Goal: Transaction & Acquisition: Purchase product/service

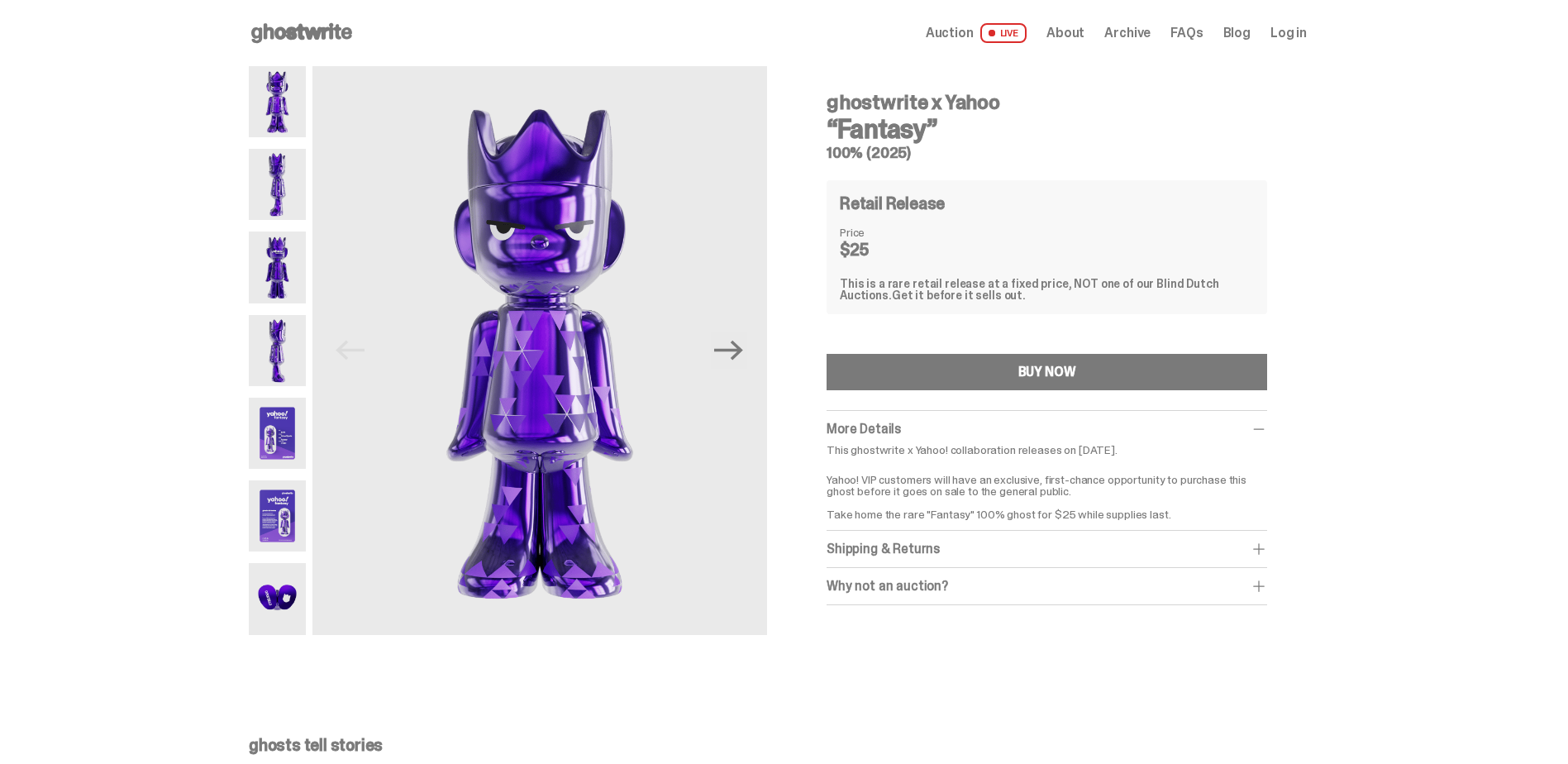
click at [289, 276] on img at bounding box center [277, 266] width 57 height 71
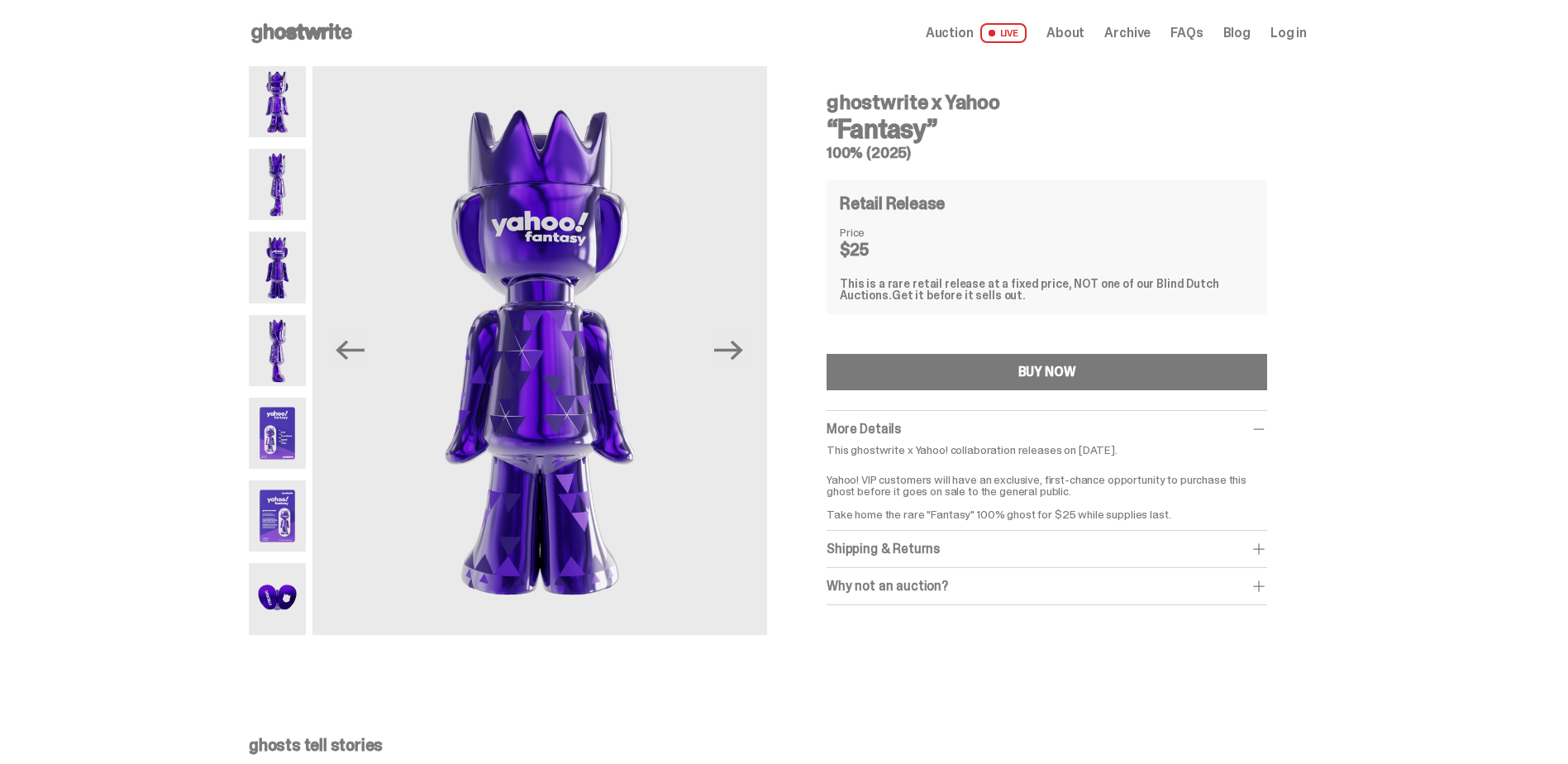
click at [282, 325] on img at bounding box center [277, 350] width 57 height 71
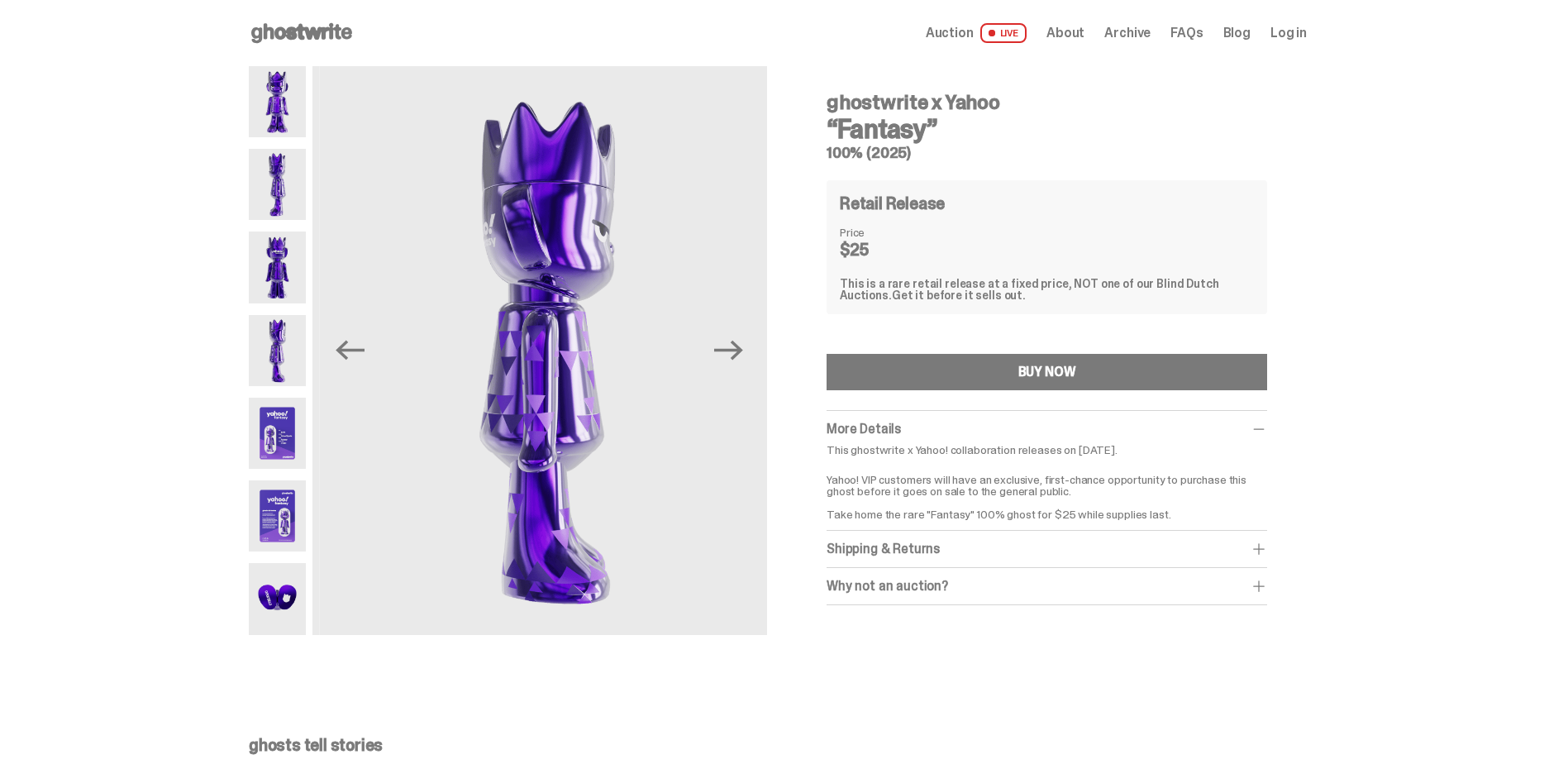
click at [294, 410] on img at bounding box center [277, 433] width 57 height 71
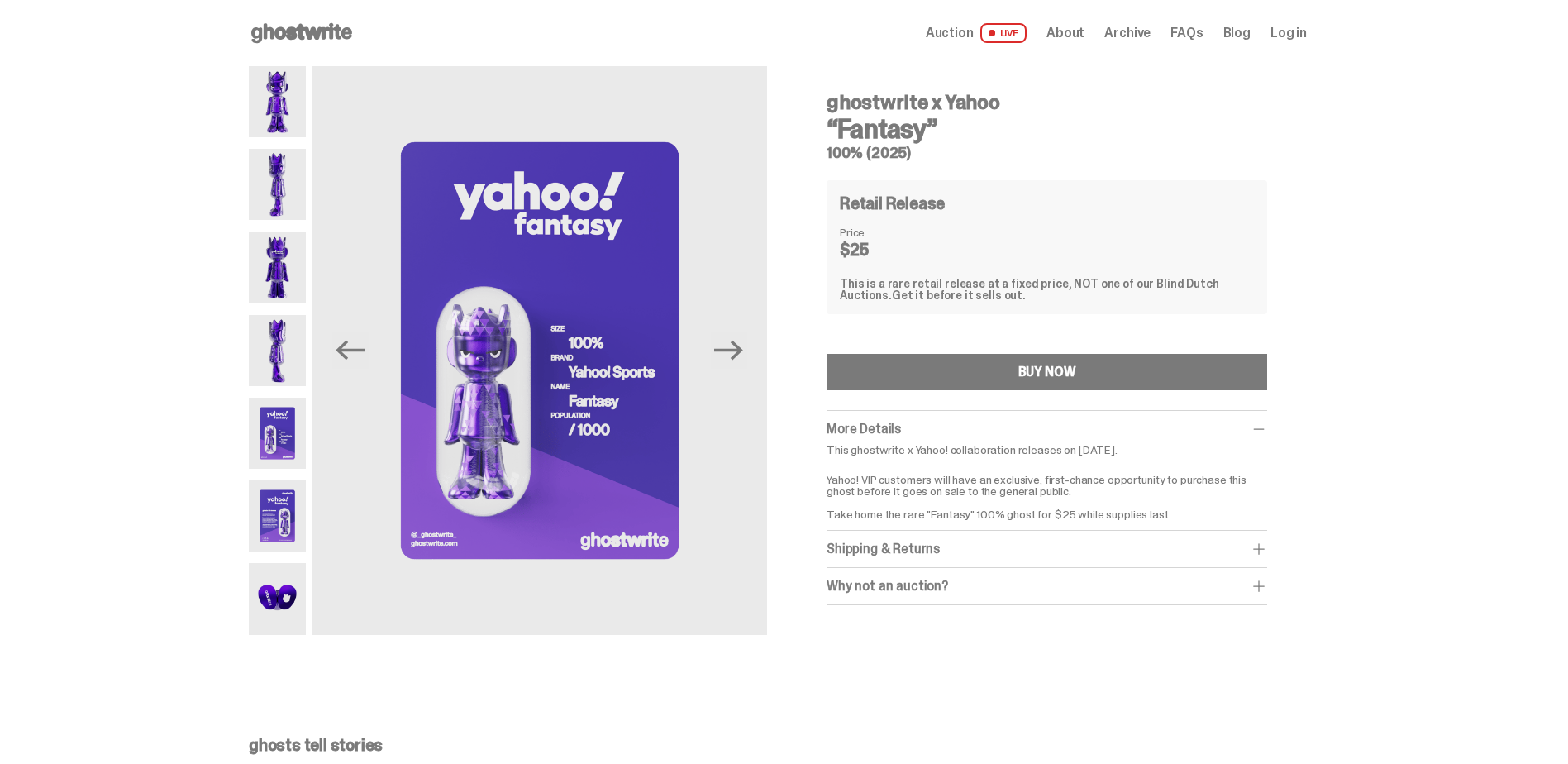
click at [288, 503] on img at bounding box center [277, 516] width 57 height 71
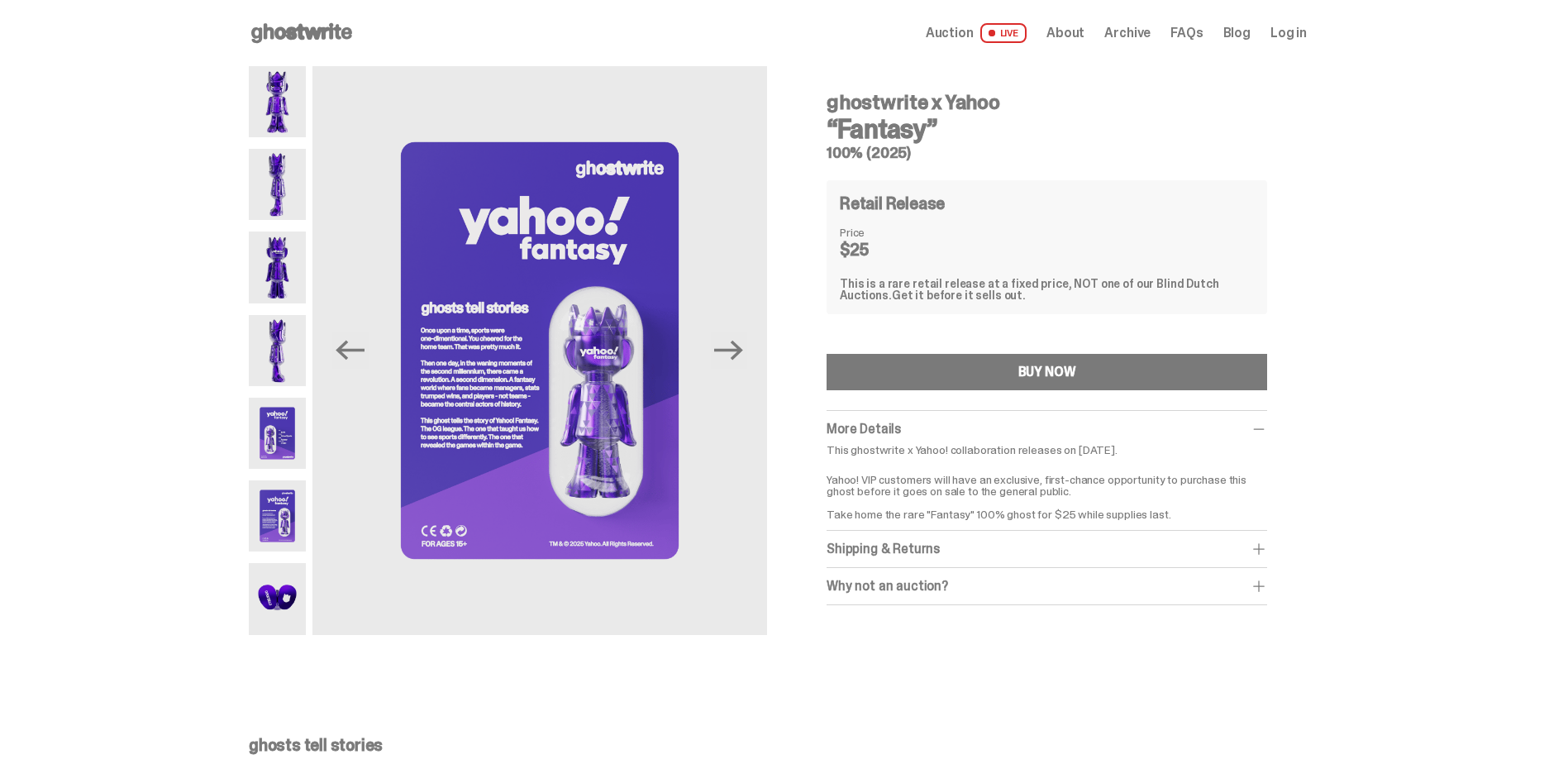
click at [1104, 552] on div "Shipping & Returns" at bounding box center [1047, 548] width 441 height 17
click at [1080, 633] on div "Why not an auction? We still stand by Blind Dutch Auctions being the best way t…" at bounding box center [1047, 623] width 441 height 37
click at [1087, 623] on div "Why not an auction?" at bounding box center [1047, 623] width 441 height 17
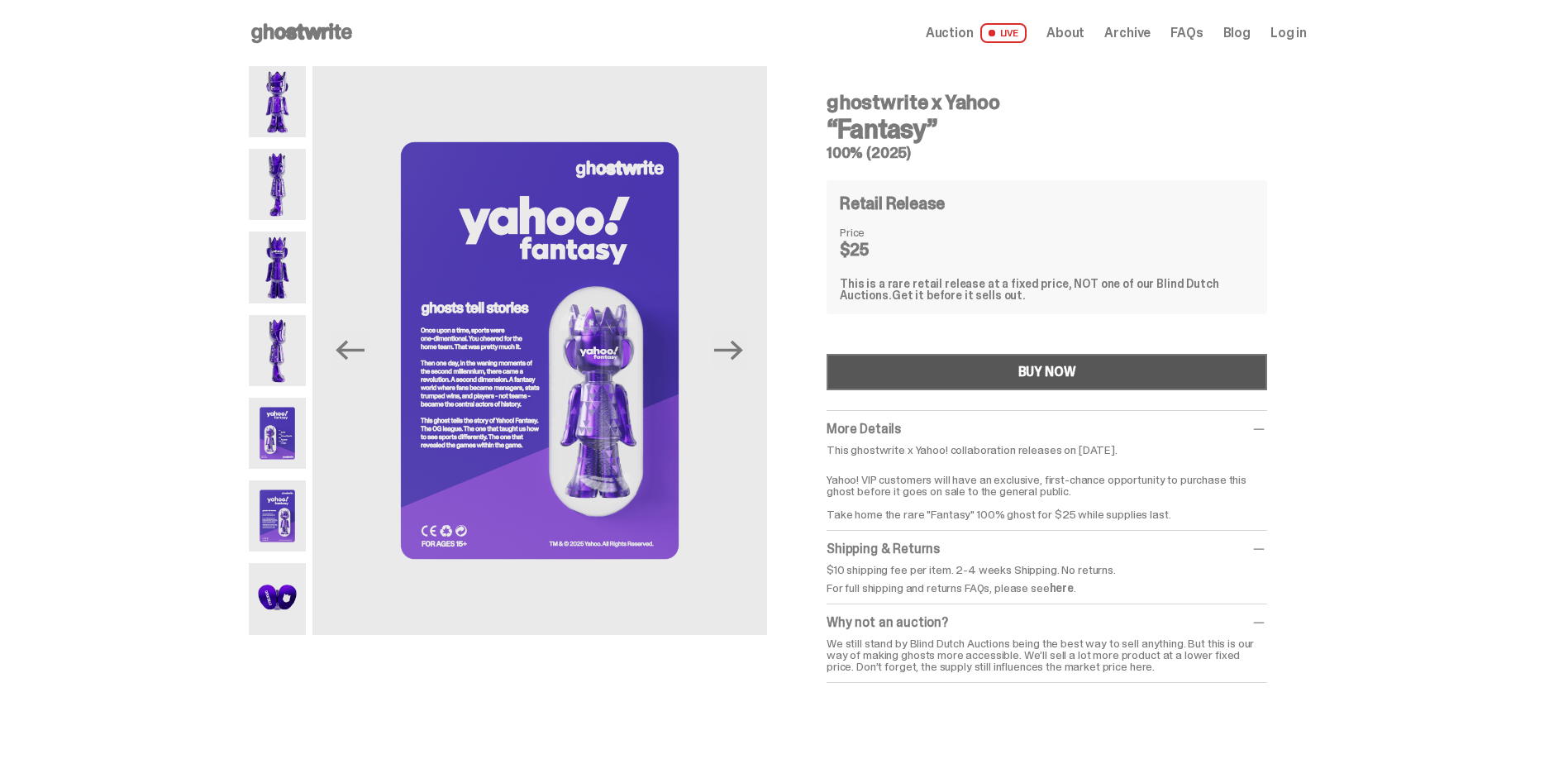
click at [883, 361] on button "BUY NOW" at bounding box center [1047, 372] width 441 height 36
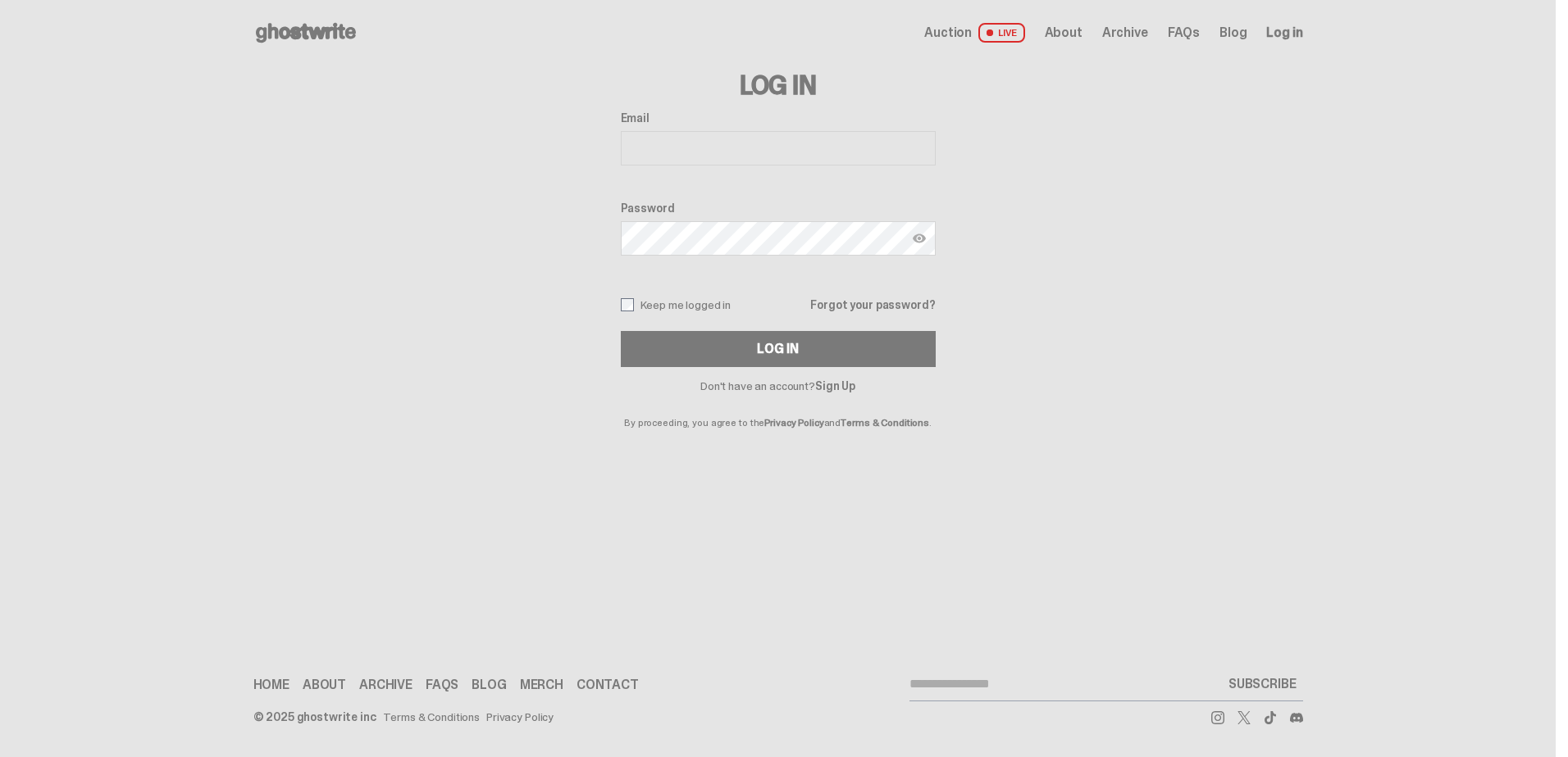
click at [664, 153] on input "Email" at bounding box center [779, 149] width 315 height 35
type input "**********"
click at [1088, 41] on div "Auction LIVE About Archive FAQs Blog Log in" at bounding box center [1112, 33] width 378 height 19
click at [1073, 39] on span "About" at bounding box center [1063, 33] width 38 height 14
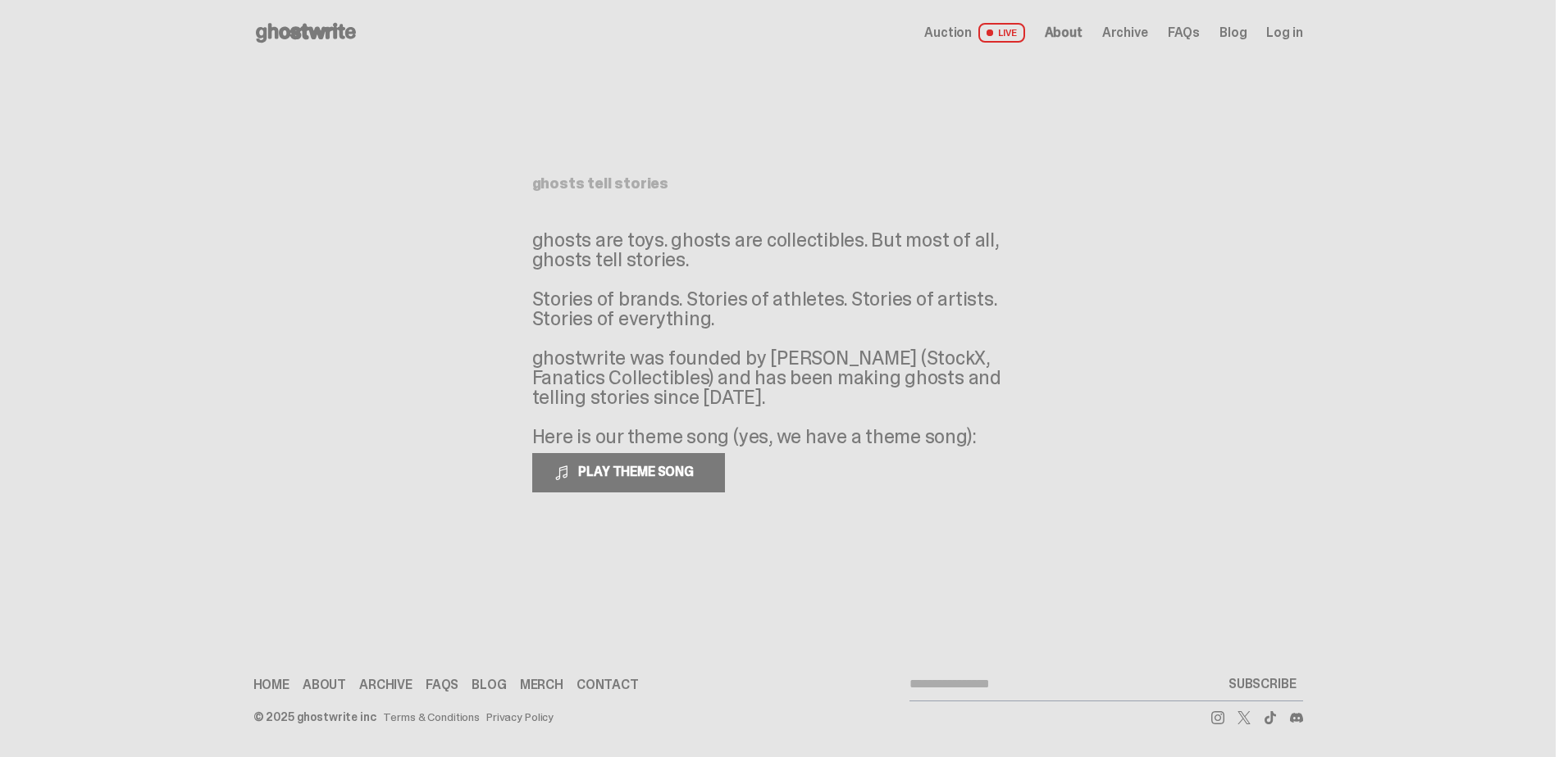
click at [1078, 41] on div "Auction LIVE About Archive FAQs Blog Log in" at bounding box center [1112, 33] width 378 height 19
click at [1078, 35] on span "About" at bounding box center [1063, 33] width 38 height 14
click at [951, 32] on span "Auction" at bounding box center [947, 33] width 47 height 14
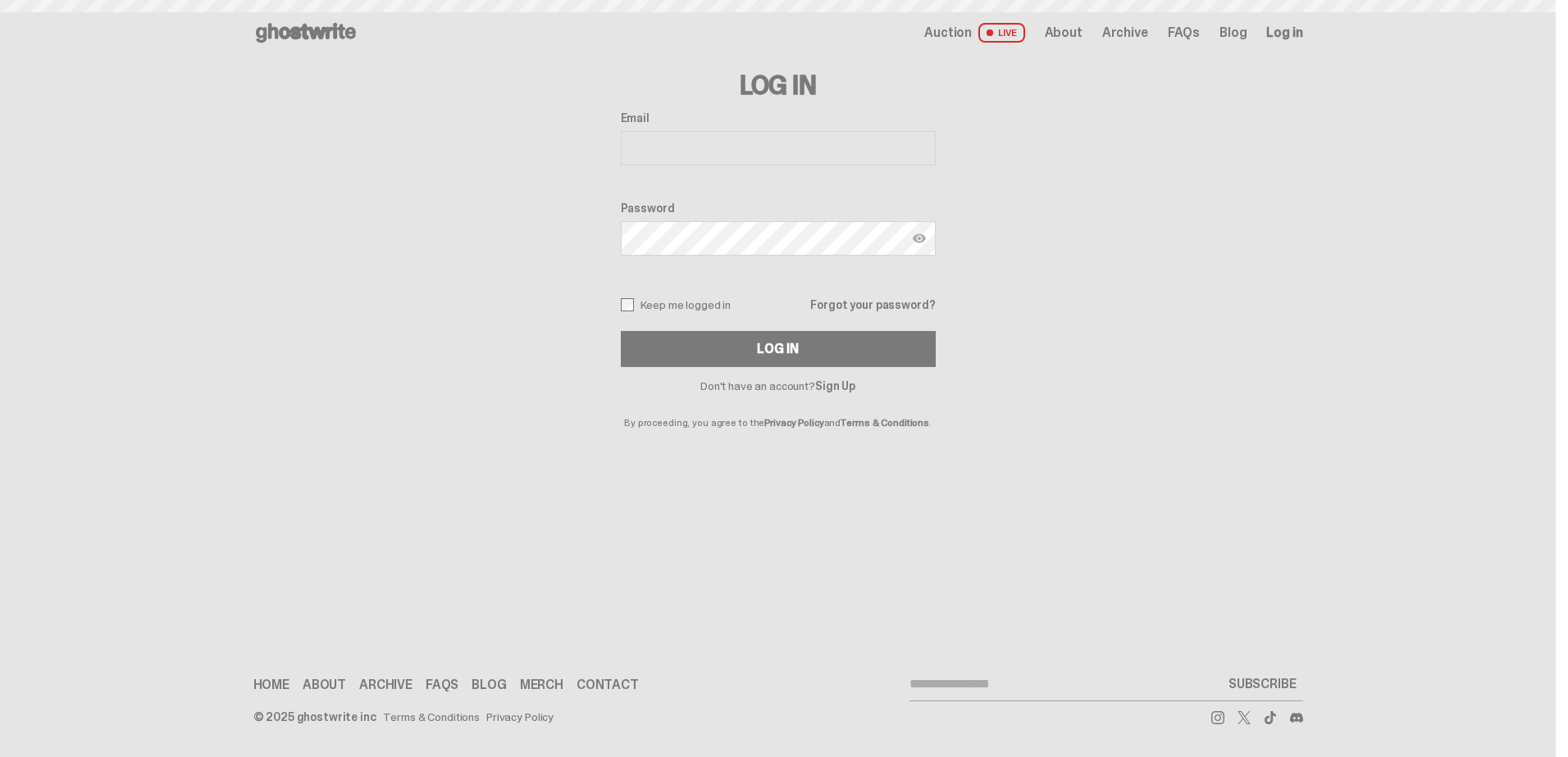
click at [730, 144] on input "Email" at bounding box center [779, 149] width 315 height 35
click at [1298, 33] on span "Log in" at bounding box center [1284, 33] width 36 height 14
click at [845, 381] on link "Sign Up" at bounding box center [836, 386] width 41 height 15
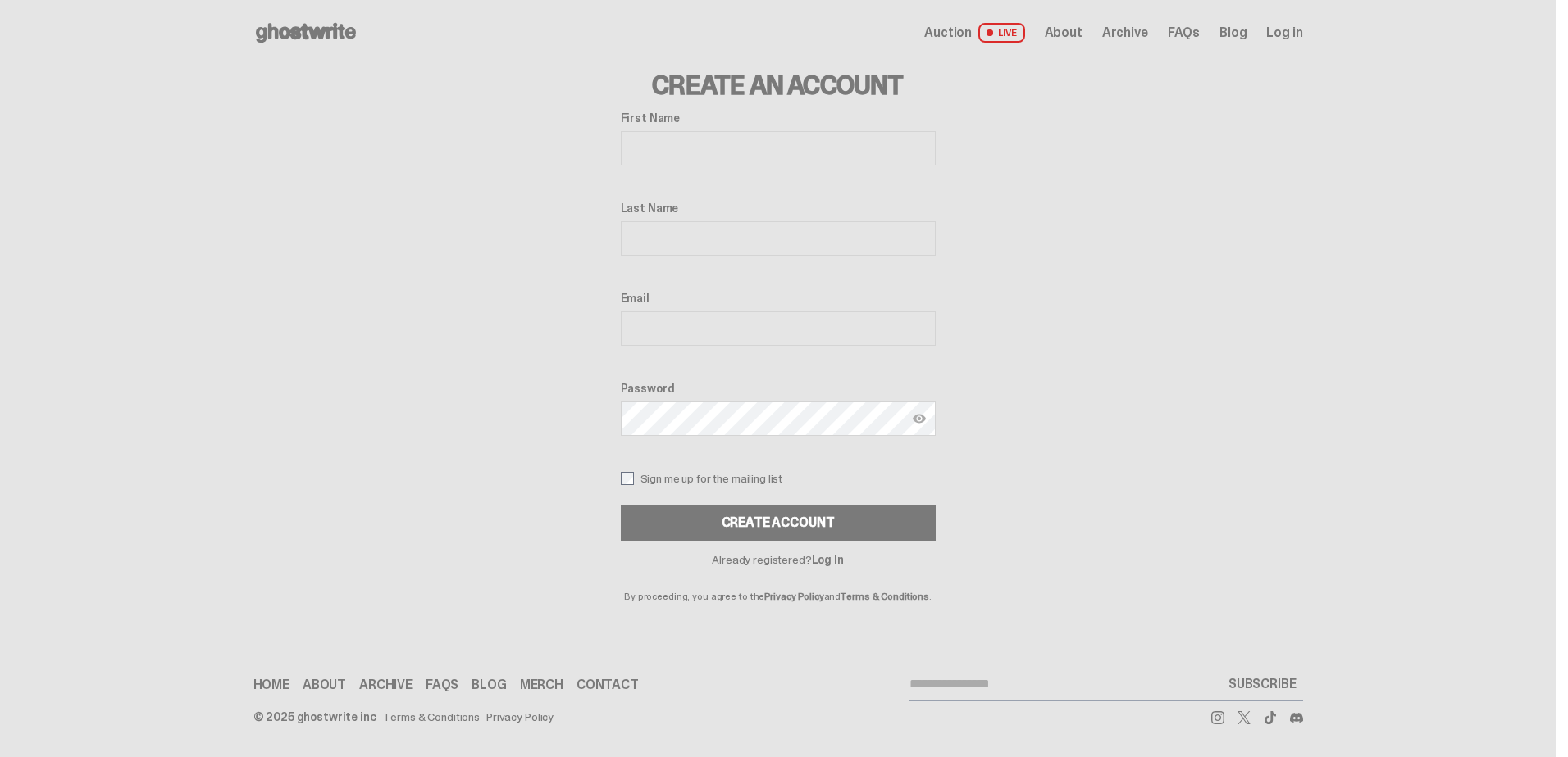
click at [725, 137] on input "First Name" at bounding box center [779, 149] width 315 height 35
type input "******"
type input "********"
type input "**********"
click at [915, 415] on img at bounding box center [920, 419] width 14 height 14
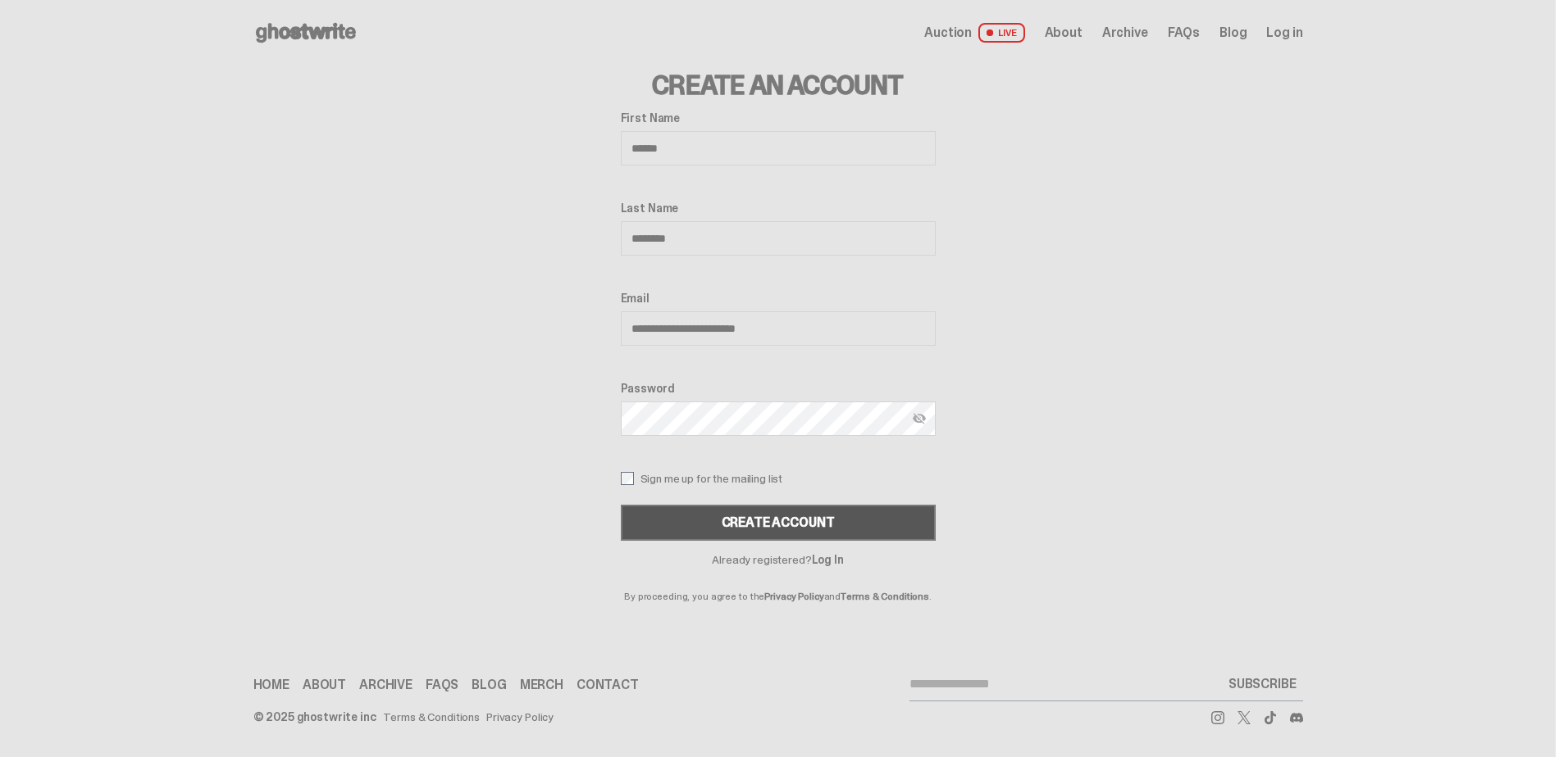
click at [812, 525] on div "Create Account" at bounding box center [778, 523] width 113 height 14
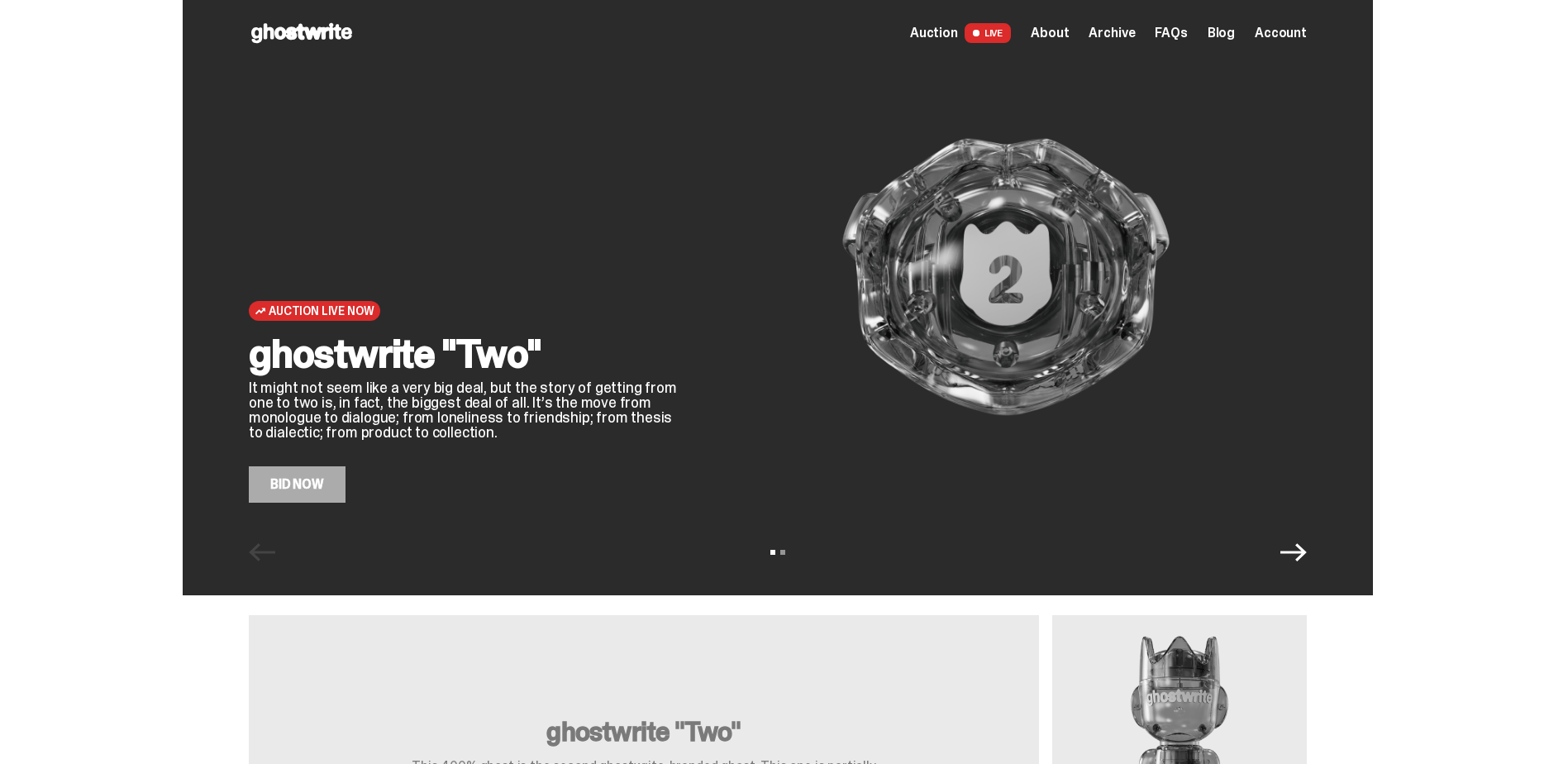
click at [1296, 562] on icon "Next" at bounding box center [1293, 552] width 26 height 26
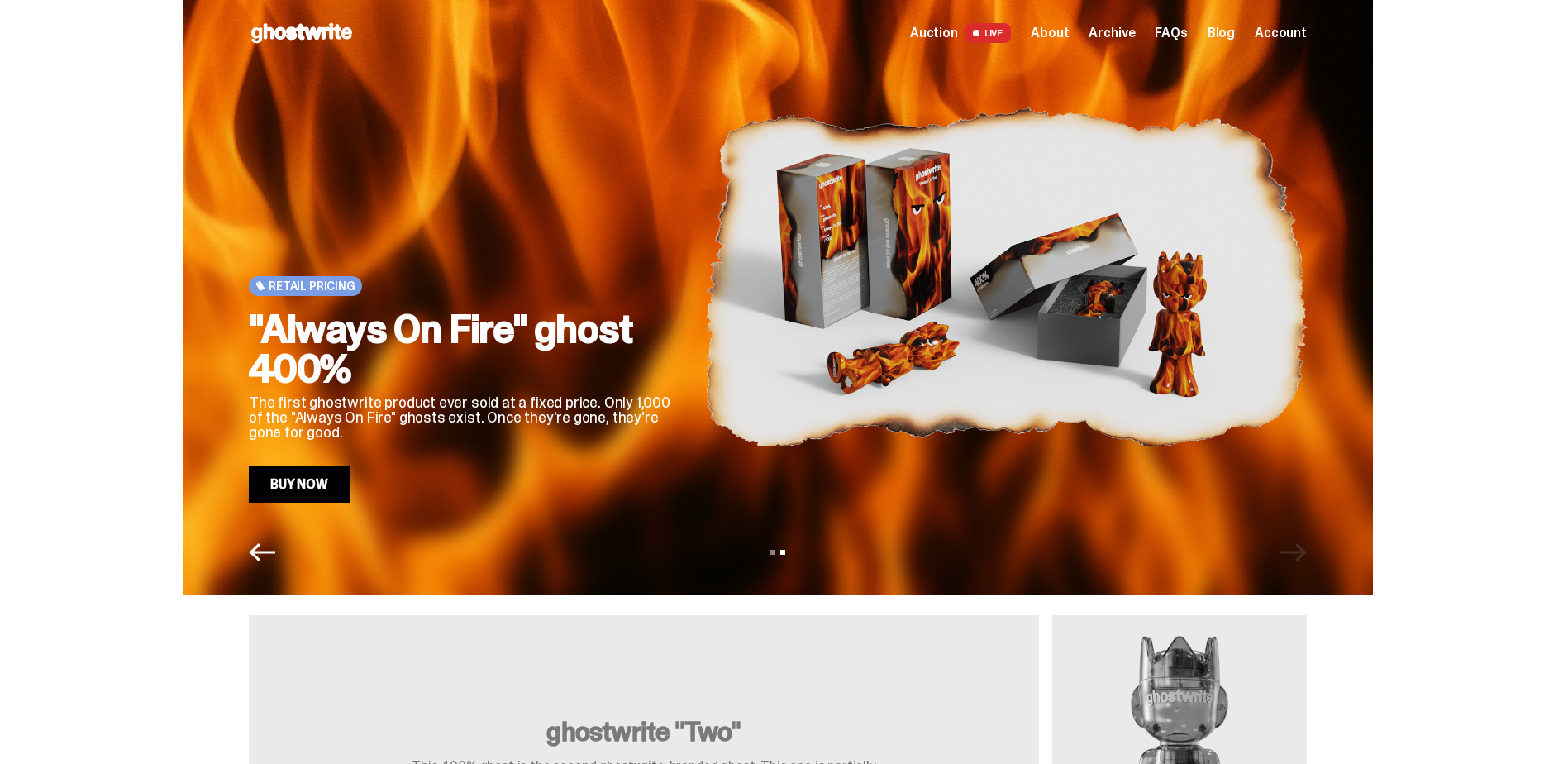
click at [282, 539] on div "Retail Pricing "Always On Fire" ghost 400% The first ghostwrite product ever so…" at bounding box center [777, 298] width 1191 height 595
click at [269, 552] on icon "Previous" at bounding box center [261, 552] width 26 height 19
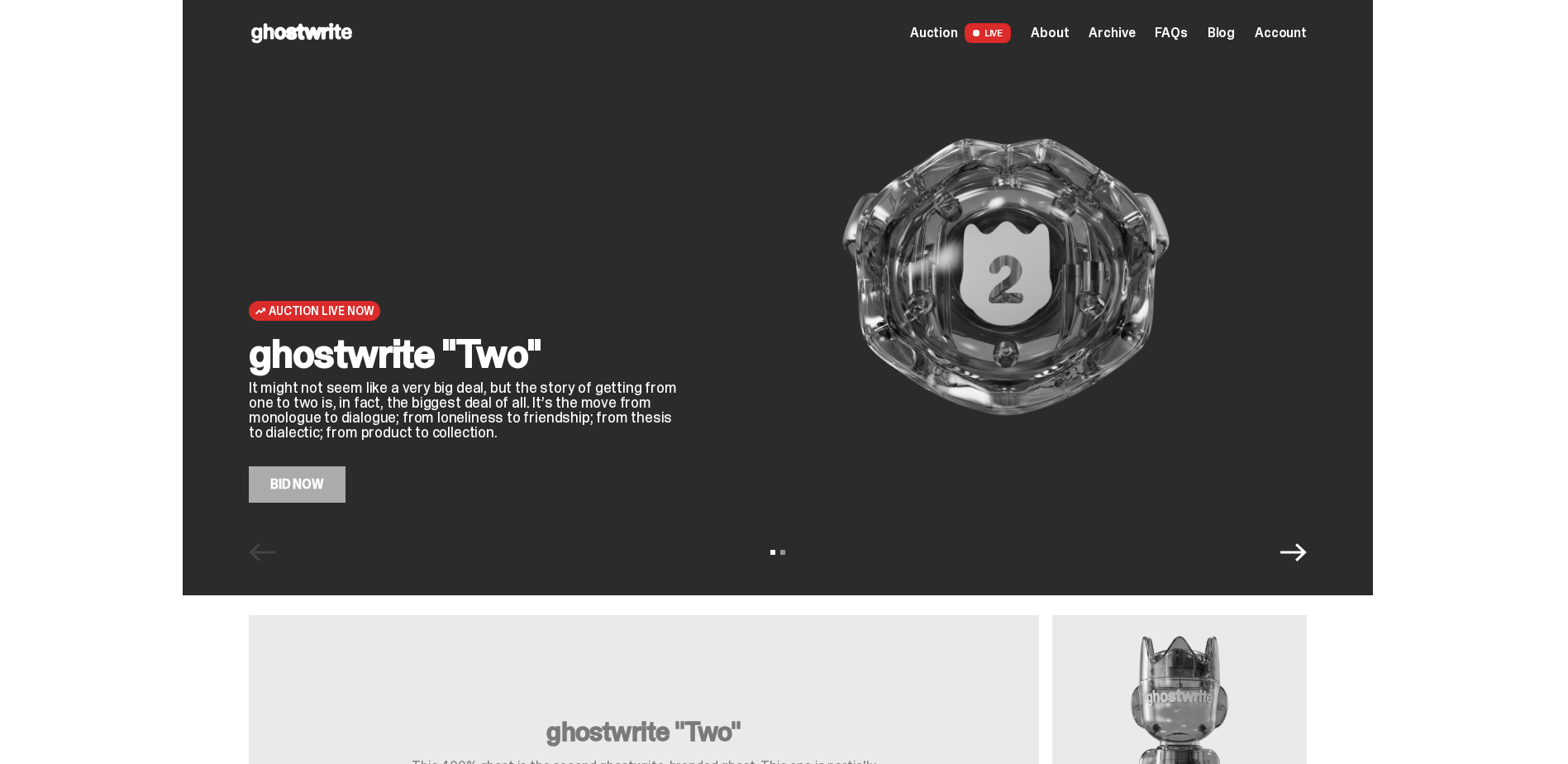
click at [301, 486] on link "Bid Now" at bounding box center [296, 484] width 97 height 36
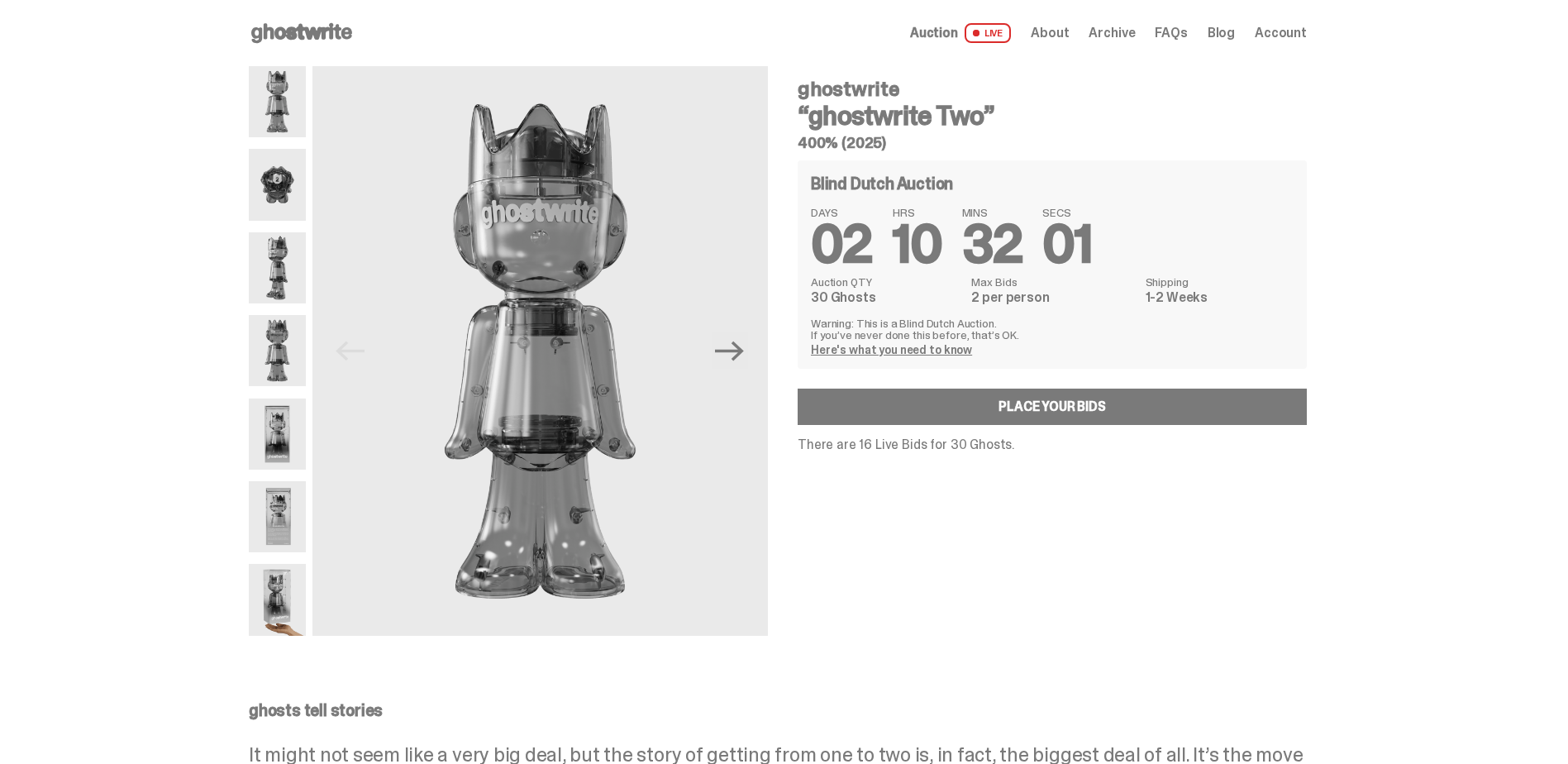
click at [288, 192] on img at bounding box center [277, 184] width 57 height 71
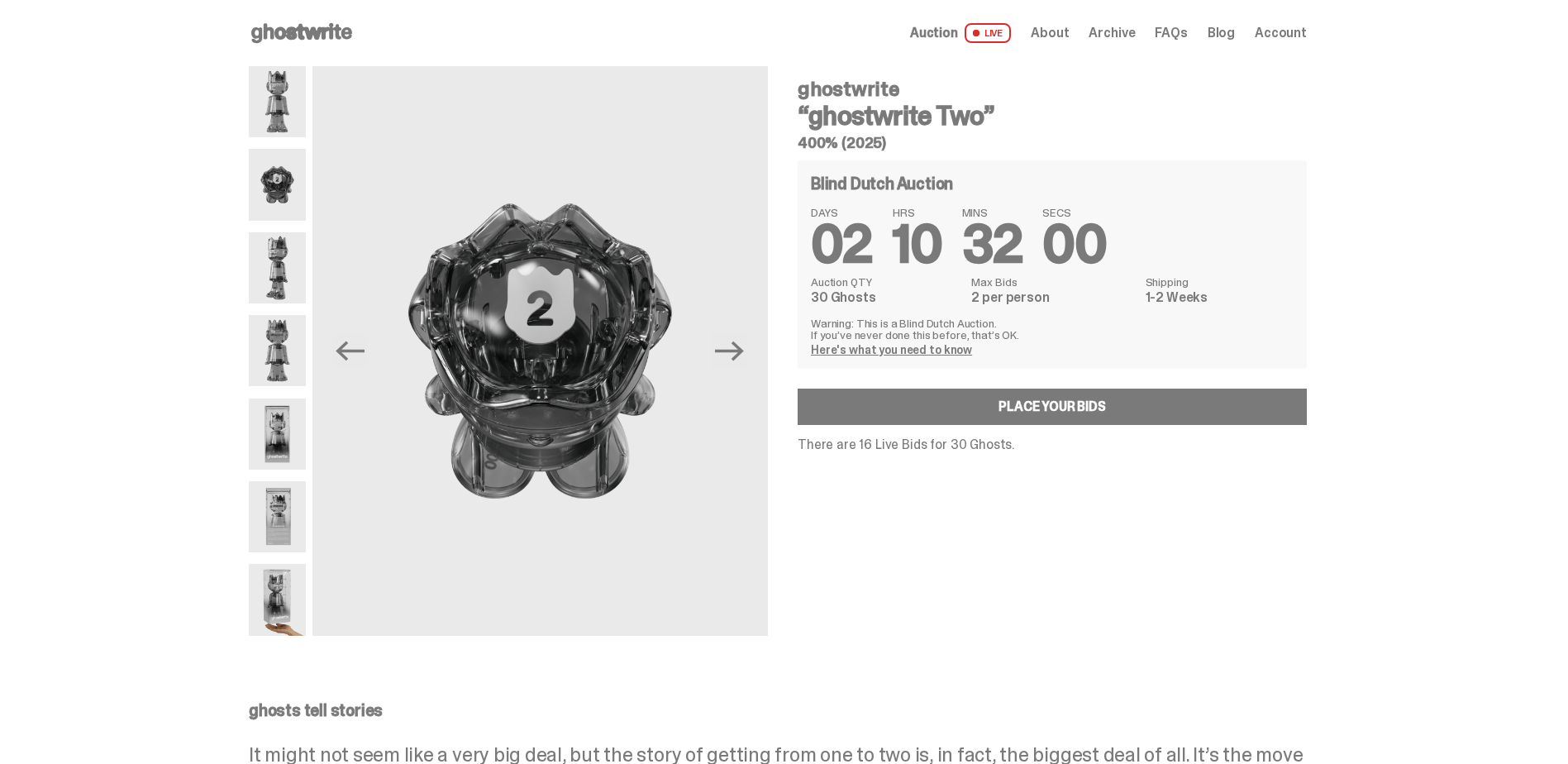
click at [273, 243] on img at bounding box center [277, 267] width 57 height 71
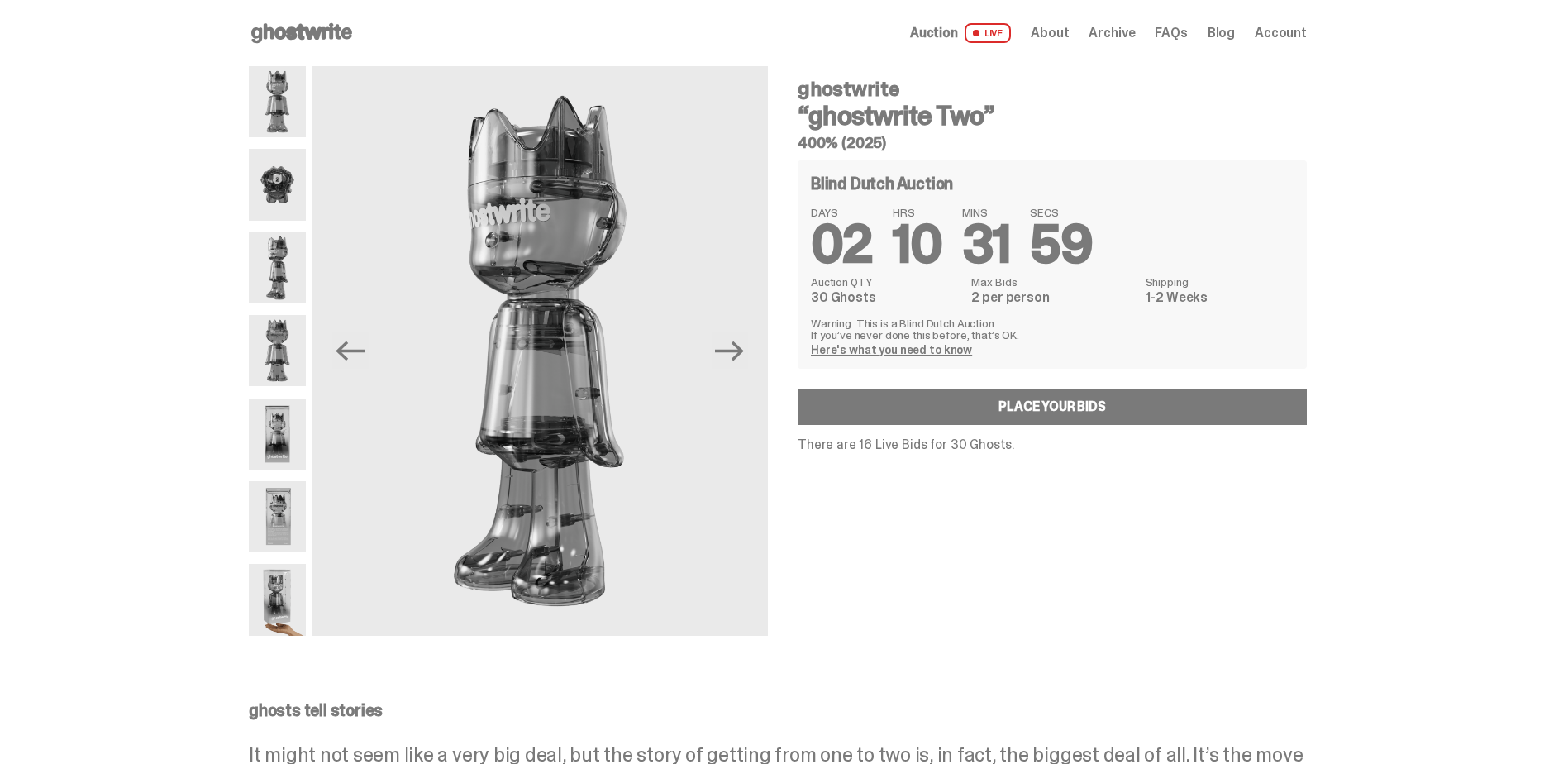
click at [278, 286] on img at bounding box center [277, 267] width 57 height 71
click at [1069, 30] on span "About" at bounding box center [1049, 33] width 38 height 14
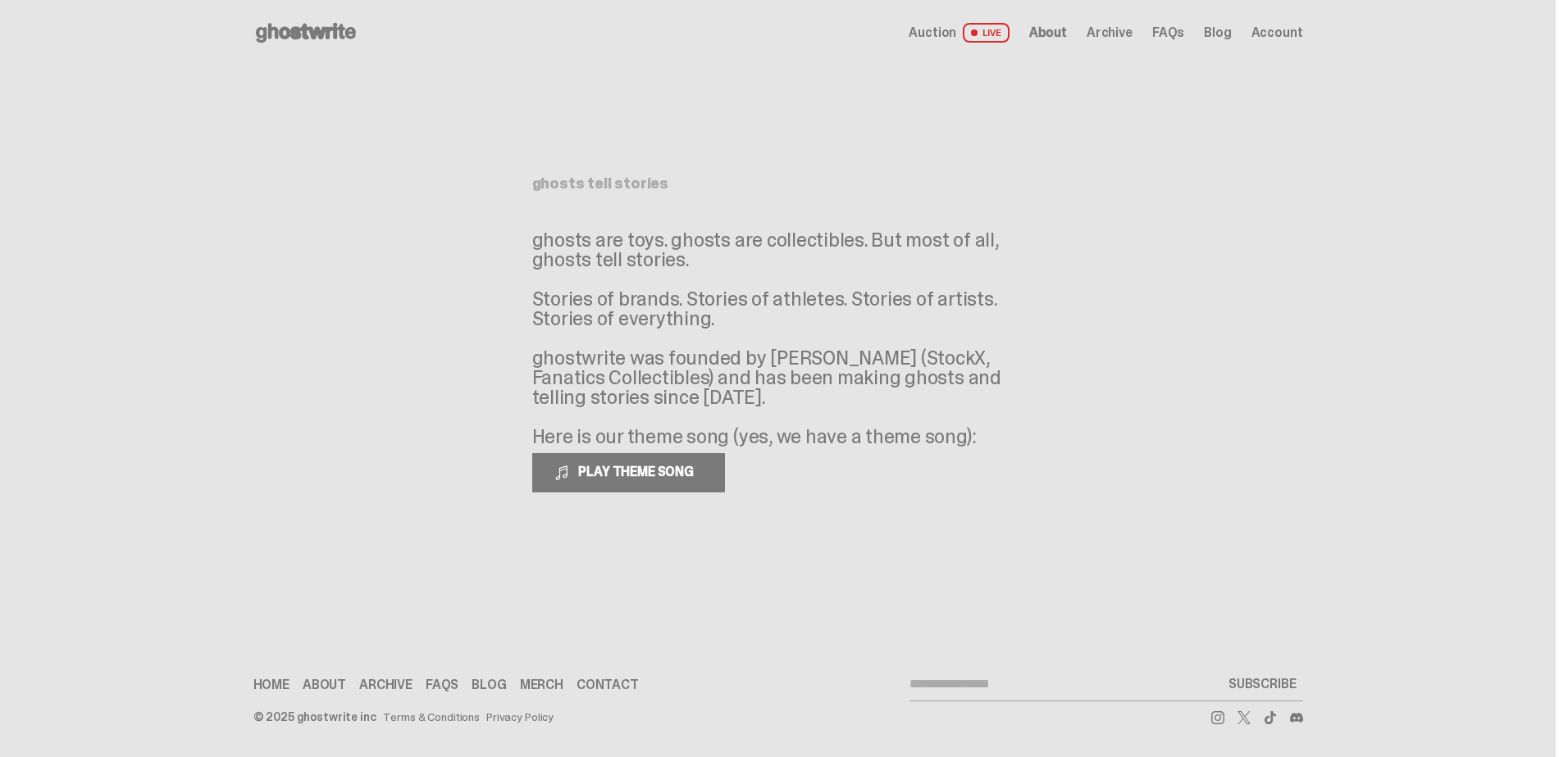
click at [1067, 31] on span "About" at bounding box center [1048, 33] width 38 height 14
click at [1118, 26] on span "Archive" at bounding box center [1109, 33] width 45 height 14
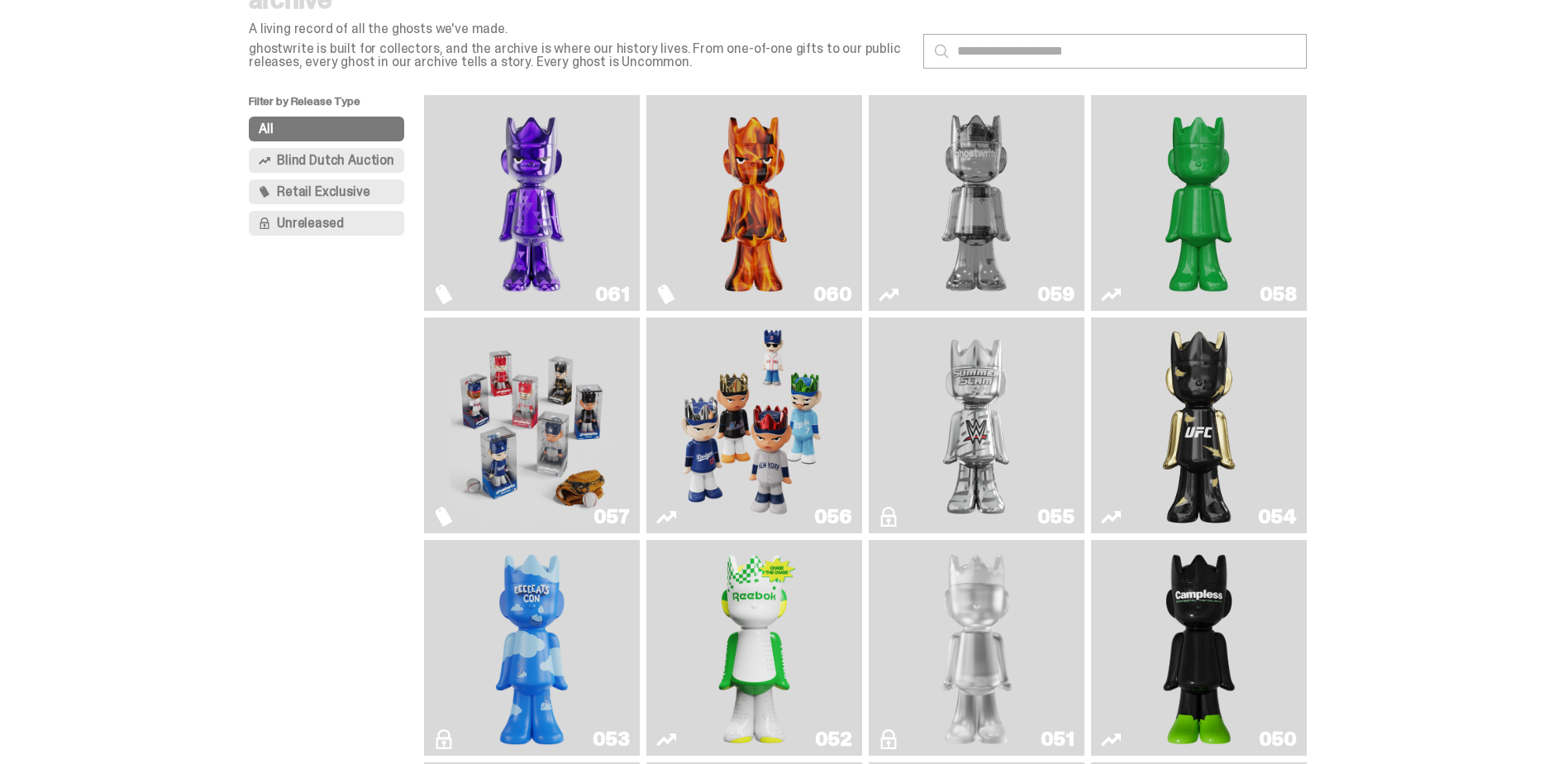
scroll to position [83, 0]
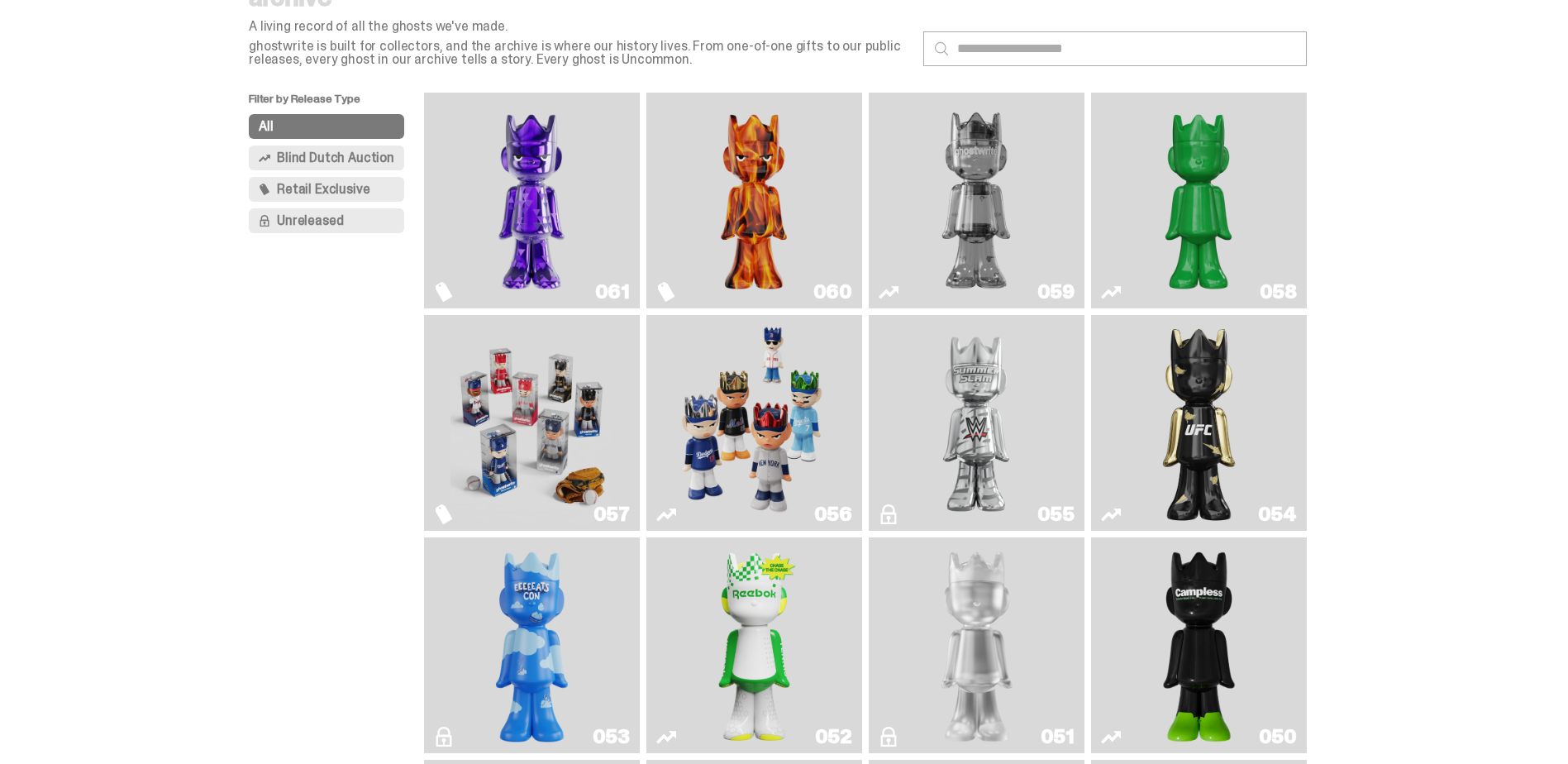
click at [329, 182] on span "Retail Exclusive" at bounding box center [323, 189] width 93 height 14
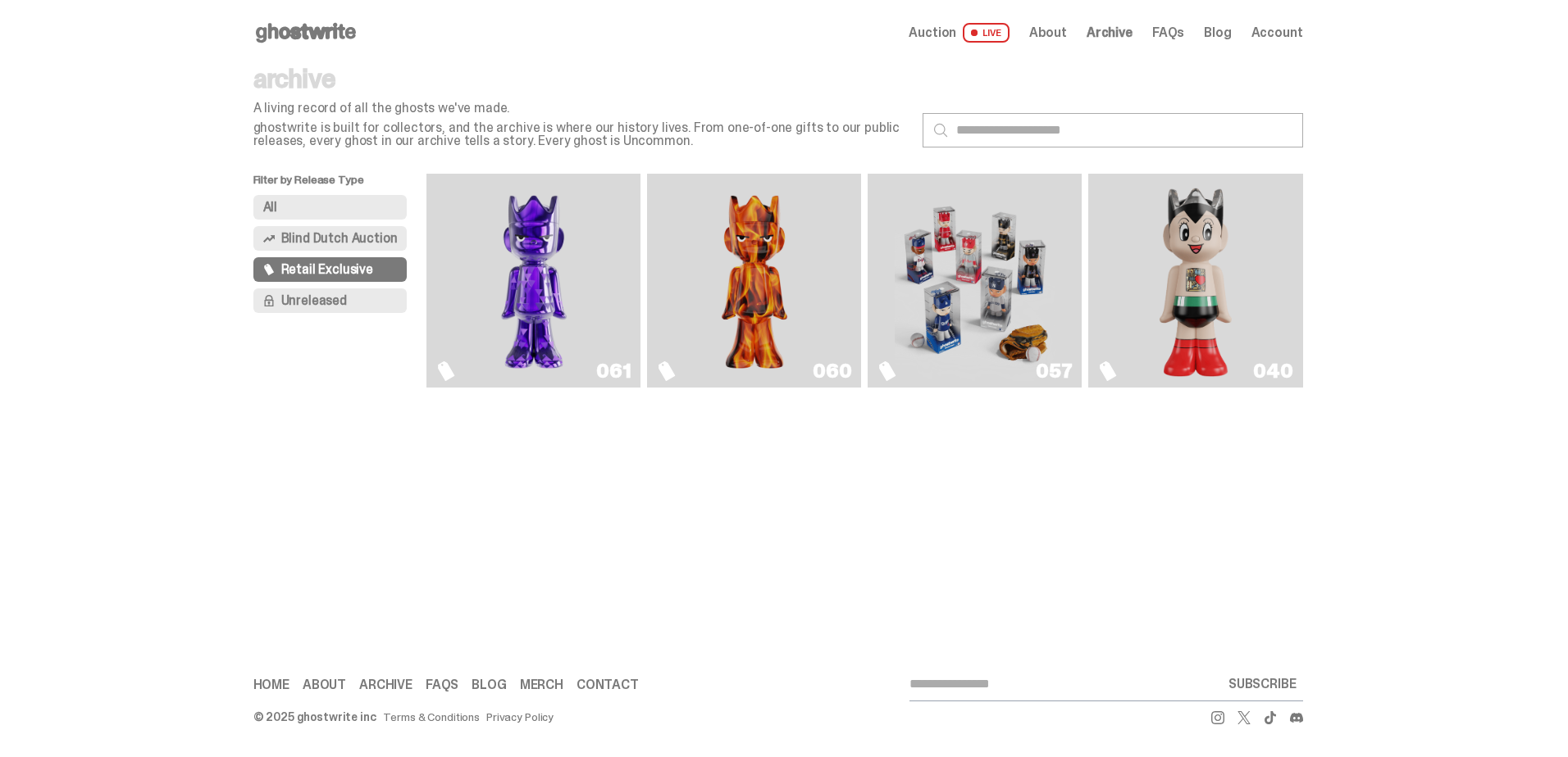
click at [518, 277] on img "Fantasy" at bounding box center [534, 281] width 161 height 201
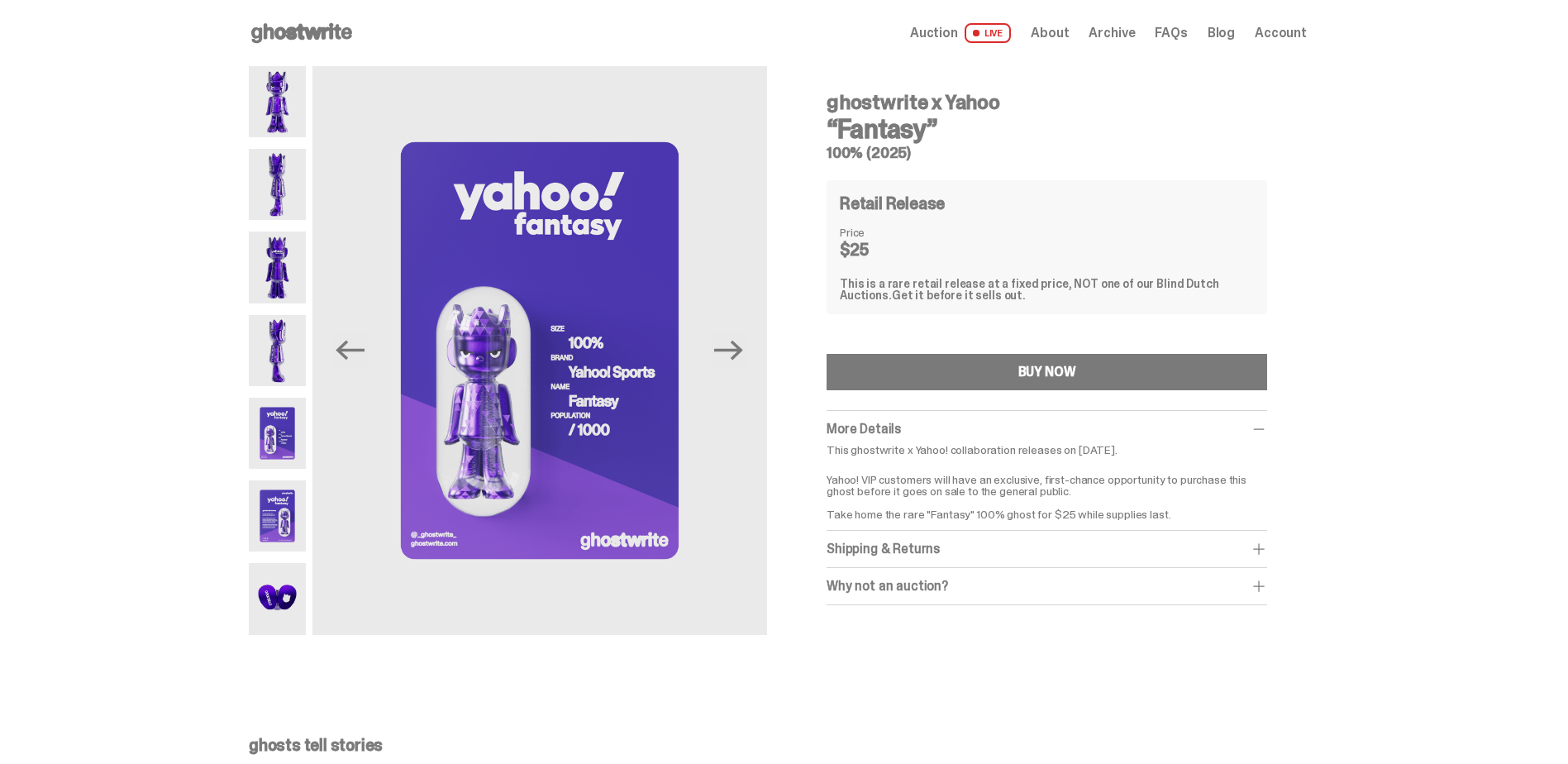
click at [285, 494] on img at bounding box center [277, 516] width 57 height 71
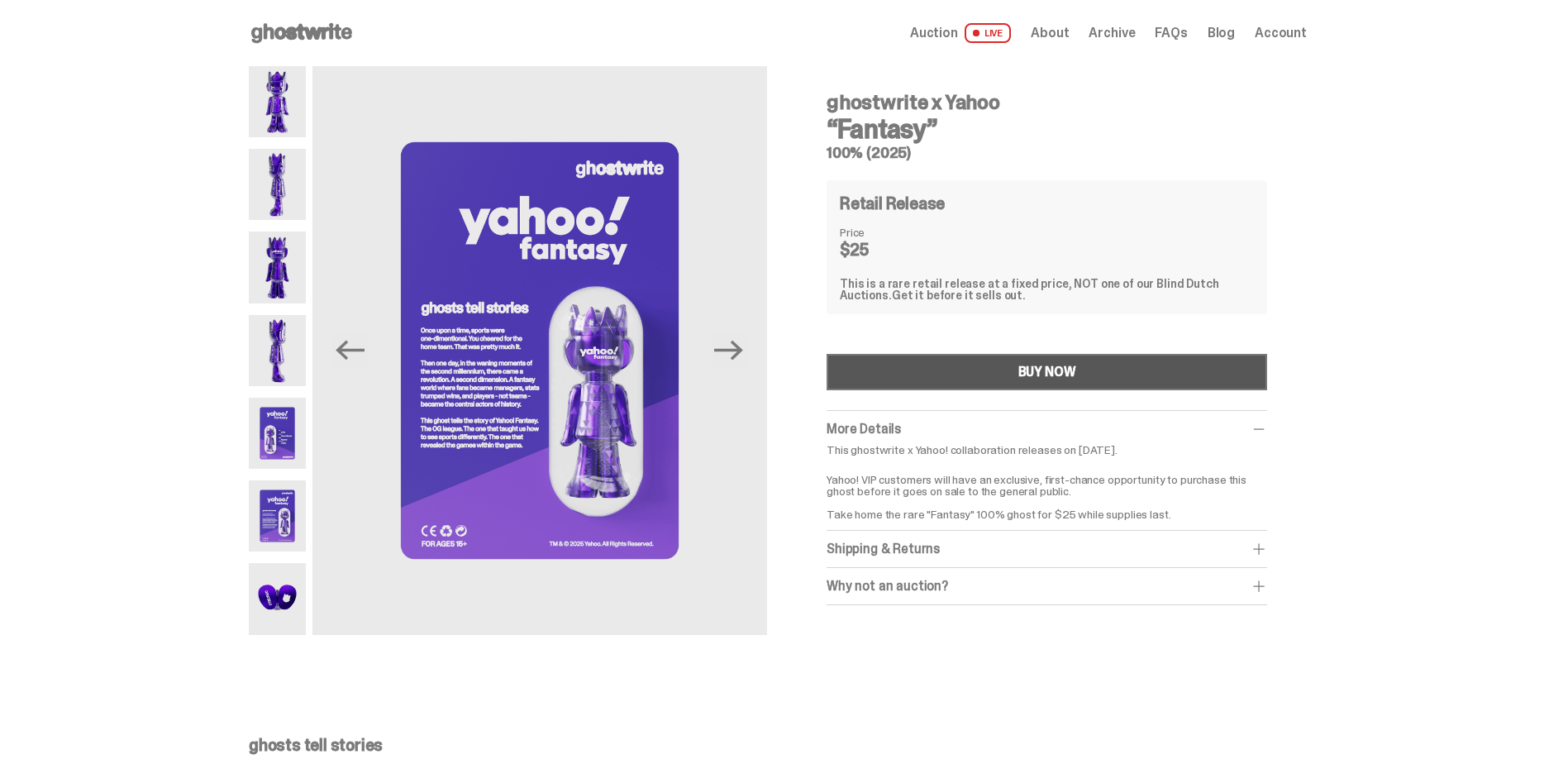
click at [944, 365] on button "BUY NOW" at bounding box center [1047, 372] width 441 height 36
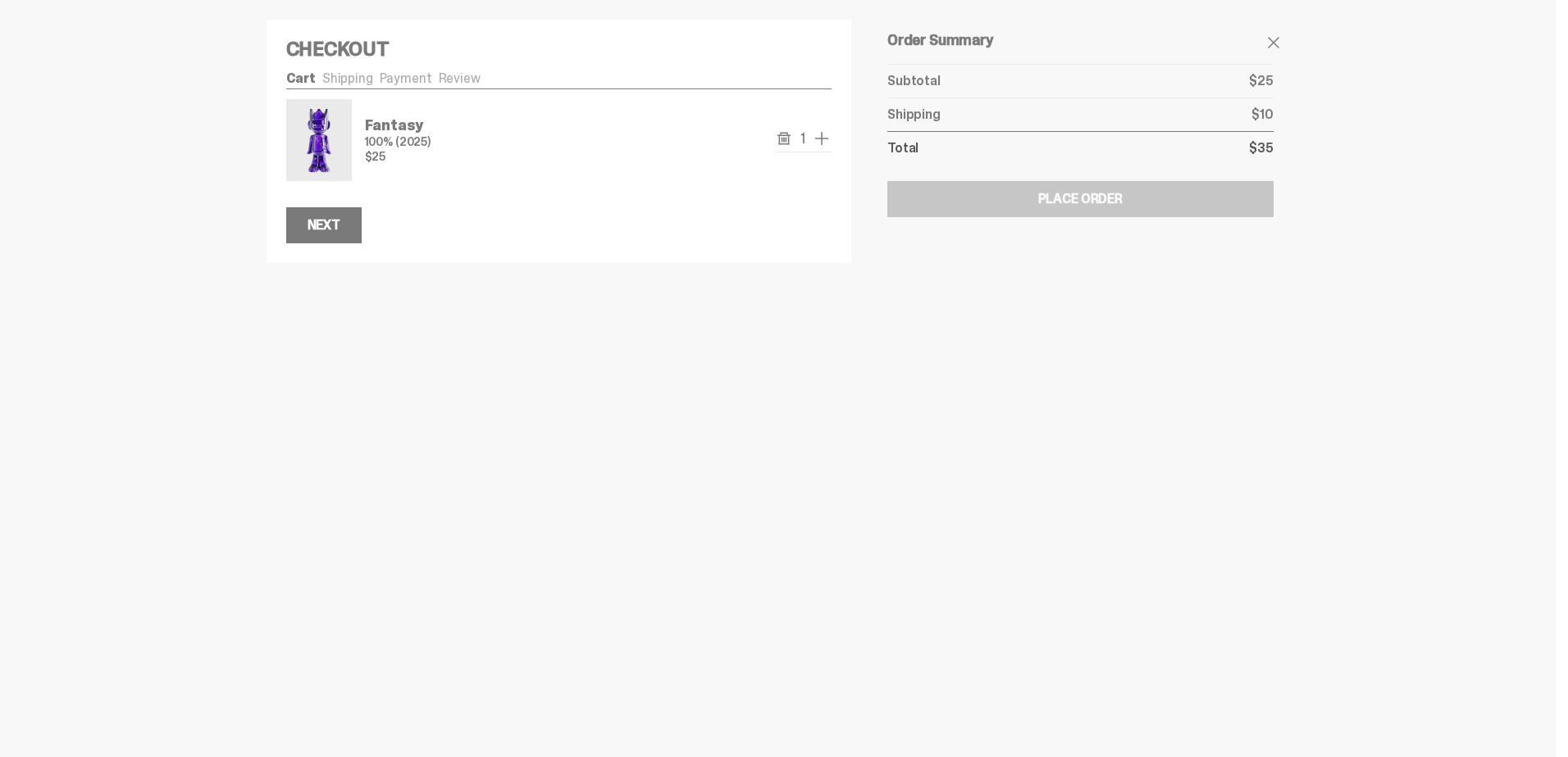
click at [818, 135] on span "add one" at bounding box center [821, 138] width 19 height 19
click at [820, 135] on span "add one" at bounding box center [821, 138] width 19 height 19
click at [820, 134] on span "add one" at bounding box center [821, 138] width 19 height 19
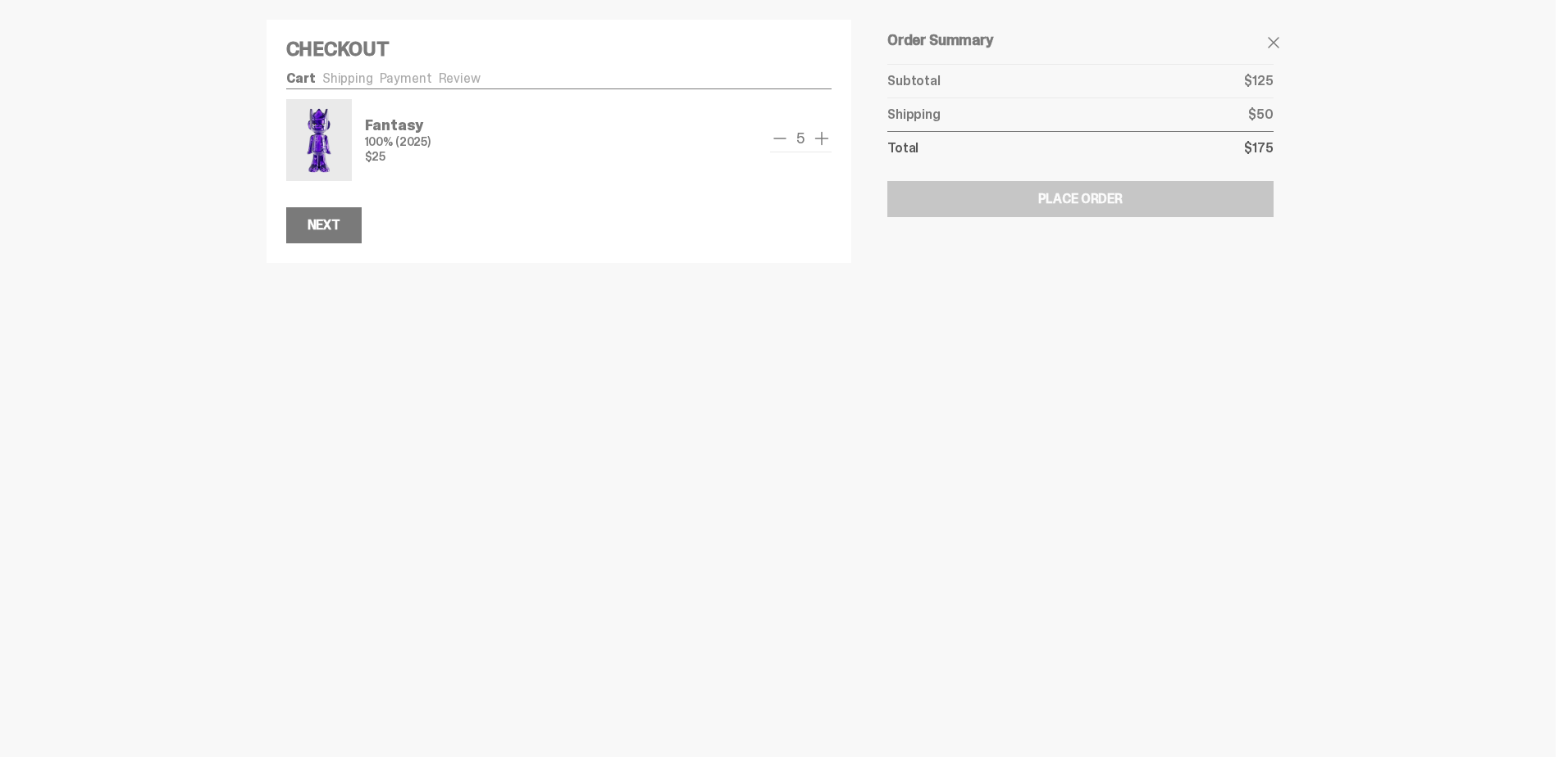
click at [820, 134] on span "add one" at bounding box center [821, 138] width 19 height 19
click at [821, 133] on span "add one" at bounding box center [821, 138] width 19 height 19
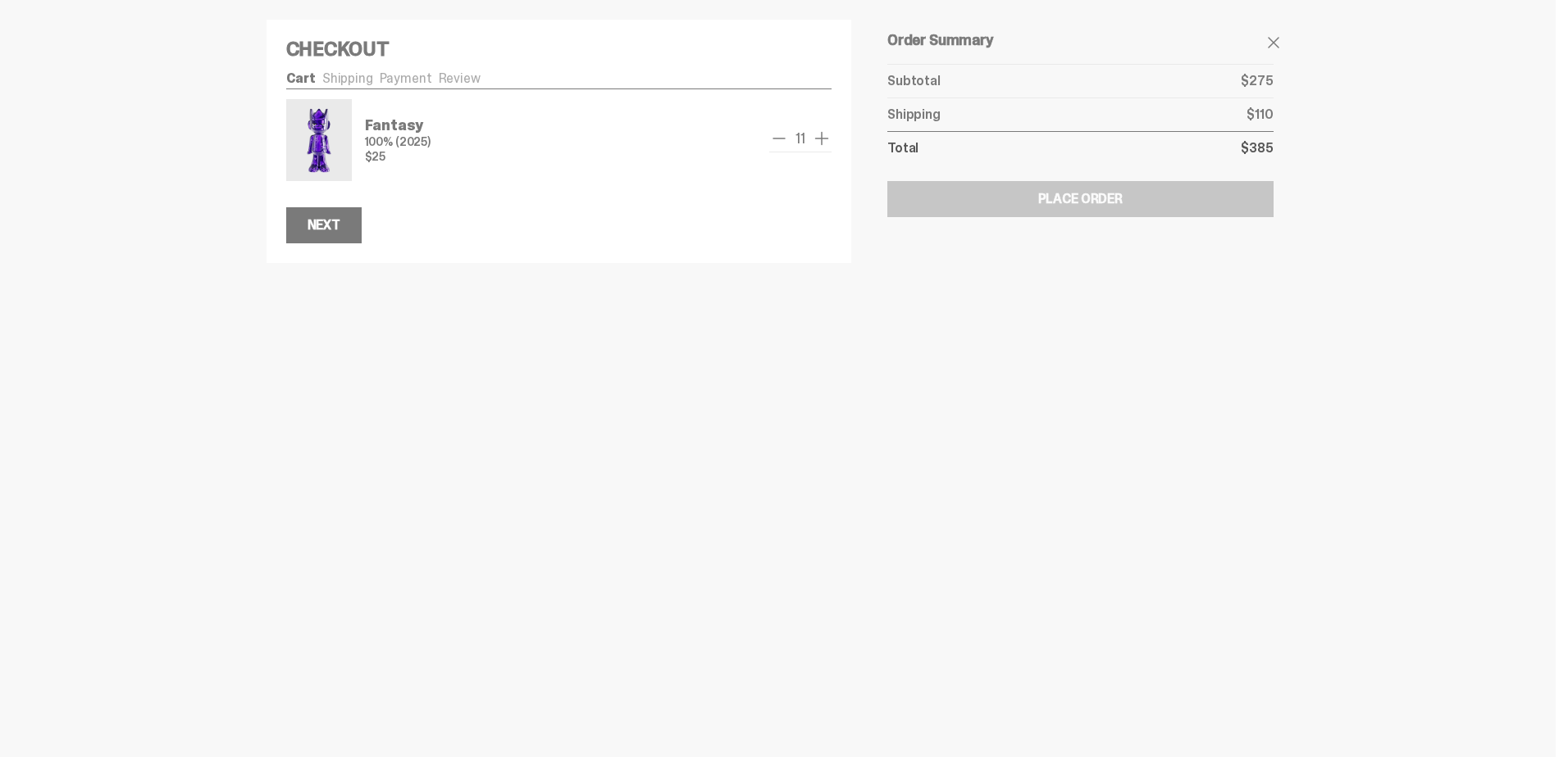
click at [771, 137] on span "remove one" at bounding box center [779, 138] width 19 height 19
click at [773, 136] on span "remove one" at bounding box center [779, 138] width 19 height 19
click at [774, 136] on span "remove one" at bounding box center [775, 138] width 19 height 19
click at [775, 135] on span "remove one" at bounding box center [780, 138] width 19 height 19
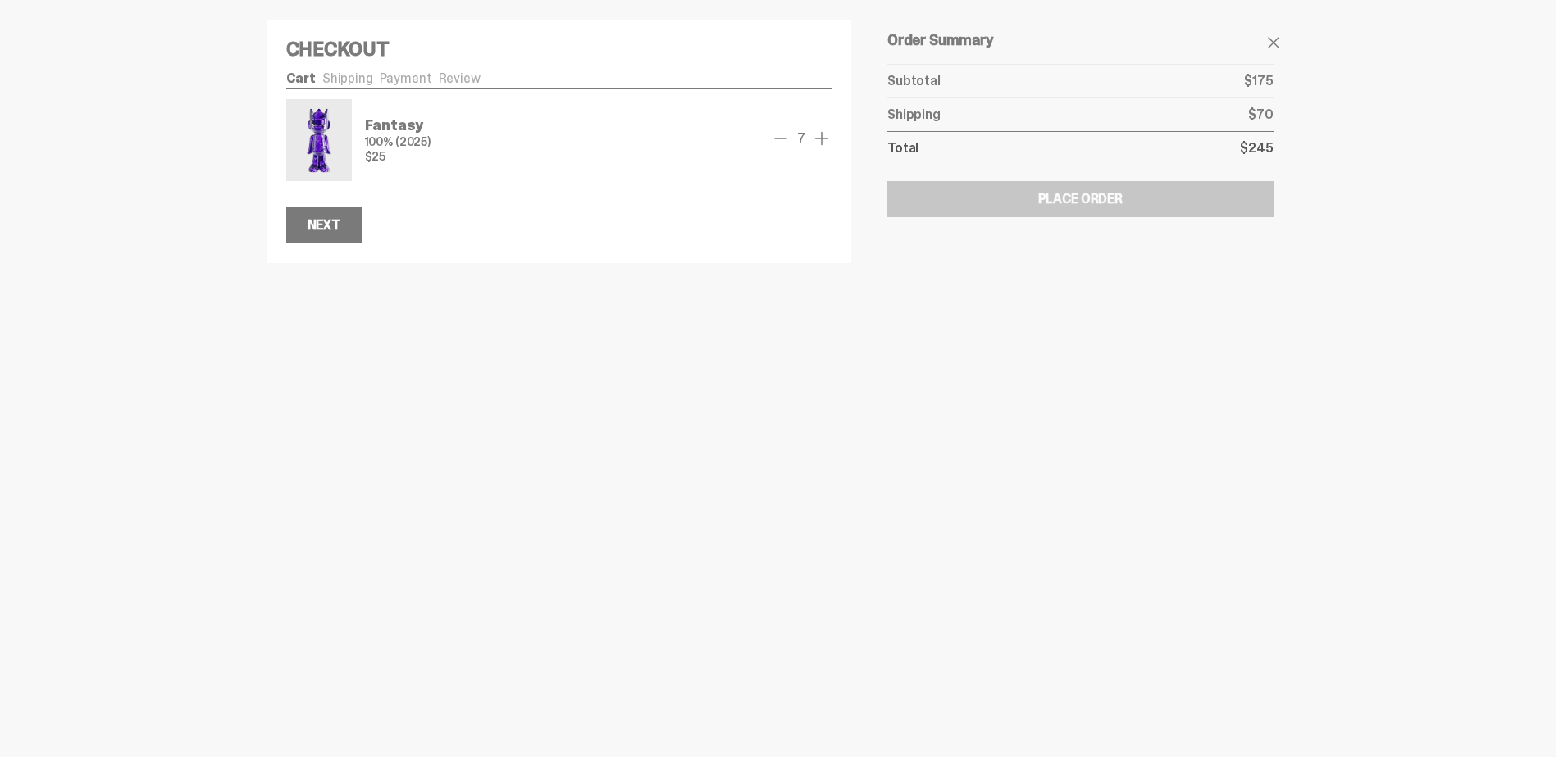
click at [775, 135] on span "remove one" at bounding box center [781, 138] width 19 height 19
click at [775, 135] on span "remove one" at bounding box center [780, 138] width 19 height 19
click at [775, 135] on span "remove one" at bounding box center [779, 138] width 19 height 19
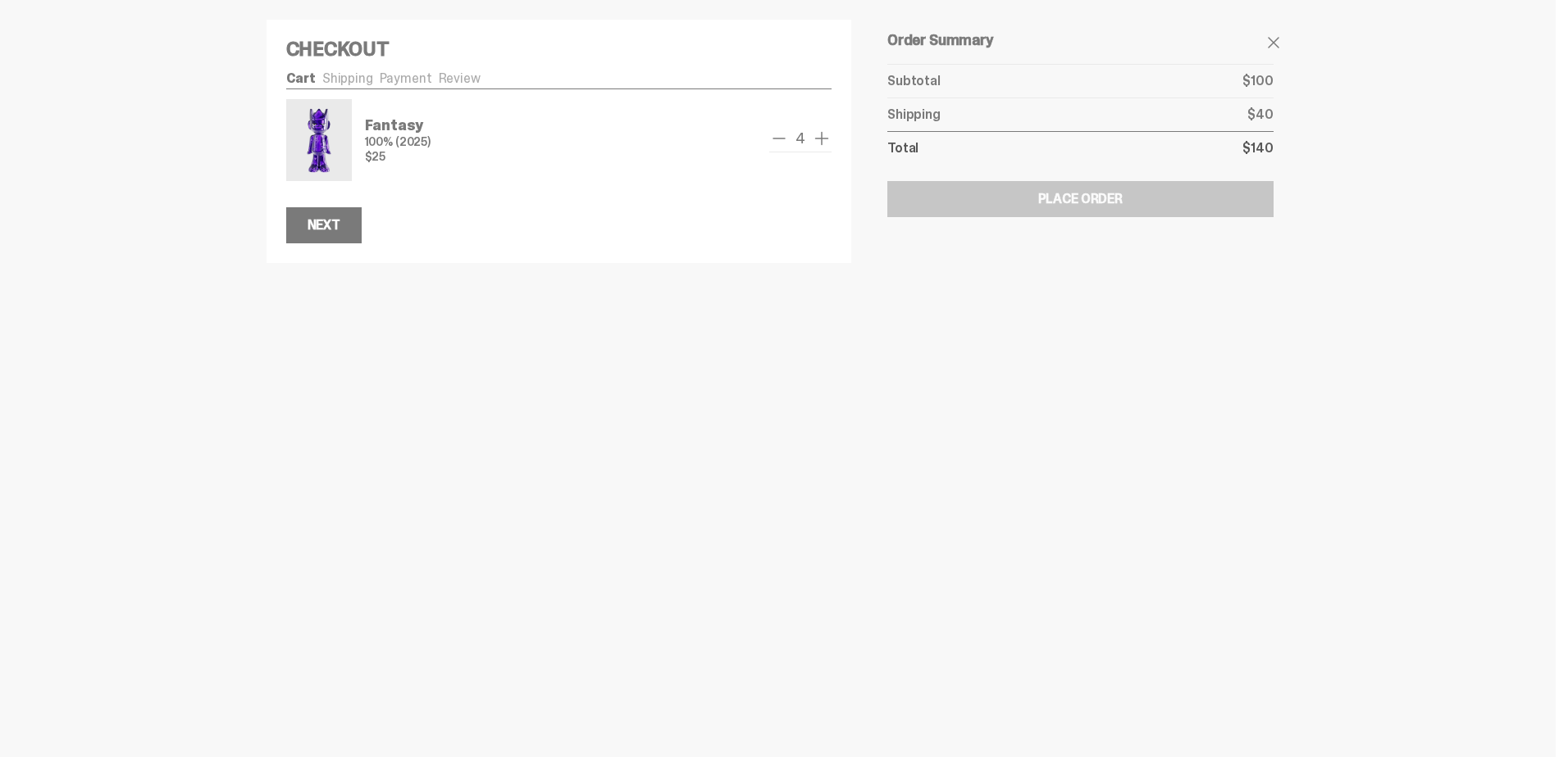
click at [775, 135] on span "remove one" at bounding box center [779, 138] width 19 height 19
click at [775, 135] on div "2" at bounding box center [801, 140] width 62 height 24
click at [775, 135] on button "remove" at bounding box center [784, 138] width 19 height 19
click at [344, 75] on ul "Cart Shipping Payment Review" at bounding box center [559, 80] width 547 height 16
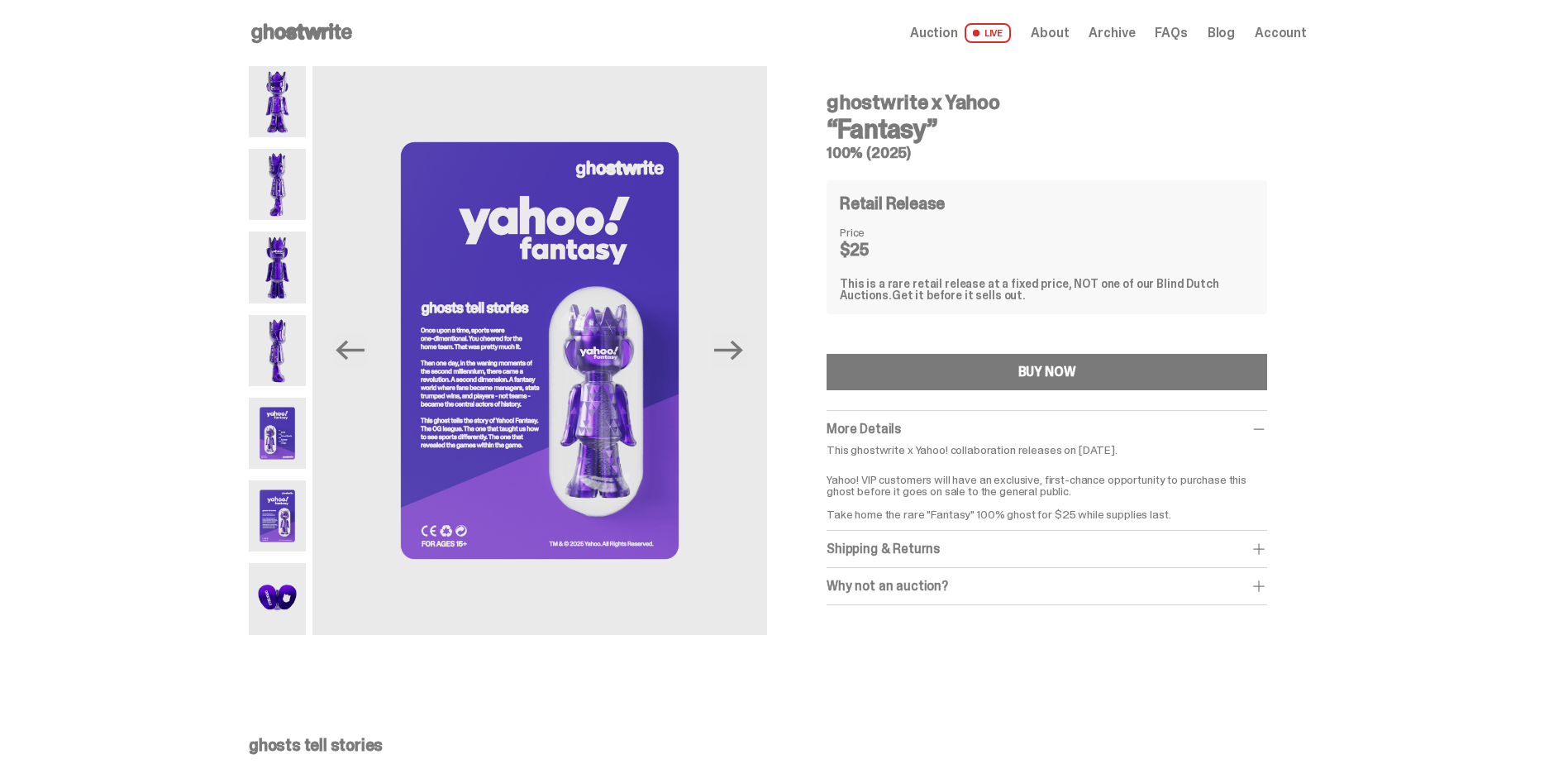
click at [958, 35] on span "Auction" at bounding box center [933, 33] width 48 height 14
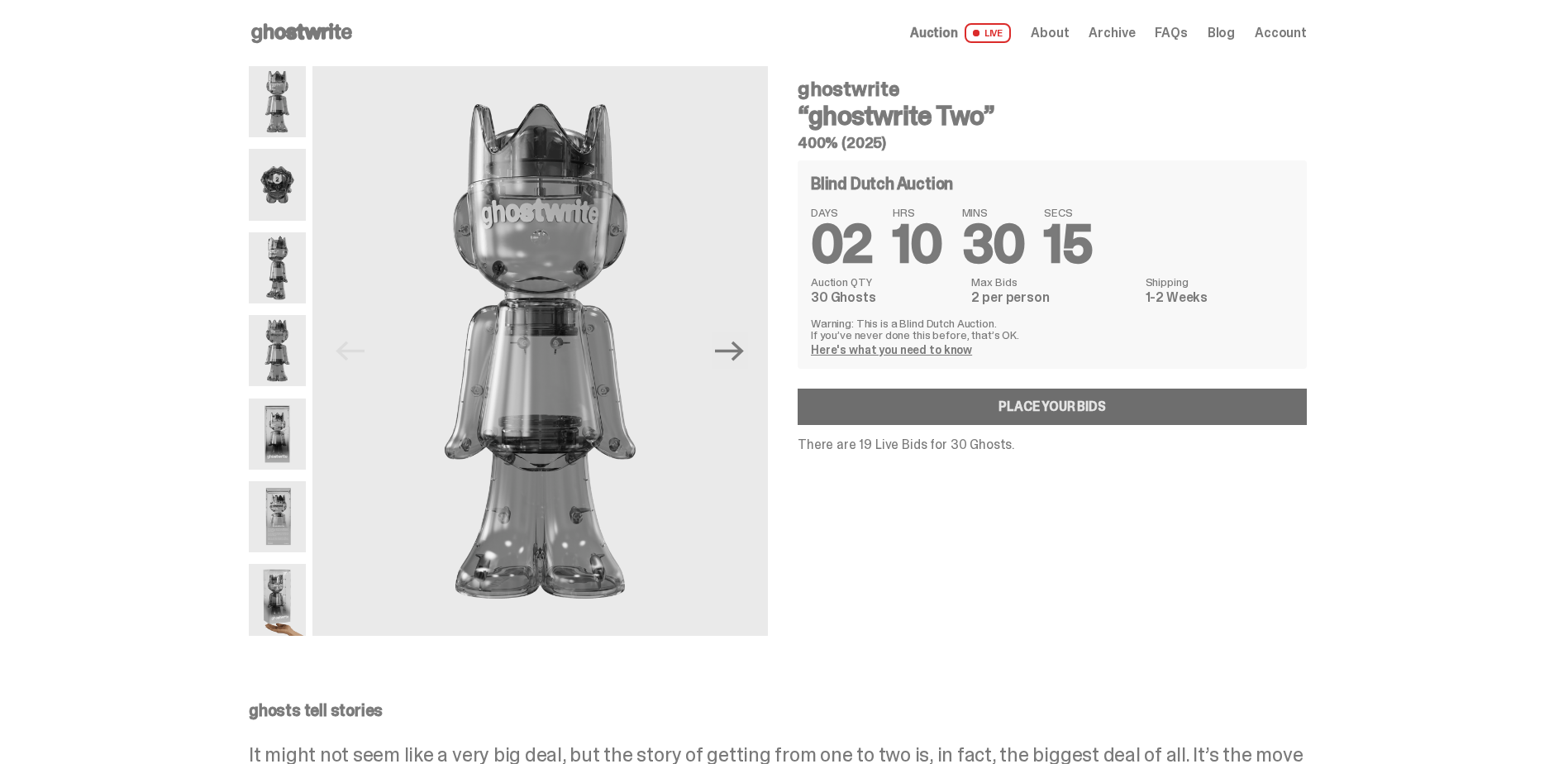
click at [1140, 411] on link "Place your Bids" at bounding box center [1052, 406] width 509 height 36
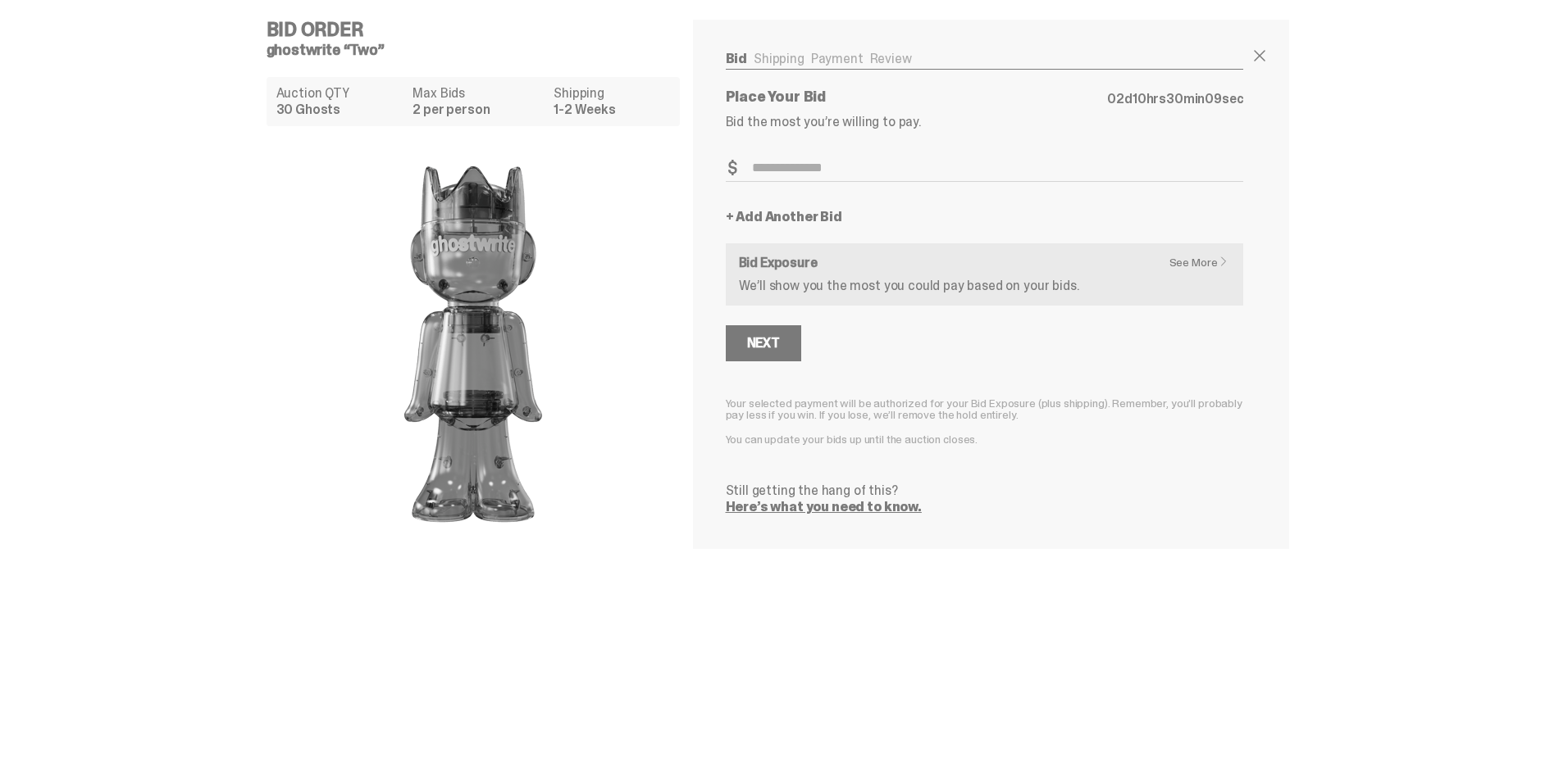
click at [1218, 269] on h6 "Bid Exposure" at bounding box center [985, 263] width 492 height 14
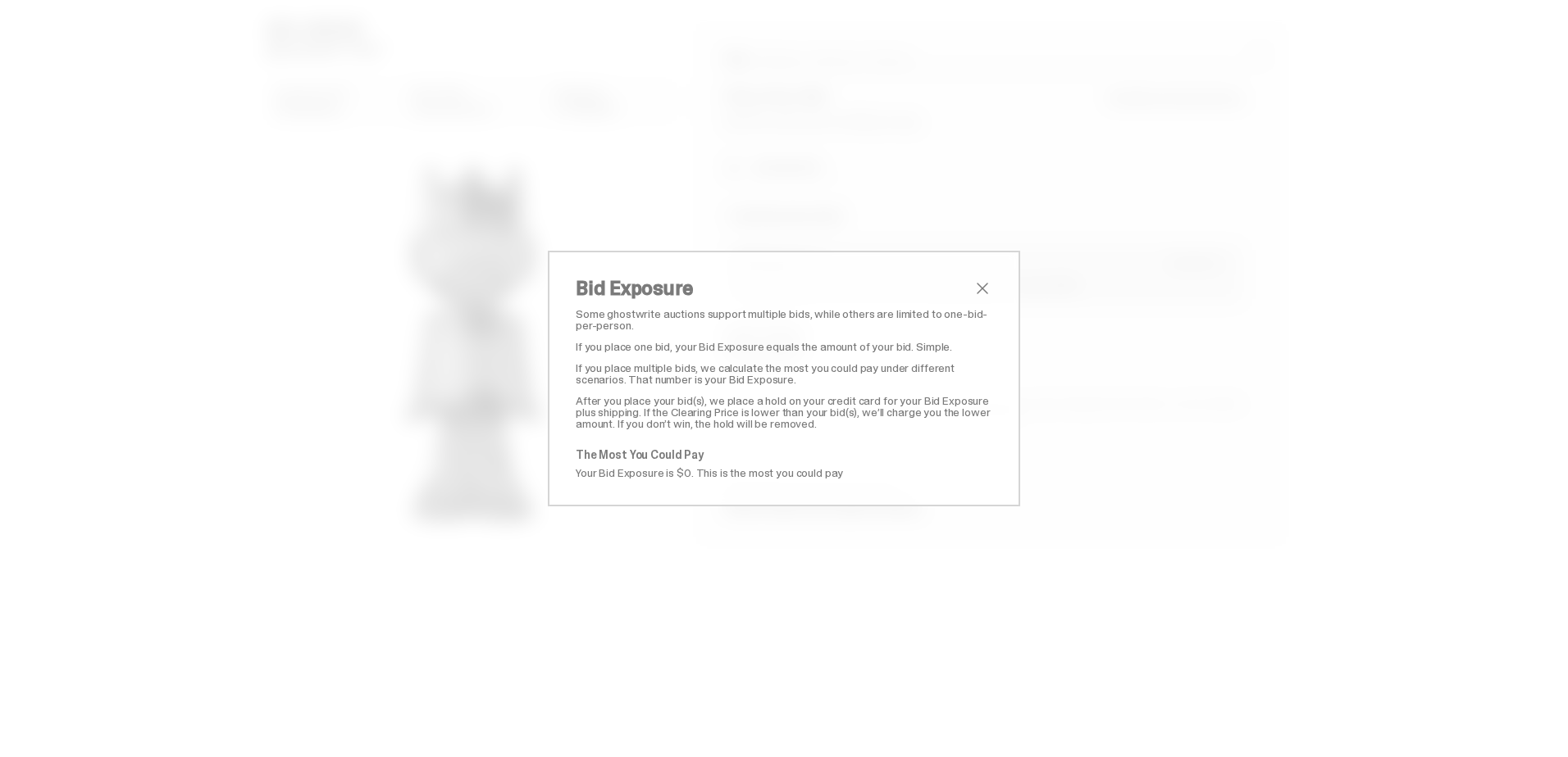
click at [984, 278] on span "close" at bounding box center [982, 288] width 19 height 19
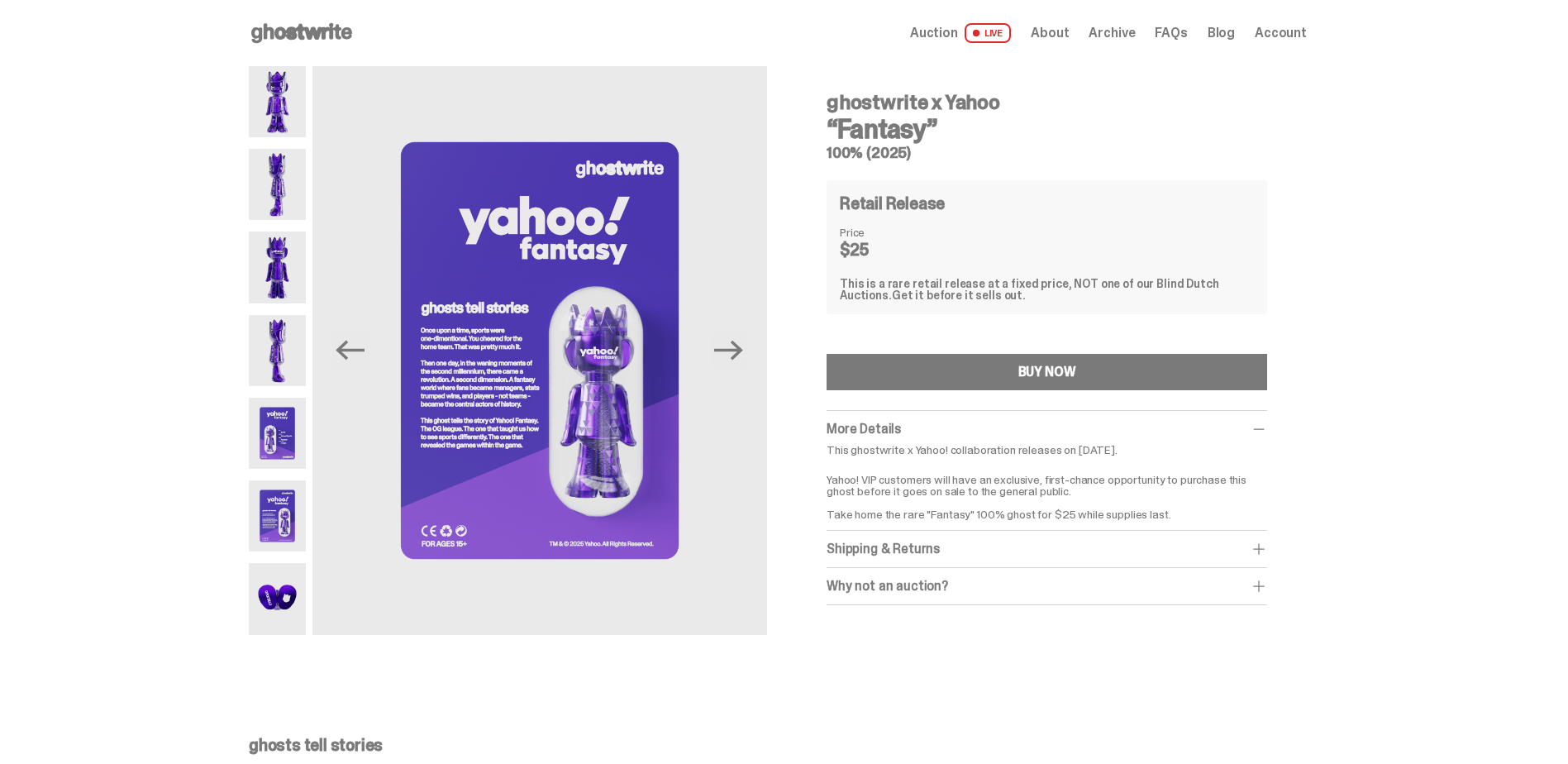
click at [939, 28] on span "Auction" at bounding box center [933, 33] width 48 height 14
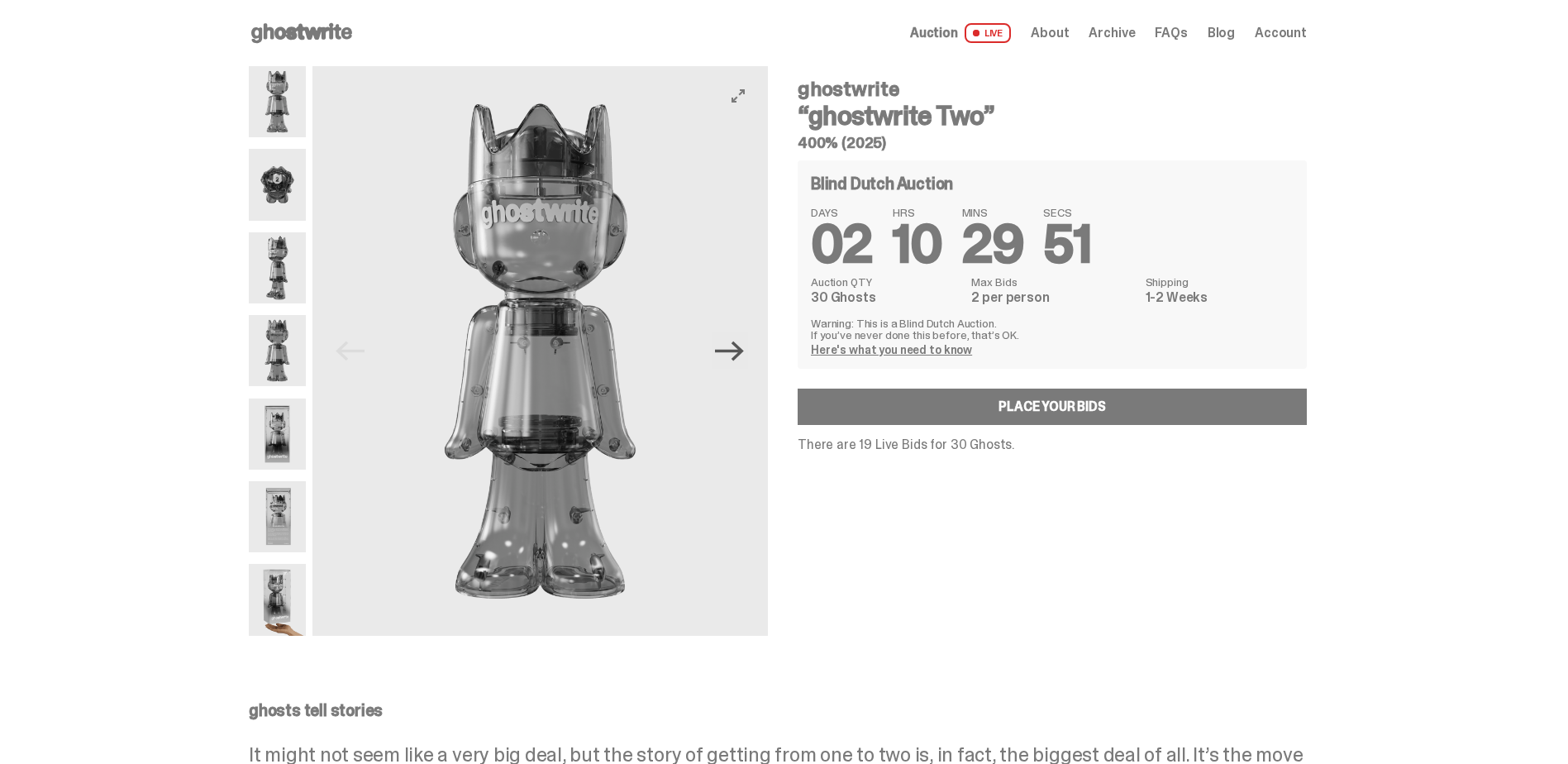
click at [740, 354] on icon "Next" at bounding box center [729, 351] width 29 height 29
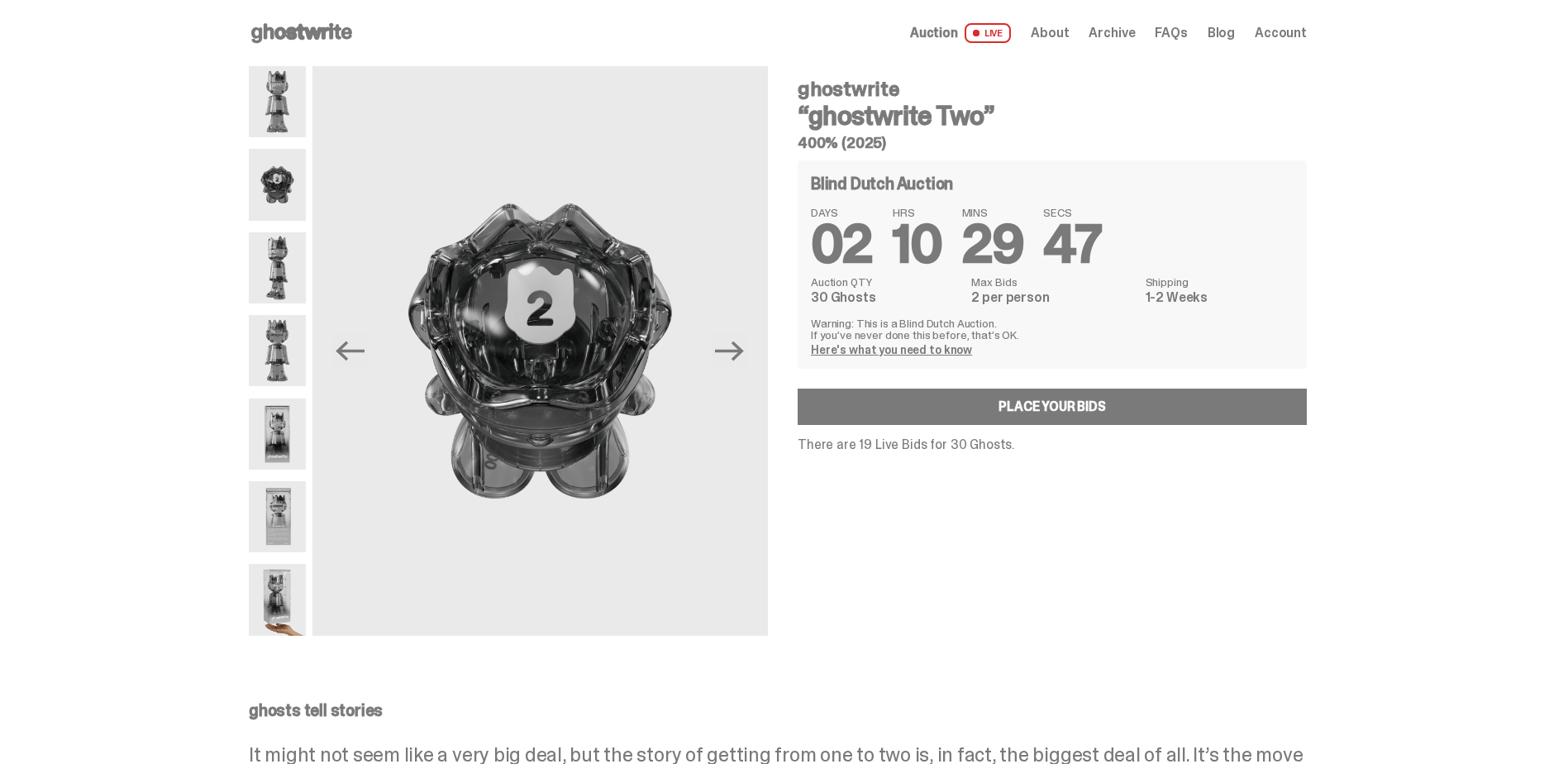
click at [1275, 29] on span "Account" at bounding box center [1280, 33] width 52 height 14
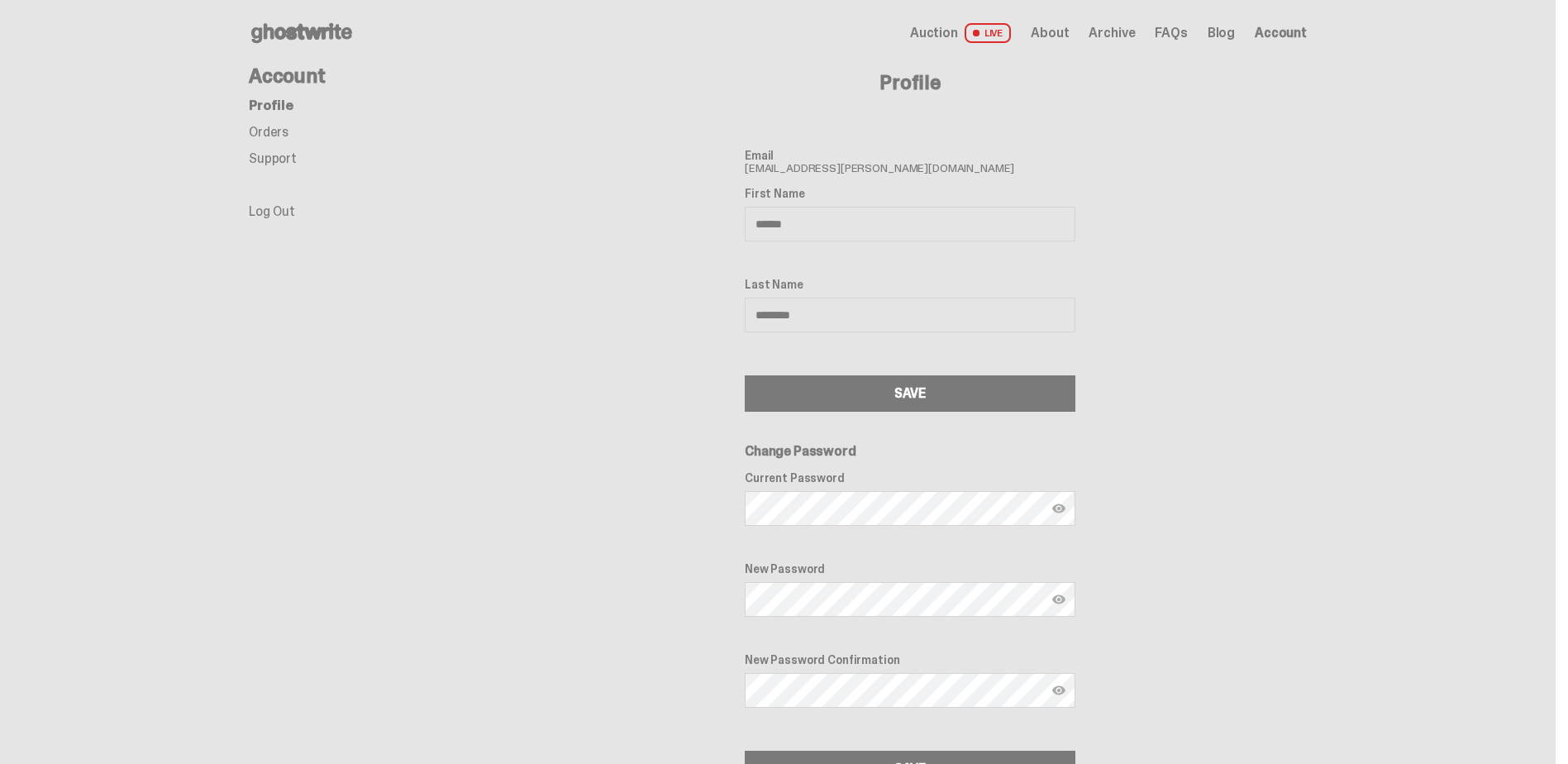
click at [269, 137] on link "Orders" at bounding box center [268, 132] width 40 height 18
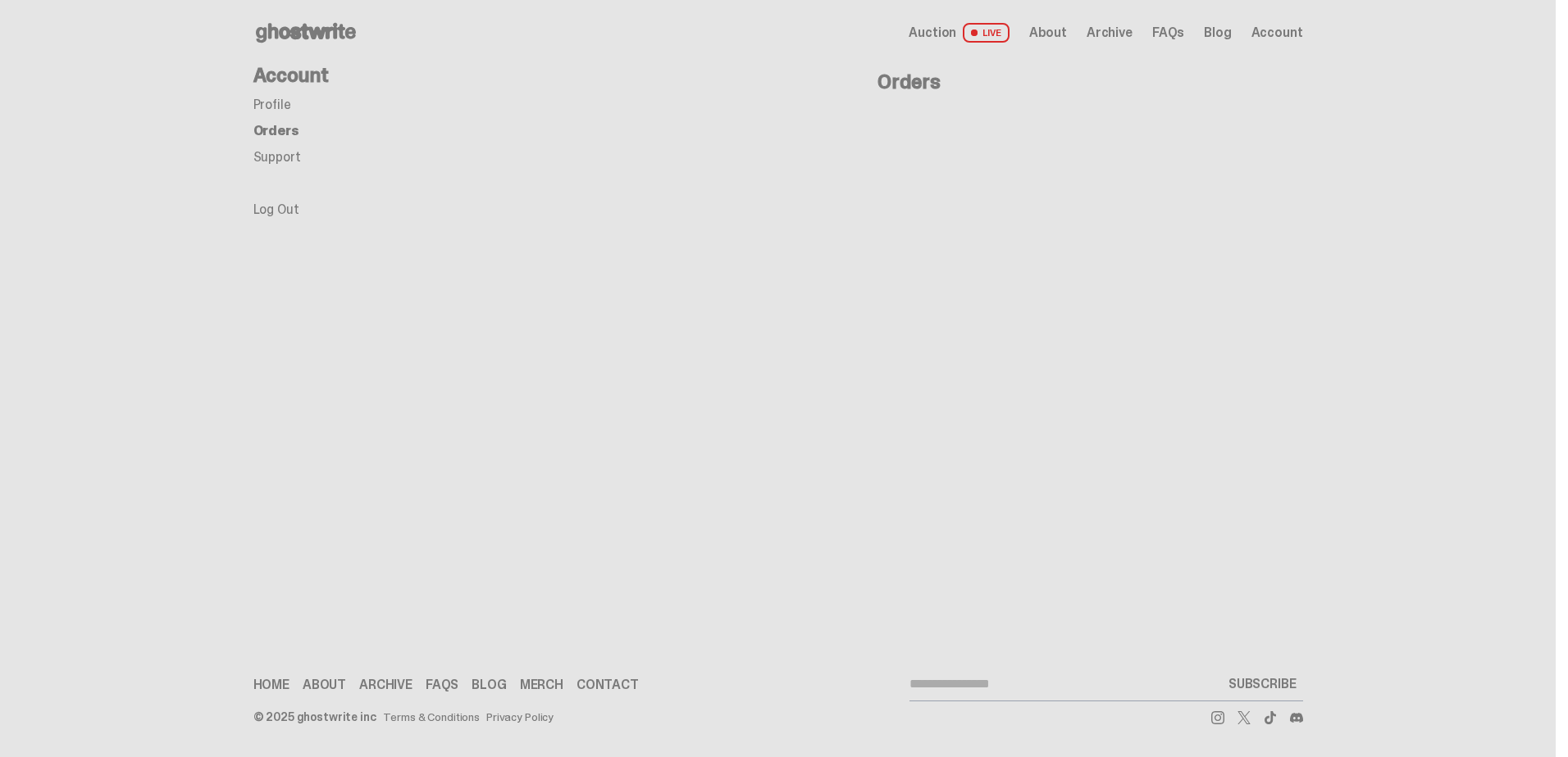
click at [276, 100] on link "Profile" at bounding box center [272, 104] width 38 height 17
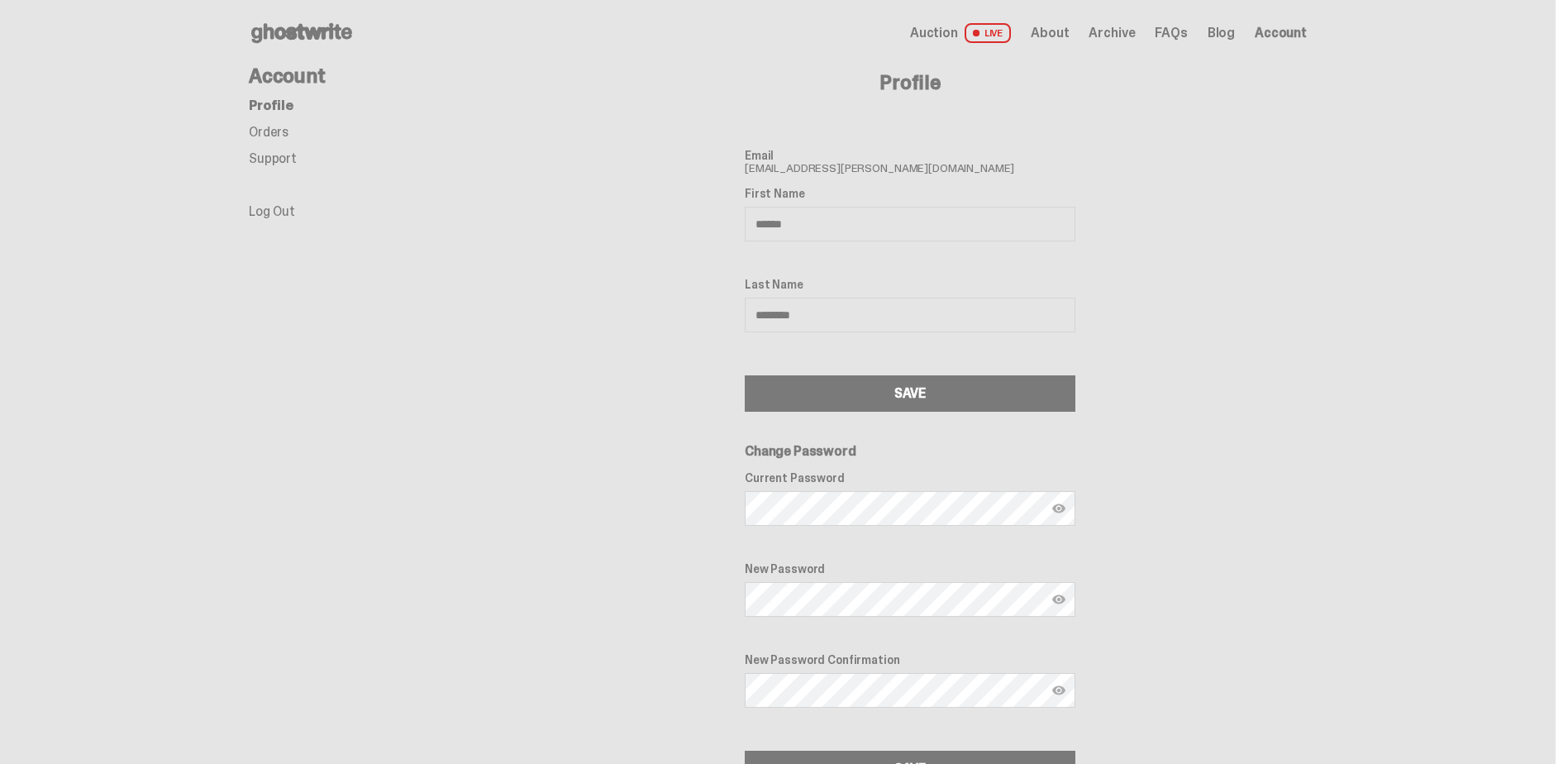
click at [952, 35] on span "Auction" at bounding box center [933, 33] width 48 height 14
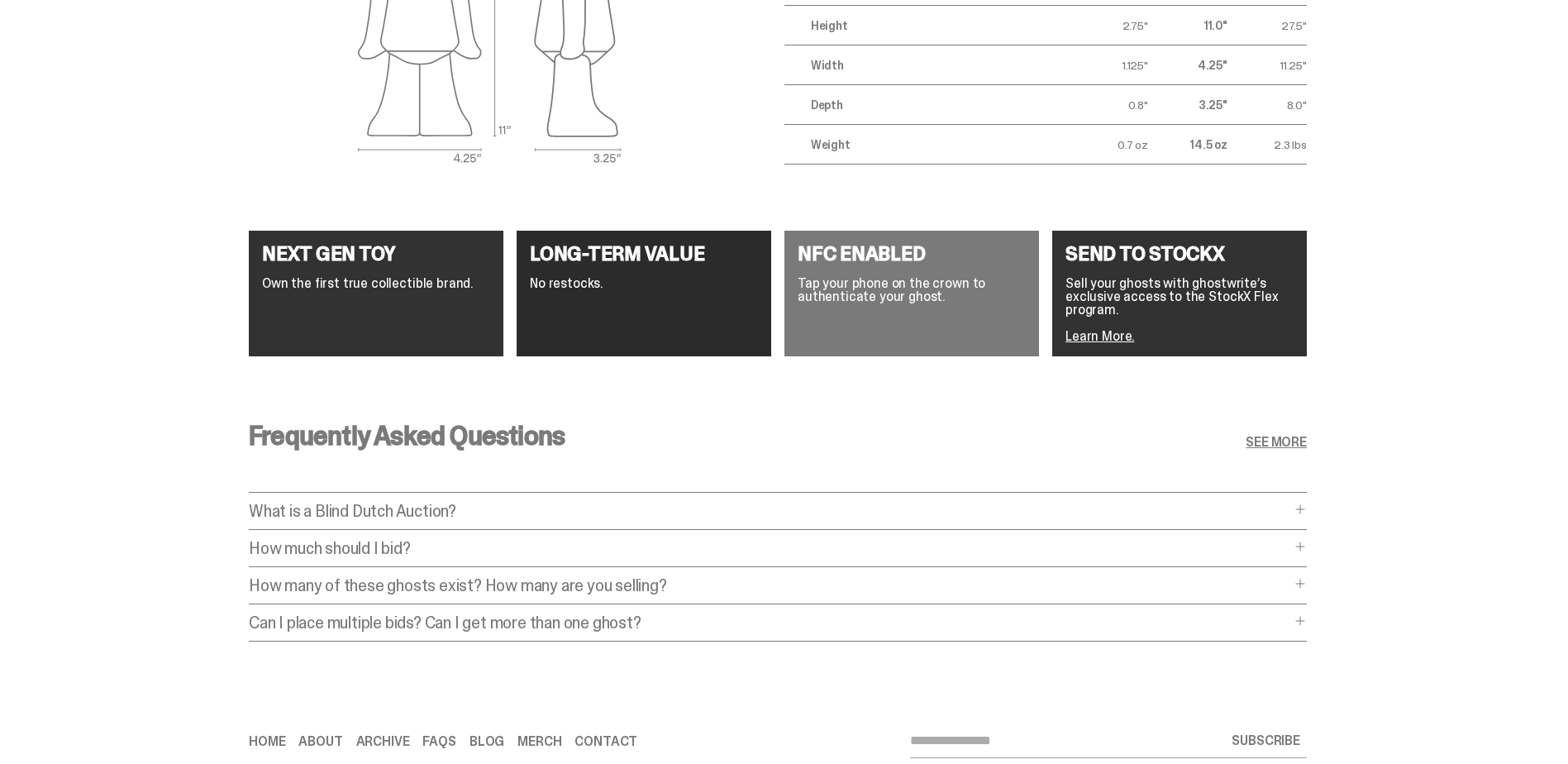
scroll to position [2318, 0]
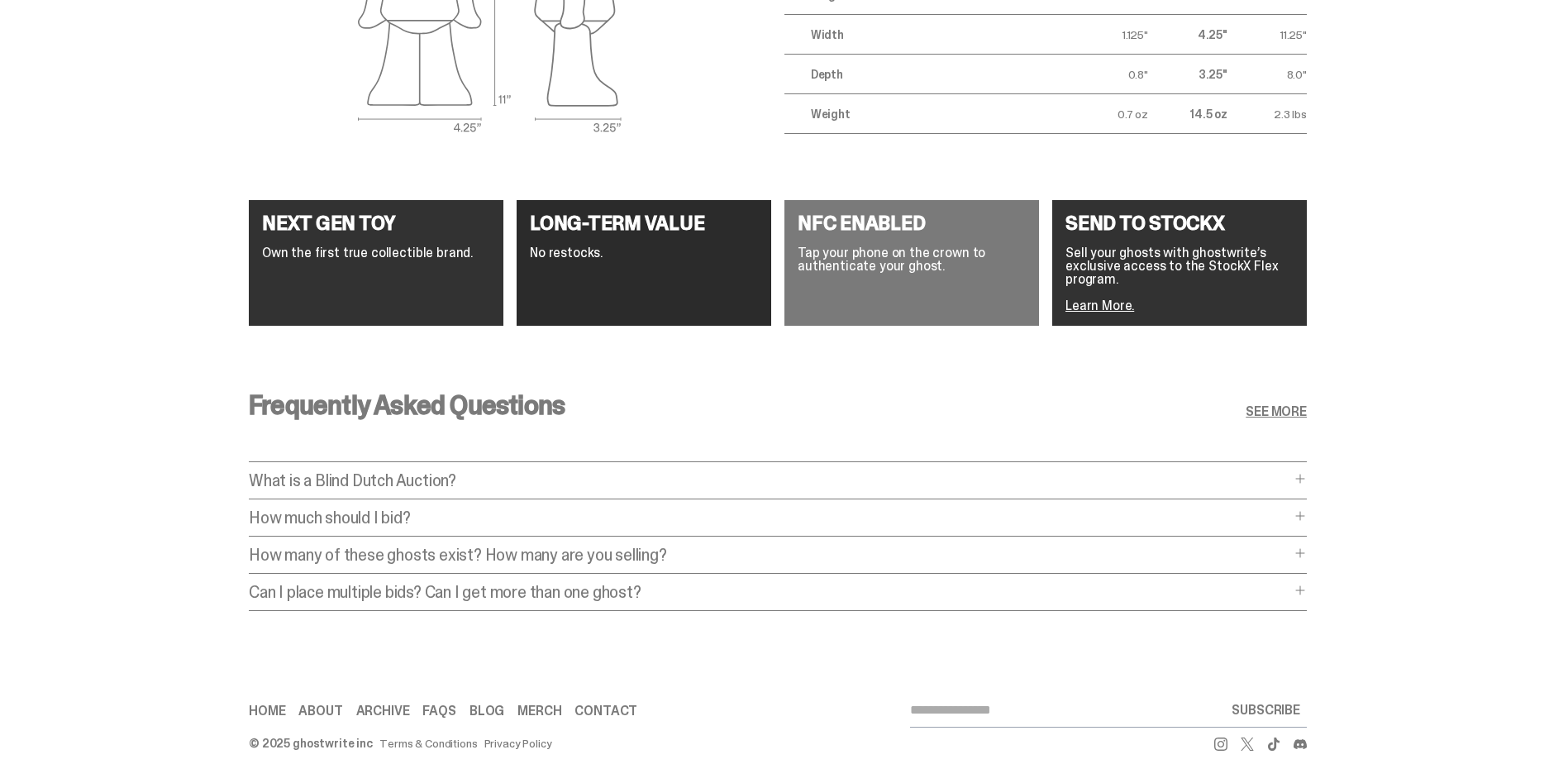
click at [386, 509] on p "How much should I bid?" at bounding box center [769, 517] width 1041 height 17
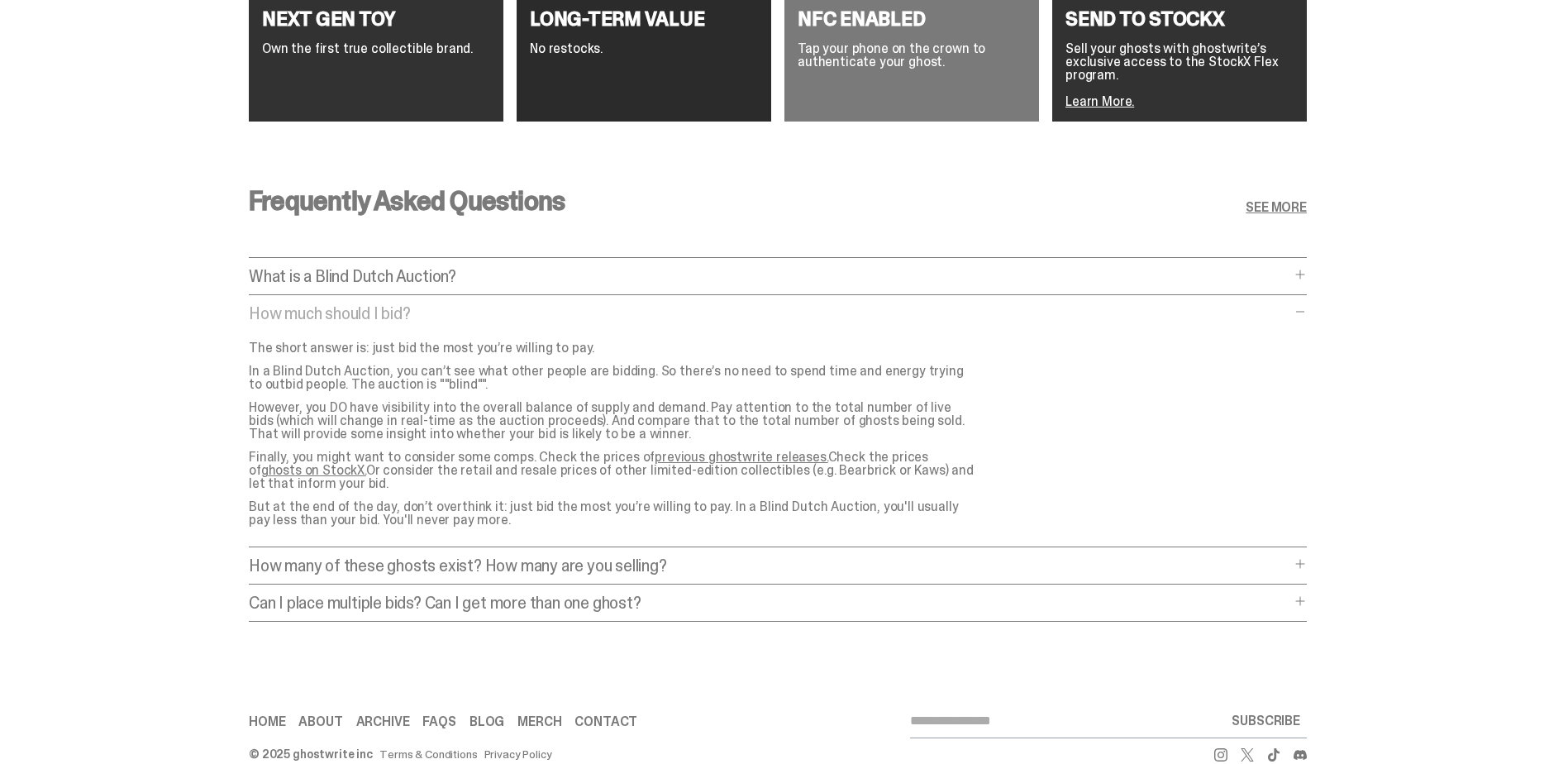
scroll to position [2534, 0]
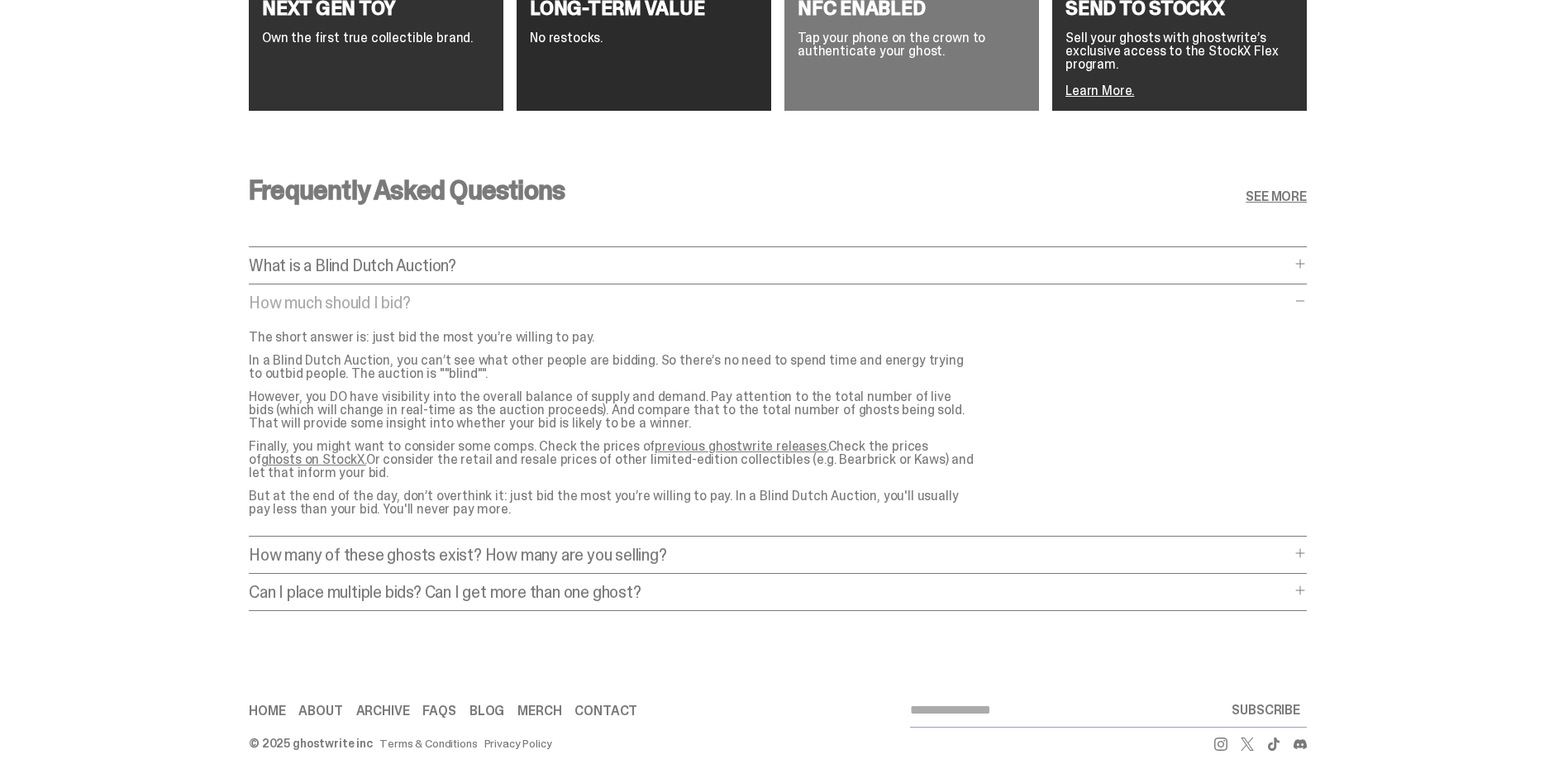
click at [682, 546] on p "How many of these ghosts exist? How many are you selling?" at bounding box center [769, 554] width 1041 height 17
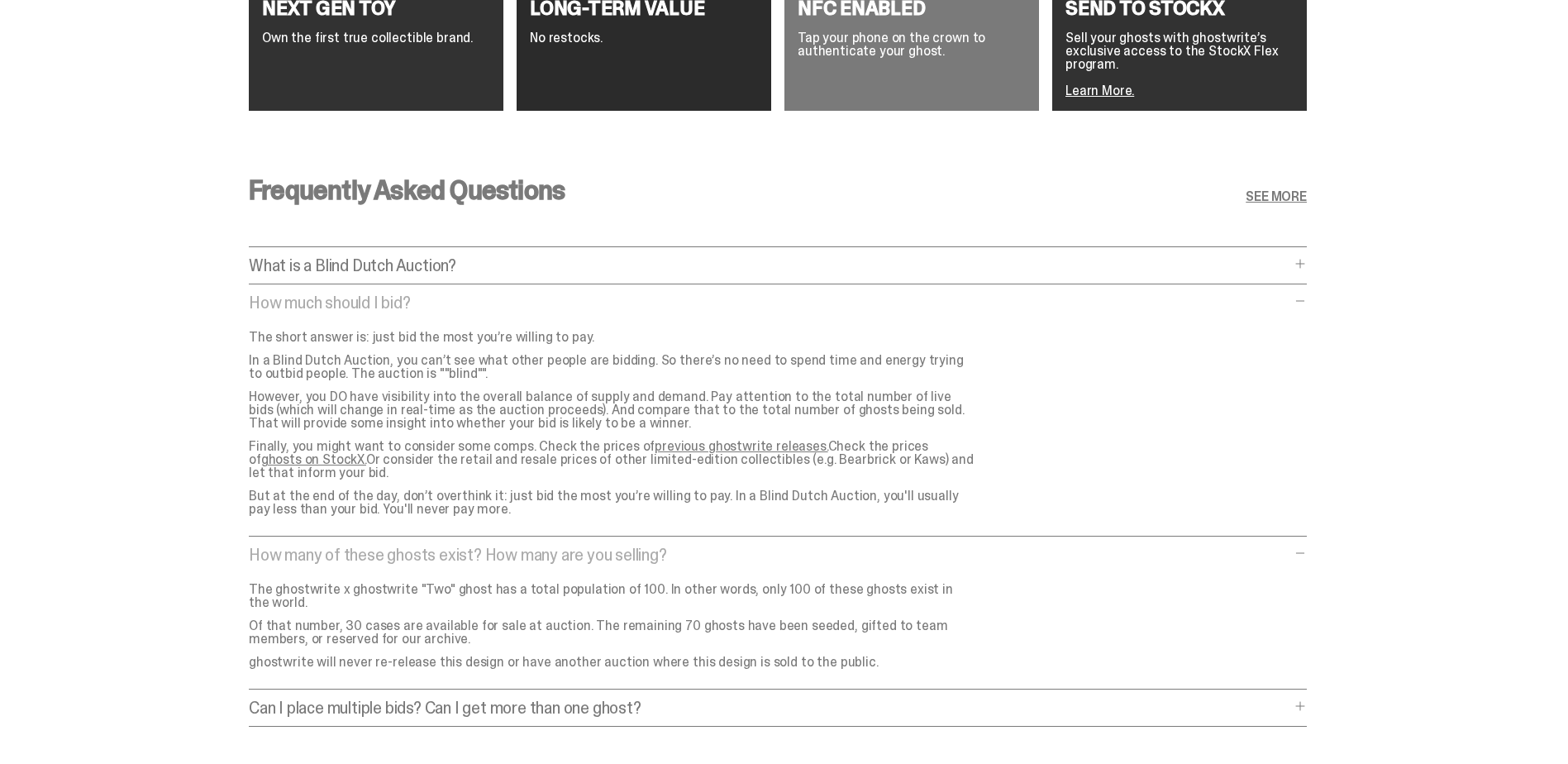
click at [716, 700] on p "Can I place multiple bids? Can I get more than one ghost?" at bounding box center [769, 707] width 1041 height 17
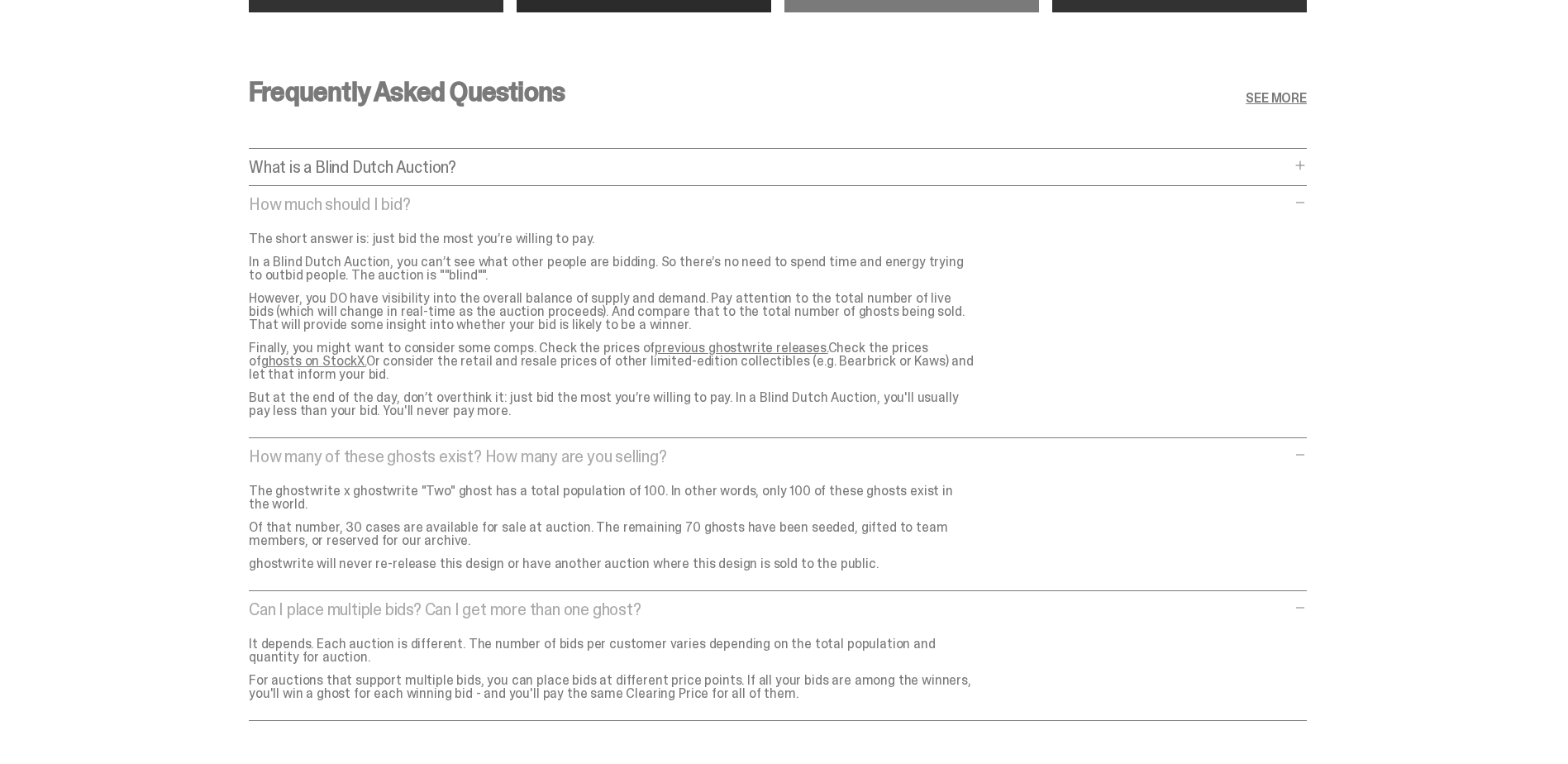
scroll to position [2699, 0]
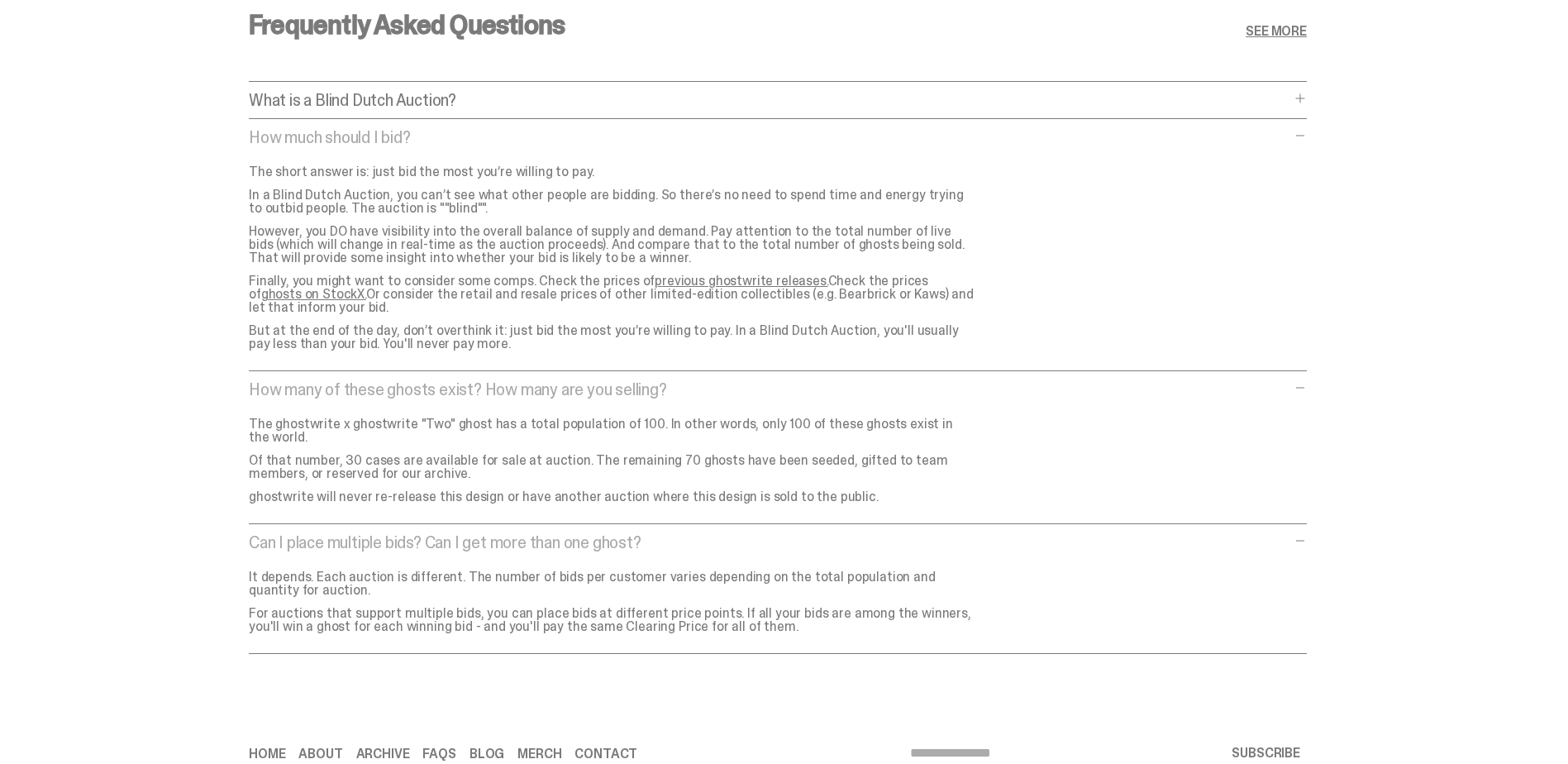
click at [550, 747] on link "Merch" at bounding box center [539, 754] width 44 height 14
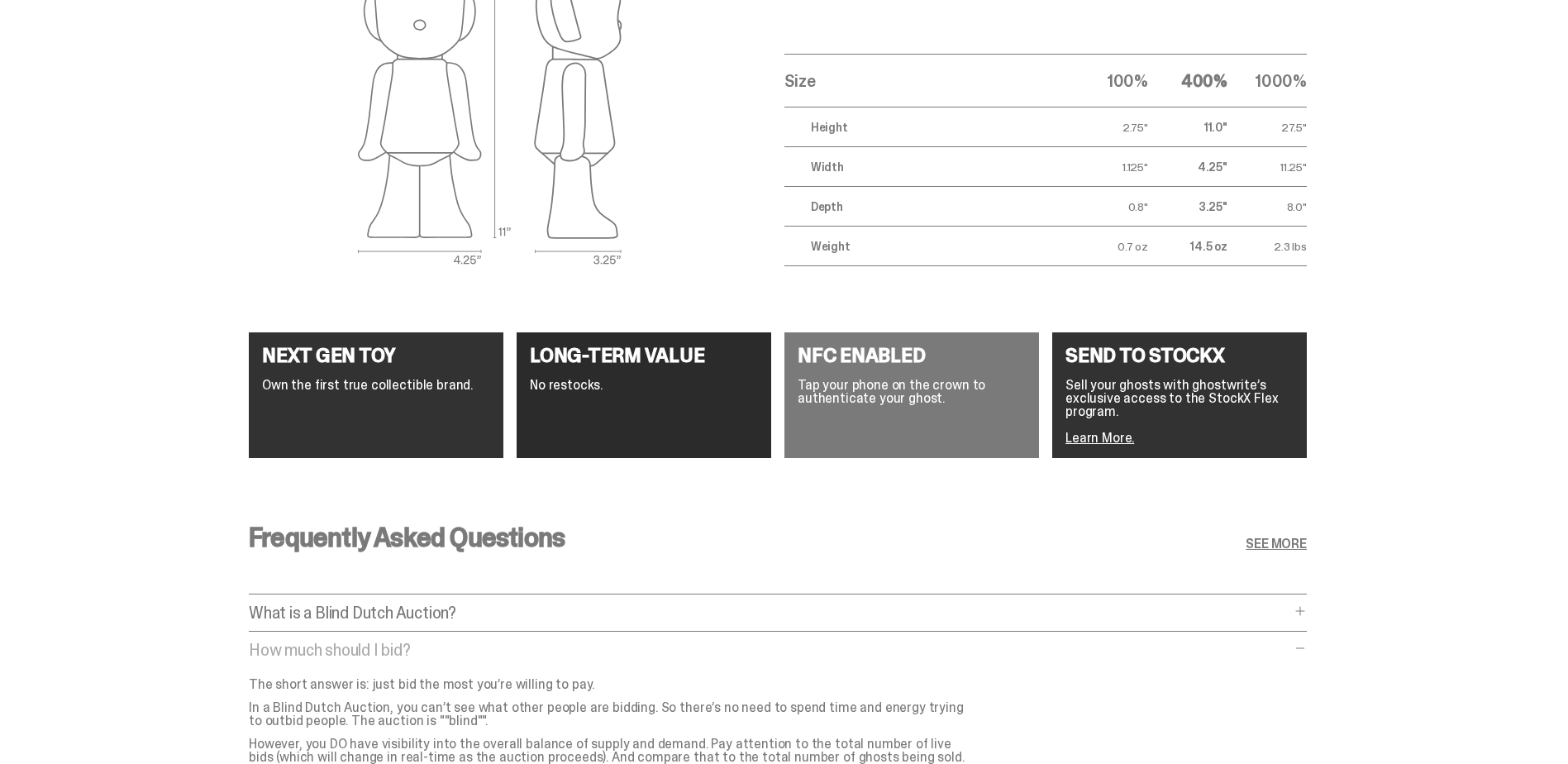
scroll to position [2203, 0]
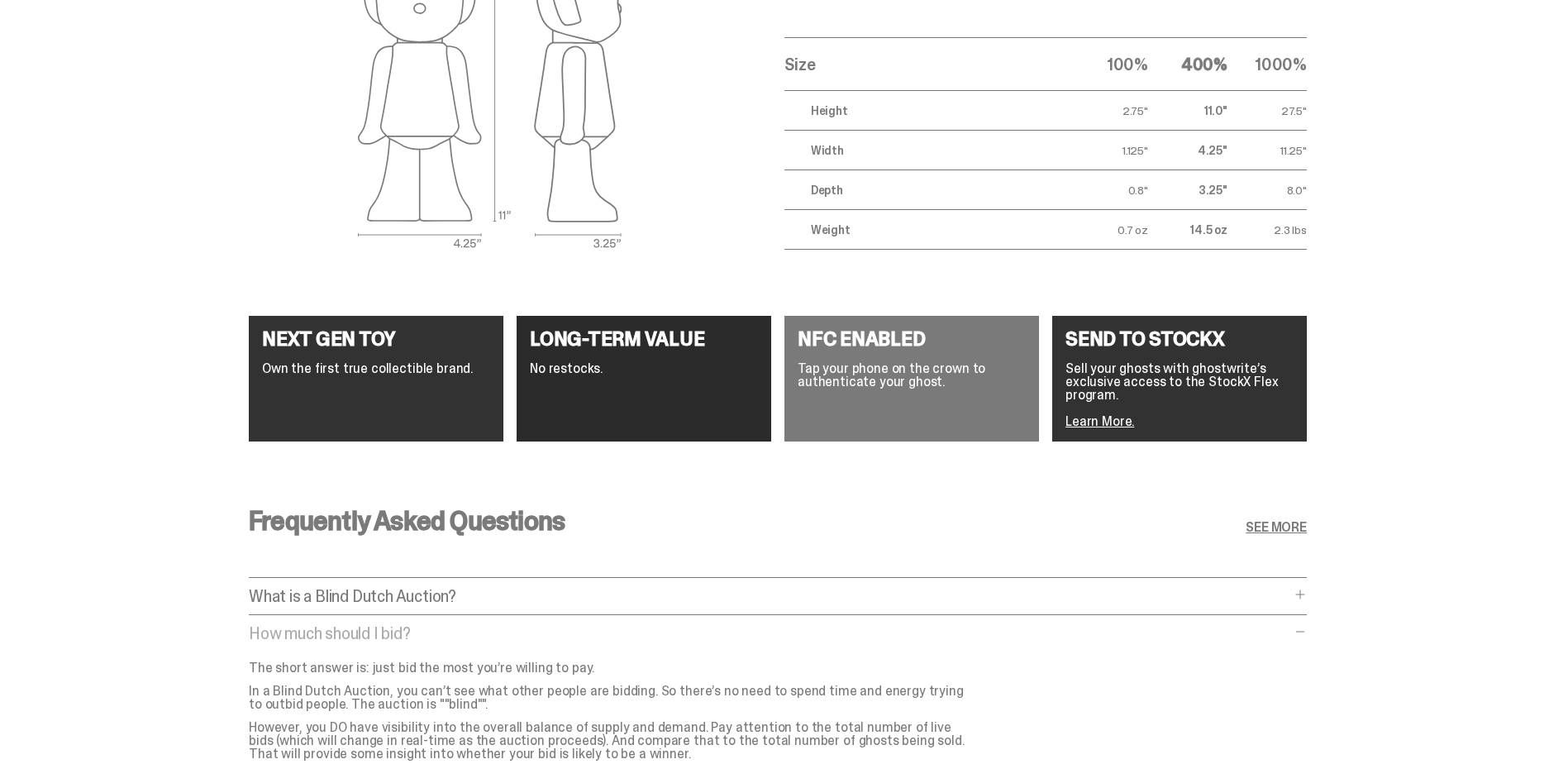
click at [1282, 521] on link "SEE MORE" at bounding box center [1276, 528] width 61 height 14
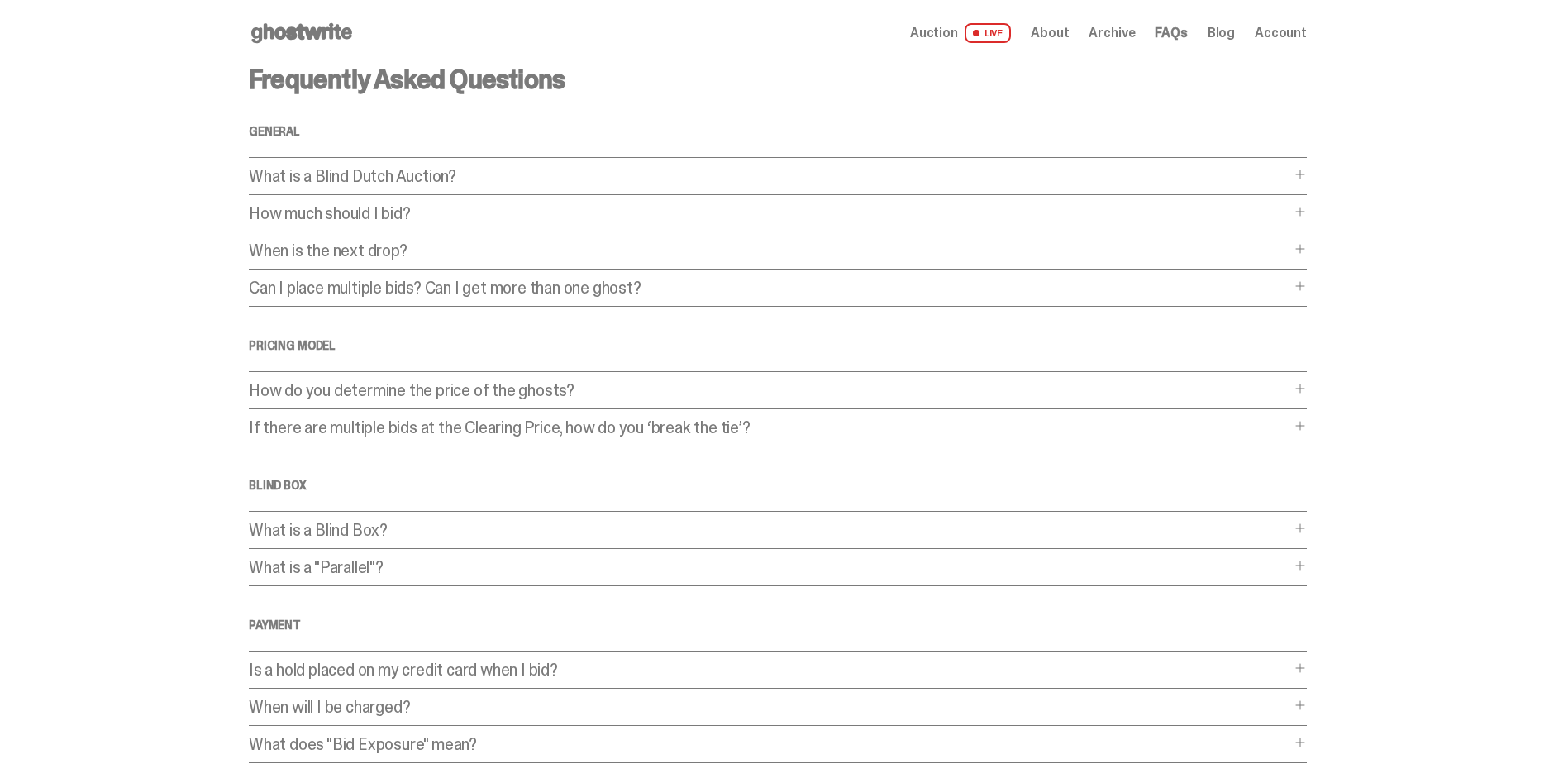
click at [877, 247] on p "When is the next drop?" at bounding box center [769, 250] width 1041 height 17
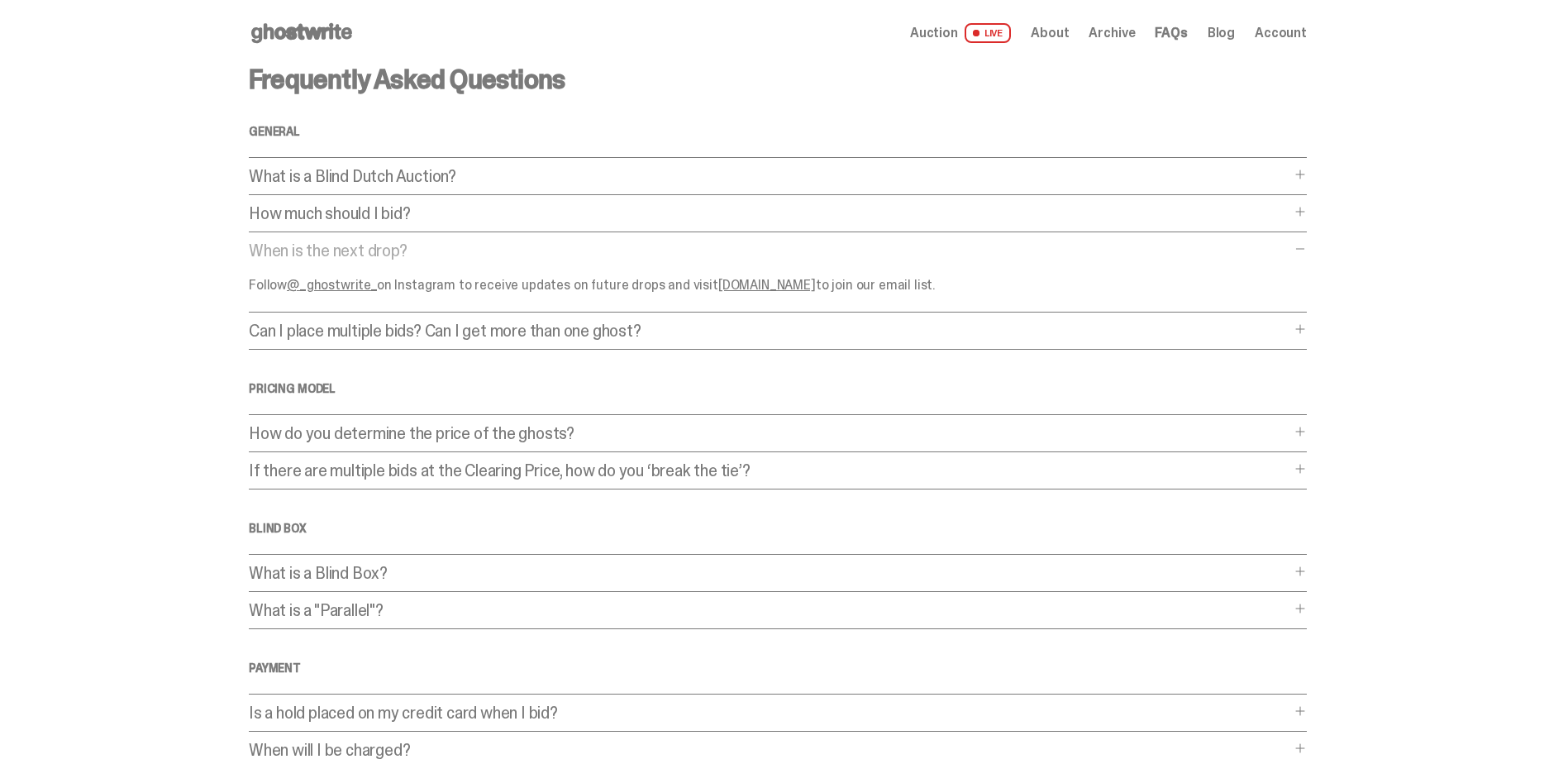
click at [774, 285] on link "ghostwrite.com" at bounding box center [767, 285] width 98 height 18
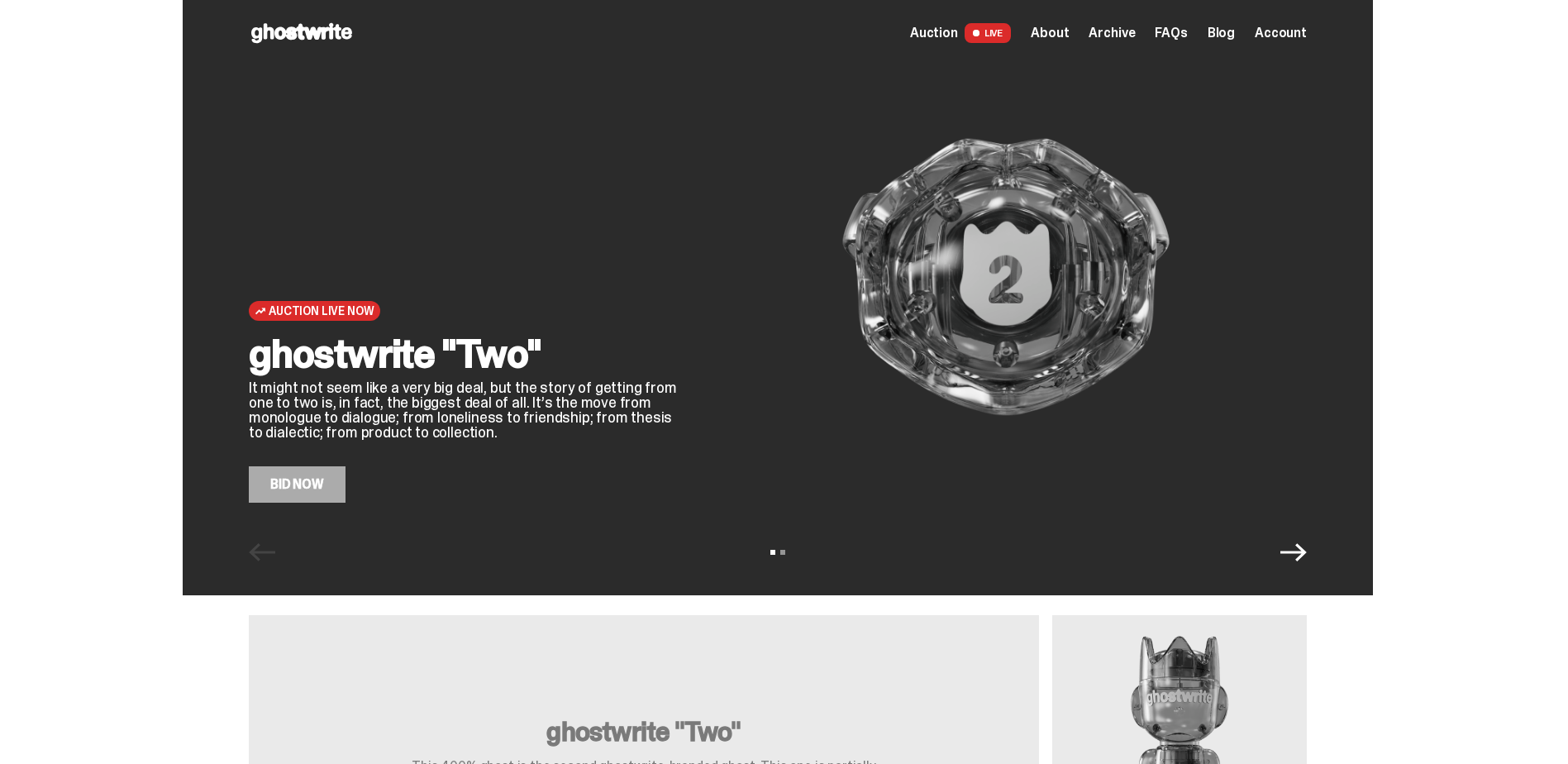
click at [1294, 558] on icon "Next" at bounding box center [1293, 552] width 26 height 26
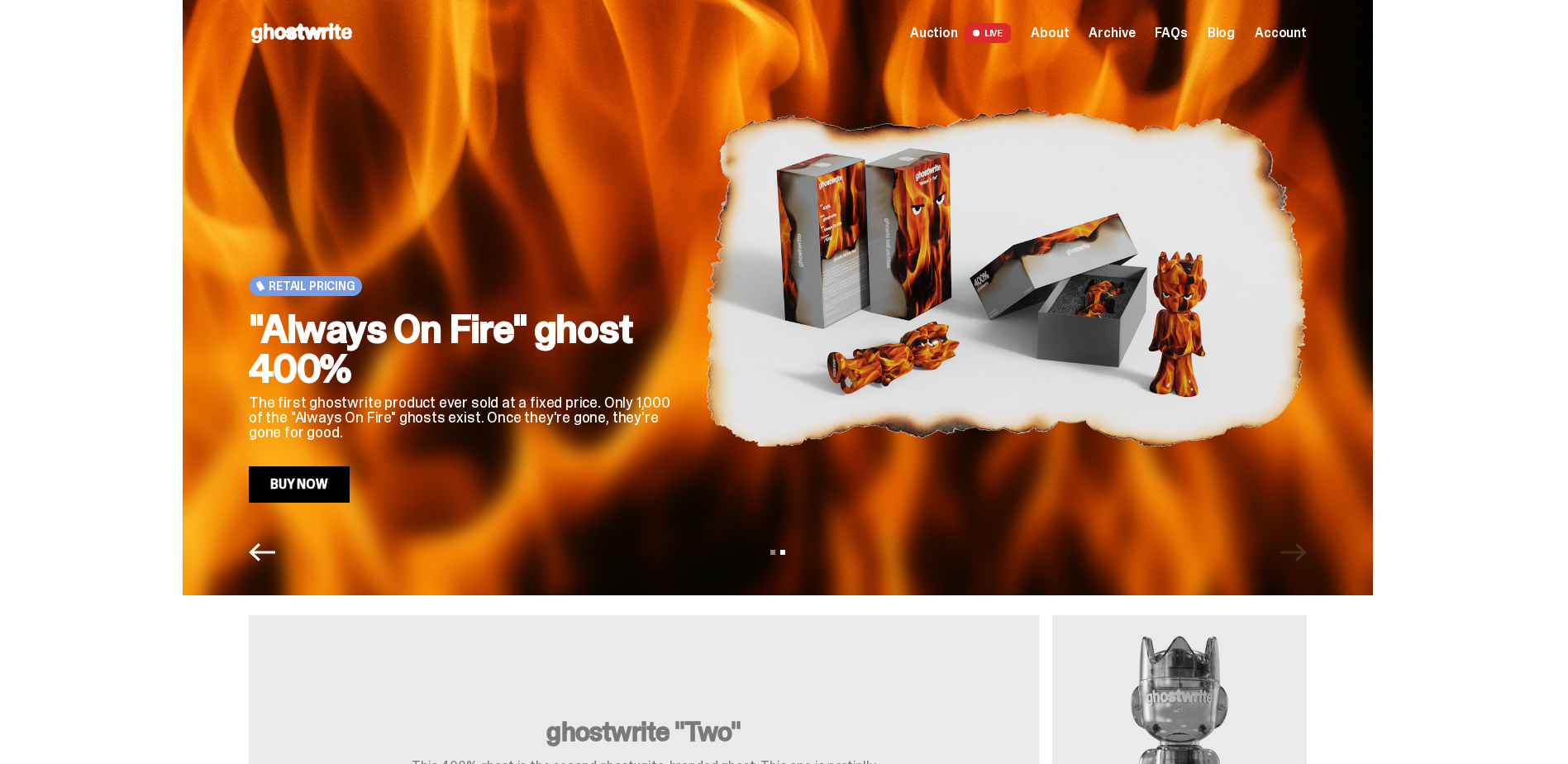
click at [315, 488] on link "Buy Now" at bounding box center [298, 484] width 100 height 36
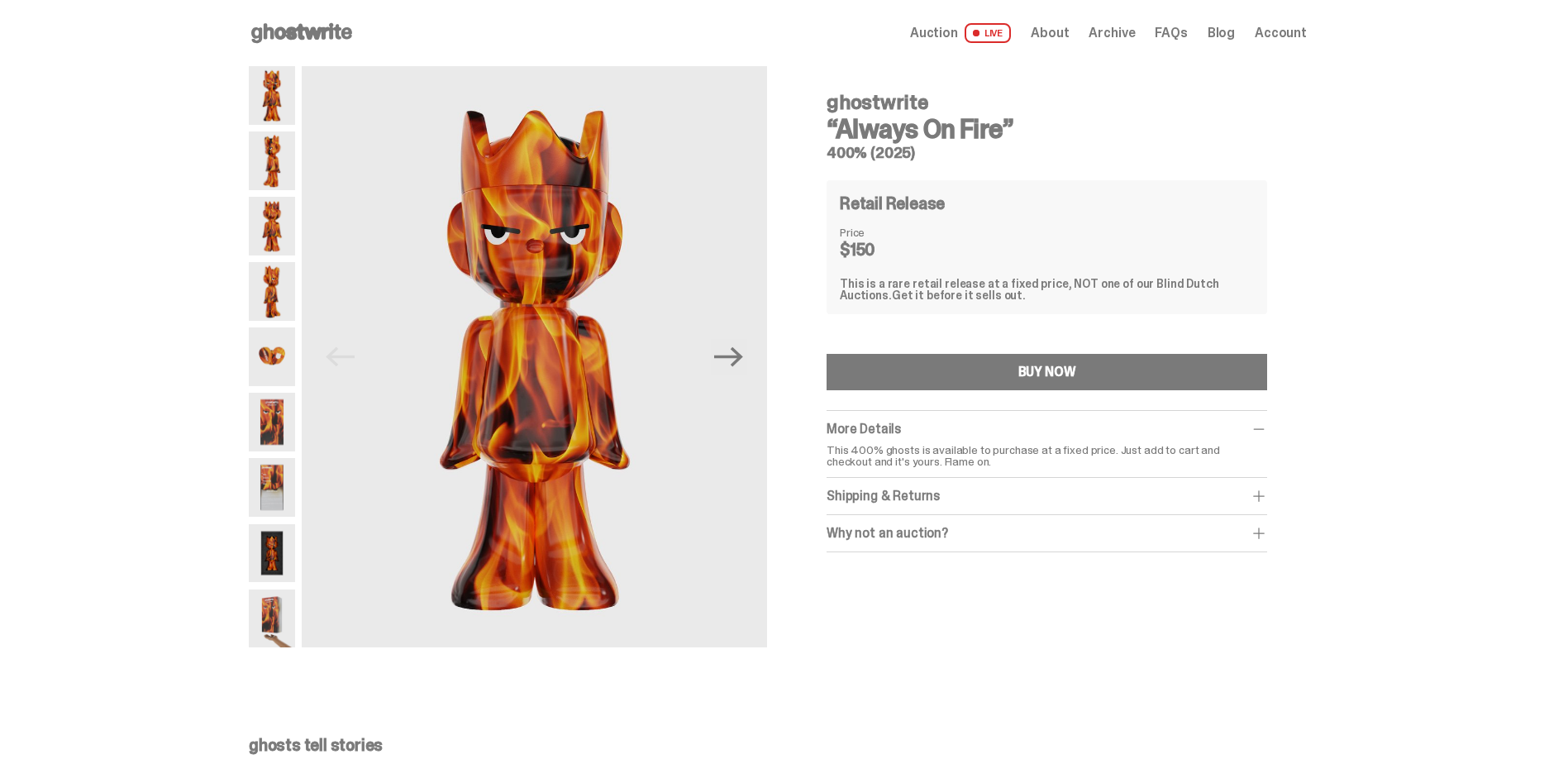
click at [272, 220] on img at bounding box center [271, 226] width 46 height 59
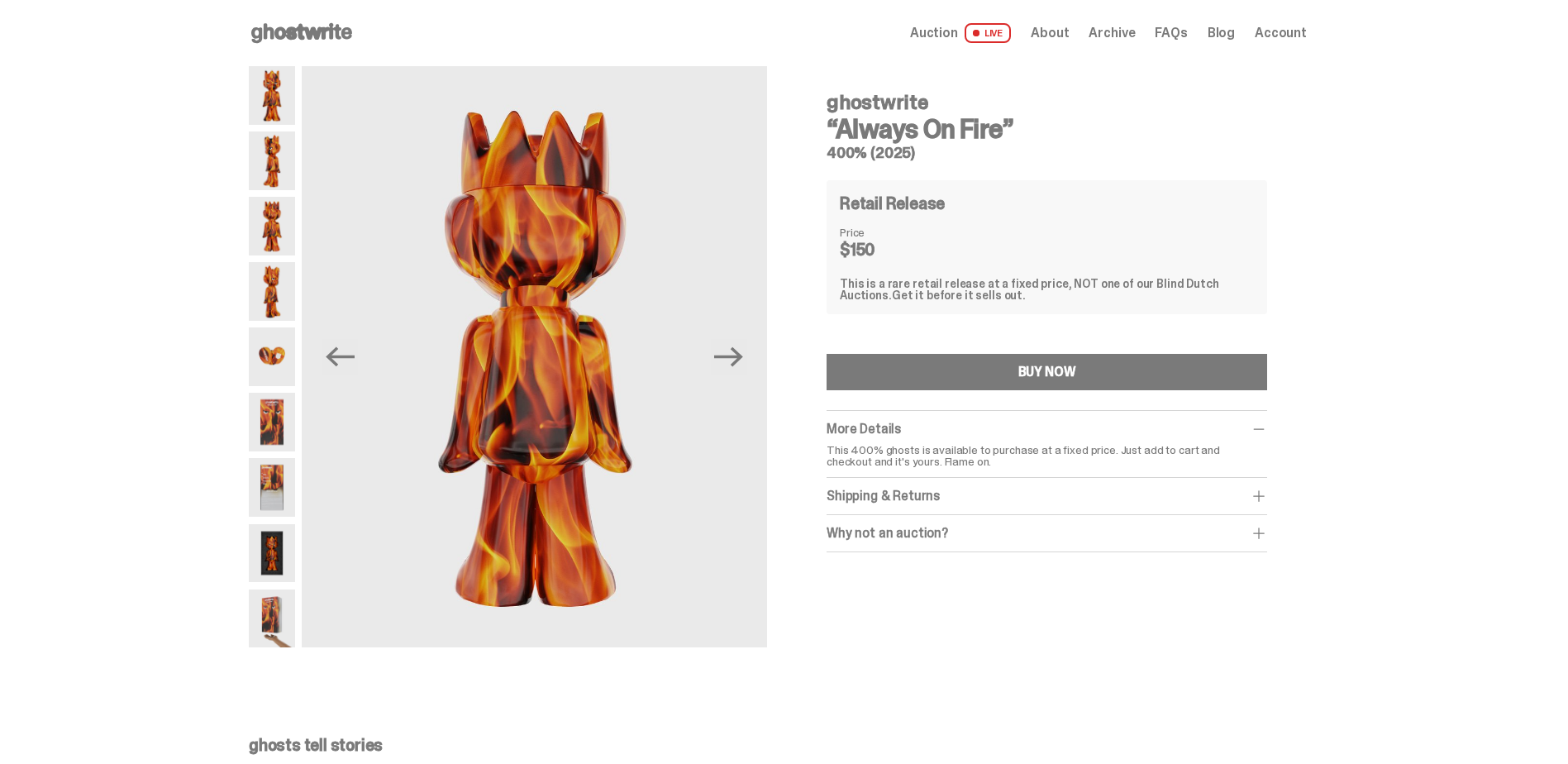
click at [284, 280] on img at bounding box center [271, 292] width 46 height 59
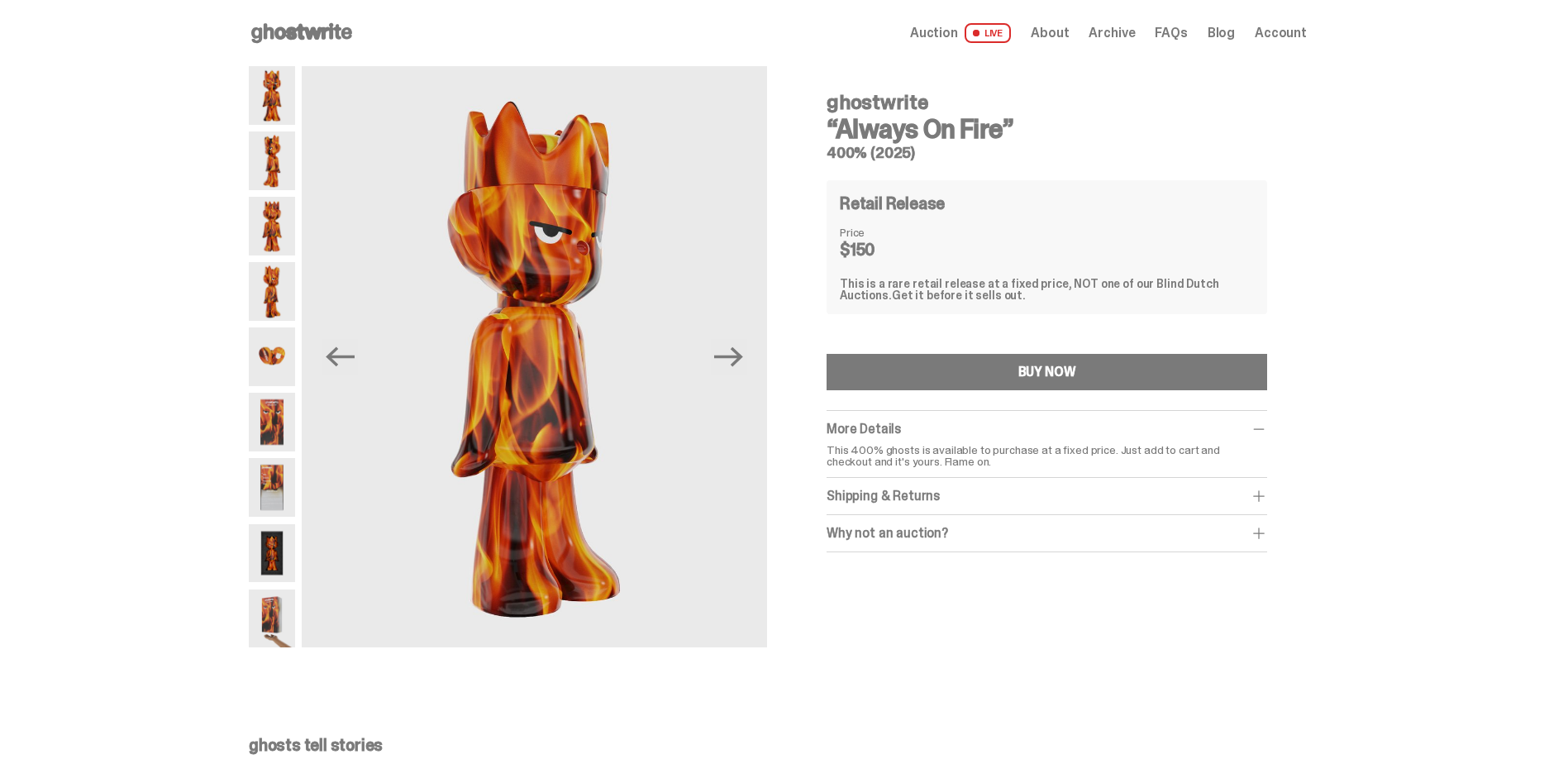
click at [289, 416] on img at bounding box center [271, 422] width 46 height 59
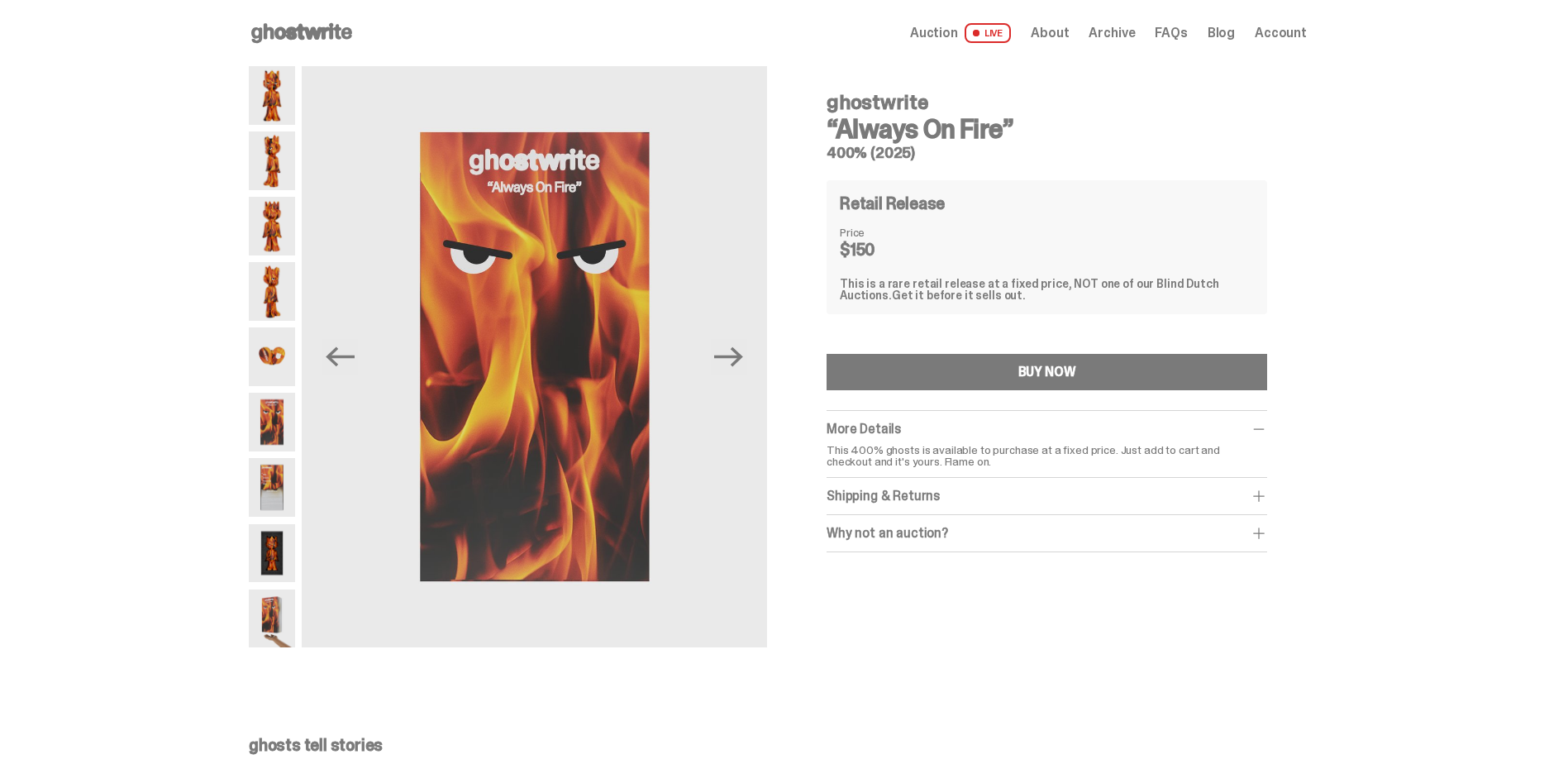
click at [277, 465] on img at bounding box center [271, 488] width 46 height 59
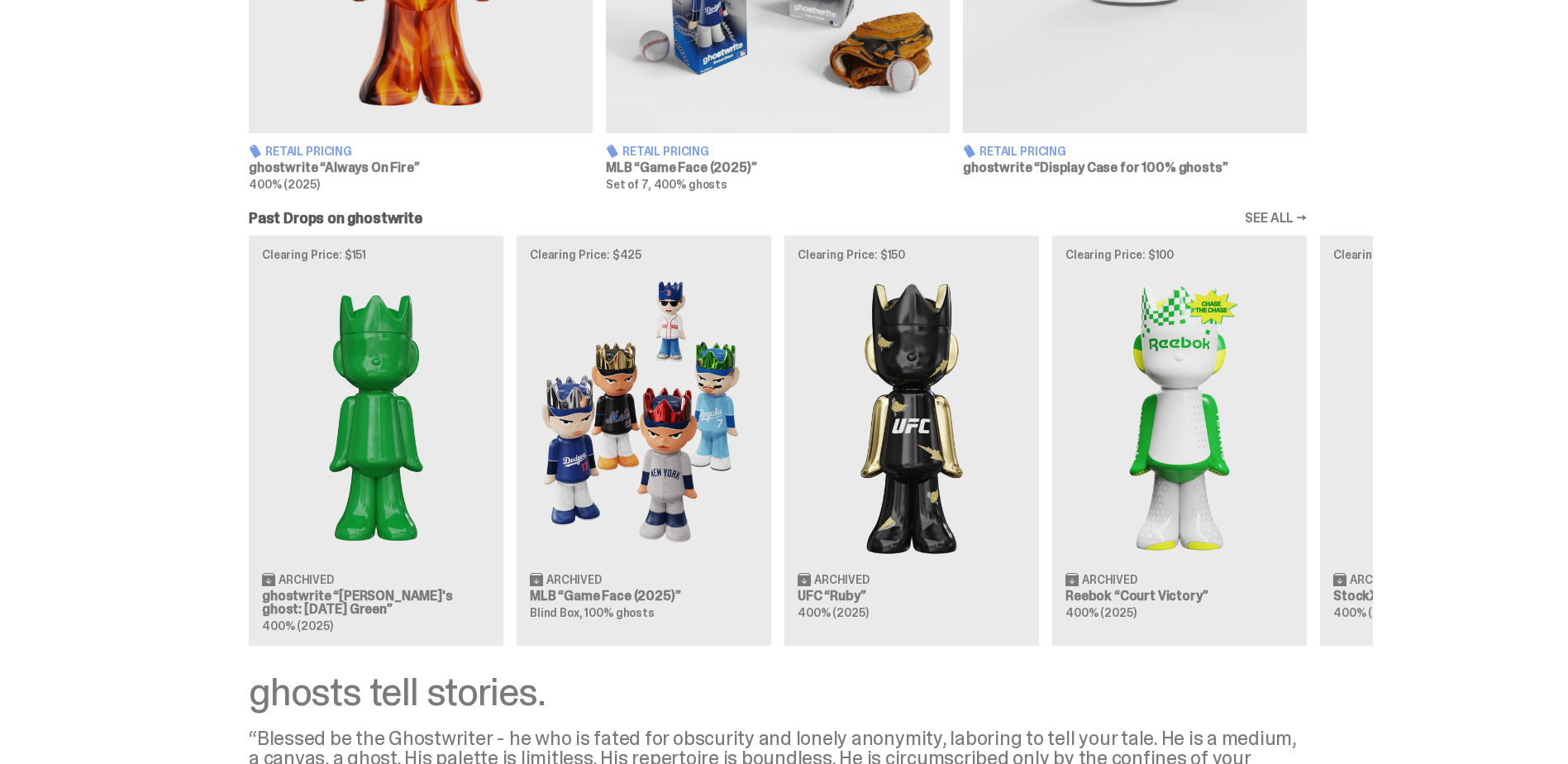
scroll to position [1323, 0]
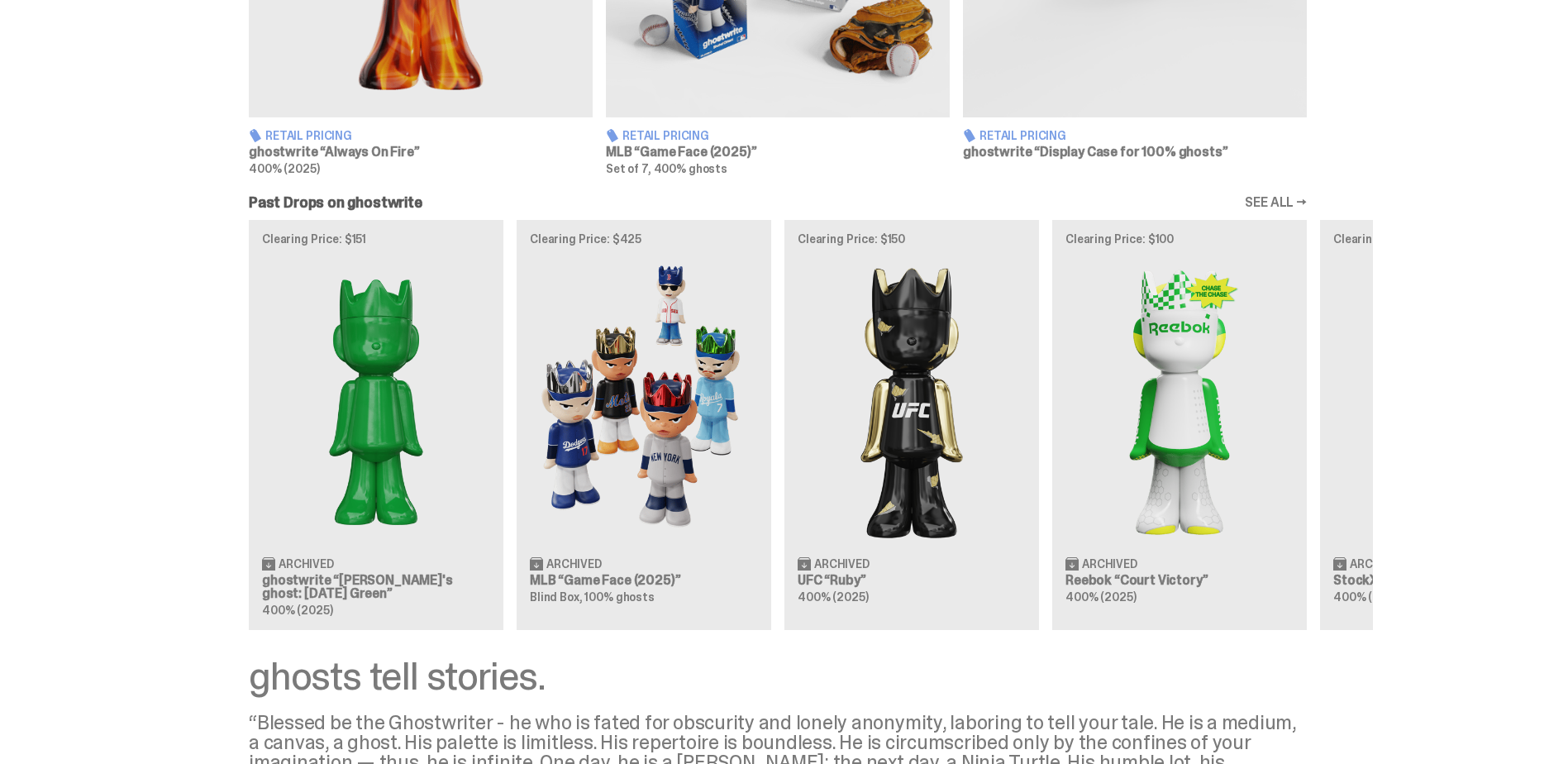
click at [1307, 207] on link "SEE ALL →" at bounding box center [1276, 203] width 62 height 14
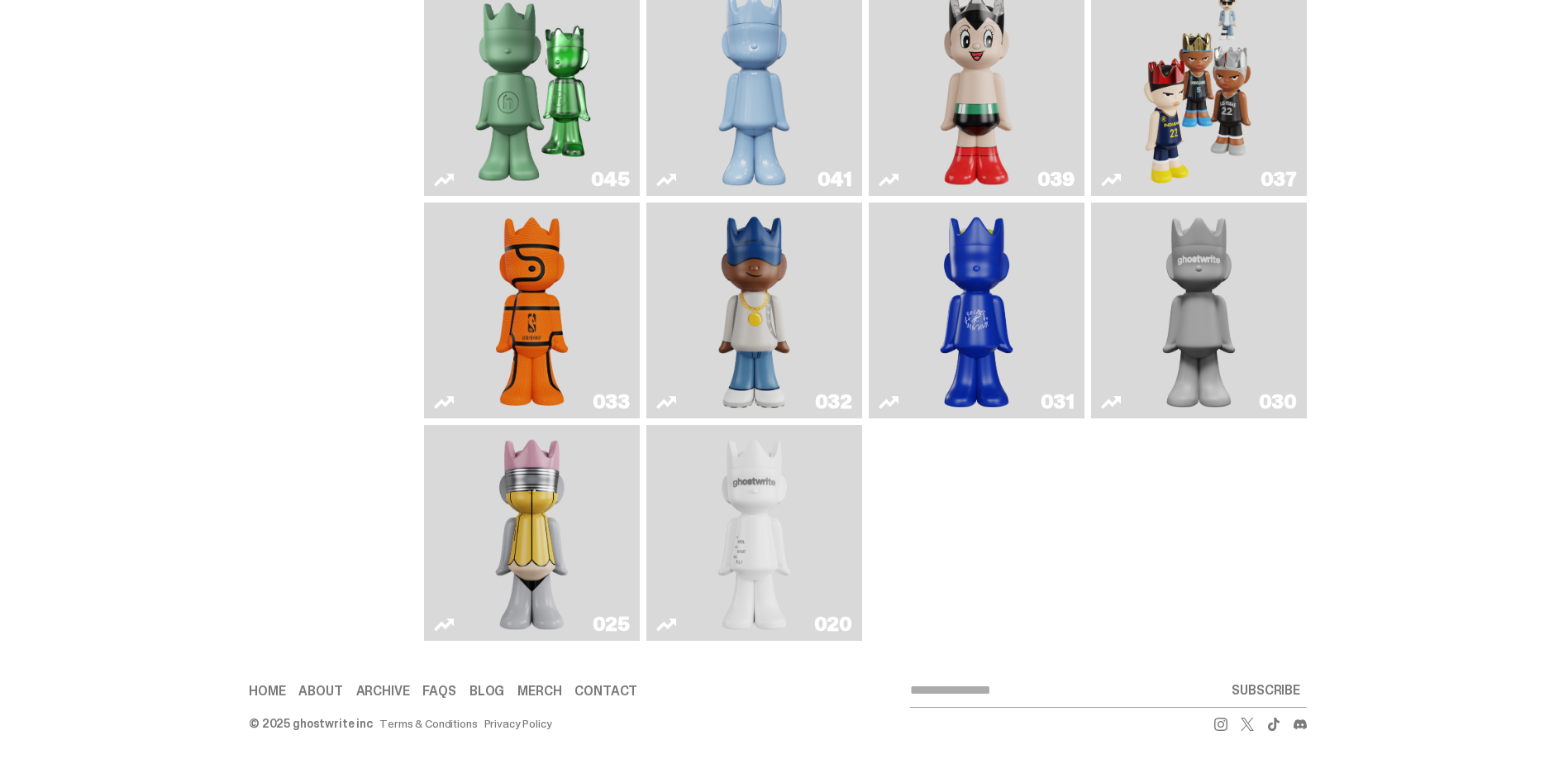
scroll to position [649, 0]
click at [482, 695] on link "Blog" at bounding box center [488, 692] width 35 height 14
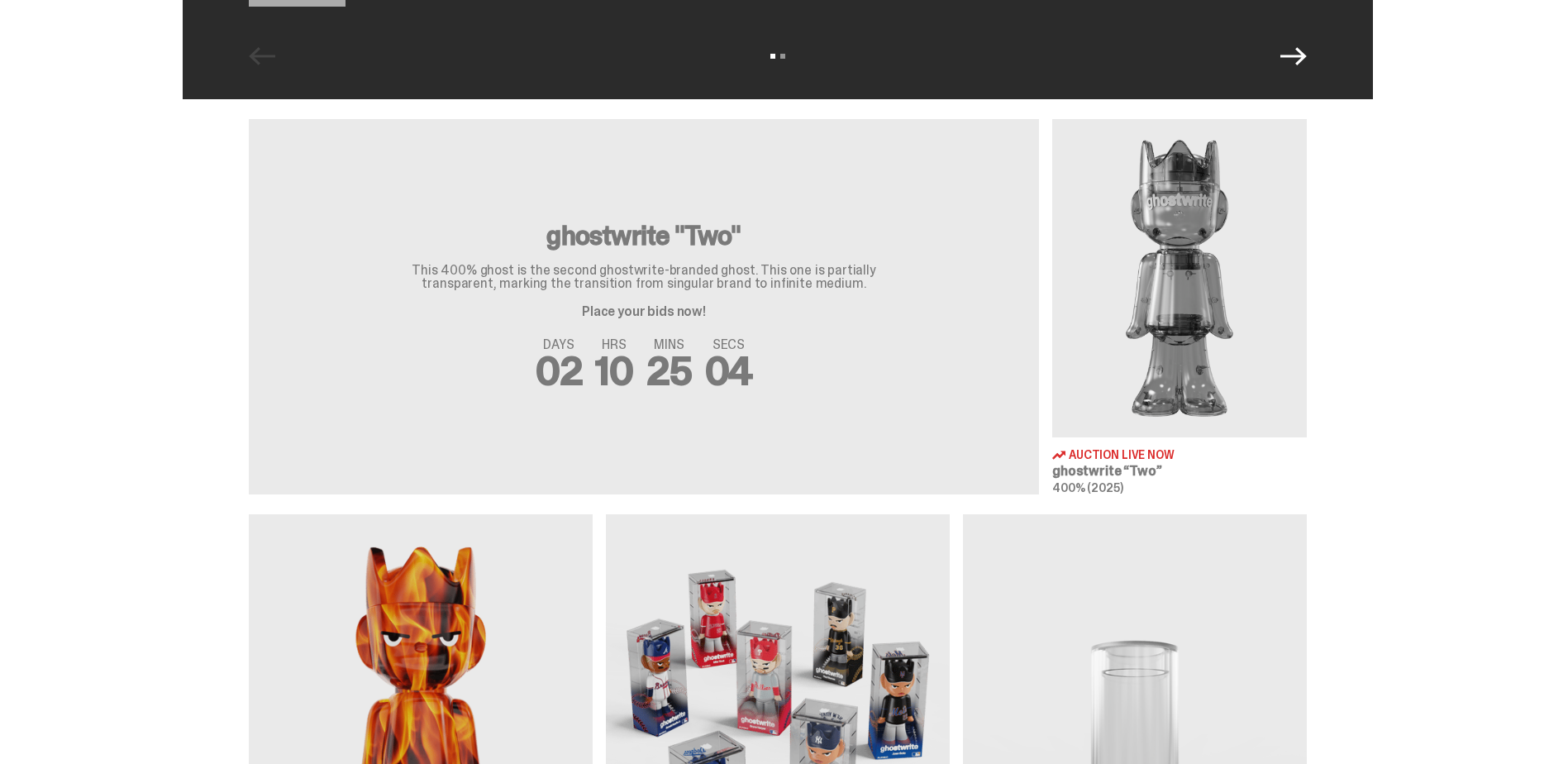
scroll to position [910, 0]
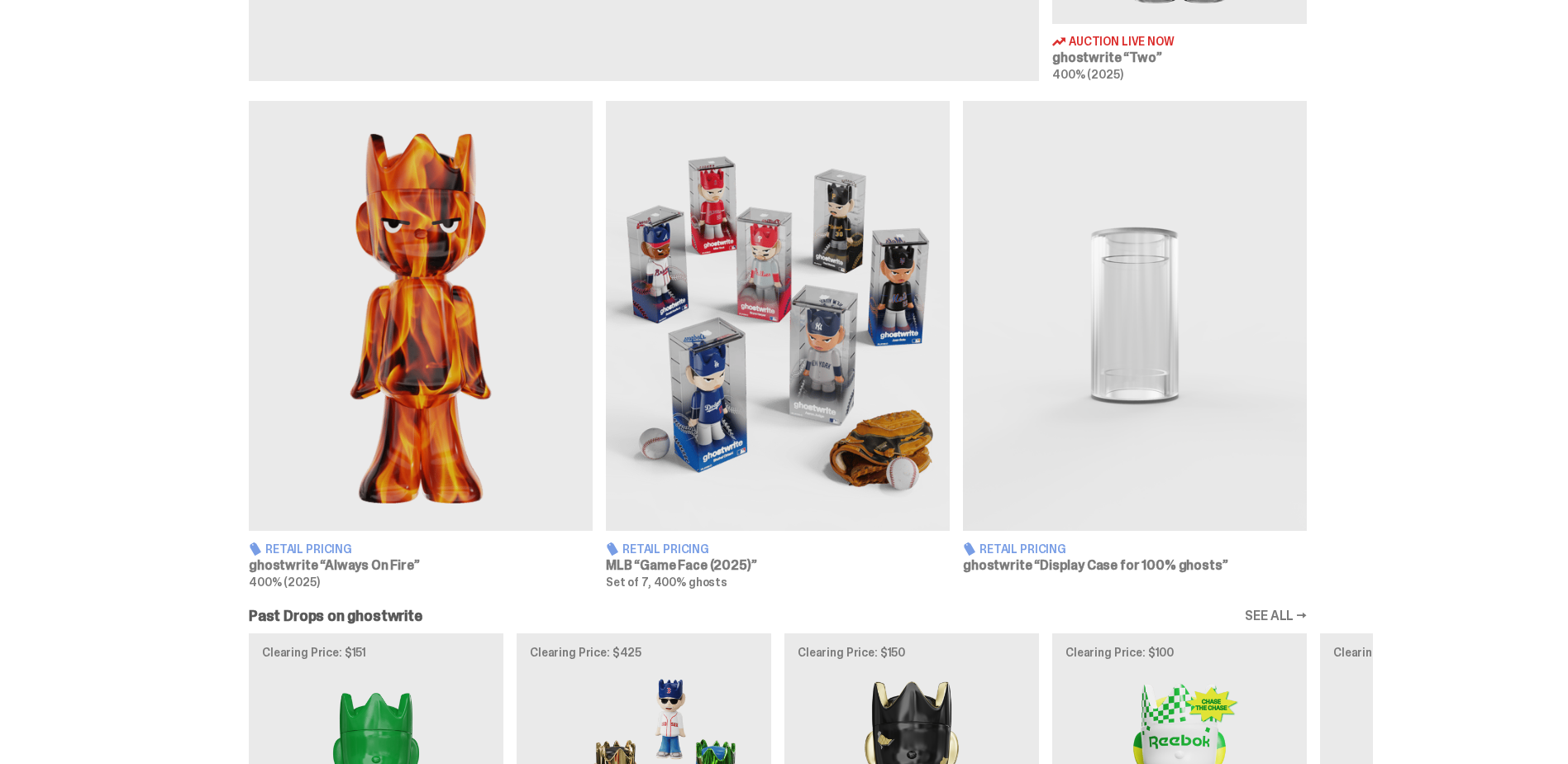
click at [459, 450] on img at bounding box center [420, 315] width 344 height 430
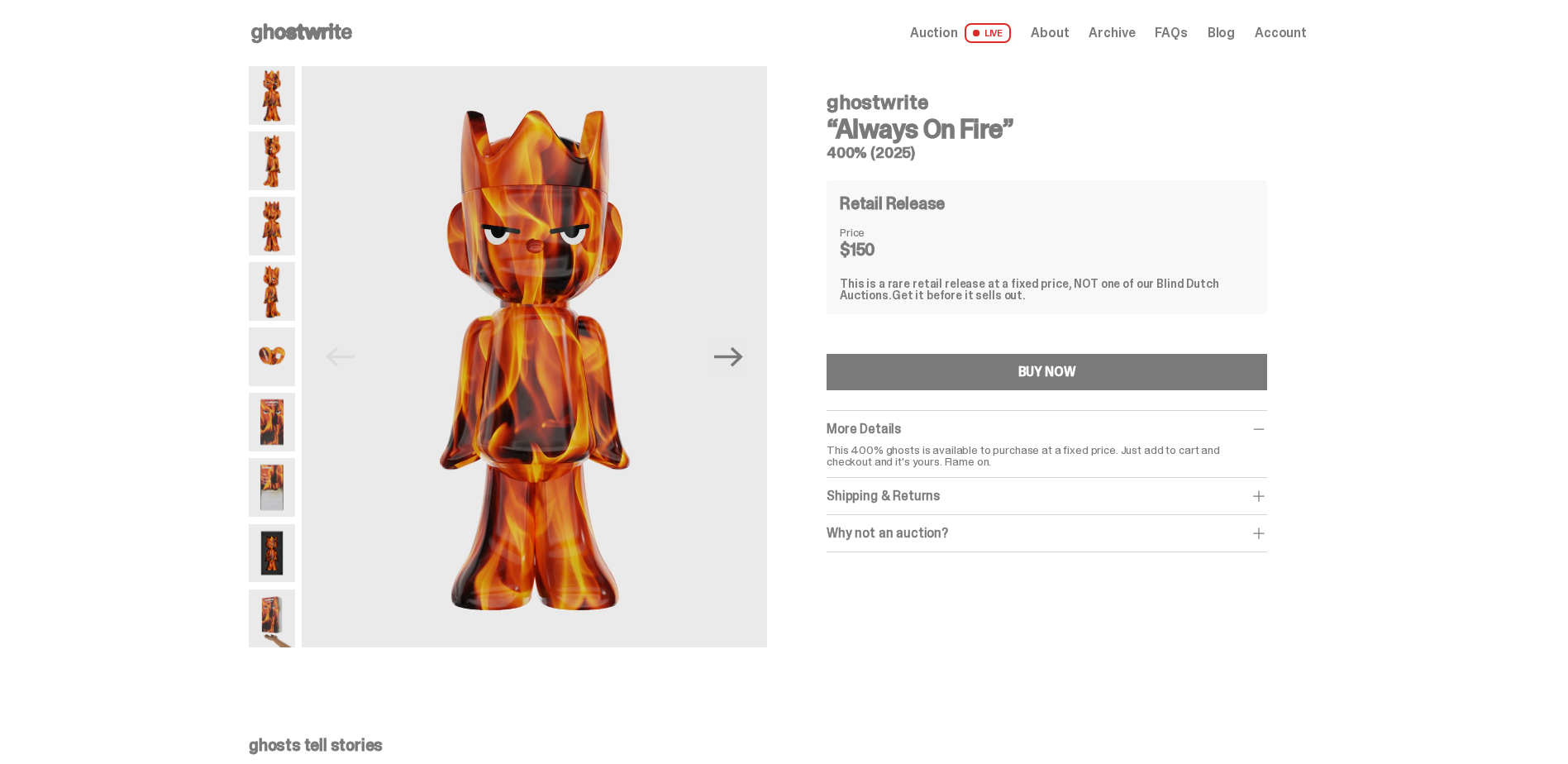
click at [286, 369] on img at bounding box center [271, 357] width 46 height 59
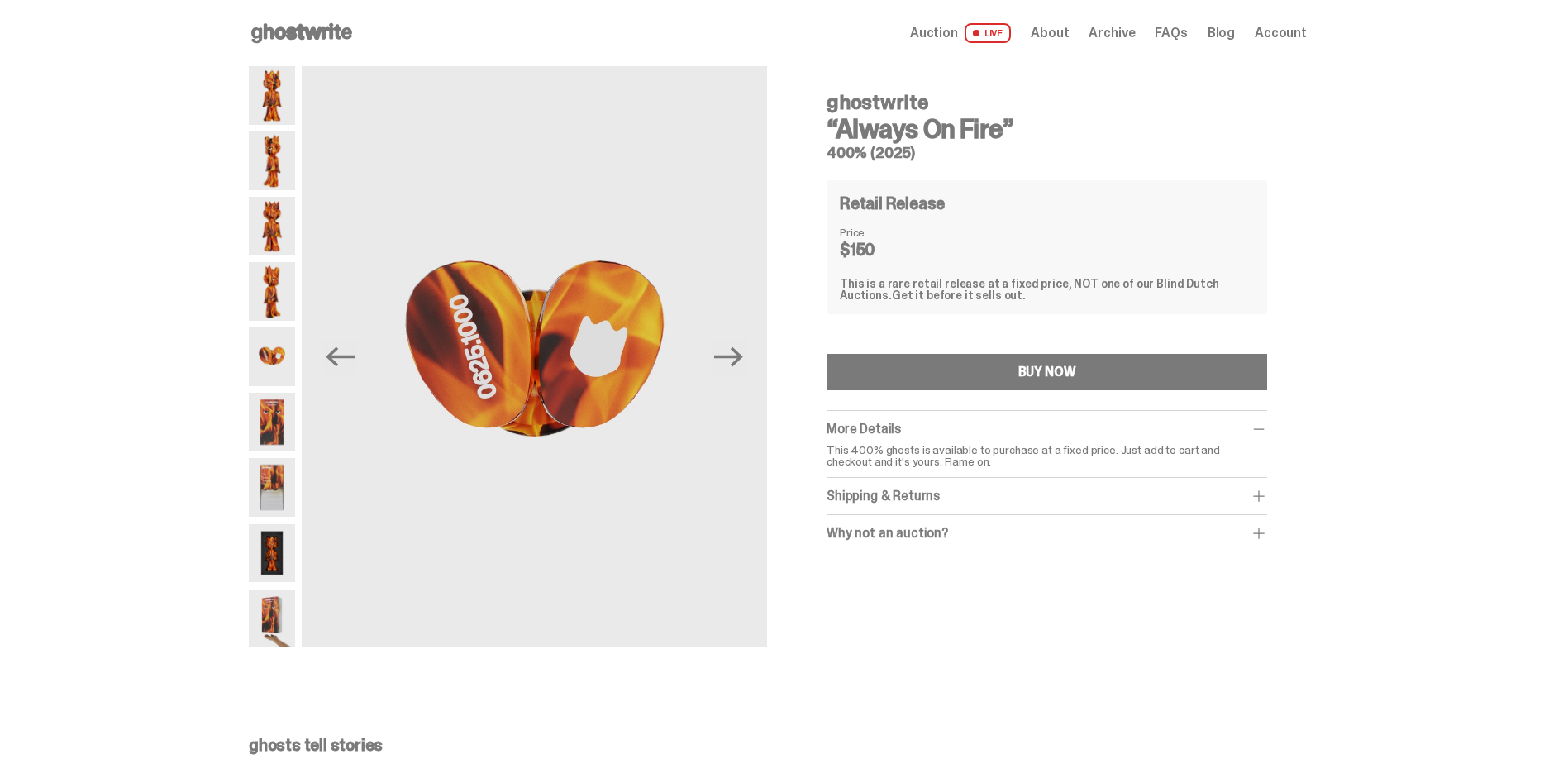
click at [283, 410] on img at bounding box center [271, 422] width 46 height 59
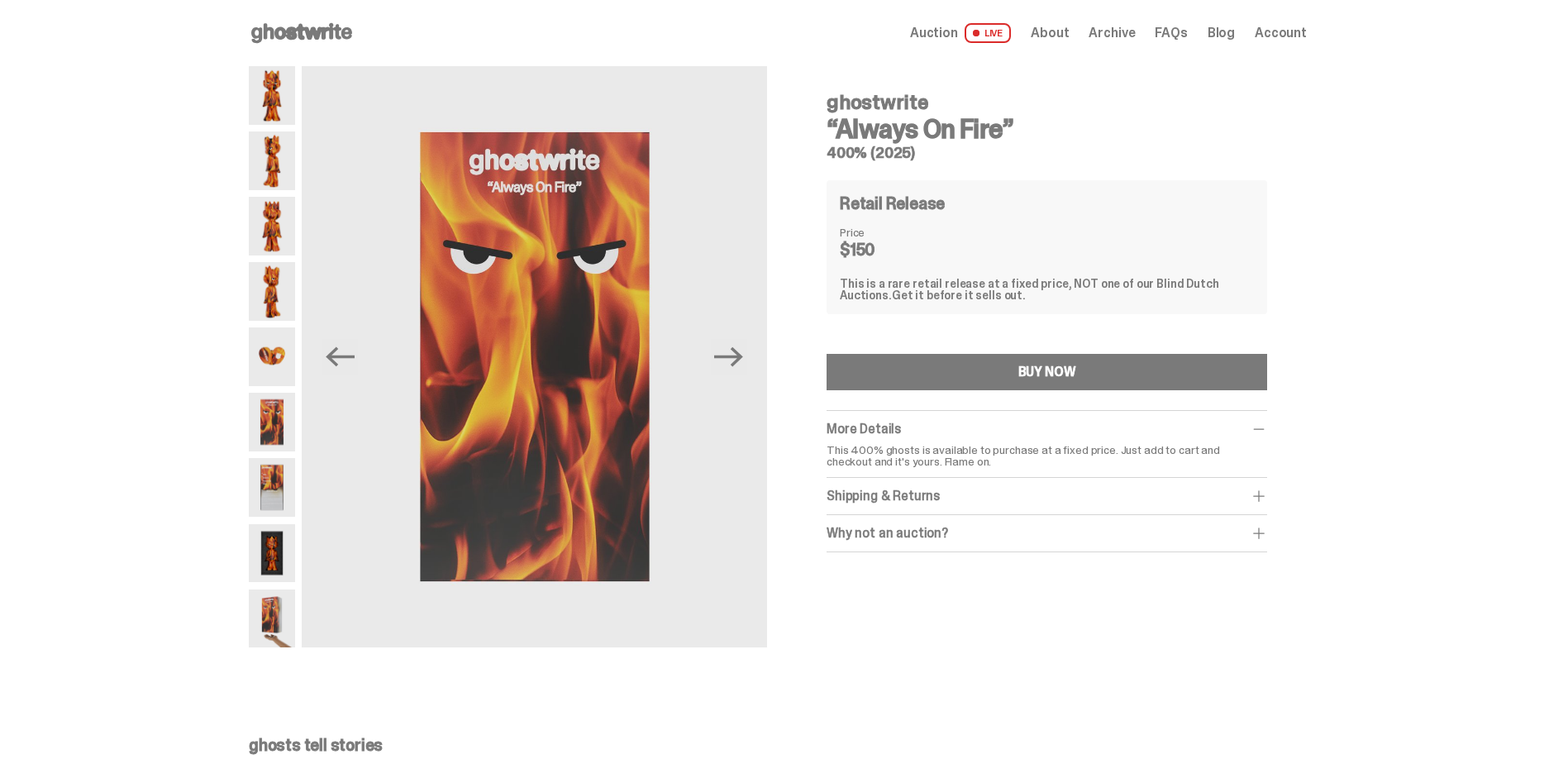
click at [280, 446] on img at bounding box center [271, 422] width 46 height 59
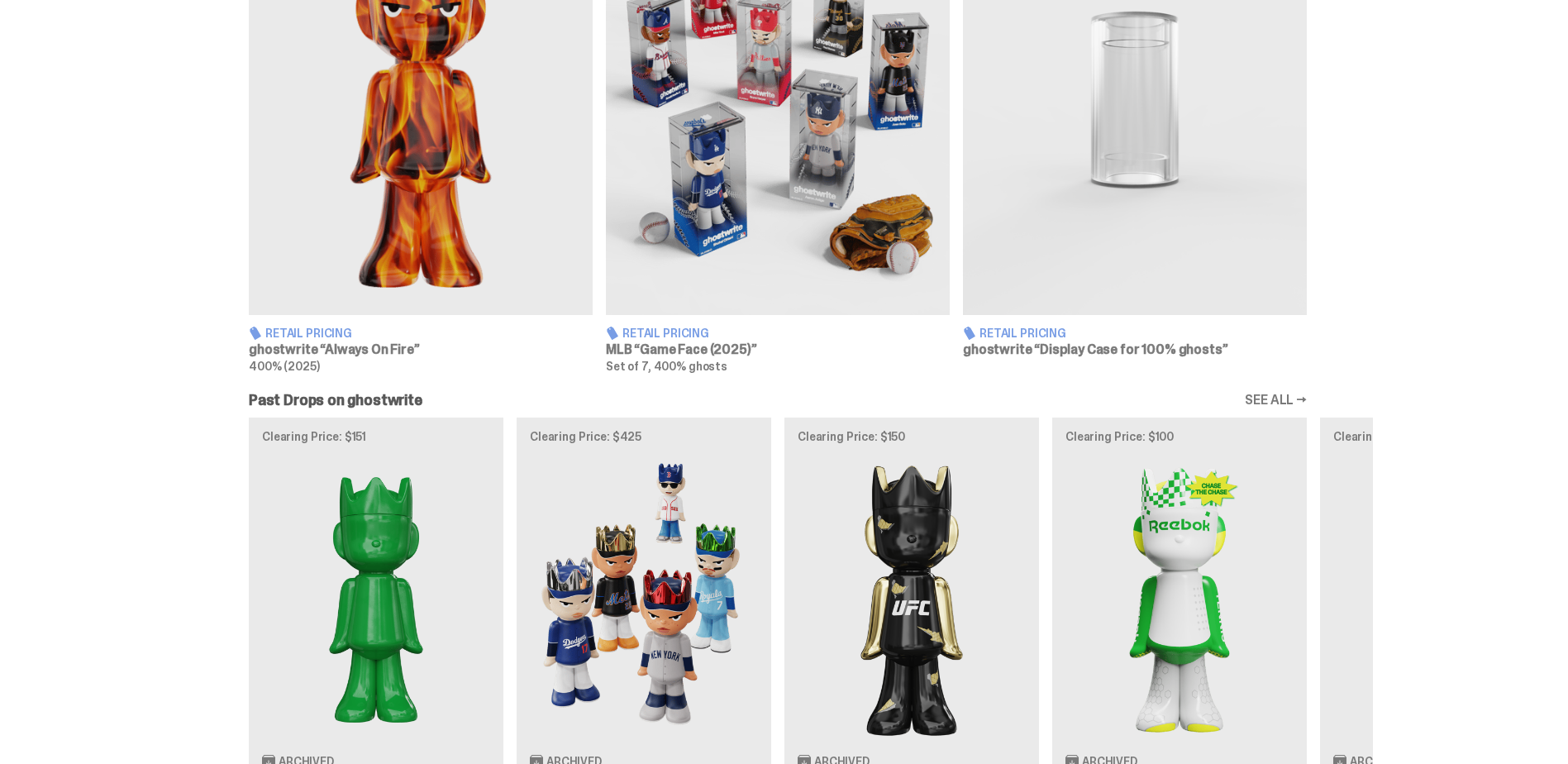
scroll to position [1241, 0]
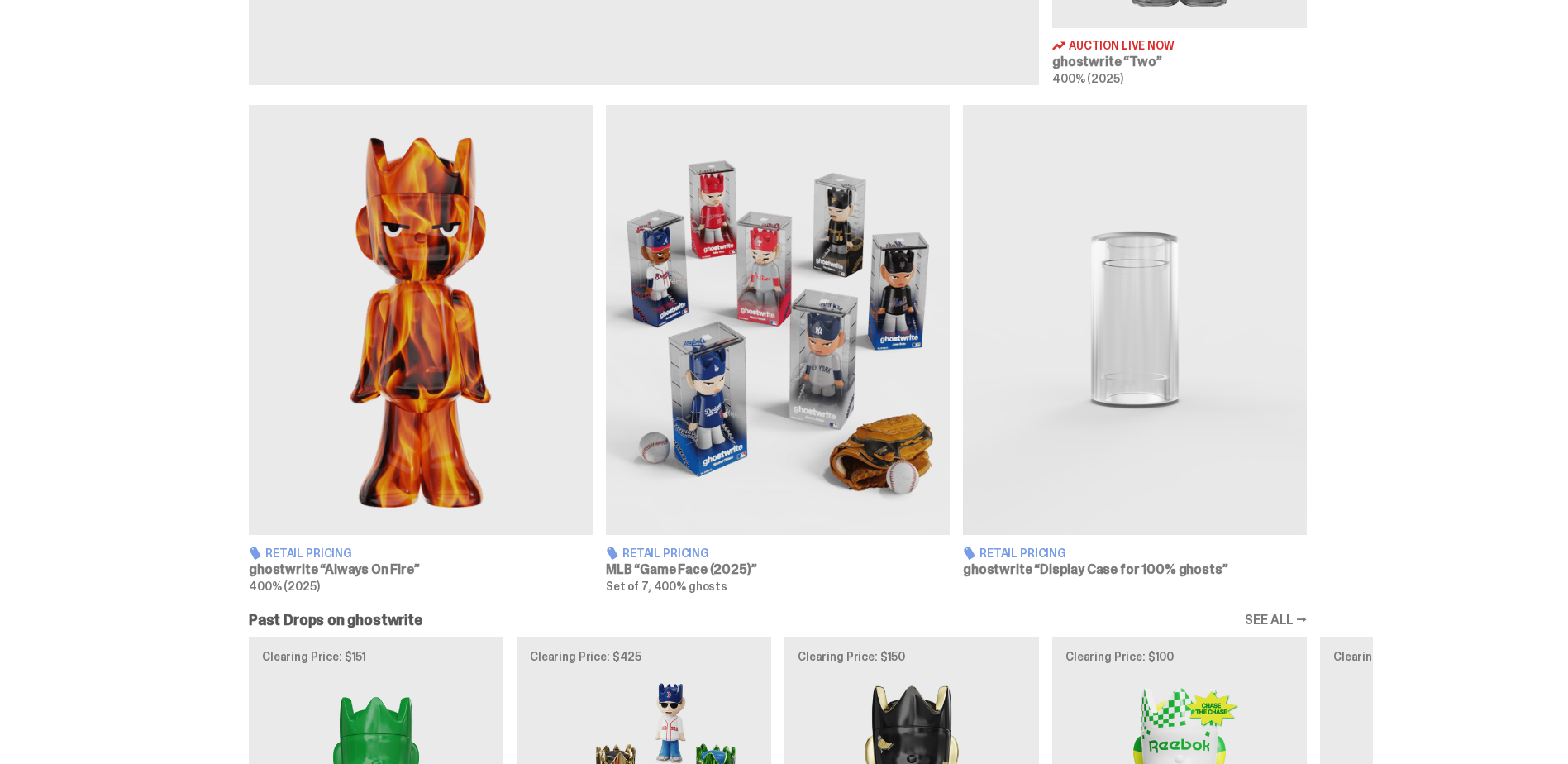
scroll to position [827, 0]
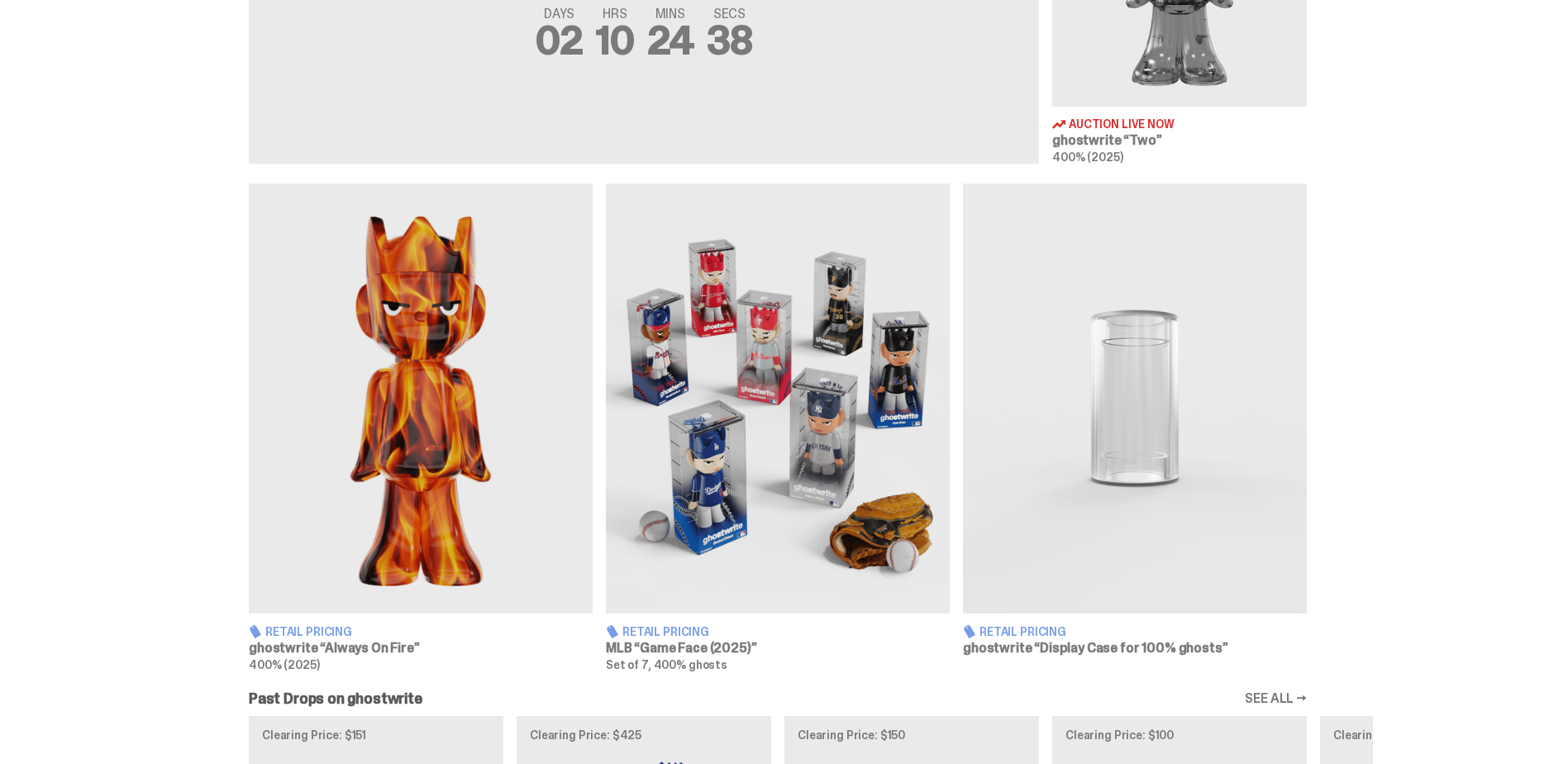
click at [459, 334] on img at bounding box center [420, 398] width 344 height 430
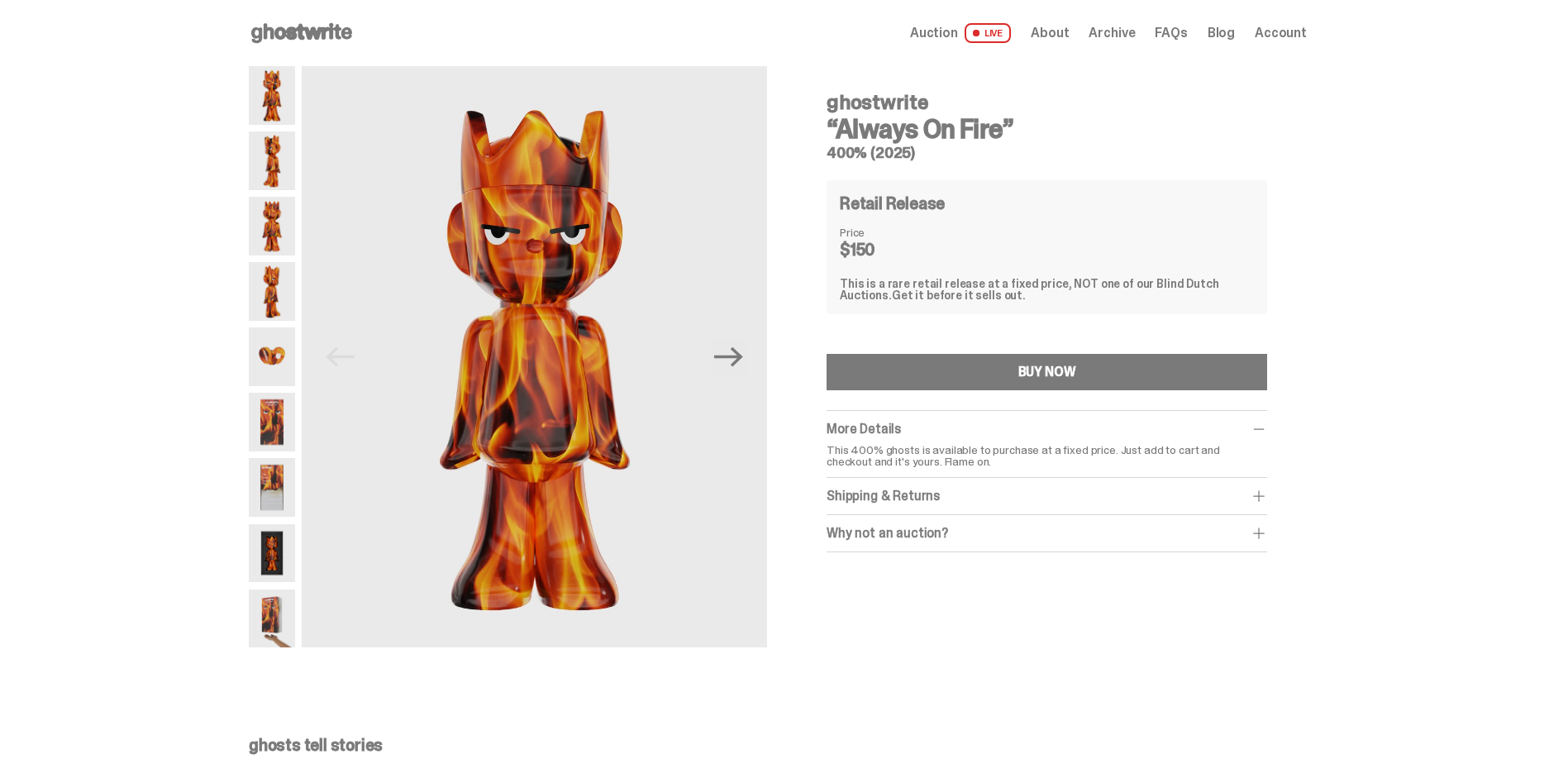
click at [897, 503] on div "Shipping & Returns" at bounding box center [1047, 496] width 441 height 17
click at [274, 350] on img at bounding box center [271, 357] width 46 height 59
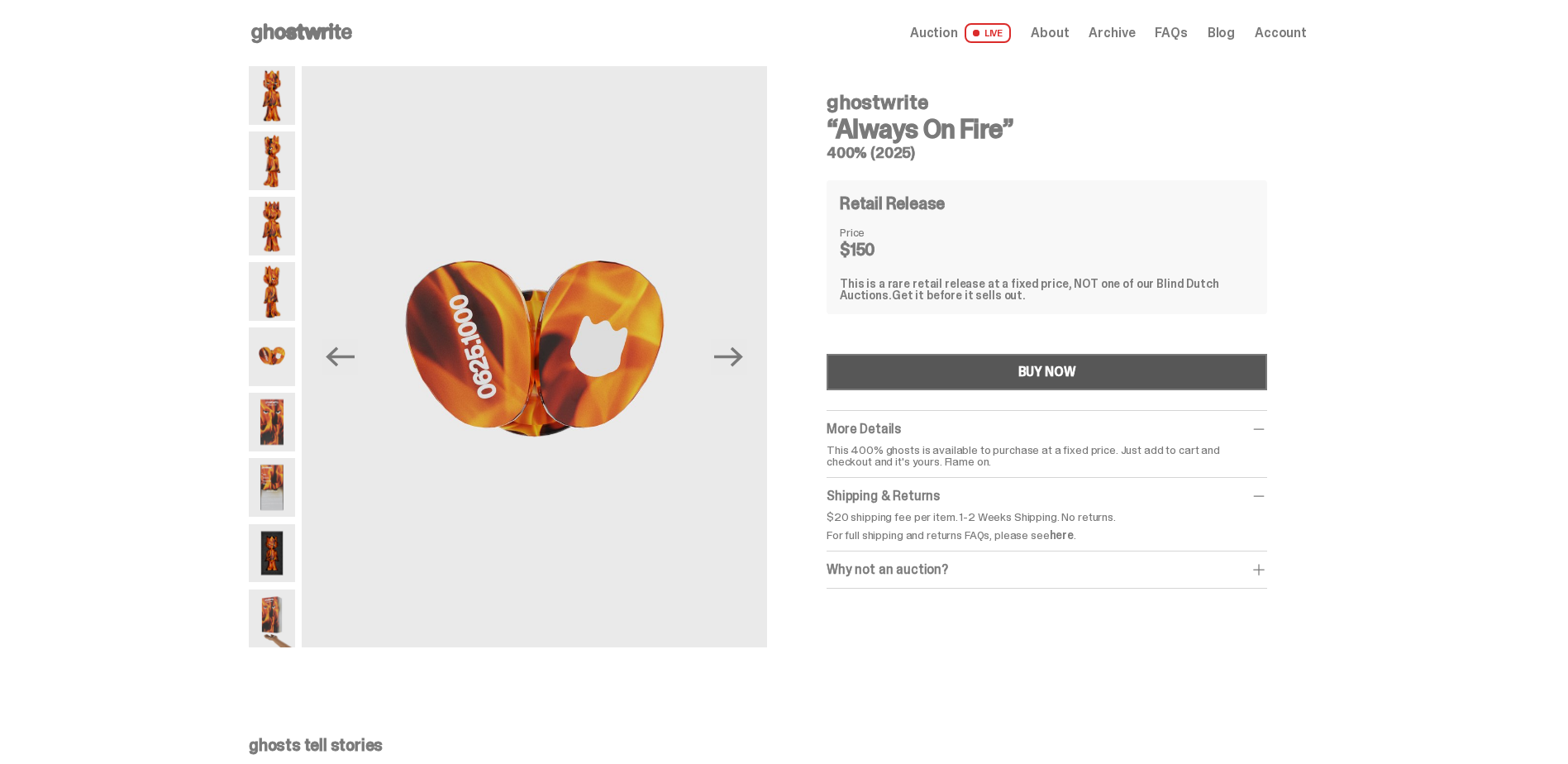
click at [974, 372] on button "BUY NOW" at bounding box center [1047, 372] width 441 height 36
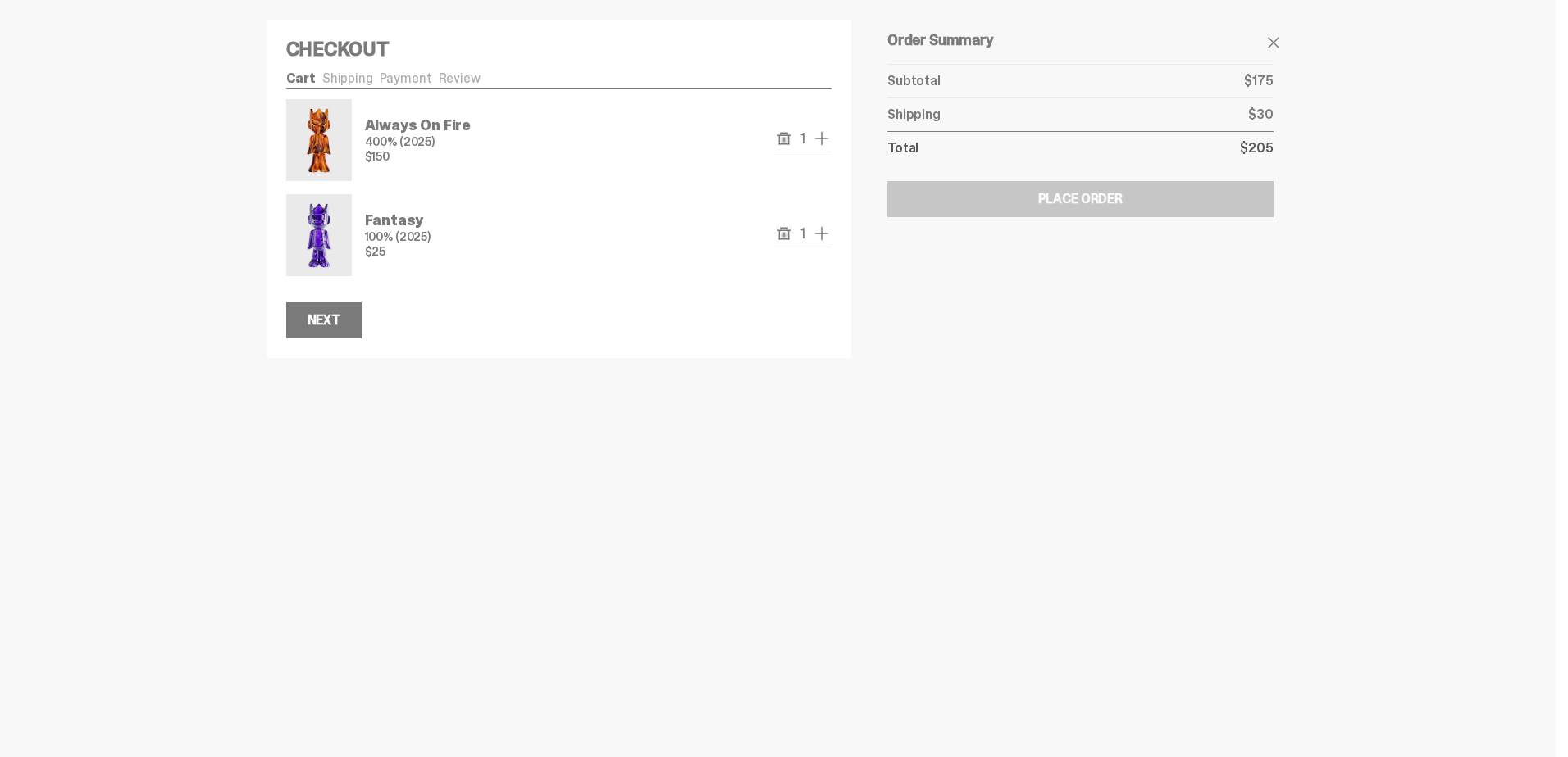
click at [315, 232] on img at bounding box center [318, 235] width 59 height 75
click at [389, 218] on p "Fantasy" at bounding box center [398, 219] width 66 height 15
click at [398, 219] on p "Fantasy" at bounding box center [398, 219] width 66 height 15
click at [332, 78] on link "Shipping" at bounding box center [347, 78] width 51 height 17
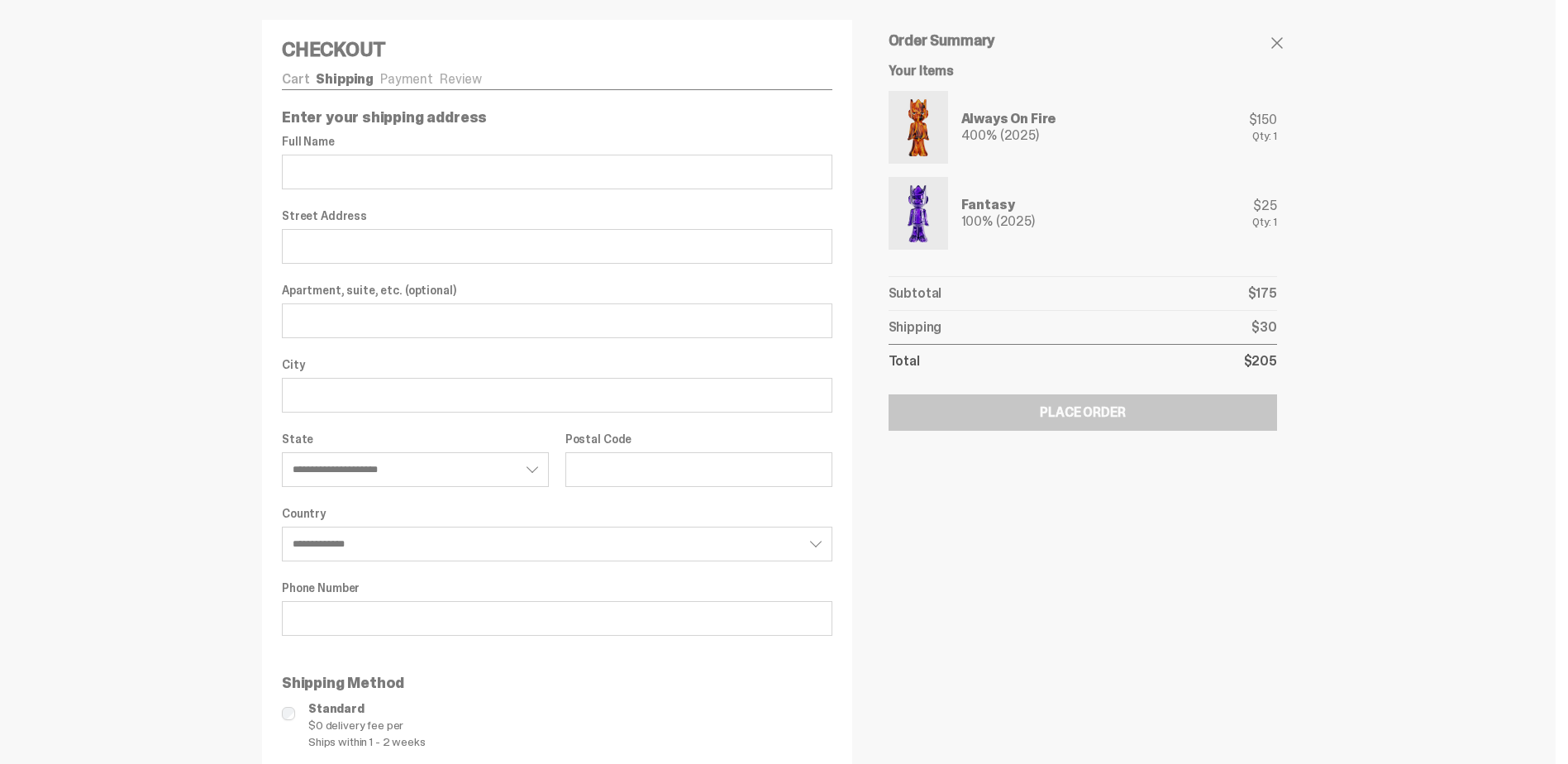
click at [297, 73] on link "Cart" at bounding box center [295, 79] width 27 height 18
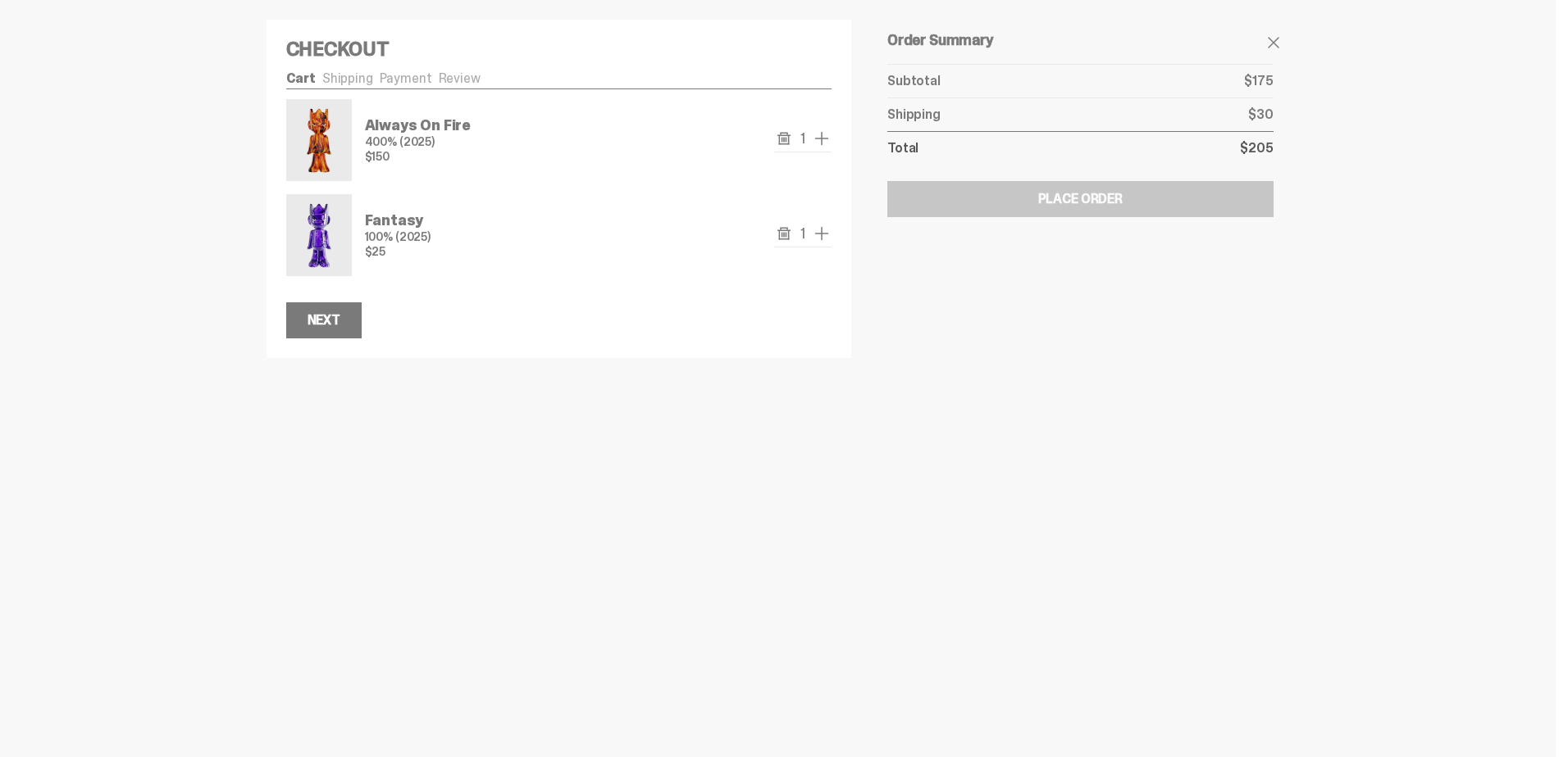
click at [783, 138] on use "remove" at bounding box center [784, 137] width 14 height 13
click at [816, 136] on span "add one" at bounding box center [821, 138] width 19 height 19
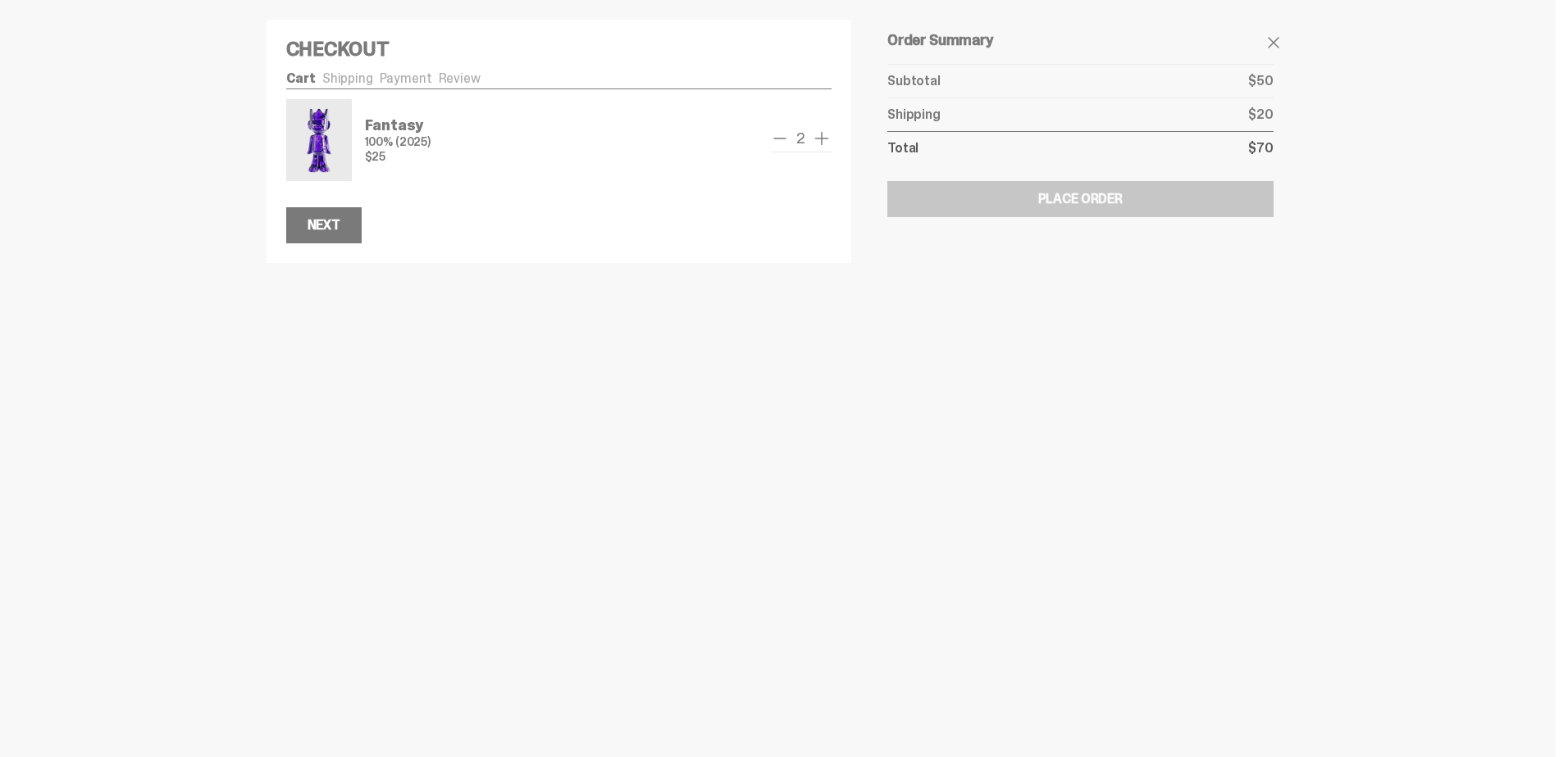
click at [816, 136] on span "add one" at bounding box center [821, 138] width 19 height 19
click at [830, 131] on span "add one" at bounding box center [821, 138] width 19 height 19
click at [821, 132] on span "add one" at bounding box center [821, 138] width 19 height 19
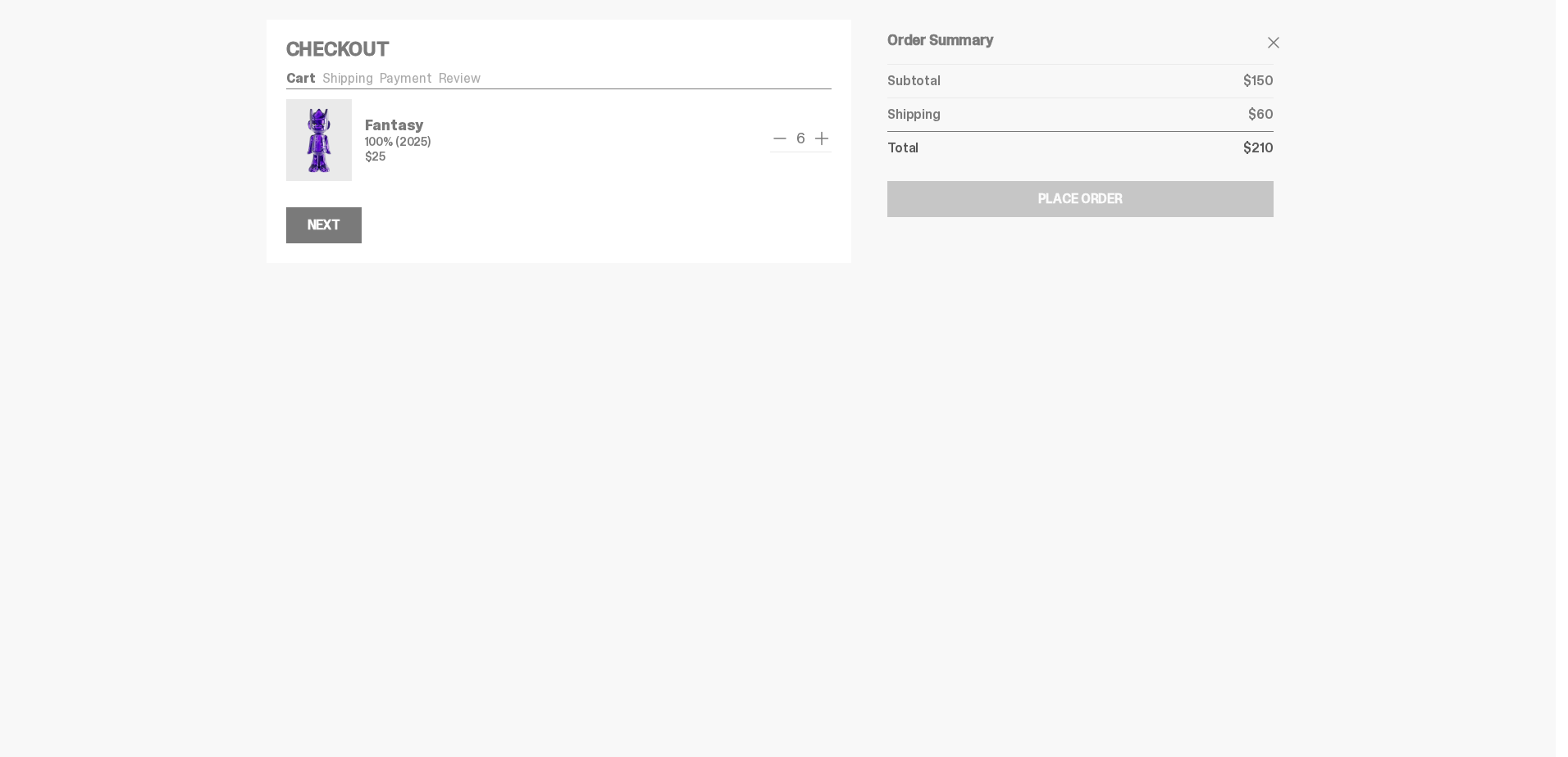
click at [821, 134] on span "add one" at bounding box center [821, 138] width 19 height 19
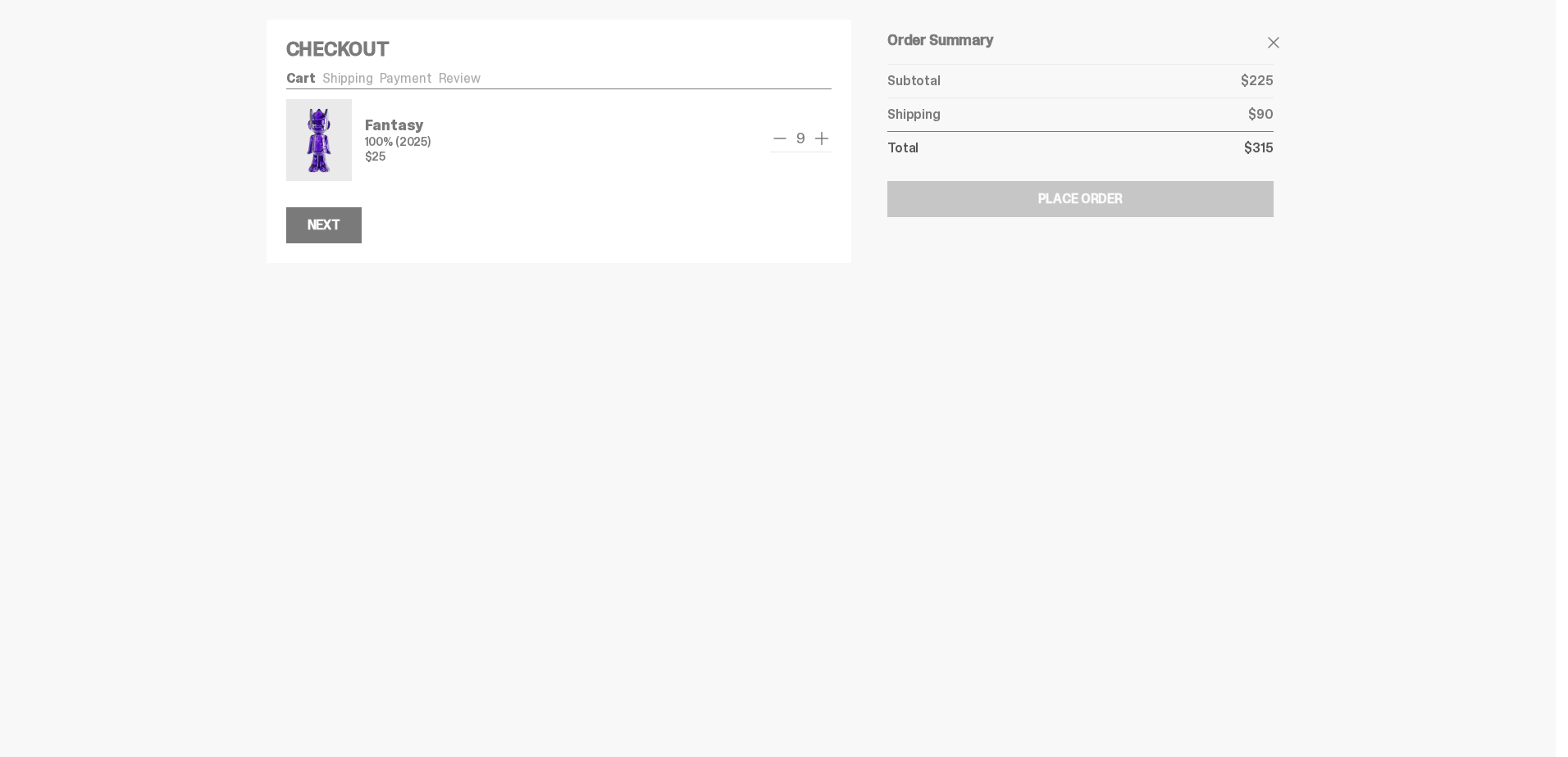
click at [821, 134] on span "add one" at bounding box center [821, 138] width 19 height 19
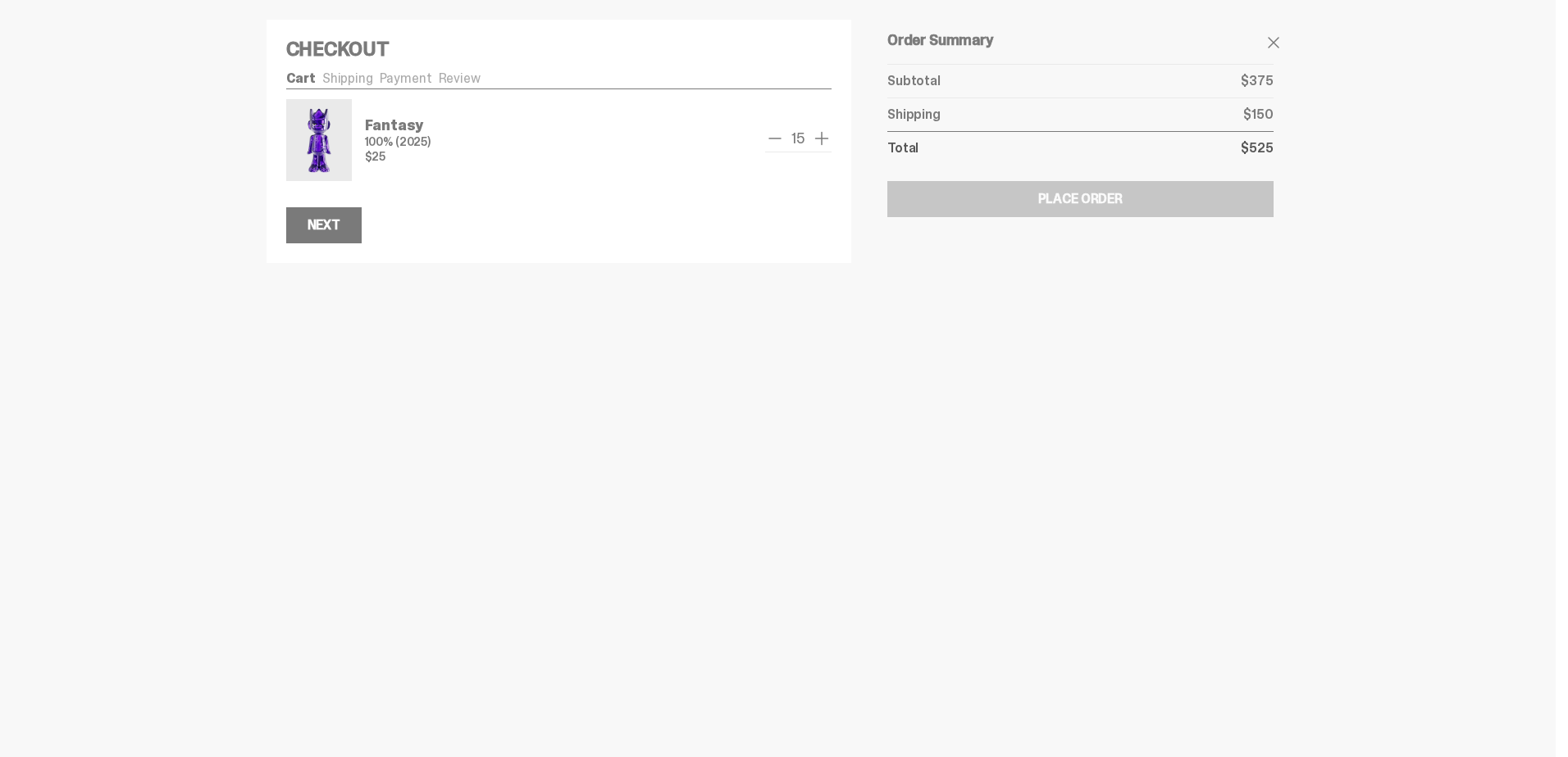
click at [821, 134] on span "add one" at bounding box center [821, 138] width 19 height 19
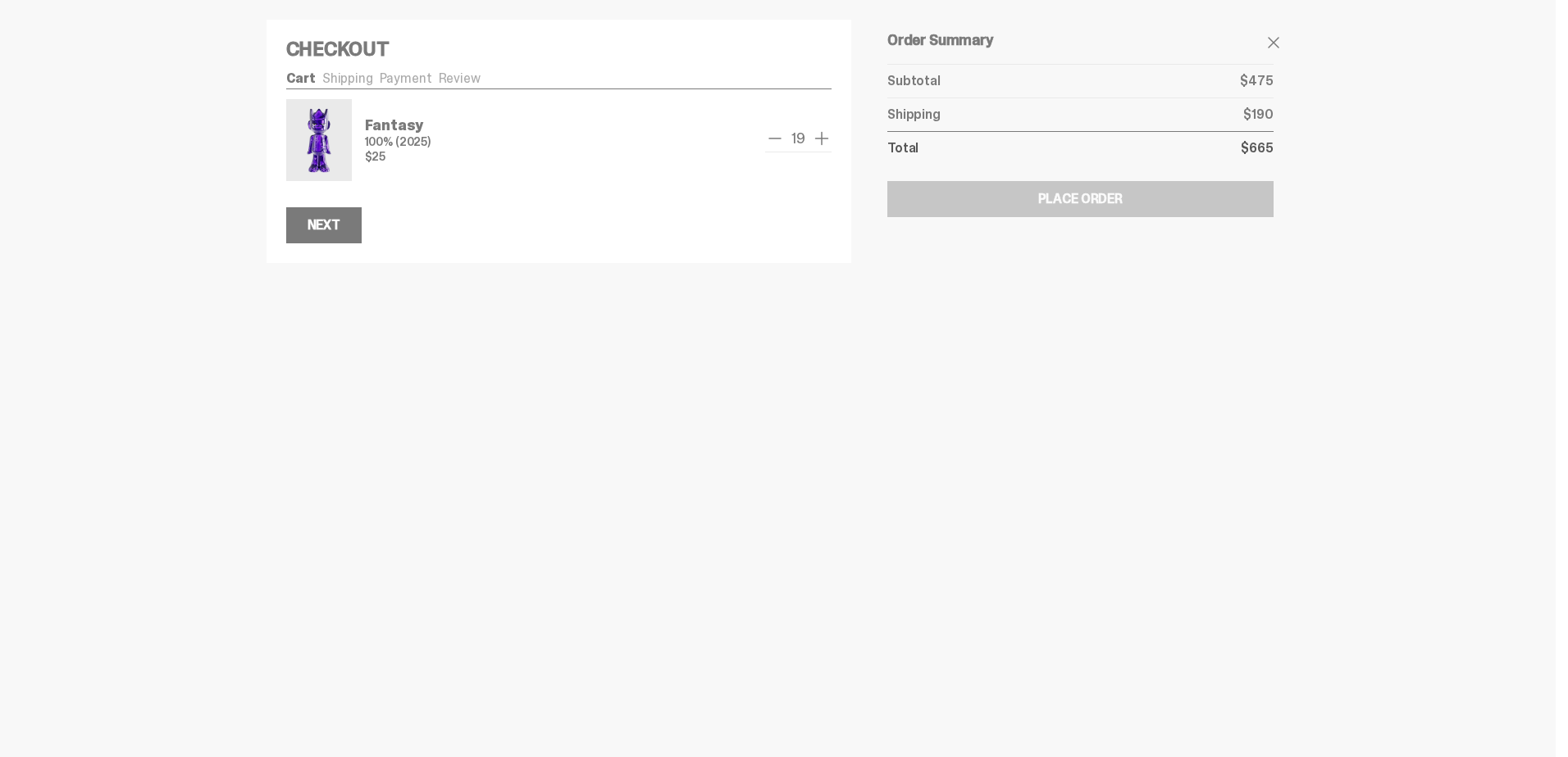
click at [821, 134] on span "add one" at bounding box center [821, 138] width 19 height 19
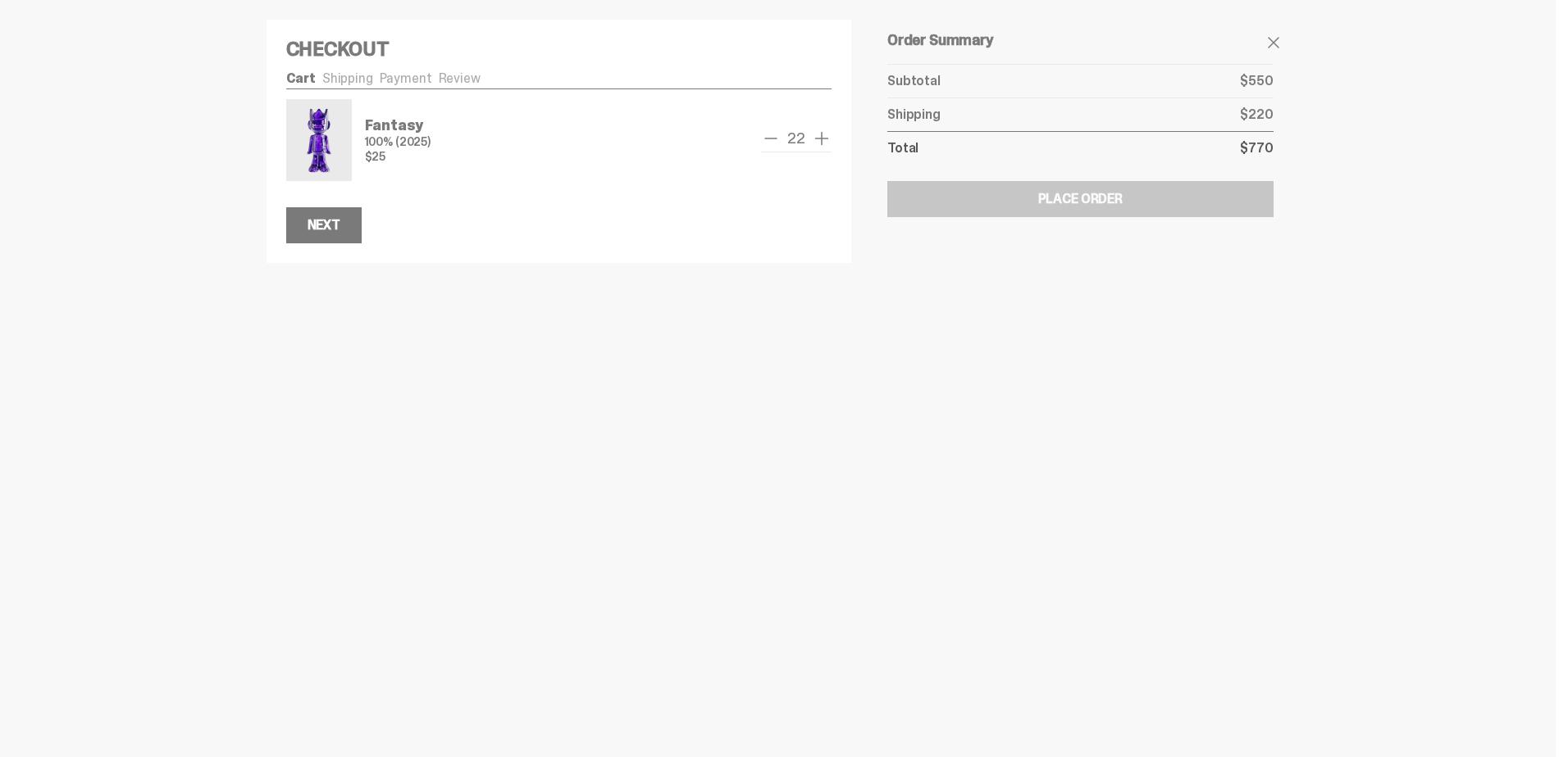
click at [821, 134] on span "add one" at bounding box center [821, 138] width 19 height 19
click at [819, 135] on span "add one" at bounding box center [821, 138] width 19 height 19
click at [764, 131] on span "remove one" at bounding box center [771, 138] width 19 height 19
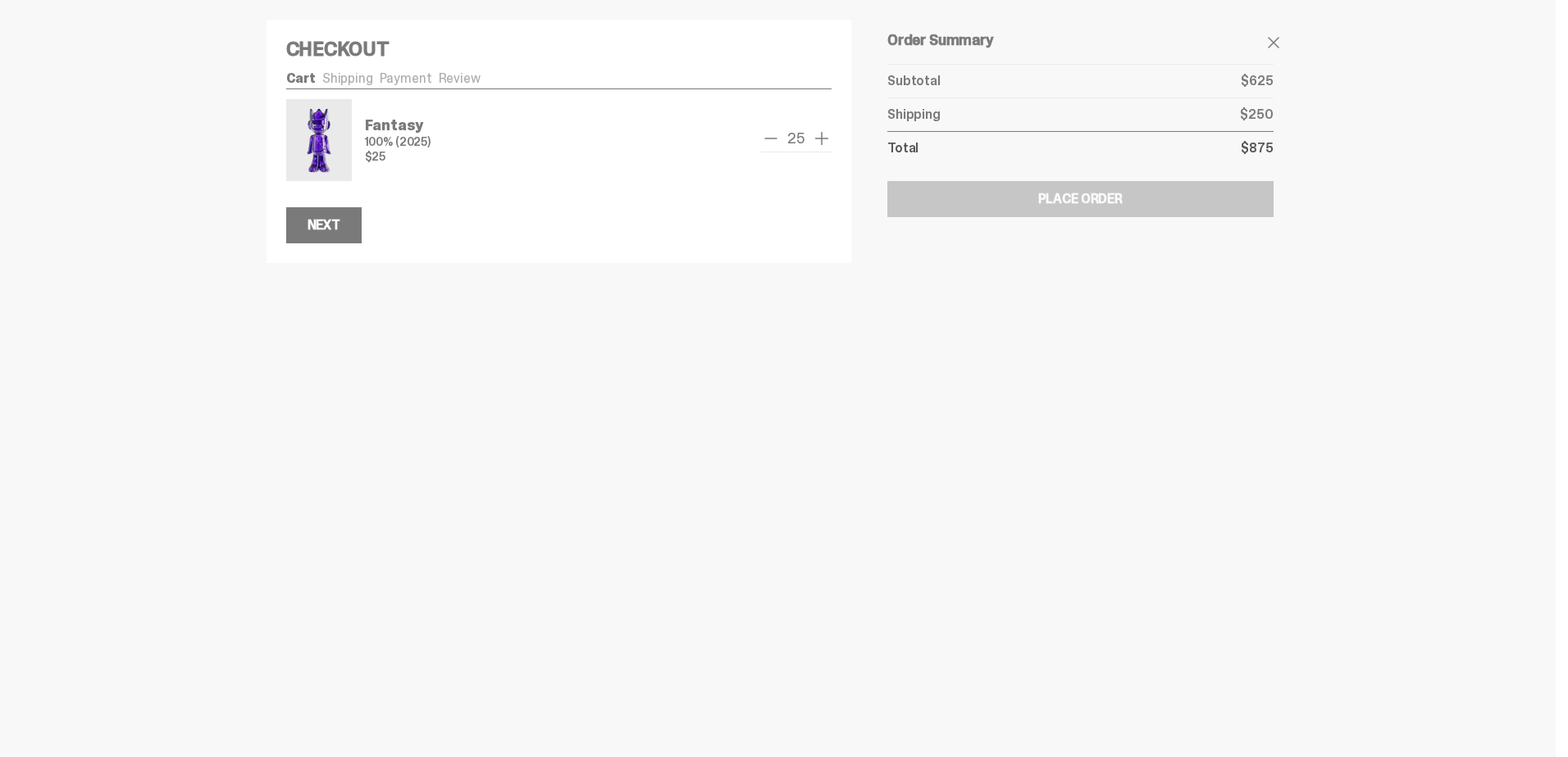
click at [764, 131] on span "remove one" at bounding box center [771, 138] width 19 height 19
click at [764, 131] on span "remove one" at bounding box center [770, 138] width 19 height 19
click at [774, 135] on span "remove one" at bounding box center [771, 138] width 19 height 19
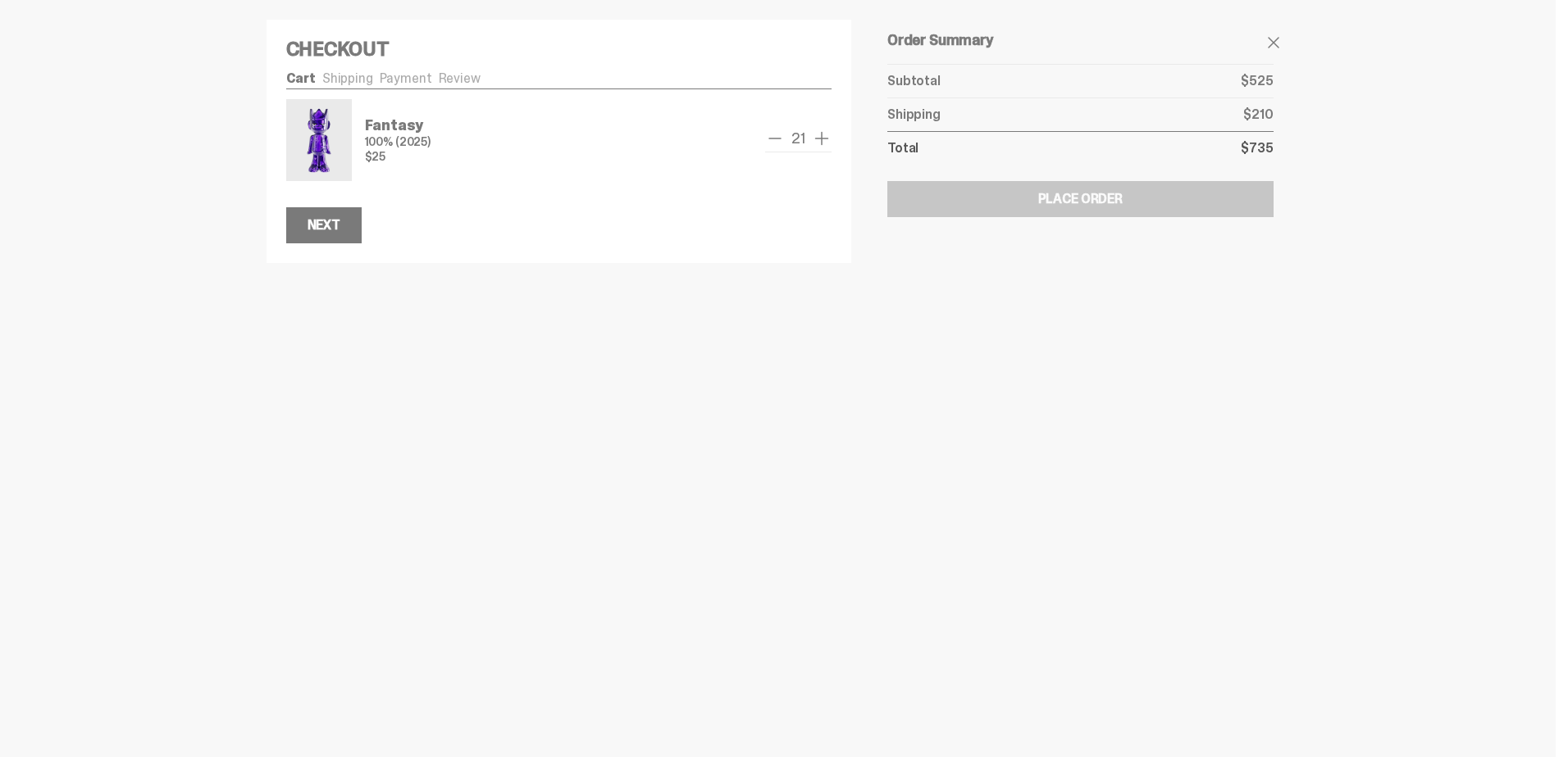
click at [774, 135] on span "remove one" at bounding box center [775, 138] width 19 height 19
click at [774, 135] on span "remove one" at bounding box center [771, 138] width 19 height 19
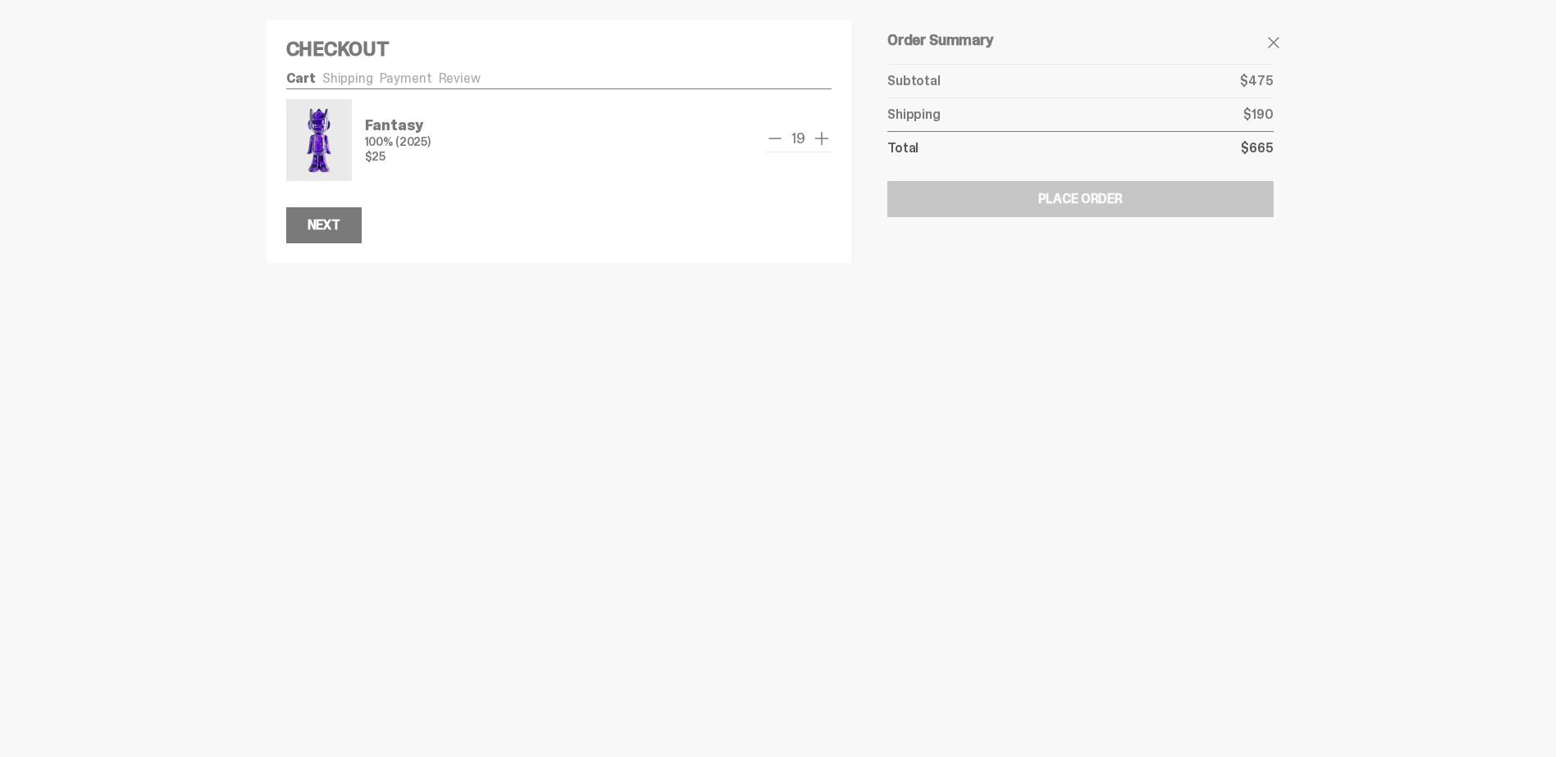
click at [774, 135] on span "remove one" at bounding box center [775, 138] width 19 height 19
click at [774, 135] on span "remove one" at bounding box center [776, 138] width 19 height 19
click at [774, 135] on span "remove one" at bounding box center [775, 138] width 19 height 19
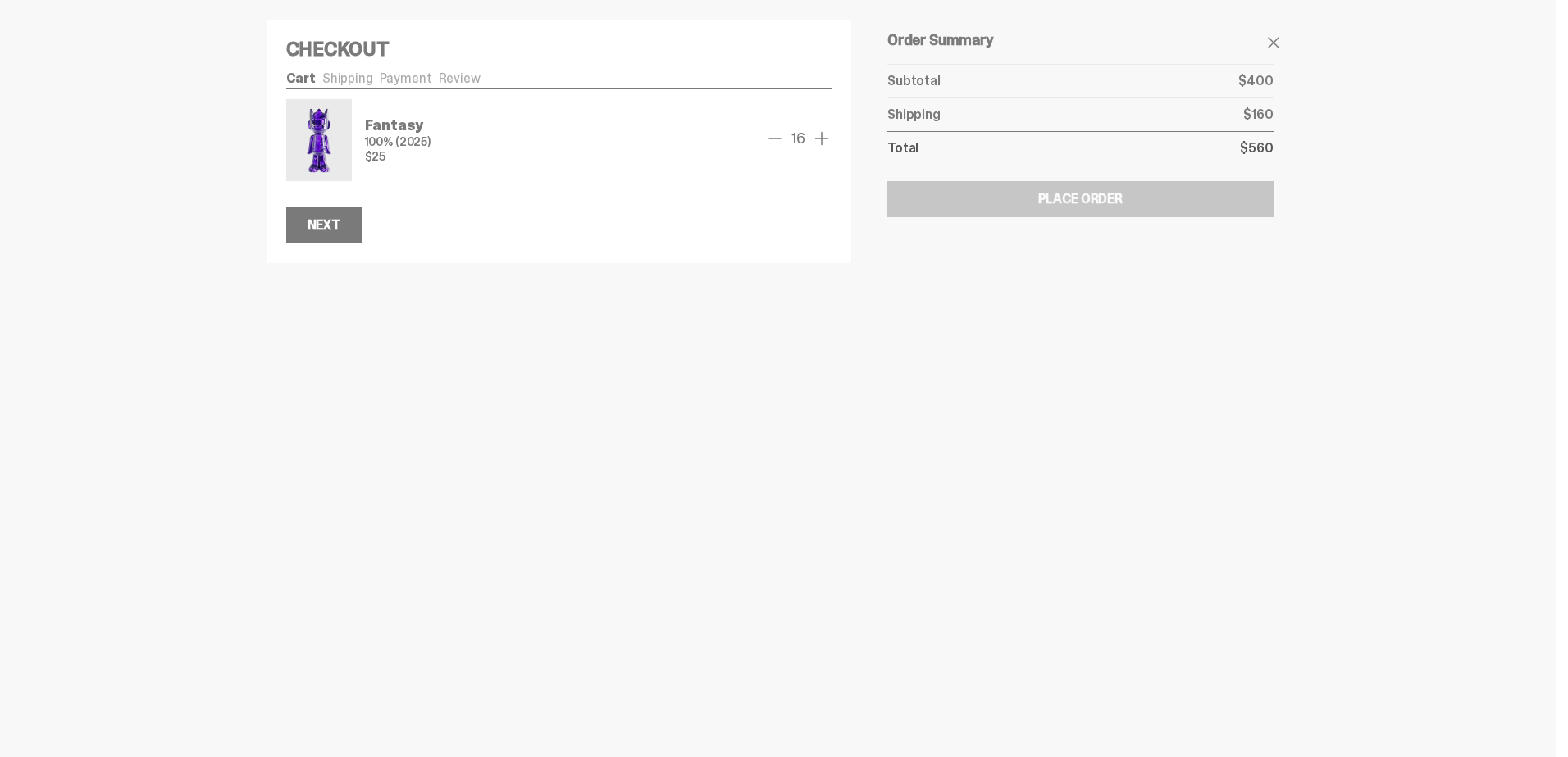
click at [774, 135] on span "remove one" at bounding box center [775, 138] width 19 height 19
click at [774, 135] on span "remove one" at bounding box center [774, 138] width 19 height 19
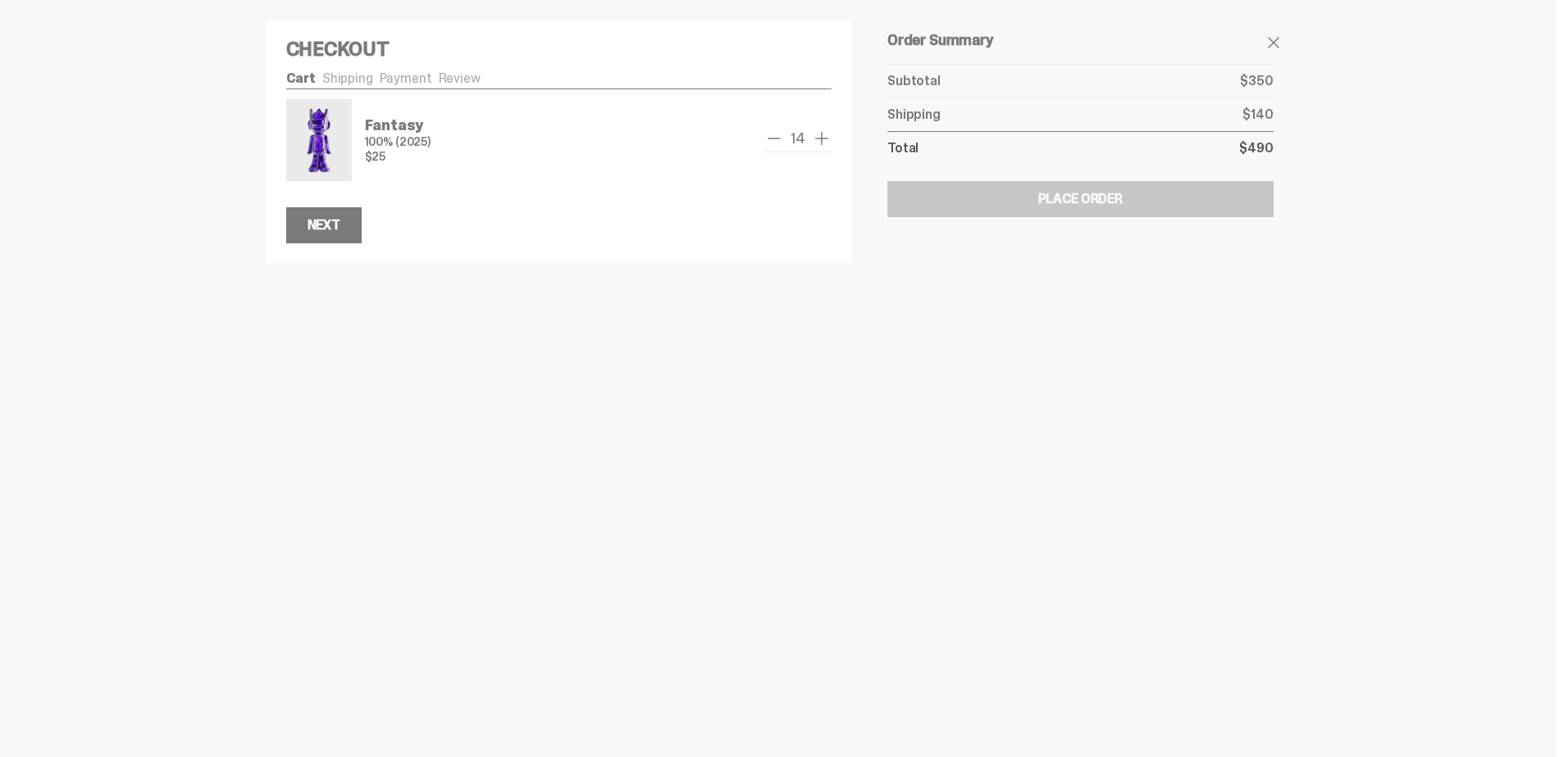
click at [774, 135] on span "remove one" at bounding box center [774, 138] width 19 height 19
click at [774, 135] on span "remove one" at bounding box center [775, 138] width 19 height 19
click at [774, 135] on span "remove one" at bounding box center [779, 138] width 19 height 19
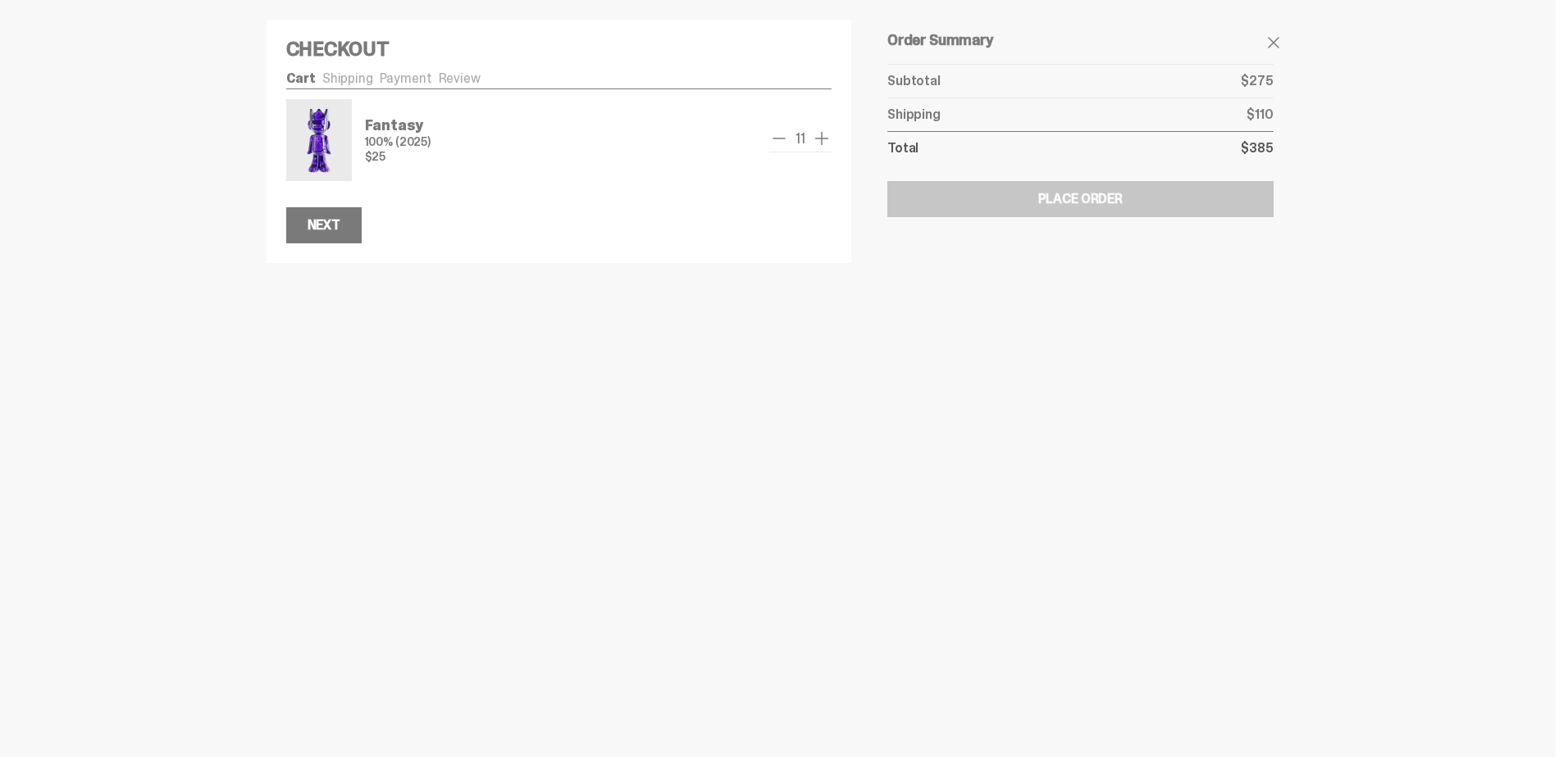
click at [774, 135] on span "remove one" at bounding box center [779, 138] width 19 height 19
click at [774, 135] on span "remove one" at bounding box center [775, 138] width 19 height 19
click at [774, 135] on span "remove one" at bounding box center [780, 138] width 19 height 19
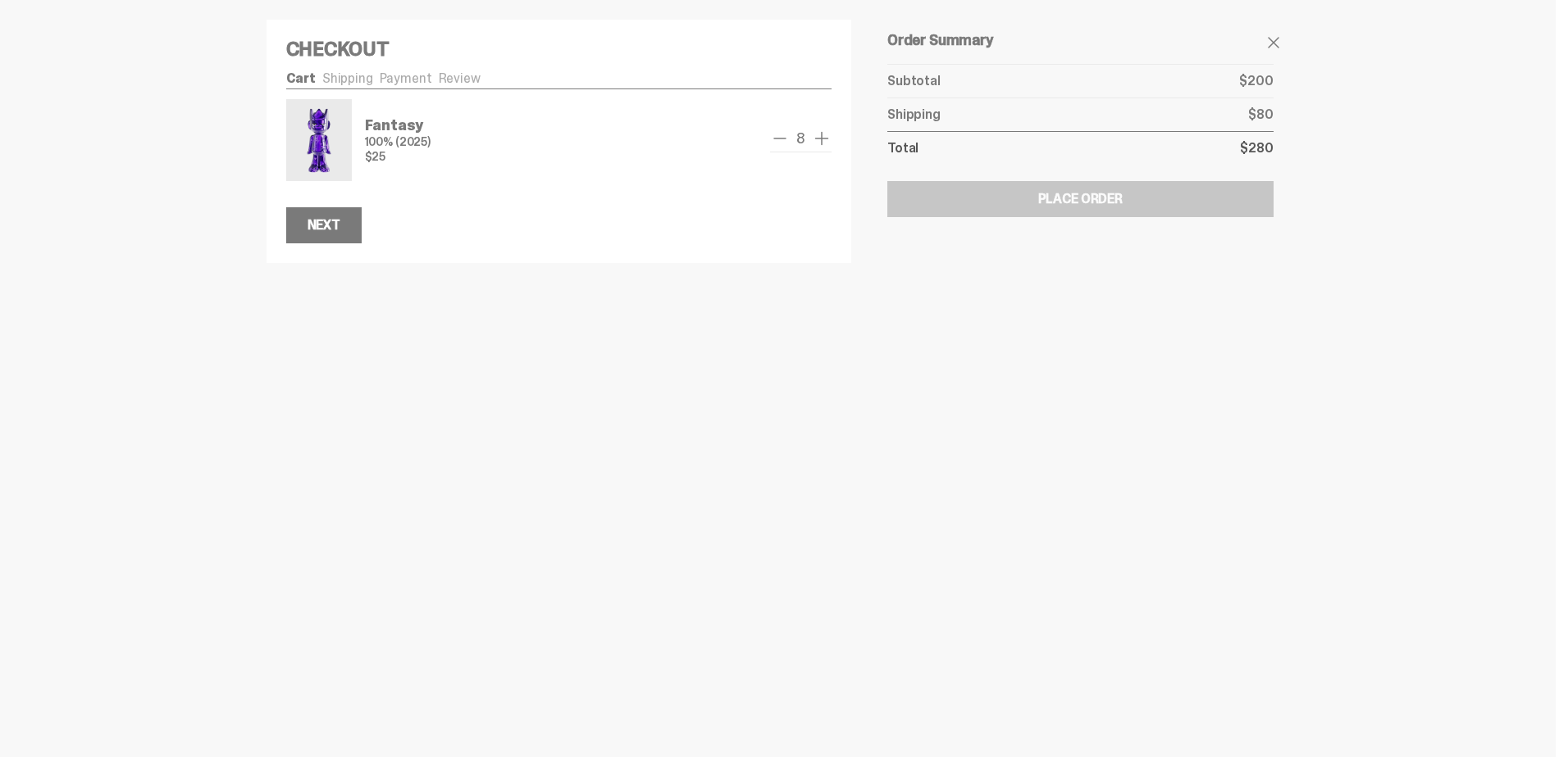
click at [774, 135] on span "remove one" at bounding box center [780, 138] width 19 height 19
click at [774, 135] on span "remove one" at bounding box center [781, 138] width 19 height 19
click at [774, 135] on span "remove one" at bounding box center [780, 138] width 19 height 19
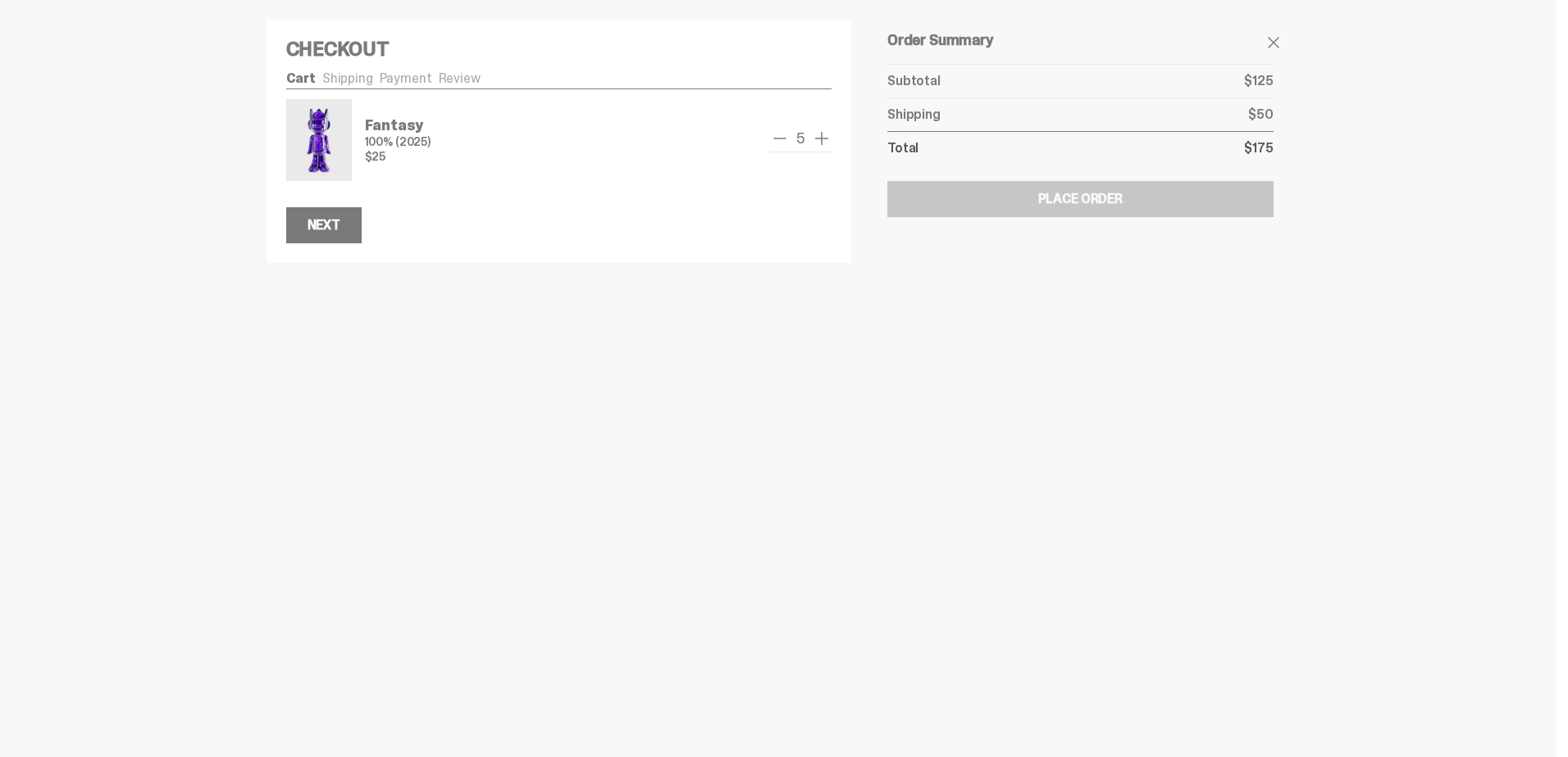
click at [774, 135] on span "remove one" at bounding box center [780, 138] width 19 height 19
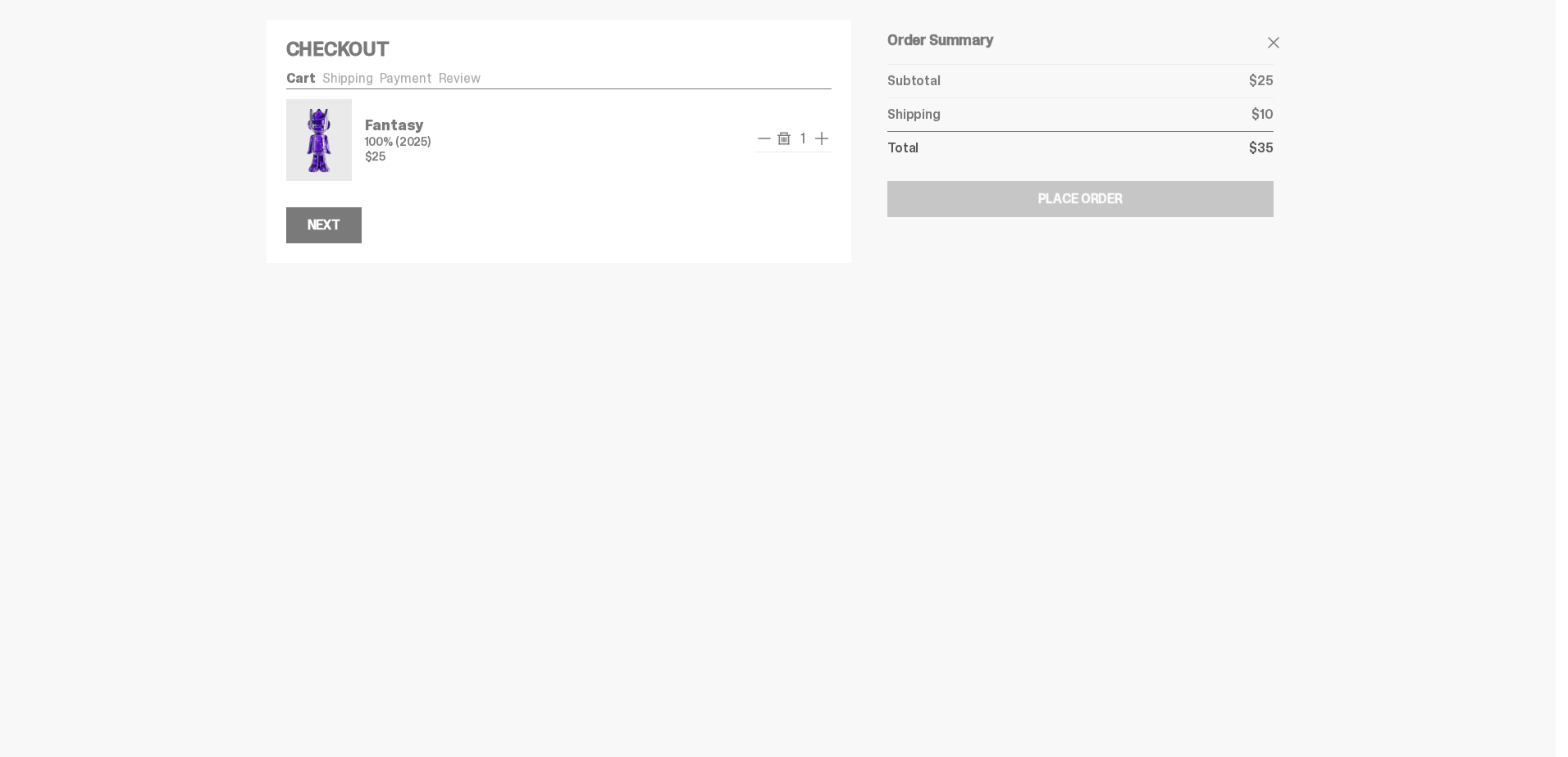
click at [774, 135] on div "1" at bounding box center [793, 140] width 77 height 24
click at [350, 76] on link "Shipping" at bounding box center [347, 78] width 51 height 17
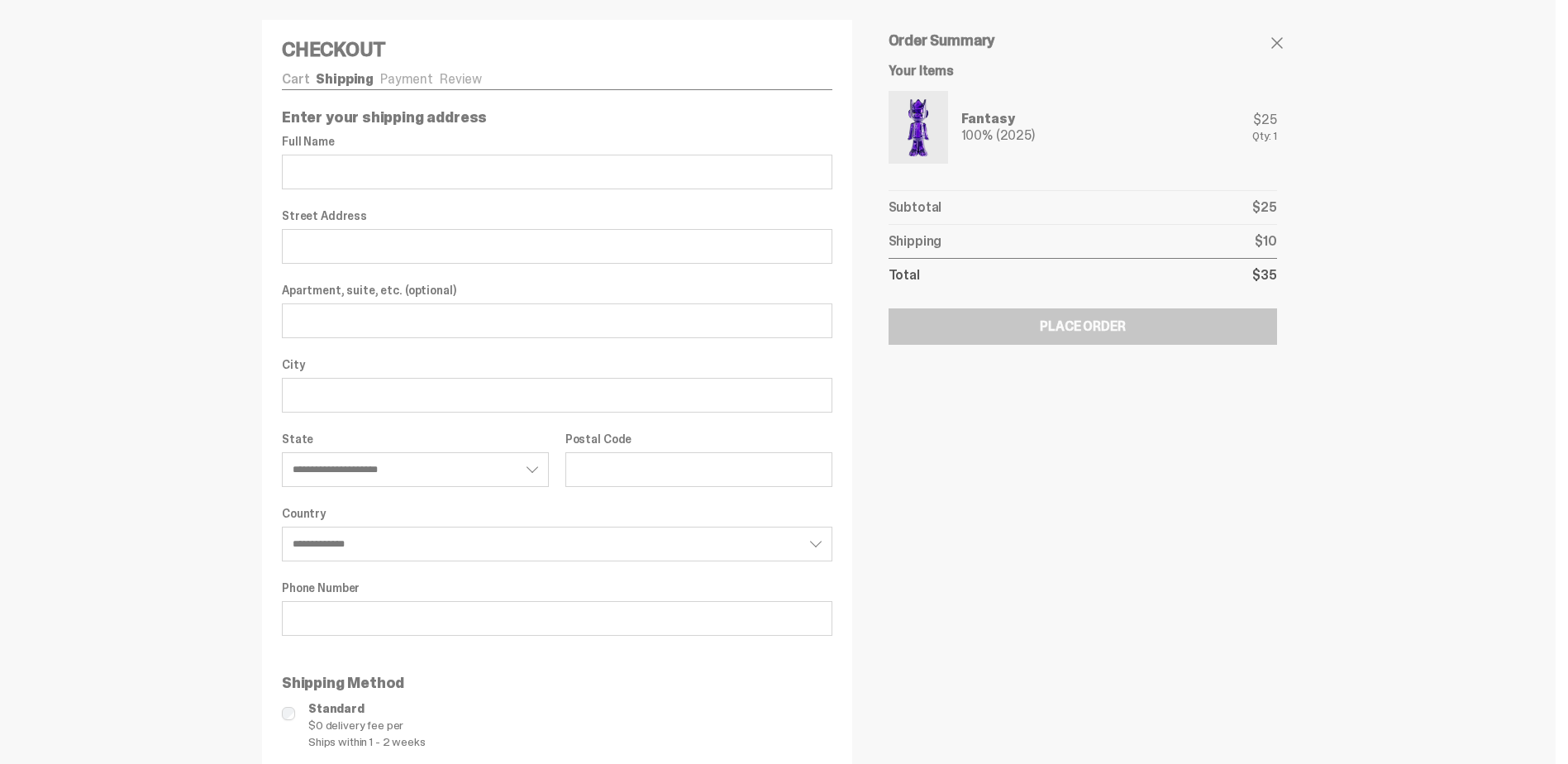
click at [287, 80] on div "Checkout Cart Shipping Payment Review Fantasy 100% (2025) $25 1 $25" at bounding box center [557, 432] width 590 height 826
click at [296, 76] on link "Cart" at bounding box center [295, 79] width 27 height 18
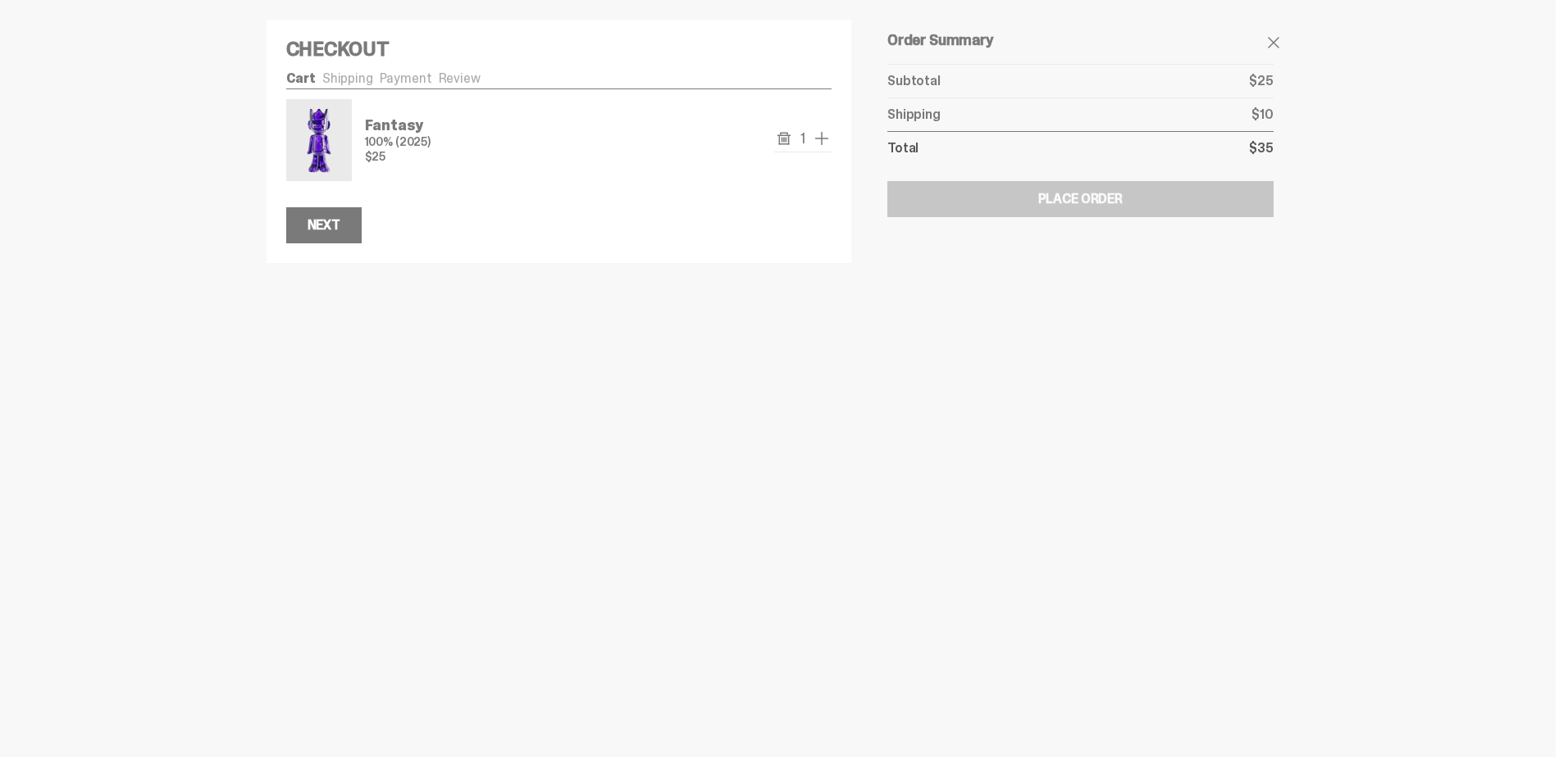
click at [825, 139] on span "add one" at bounding box center [821, 138] width 19 height 19
click at [779, 137] on span "remove one" at bounding box center [780, 138] width 19 height 19
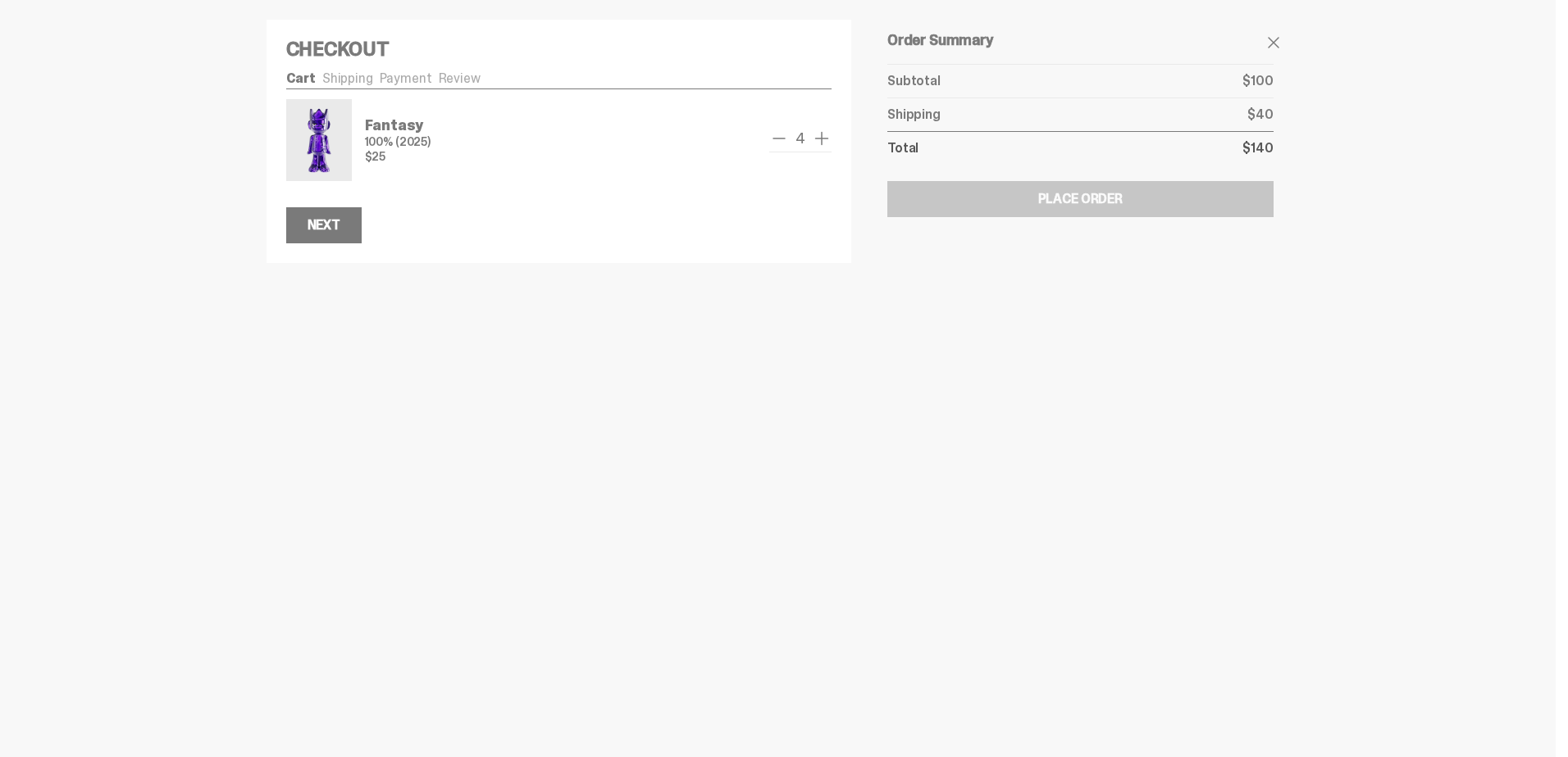
click at [779, 137] on span "remove one" at bounding box center [779, 138] width 19 height 19
click at [821, 141] on span "add one" at bounding box center [821, 138] width 19 height 19
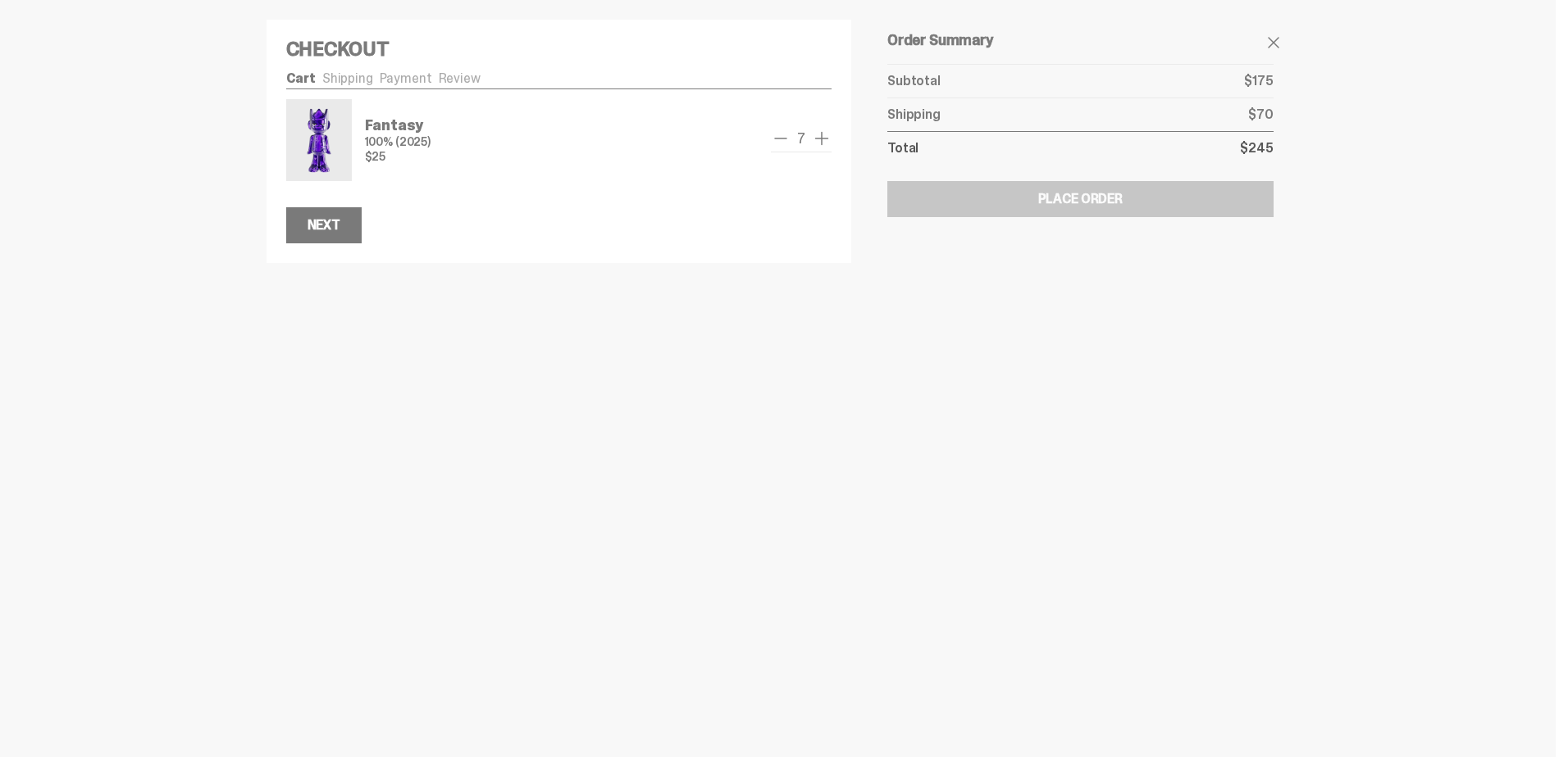
click at [821, 141] on span "add one" at bounding box center [821, 138] width 19 height 19
click at [776, 141] on span "remove one" at bounding box center [775, 138] width 19 height 19
click at [776, 141] on span "remove one" at bounding box center [780, 138] width 19 height 19
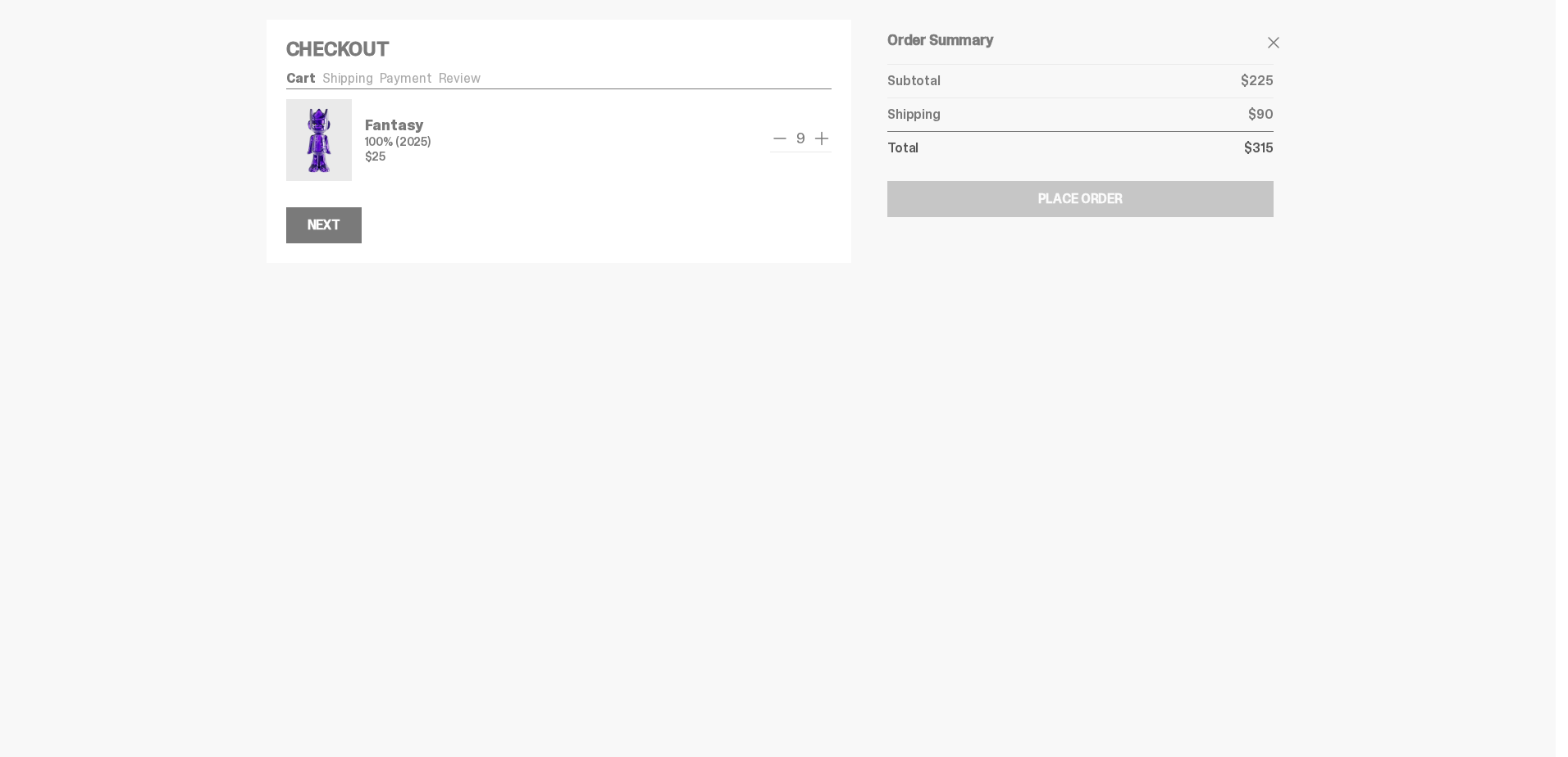
click at [776, 141] on span "remove one" at bounding box center [780, 138] width 19 height 19
click at [776, 140] on span "remove one" at bounding box center [781, 138] width 19 height 19
click at [776, 140] on span "remove one" at bounding box center [780, 138] width 19 height 19
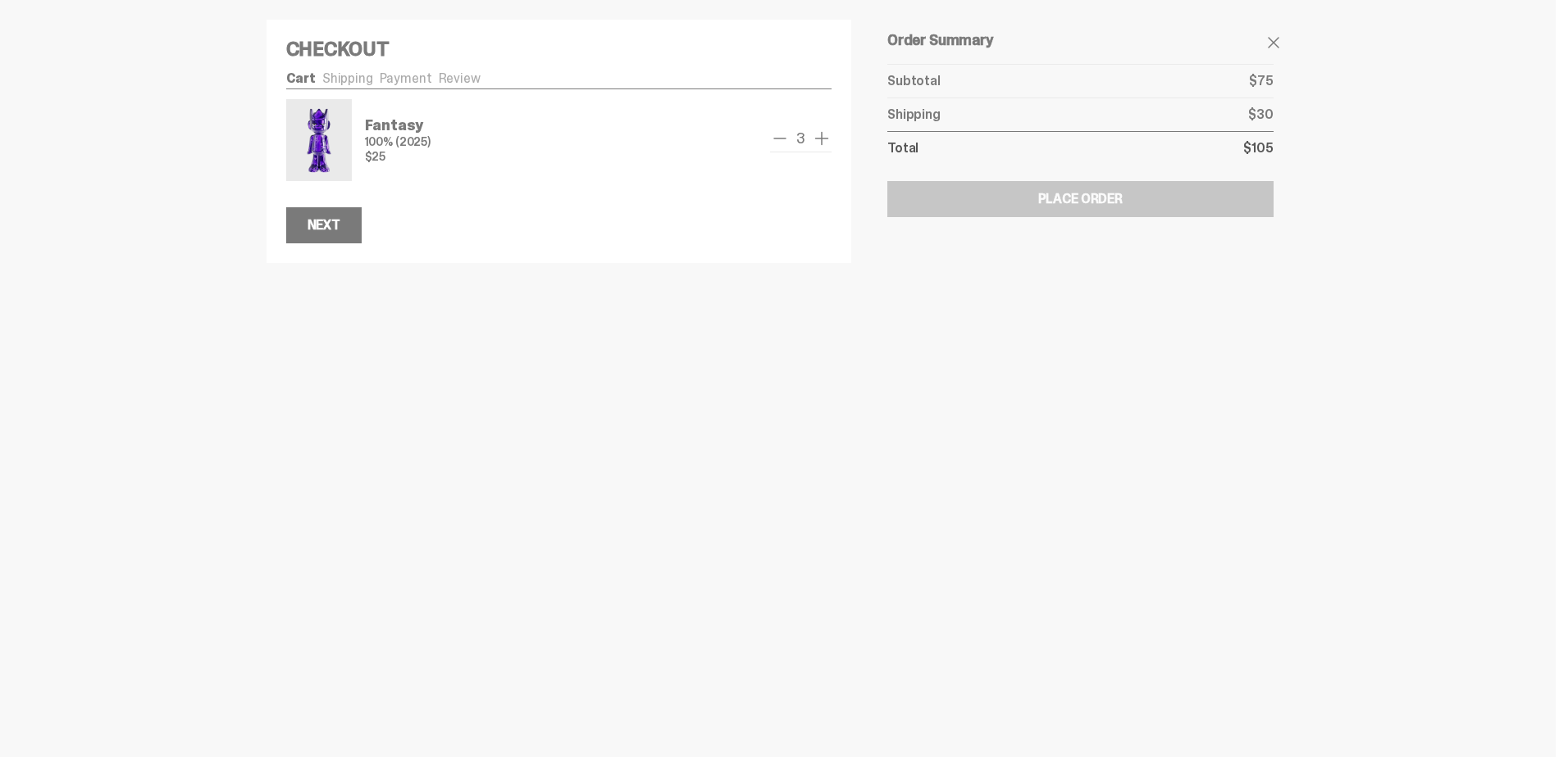
click at [776, 140] on span "remove one" at bounding box center [780, 138] width 19 height 19
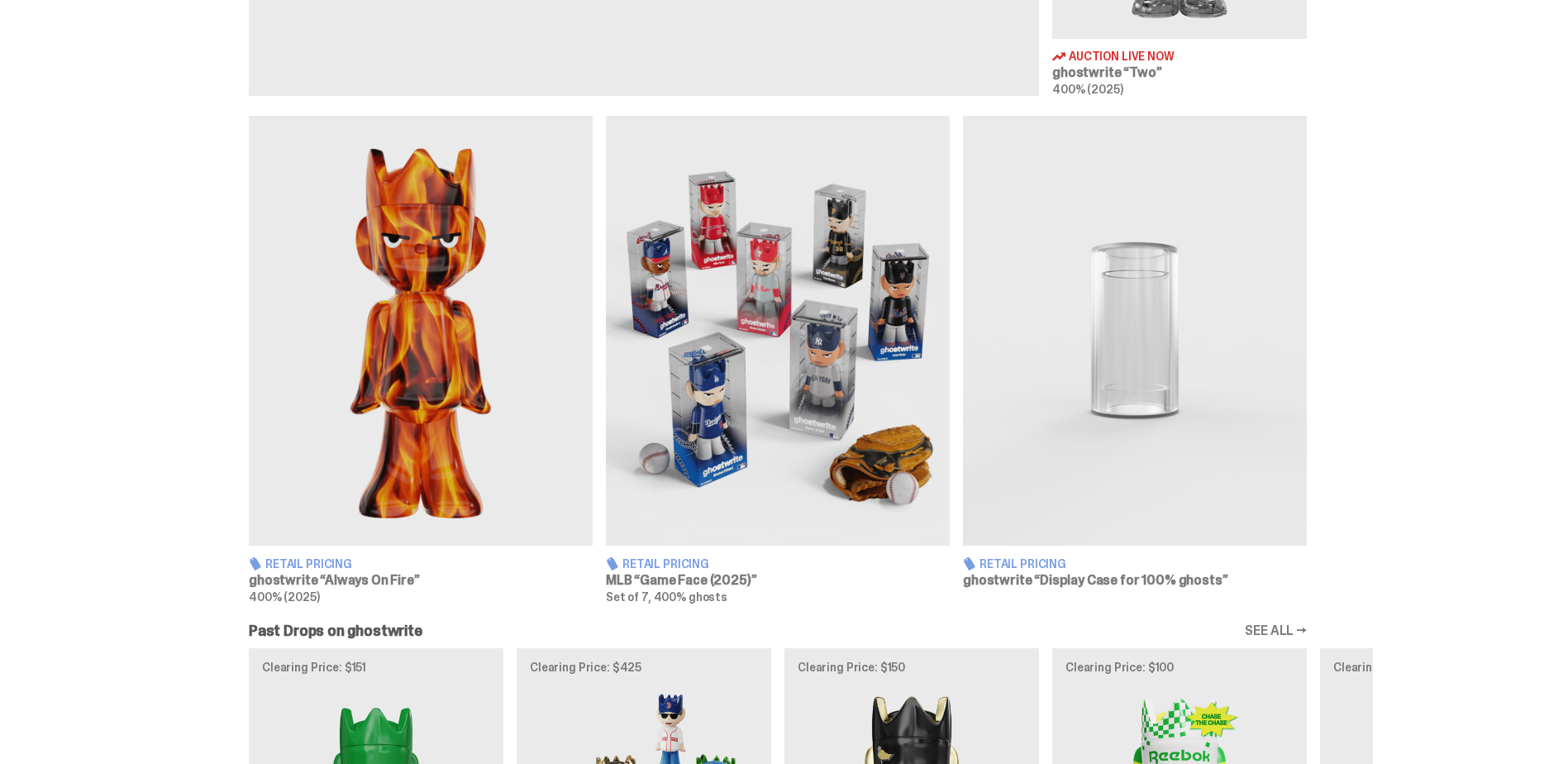
scroll to position [910, 0]
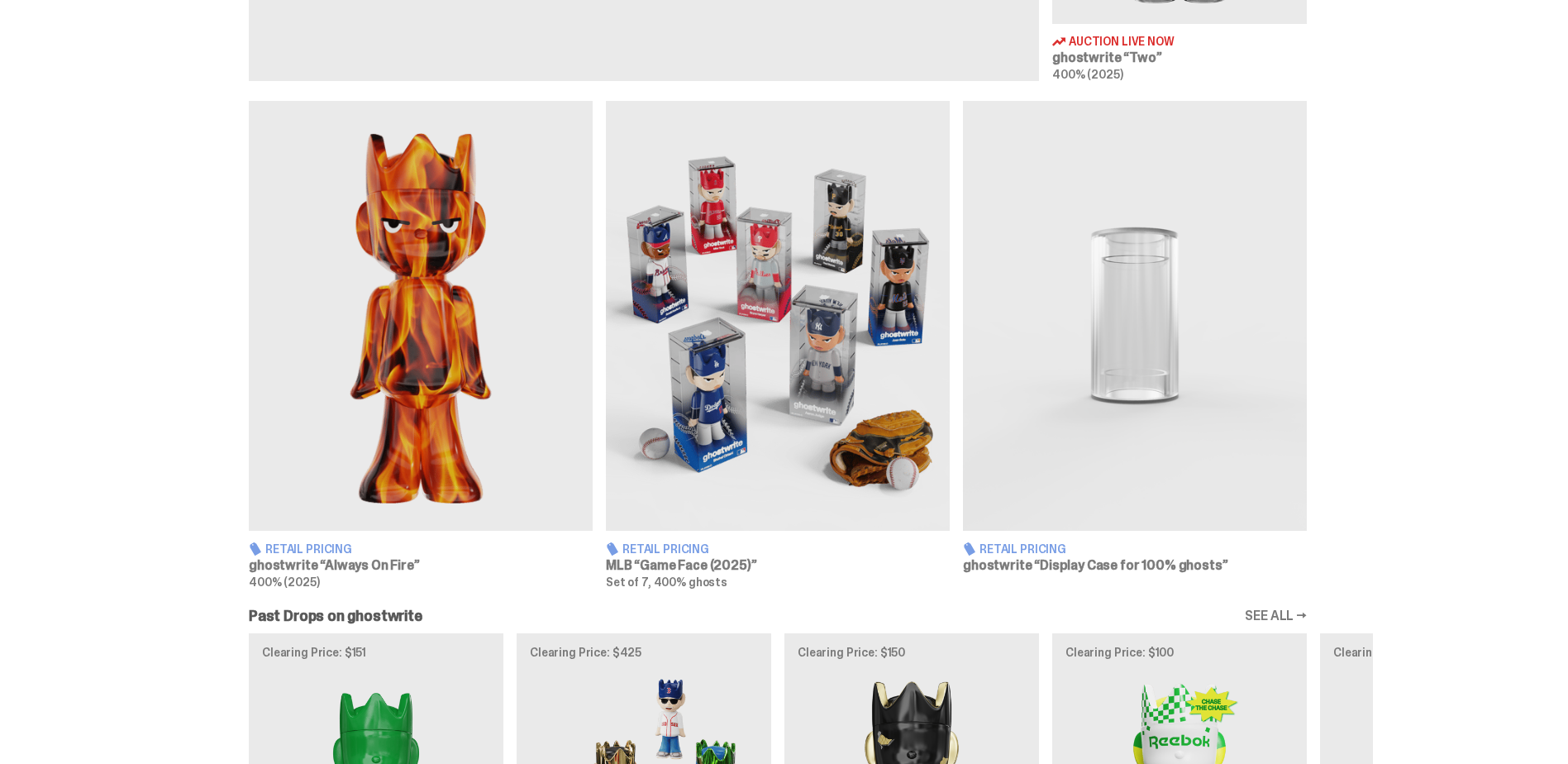
click at [1297, 617] on link "SEE ALL →" at bounding box center [1276, 617] width 62 height 14
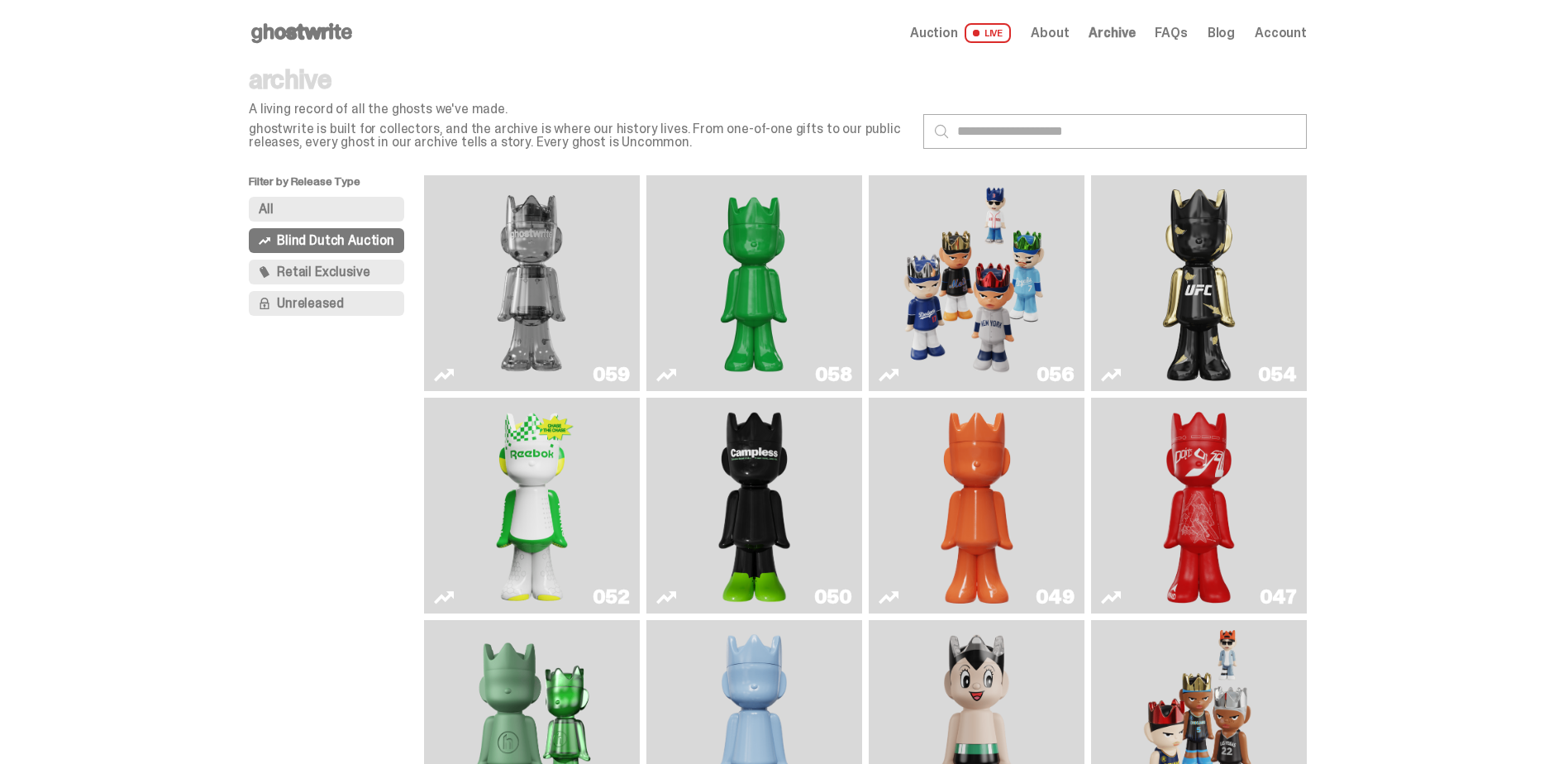
click at [318, 272] on span "Retail Exclusive" at bounding box center [323, 272] width 93 height 14
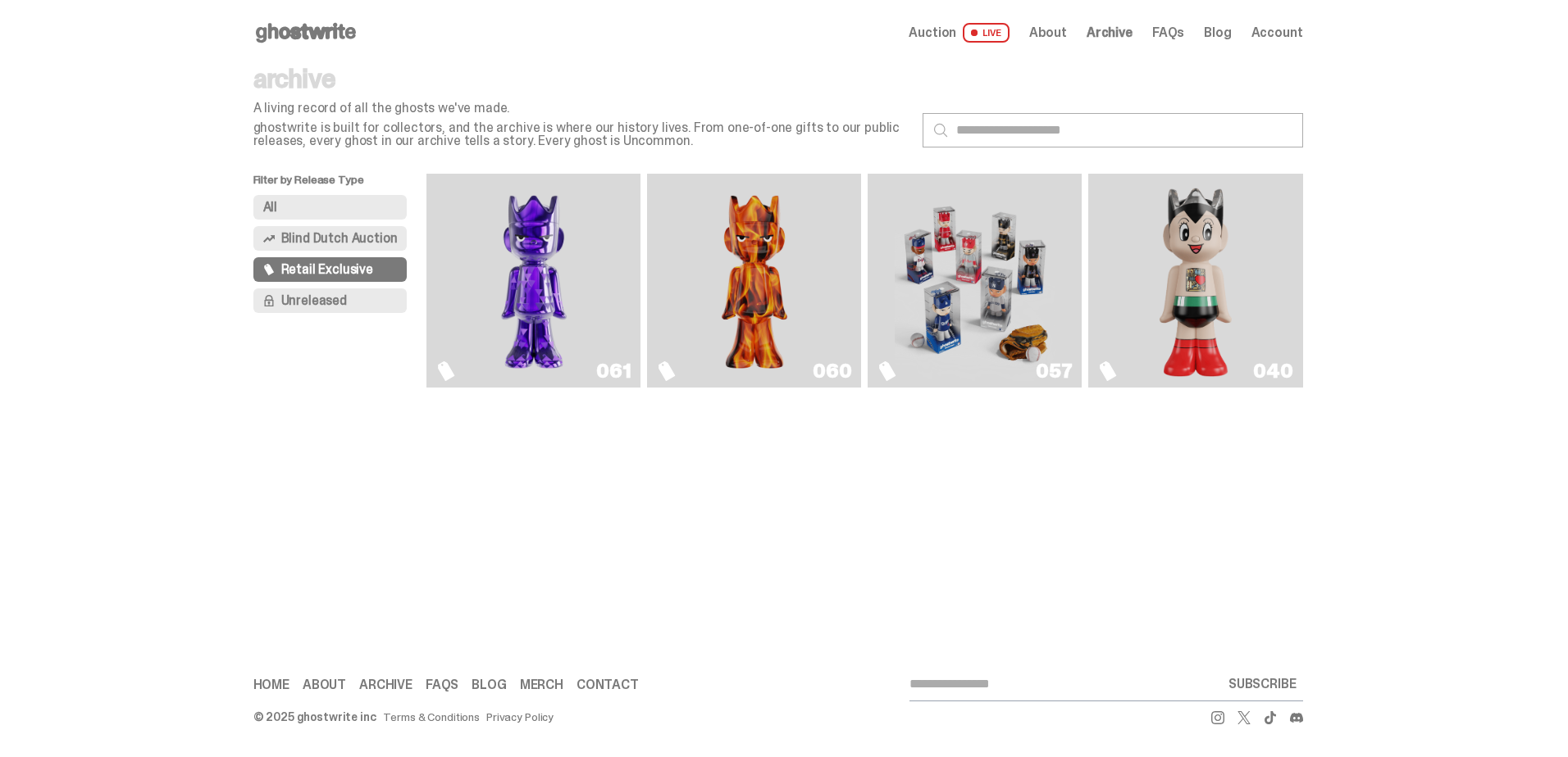
click at [514, 344] on img "Fantasy" at bounding box center [534, 281] width 161 height 201
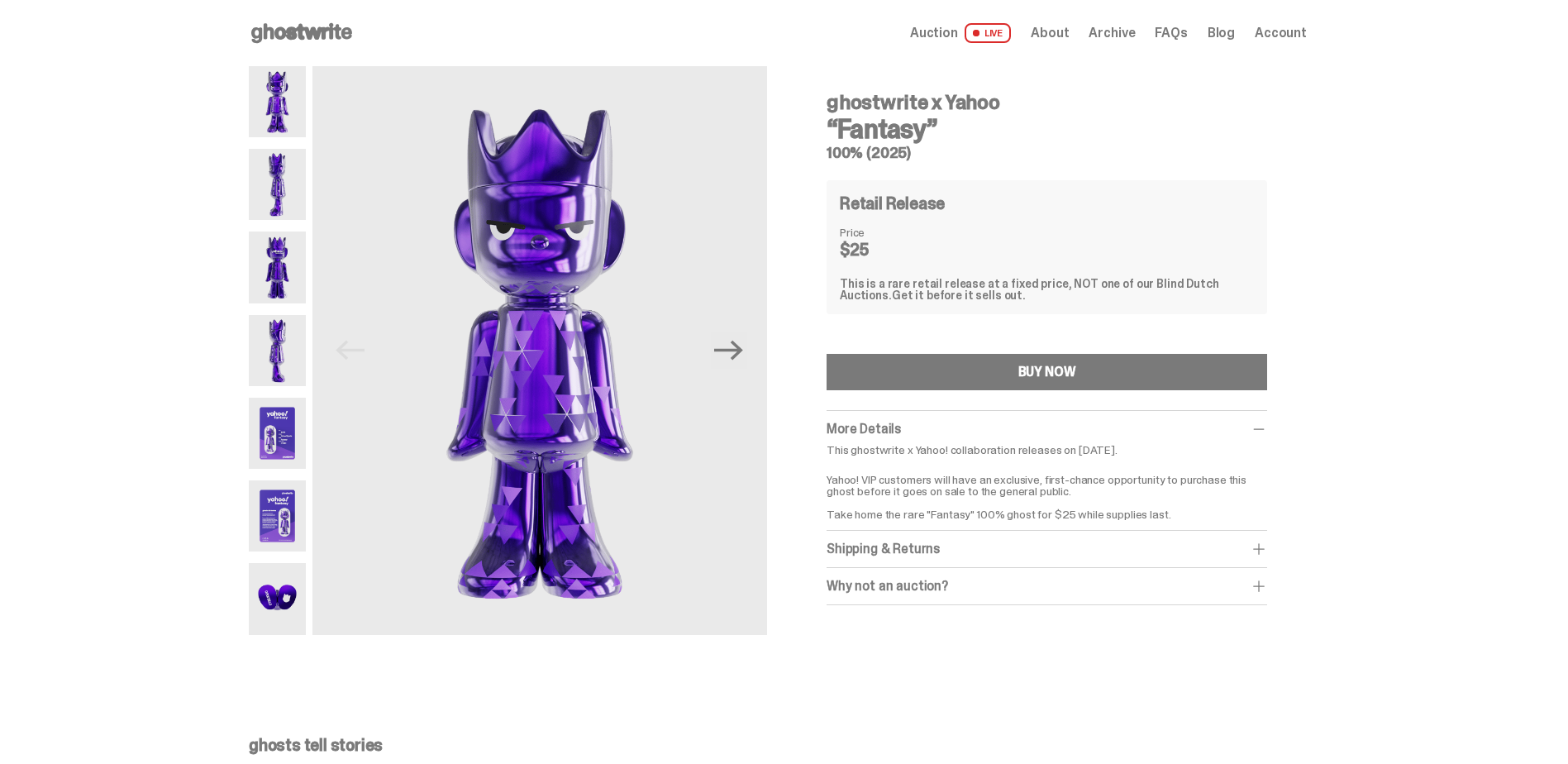
click at [294, 589] on img at bounding box center [277, 598] width 57 height 71
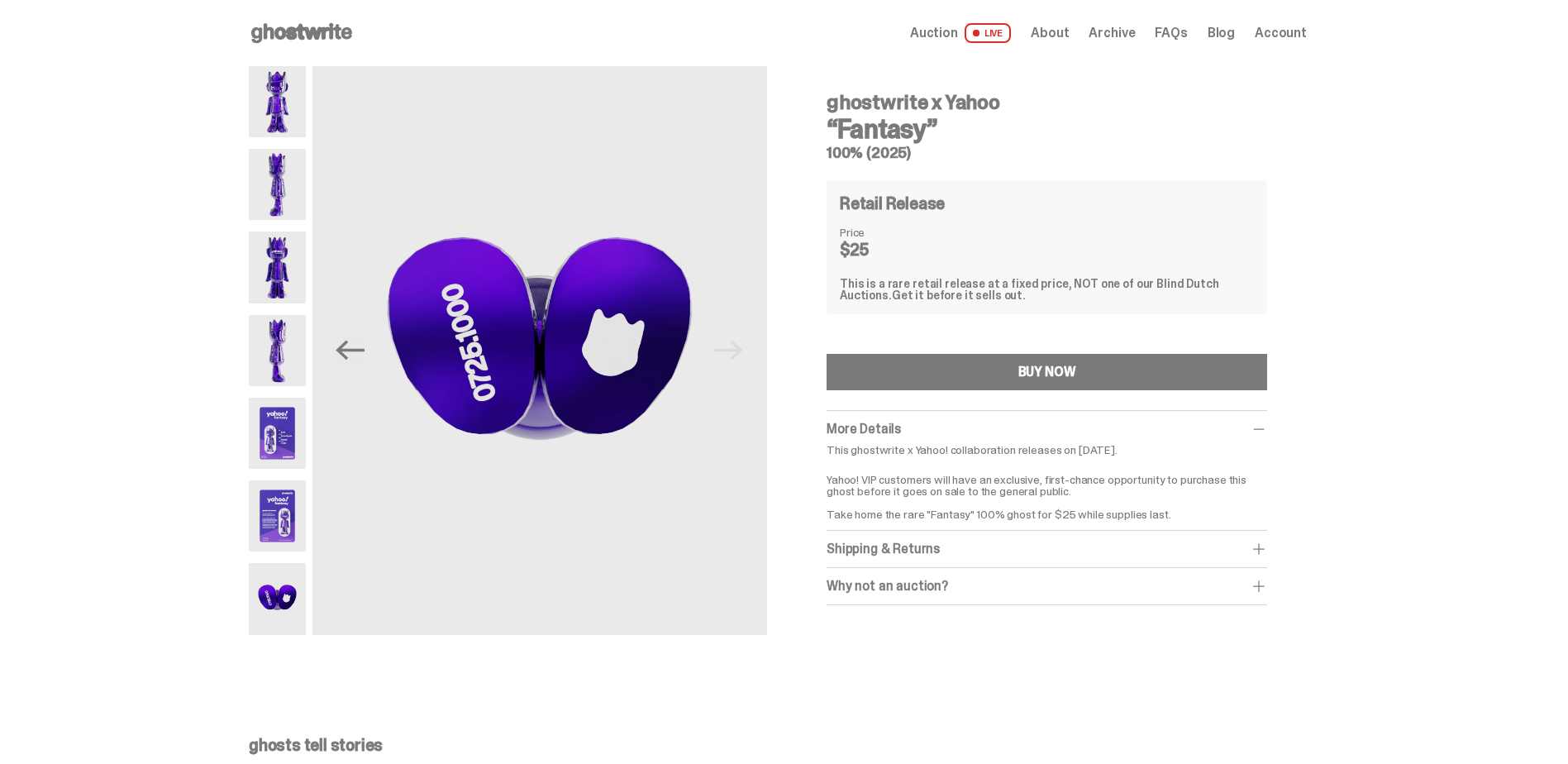
click at [295, 348] on img at bounding box center [277, 350] width 57 height 71
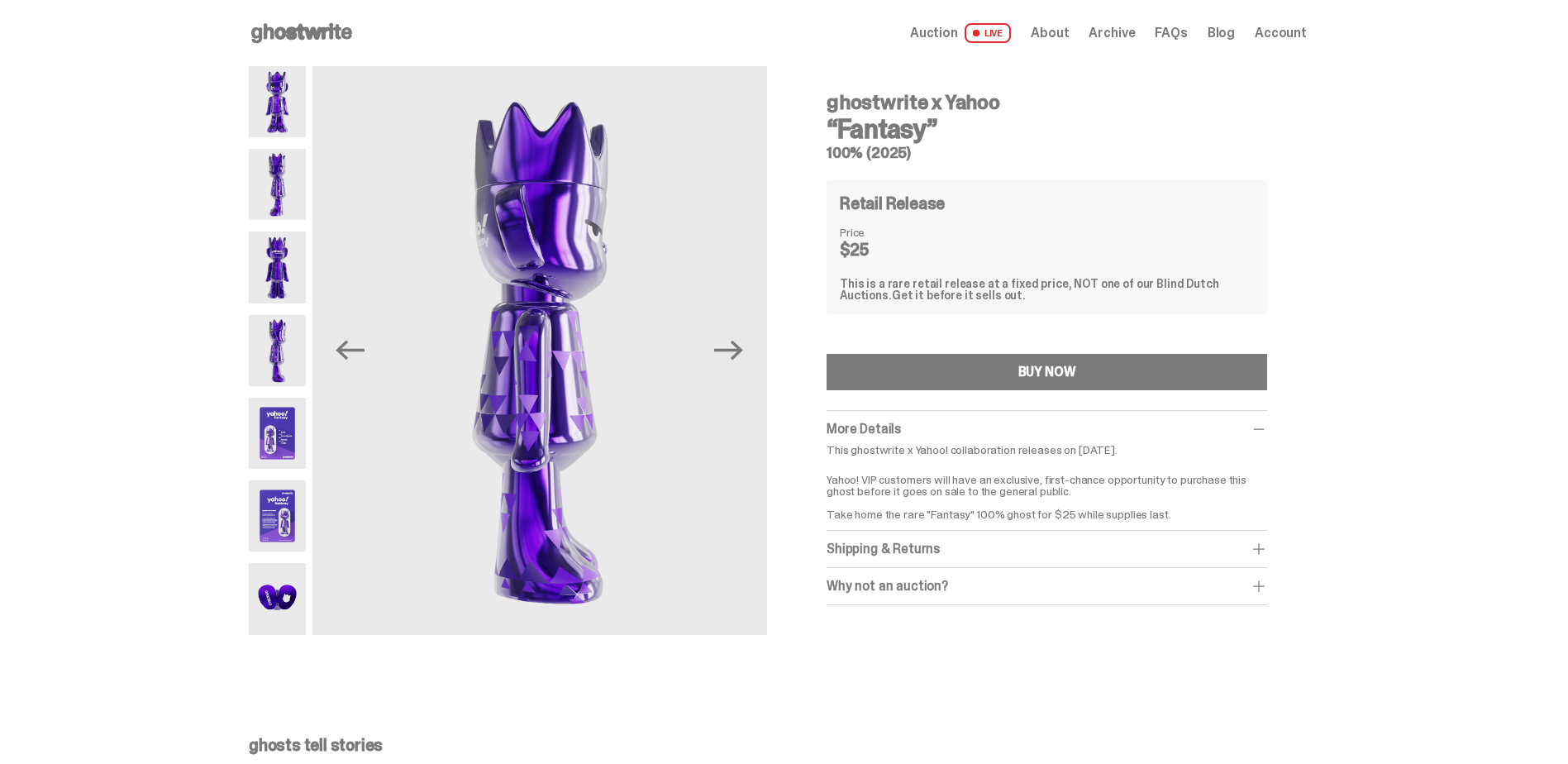
click at [270, 410] on img at bounding box center [277, 433] width 57 height 71
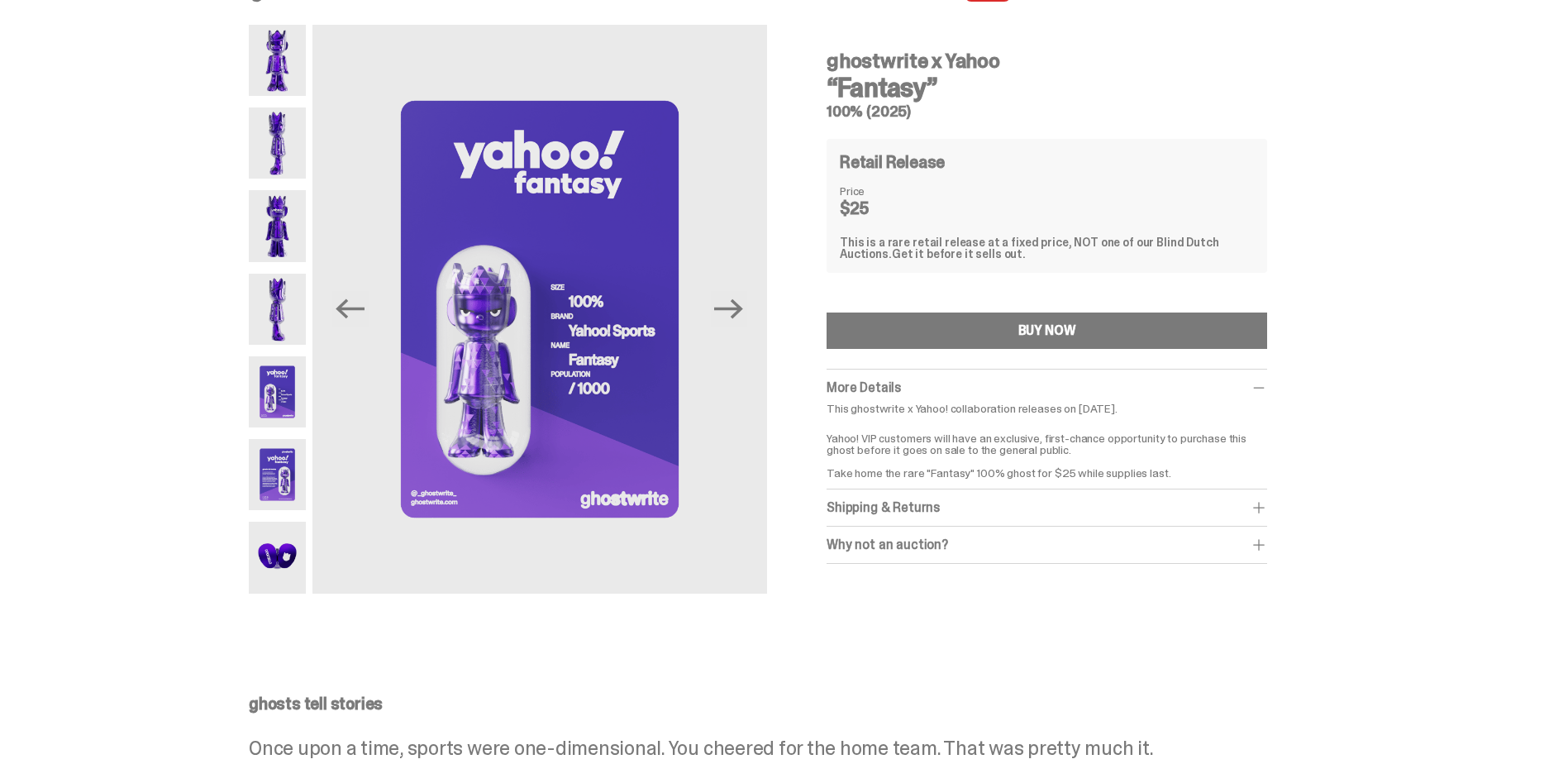
scroll to position [83, 0]
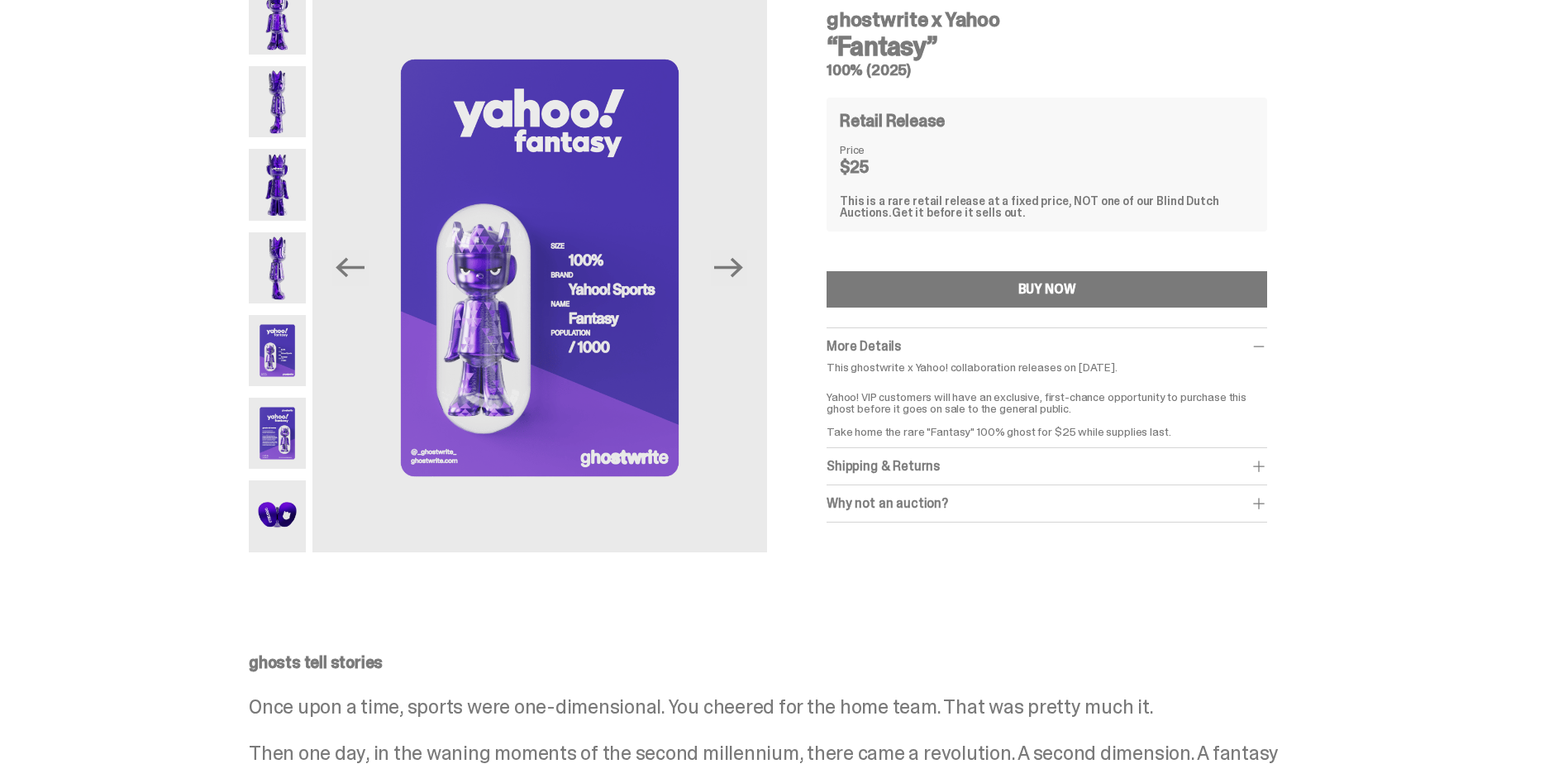
click at [878, 503] on div "Why not an auction?" at bounding box center [1047, 503] width 441 height 17
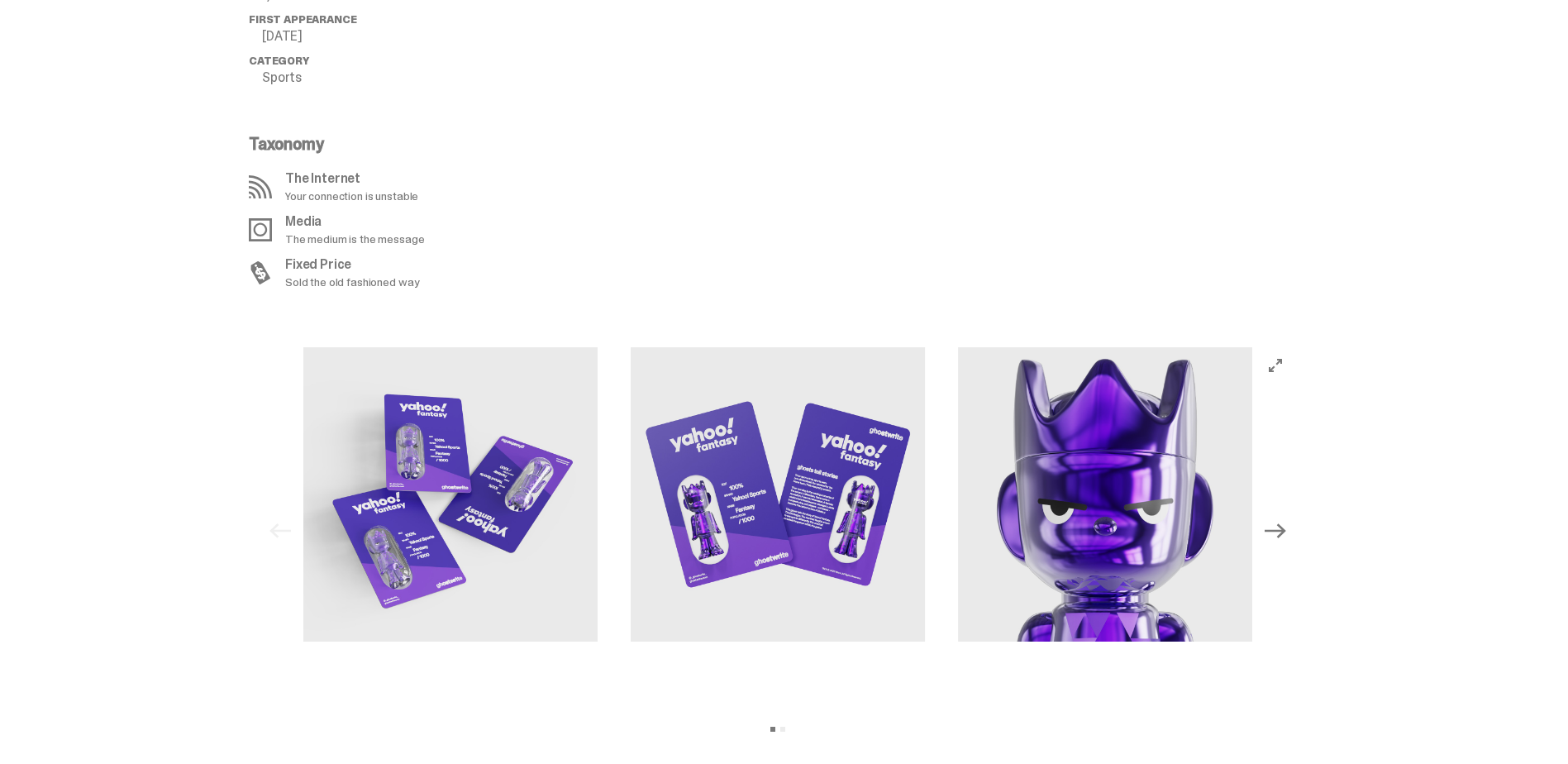
scroll to position [1406, 0]
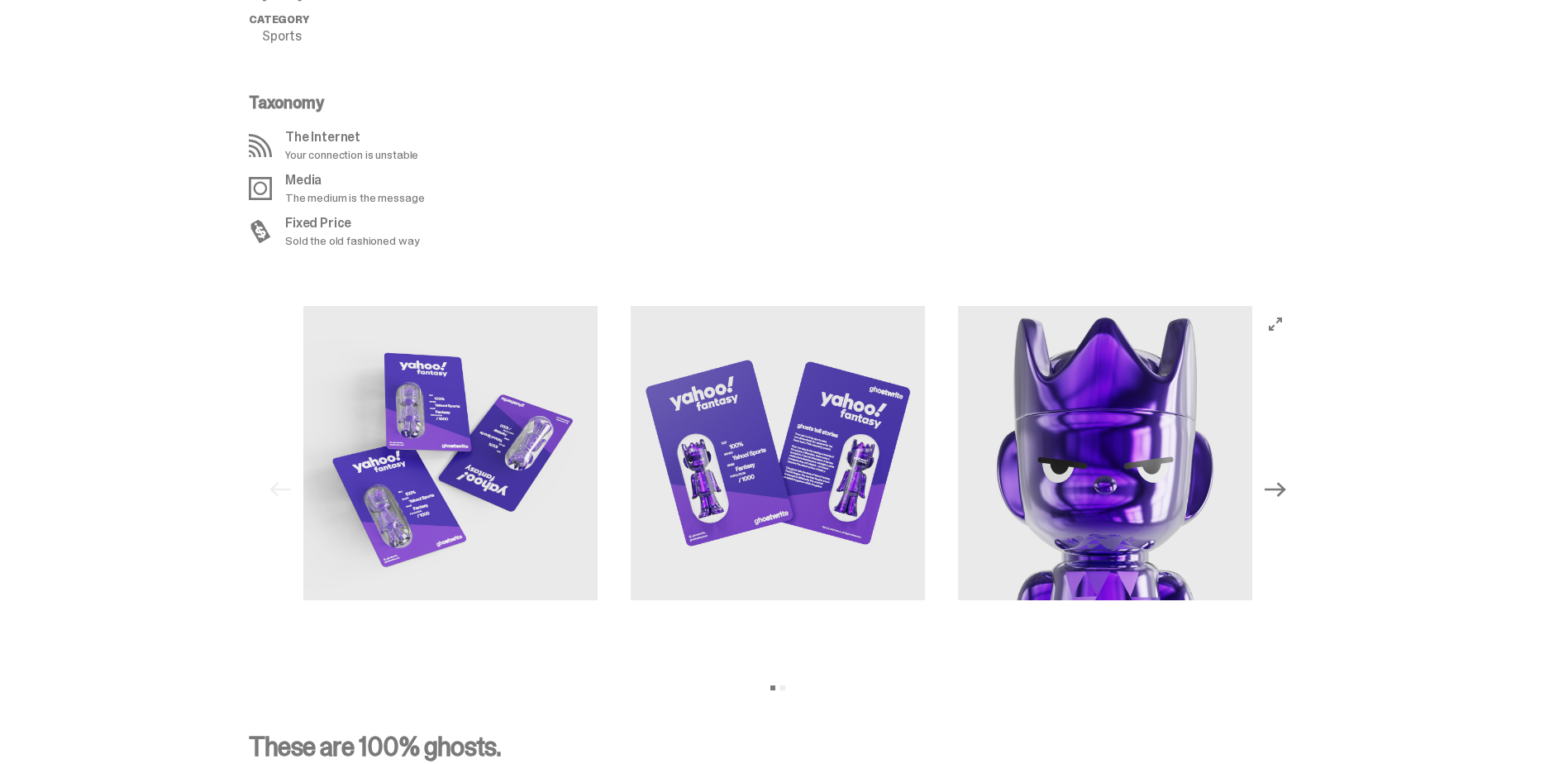
click at [576, 473] on img at bounding box center [451, 454] width 294 height 295
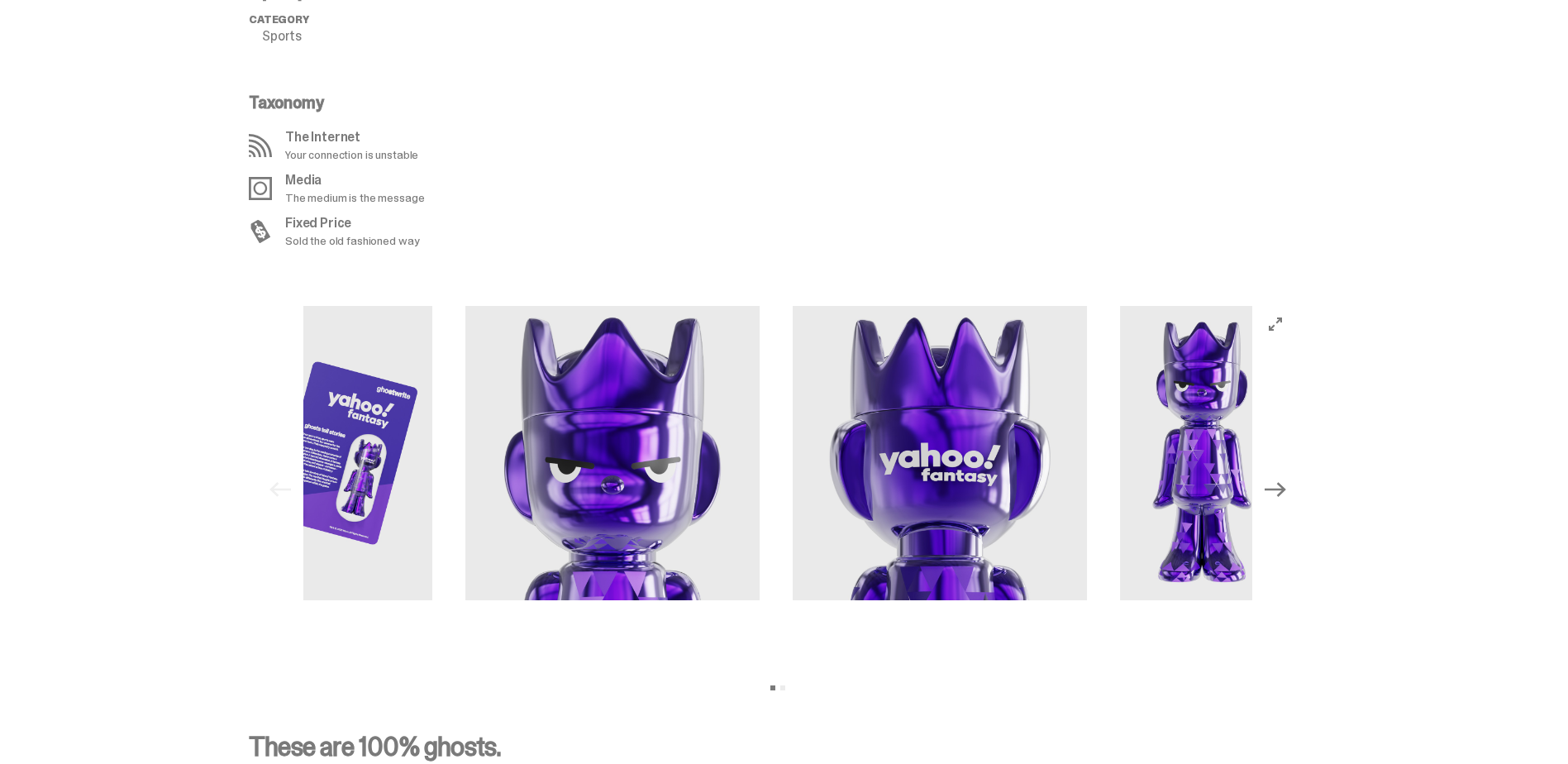
click at [468, 488] on div at bounding box center [285, 490] width 949 height 368
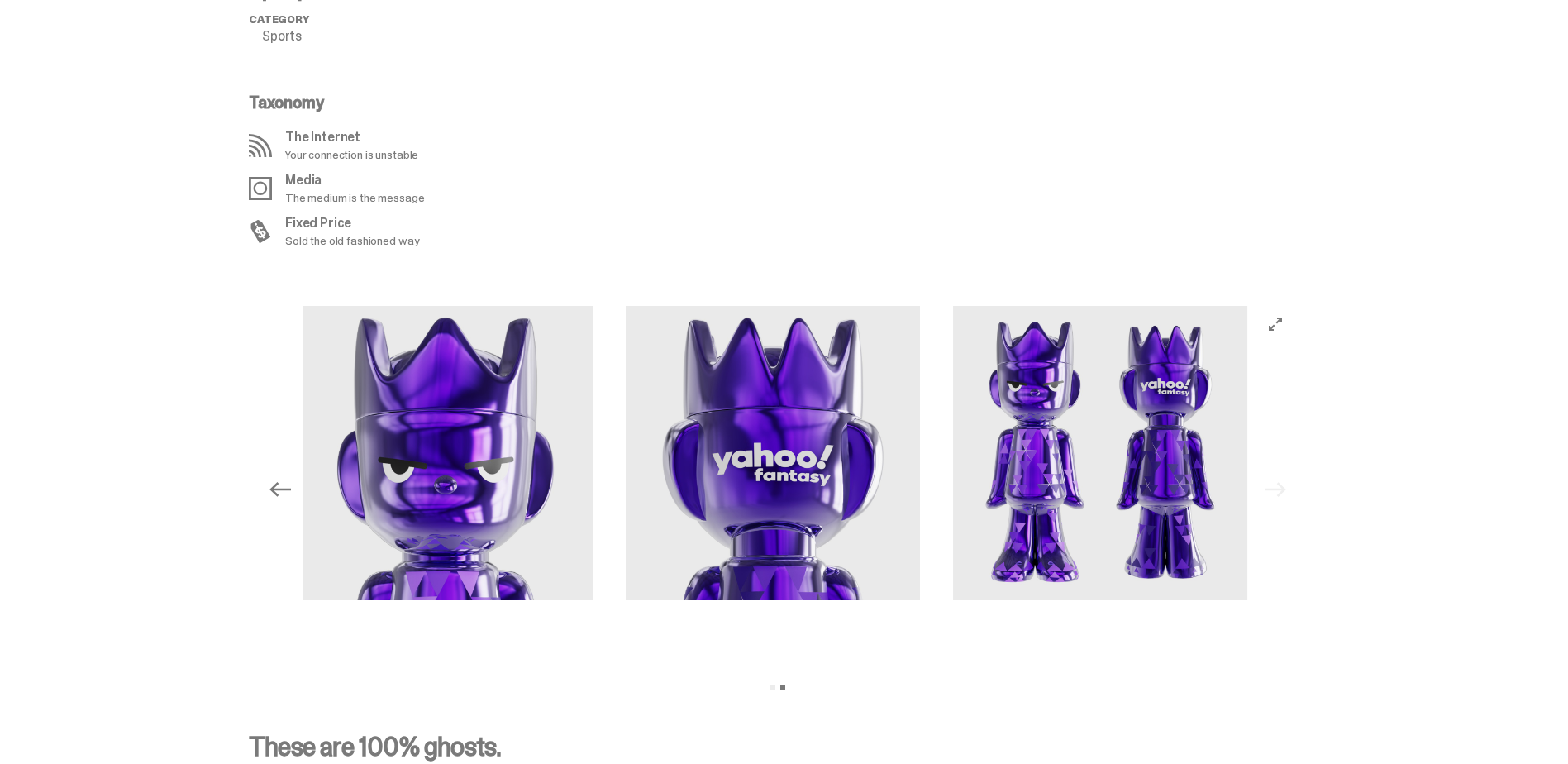
click at [910, 481] on img at bounding box center [773, 454] width 294 height 295
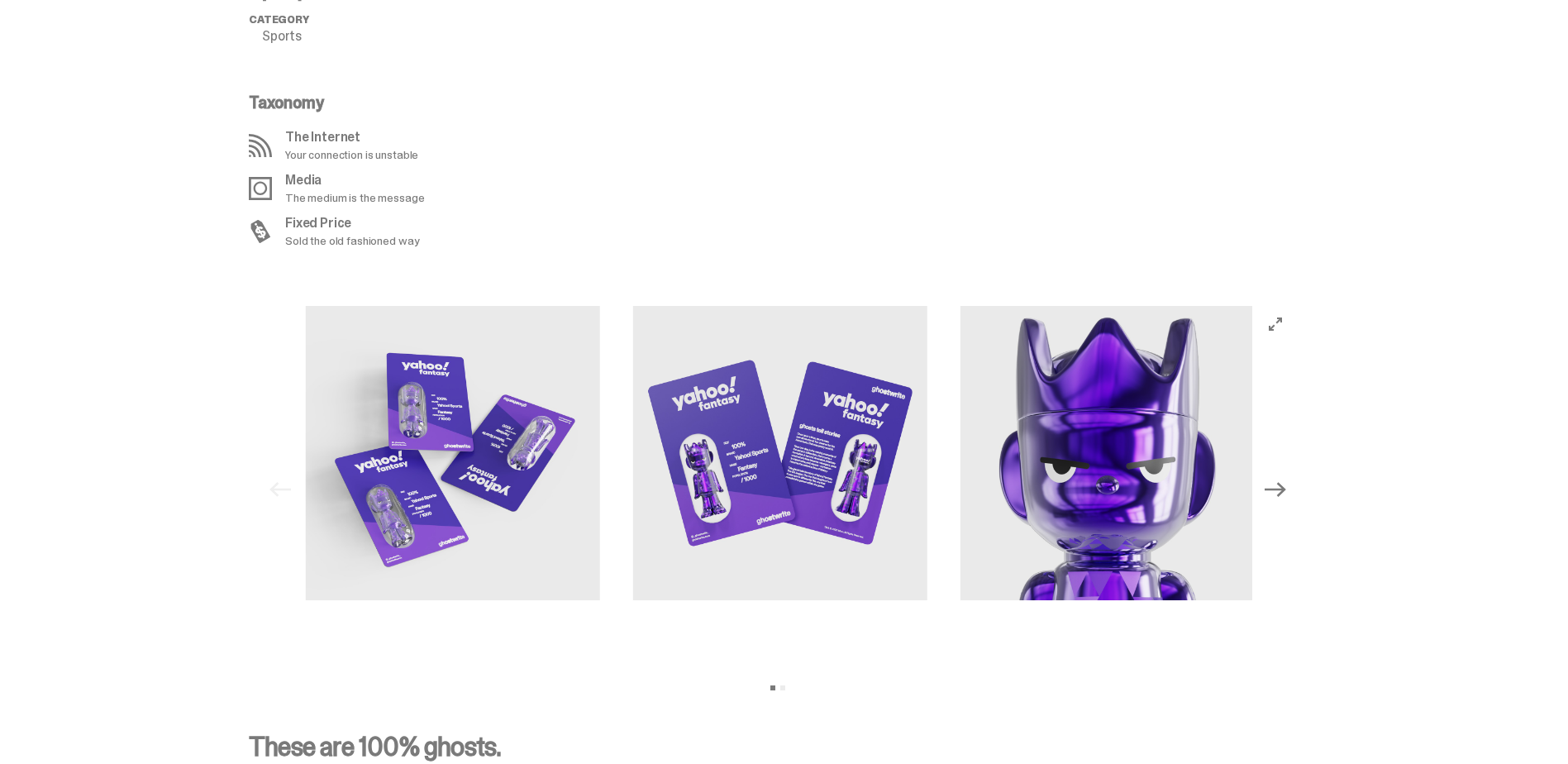
click at [927, 492] on img at bounding box center [780, 454] width 294 height 295
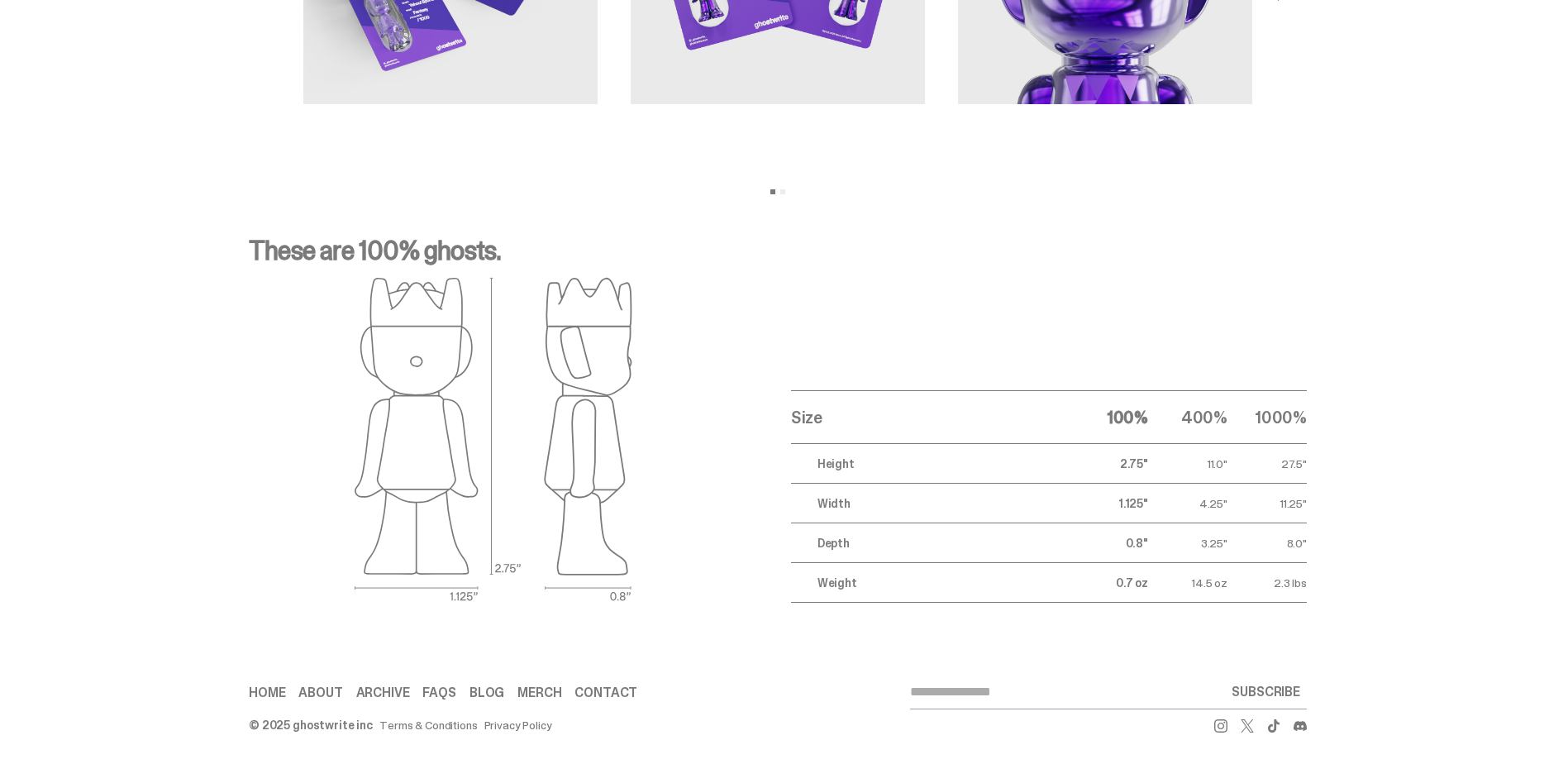
scroll to position [1905, 0]
click at [389, 693] on link "Archive" at bounding box center [382, 692] width 54 height 14
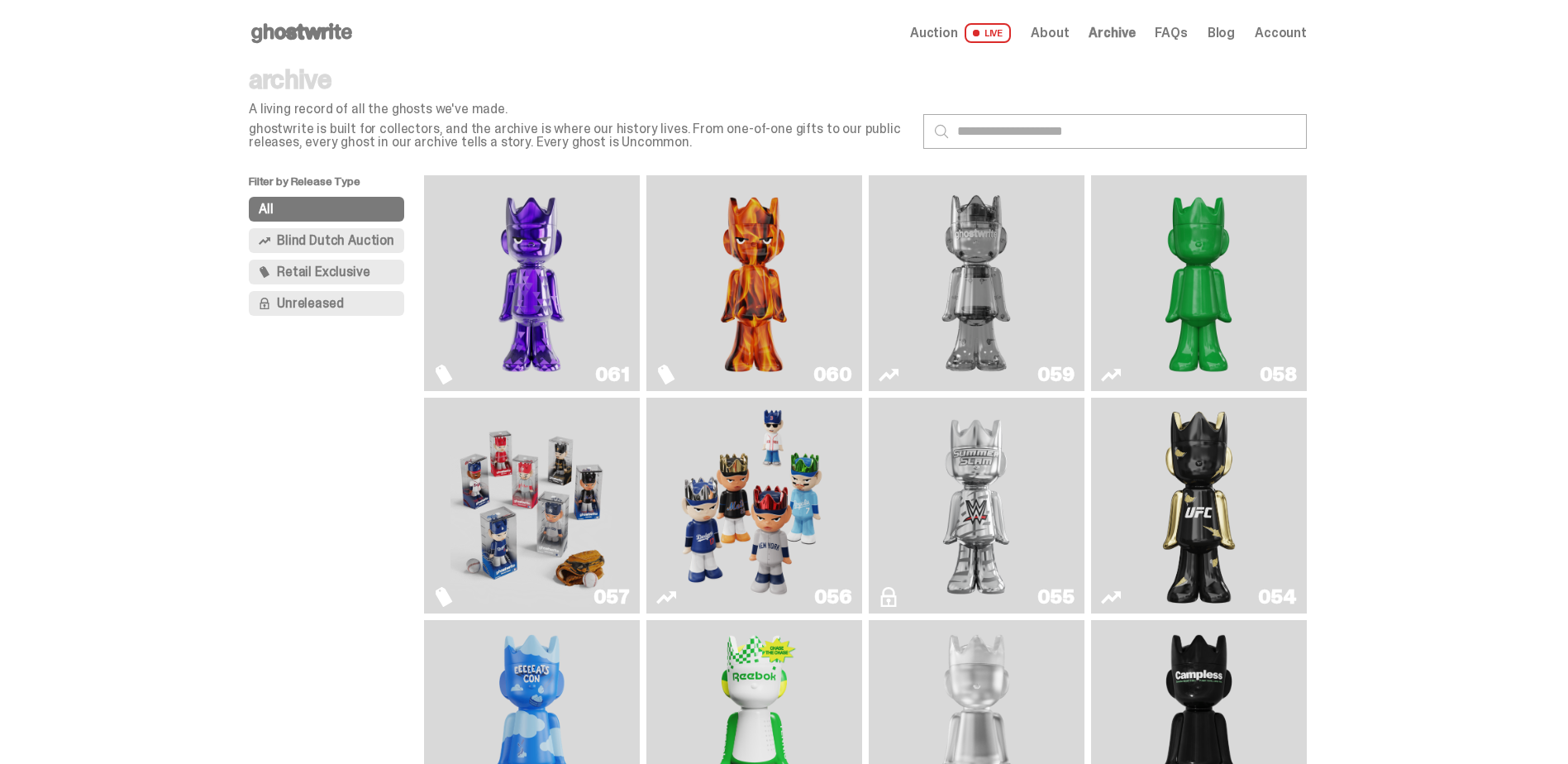
click at [318, 303] on span "Unreleased" at bounding box center [310, 303] width 66 height 14
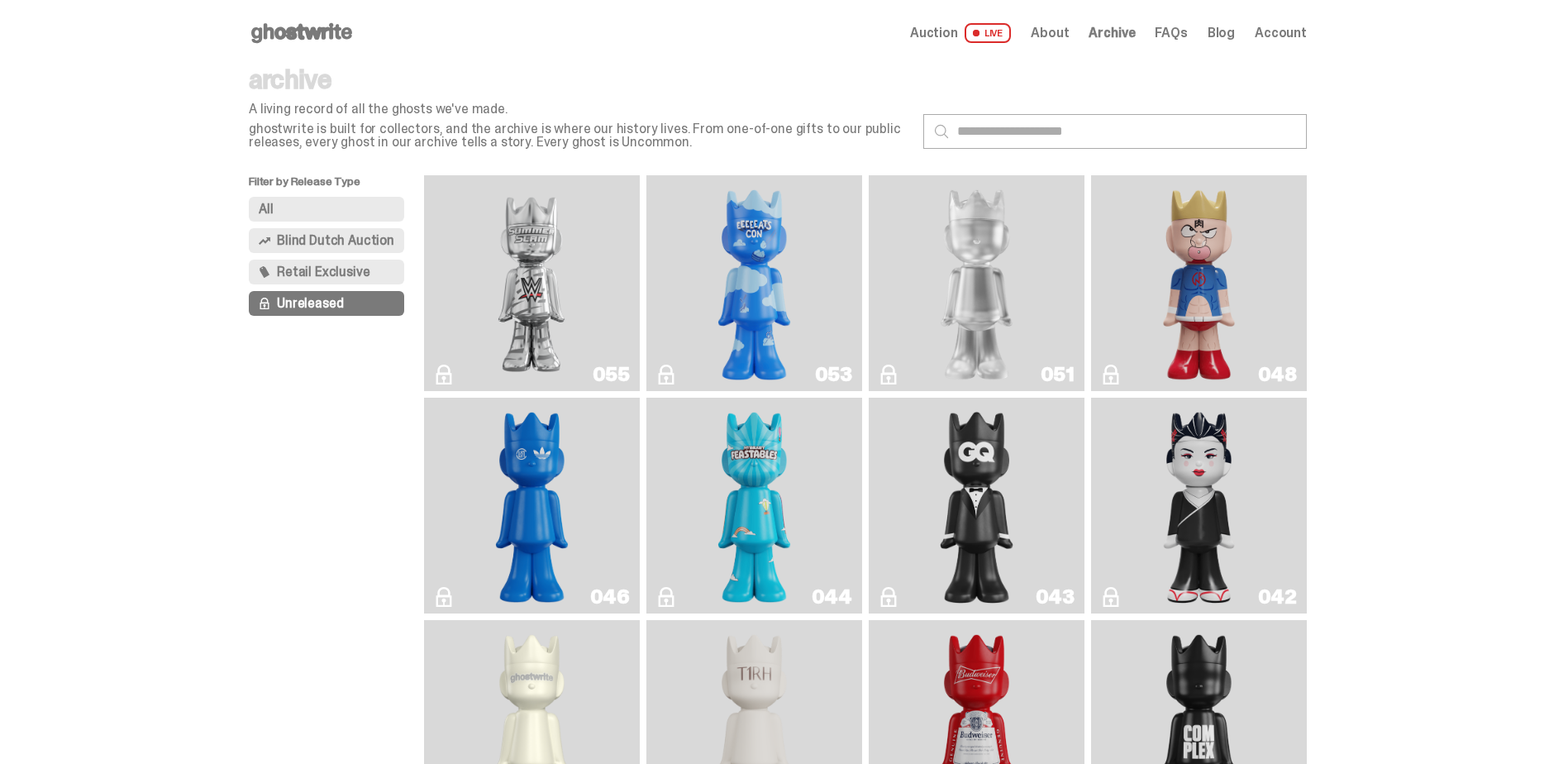
click at [546, 259] on img "I Was There SummerSlam" at bounding box center [531, 284] width 162 height 203
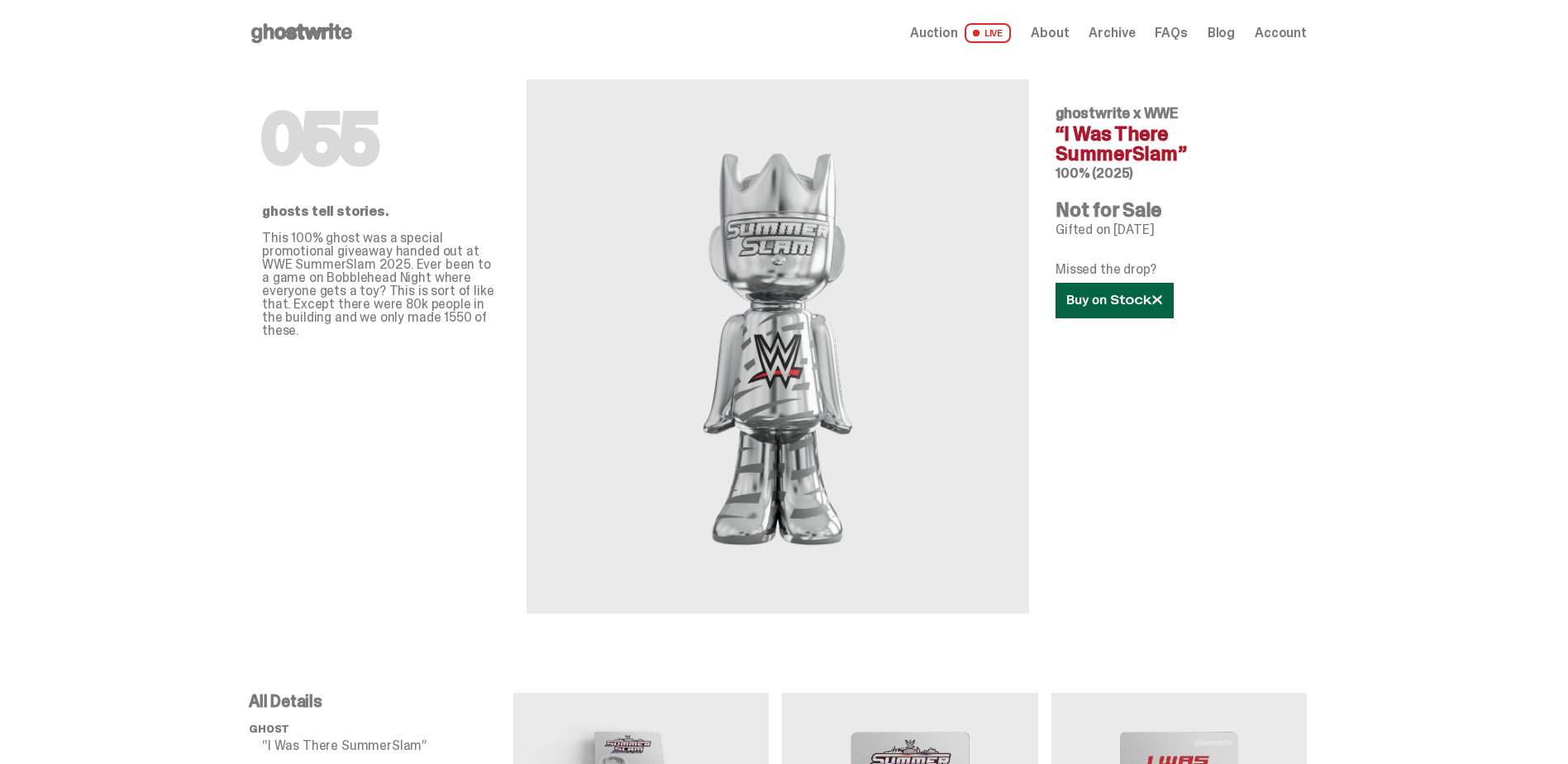
click at [1121, 297] on use at bounding box center [1114, 301] width 95 height 12
click at [1110, 302] on icon at bounding box center [1114, 301] width 95 height 13
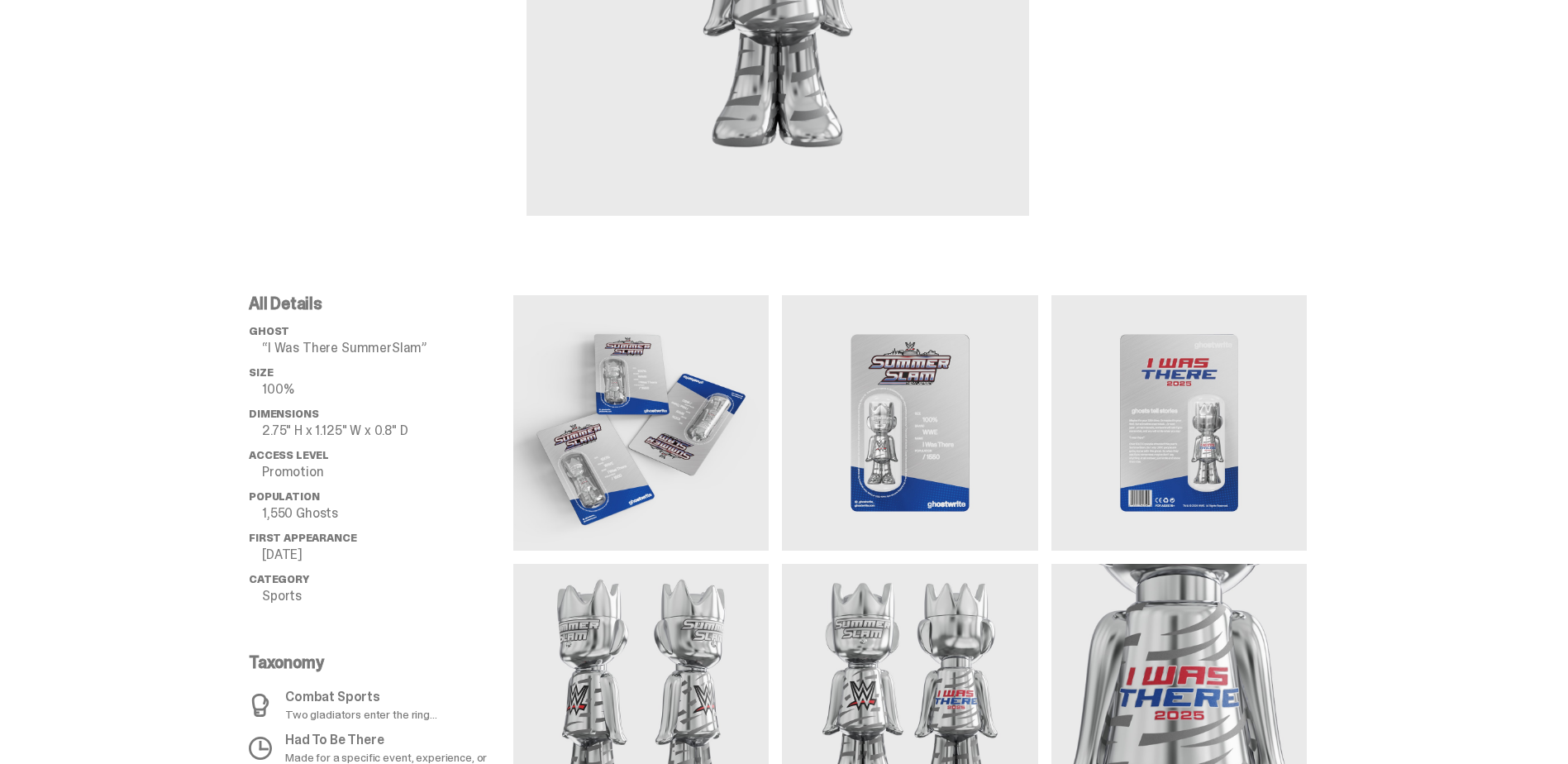
scroll to position [414, 0]
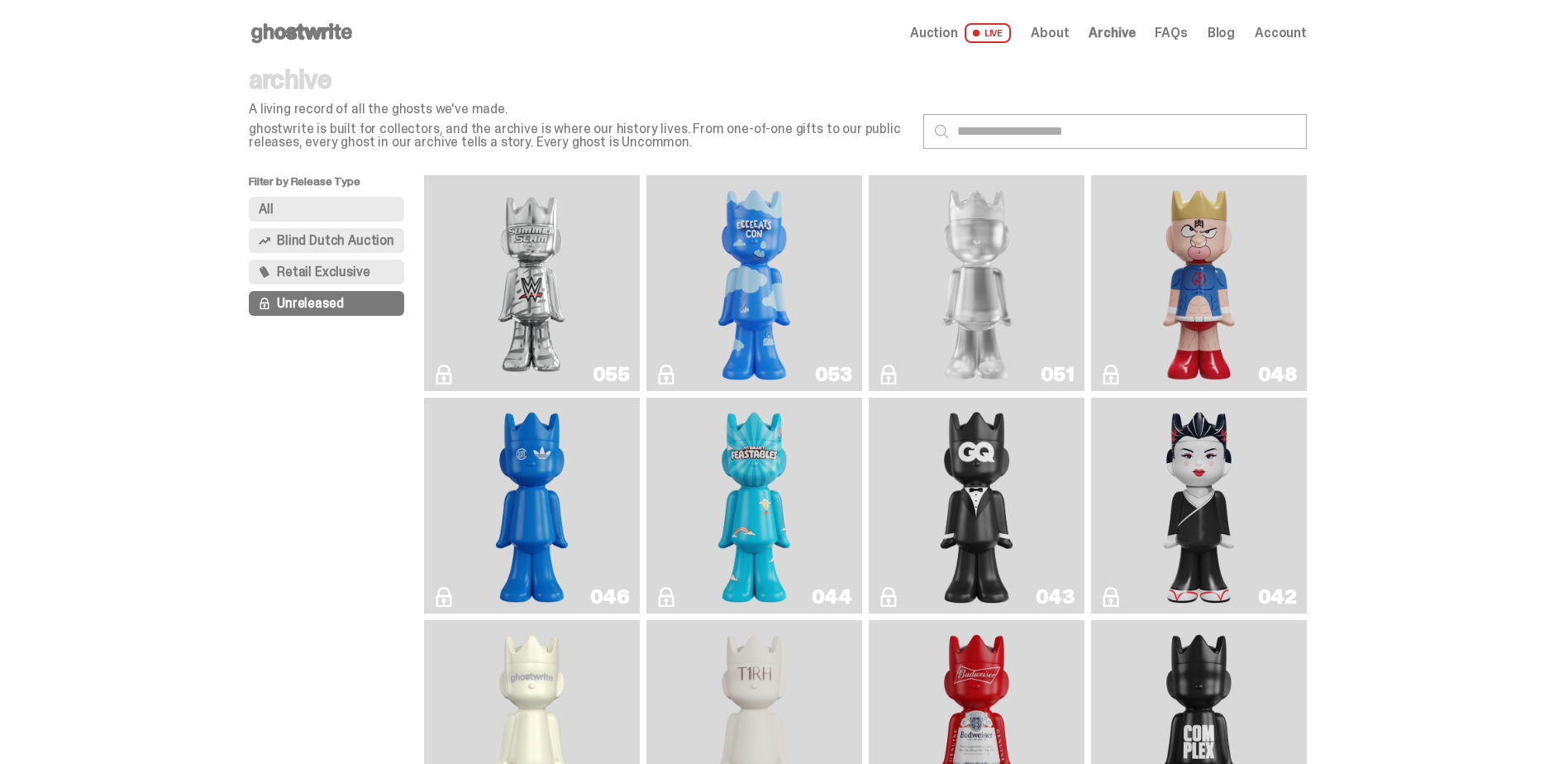
click at [749, 309] on img "ghooooost" at bounding box center [755, 284] width 88 height 203
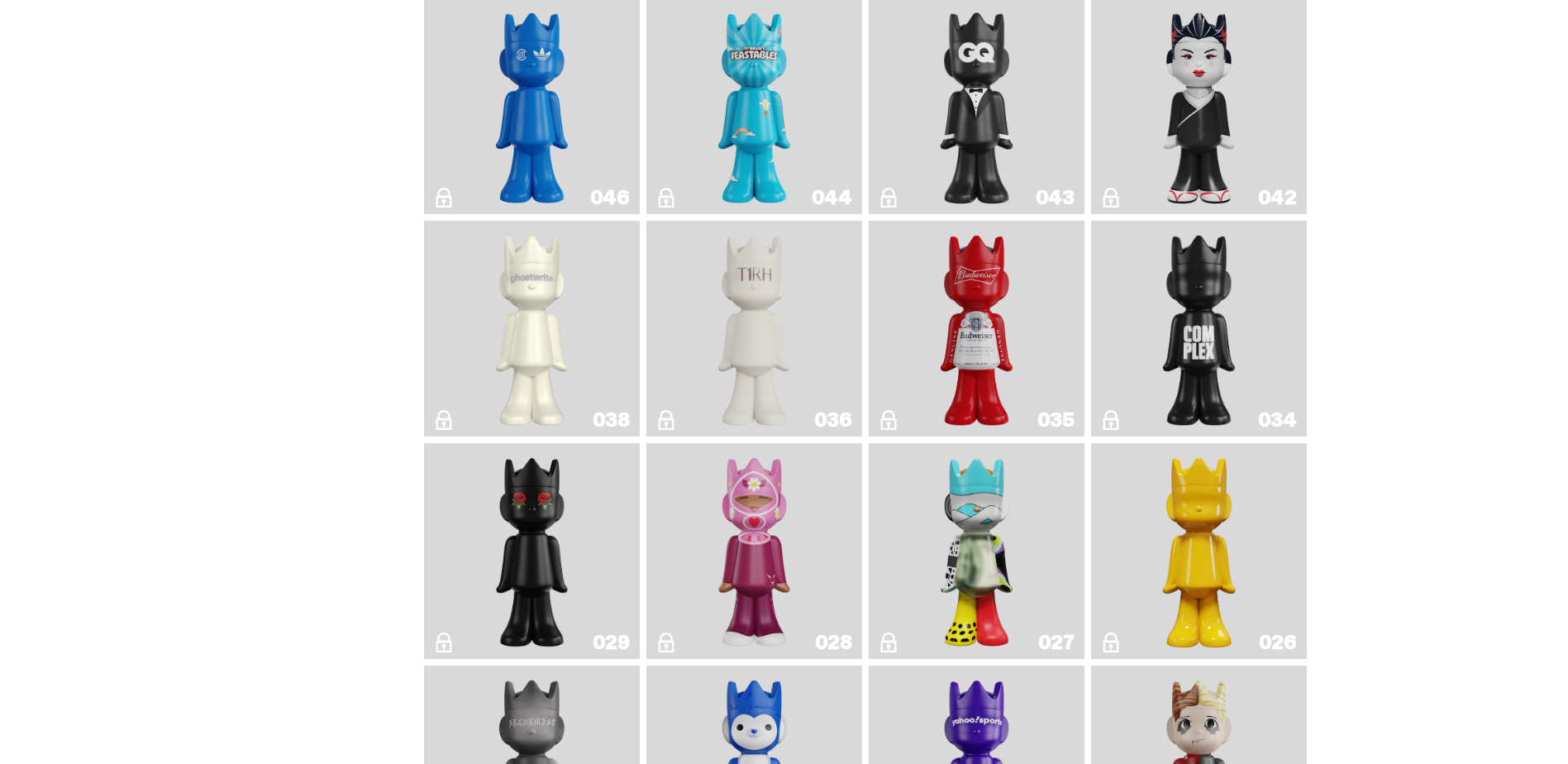
scroll to position [579, 0]
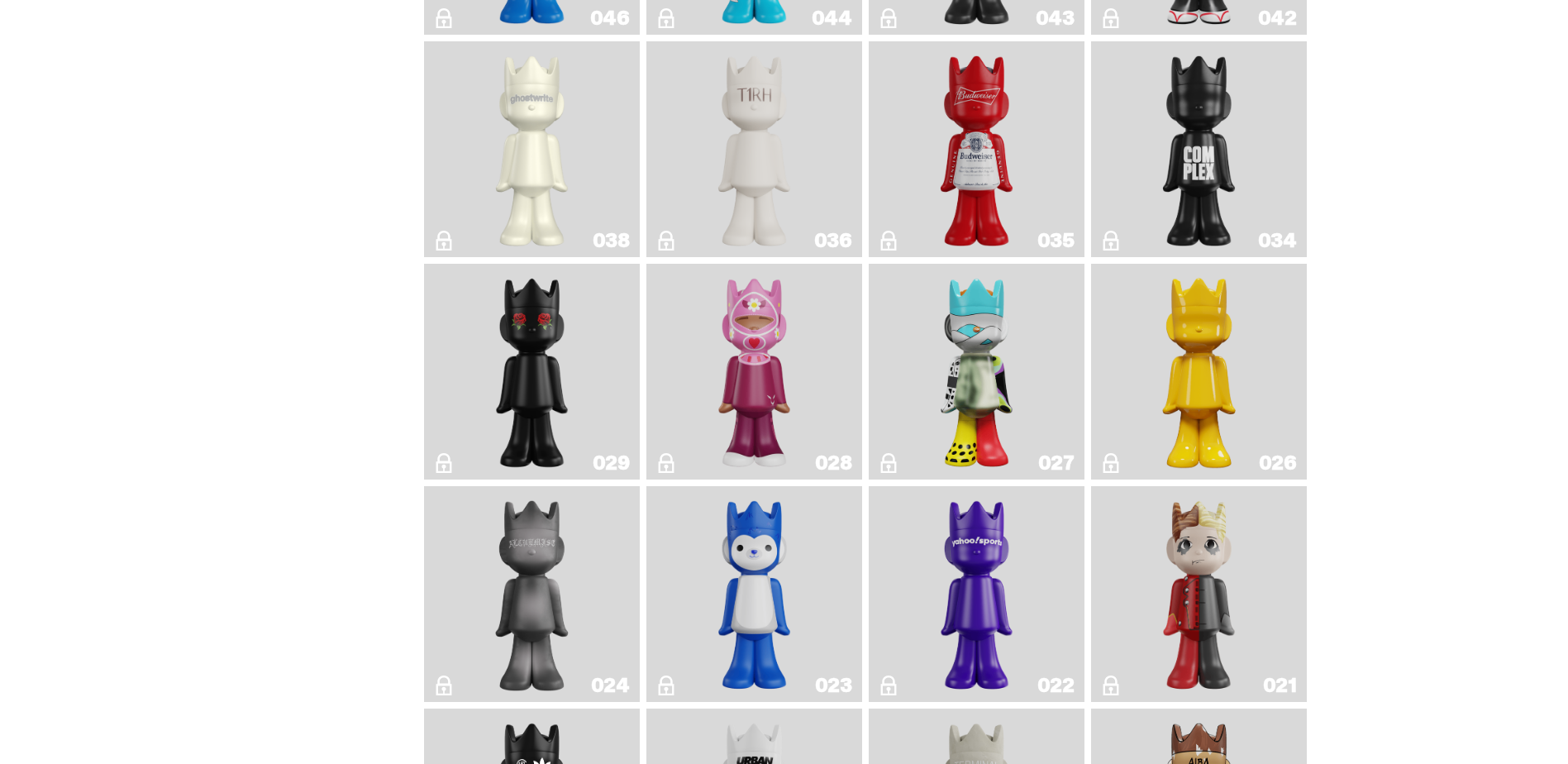
click at [1179, 545] on img "Magic Man" at bounding box center [1199, 594] width 88 height 203
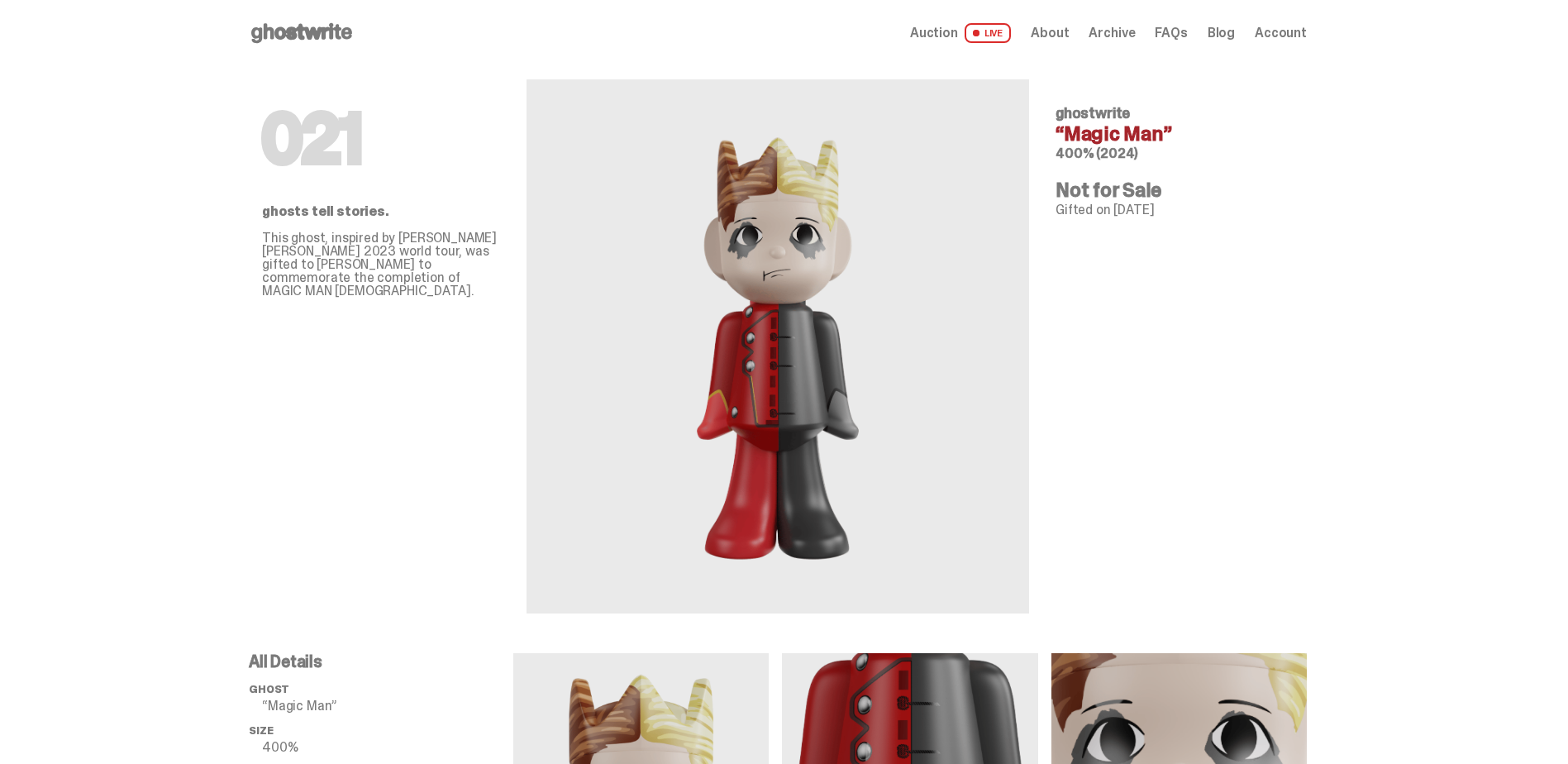
scroll to position [579, 0]
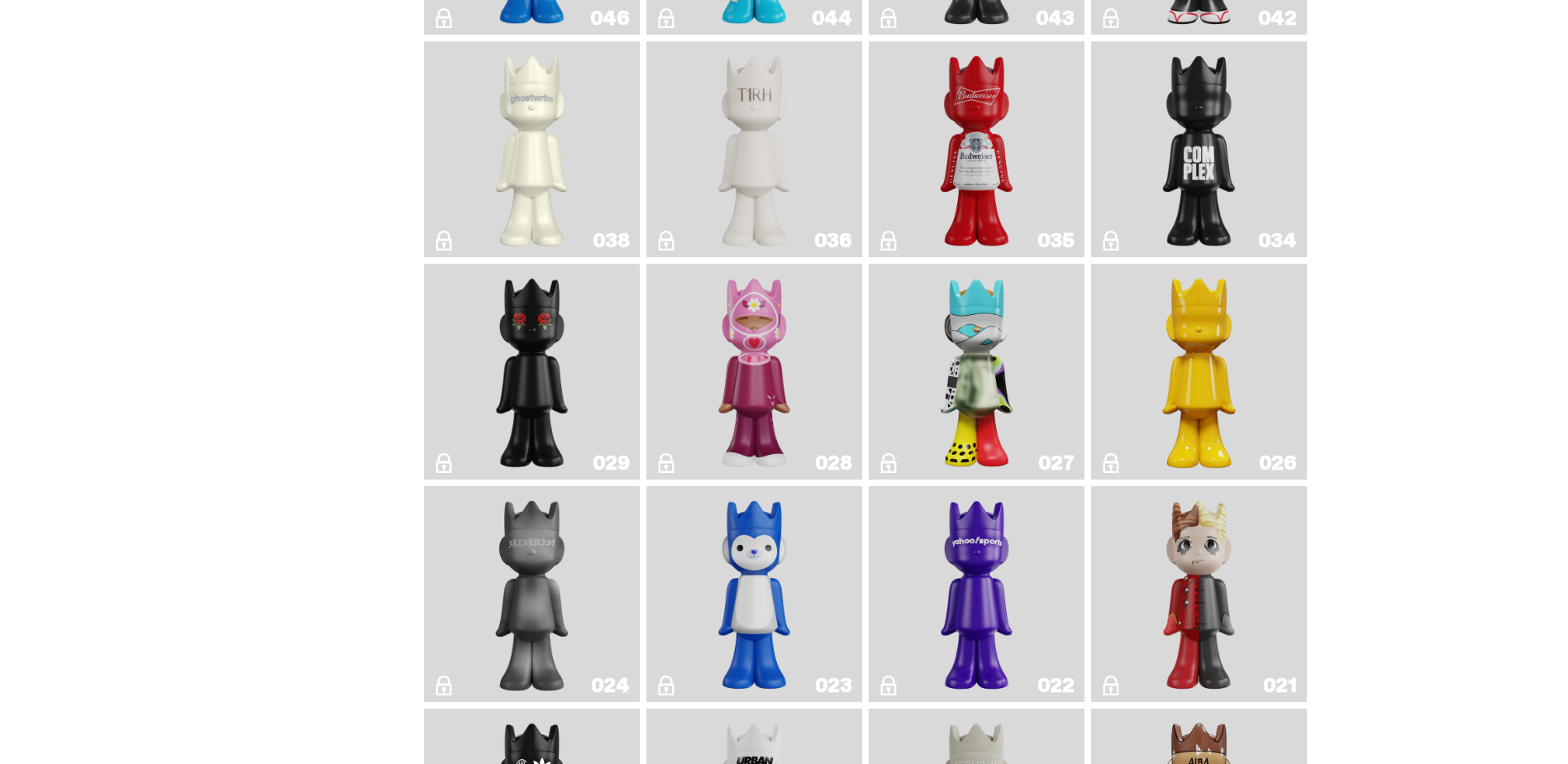
click at [938, 195] on img "The King of ghosts" at bounding box center [977, 149] width 88 height 203
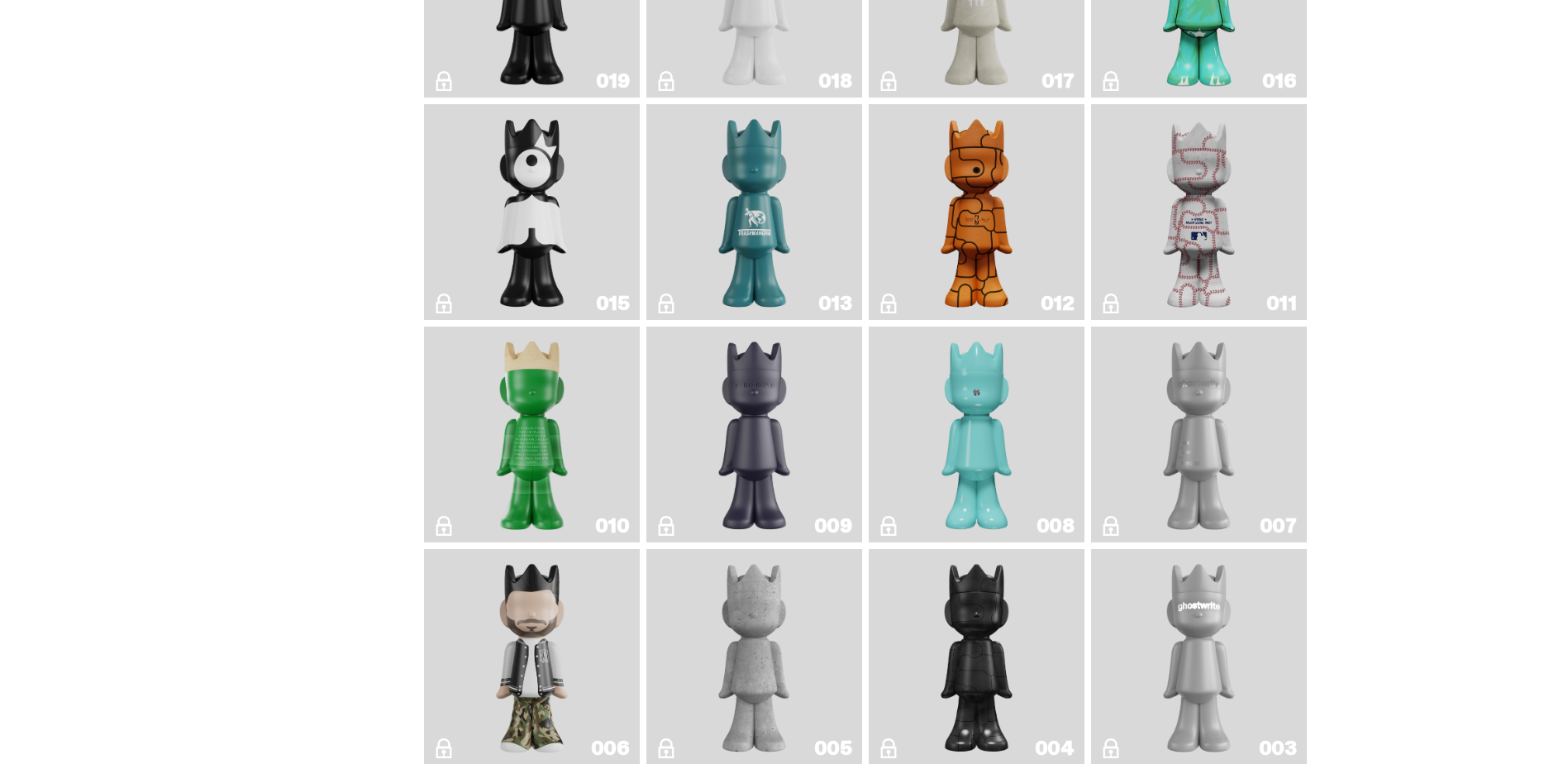
scroll to position [1769, 0]
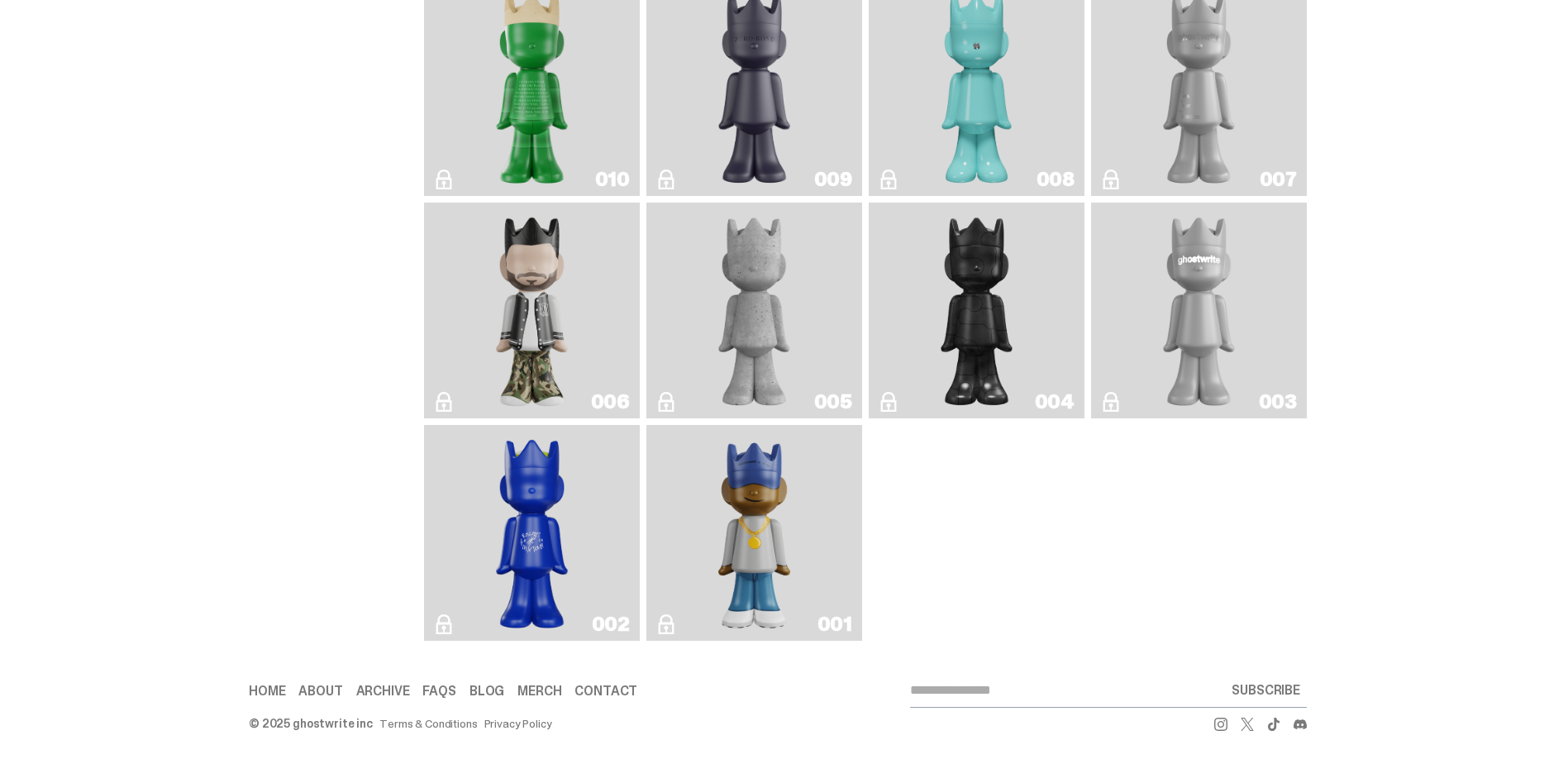
click at [772, 541] on img "Eastside Golf" at bounding box center [754, 534] width 86 height 203
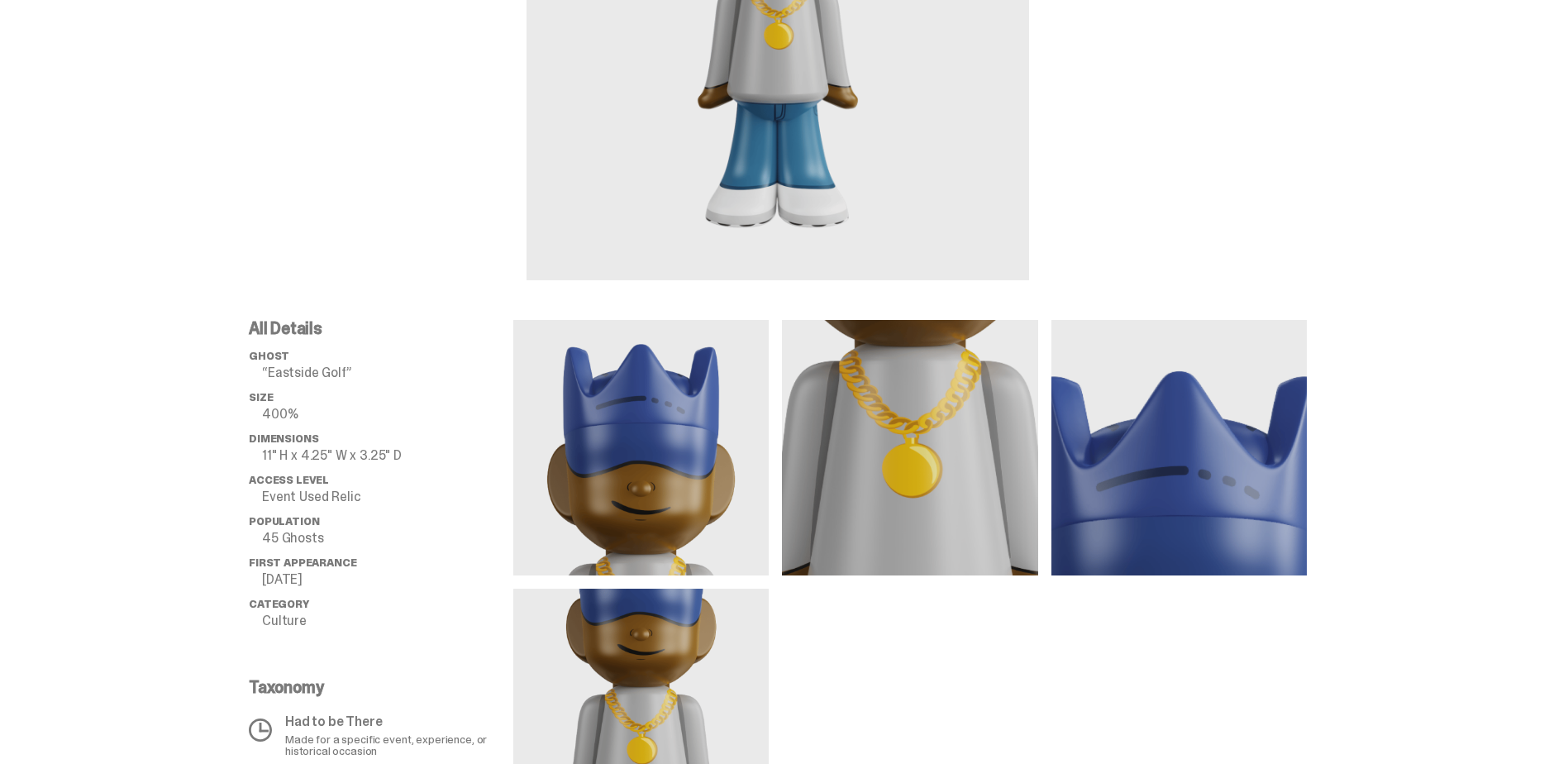
scroll to position [414, 0]
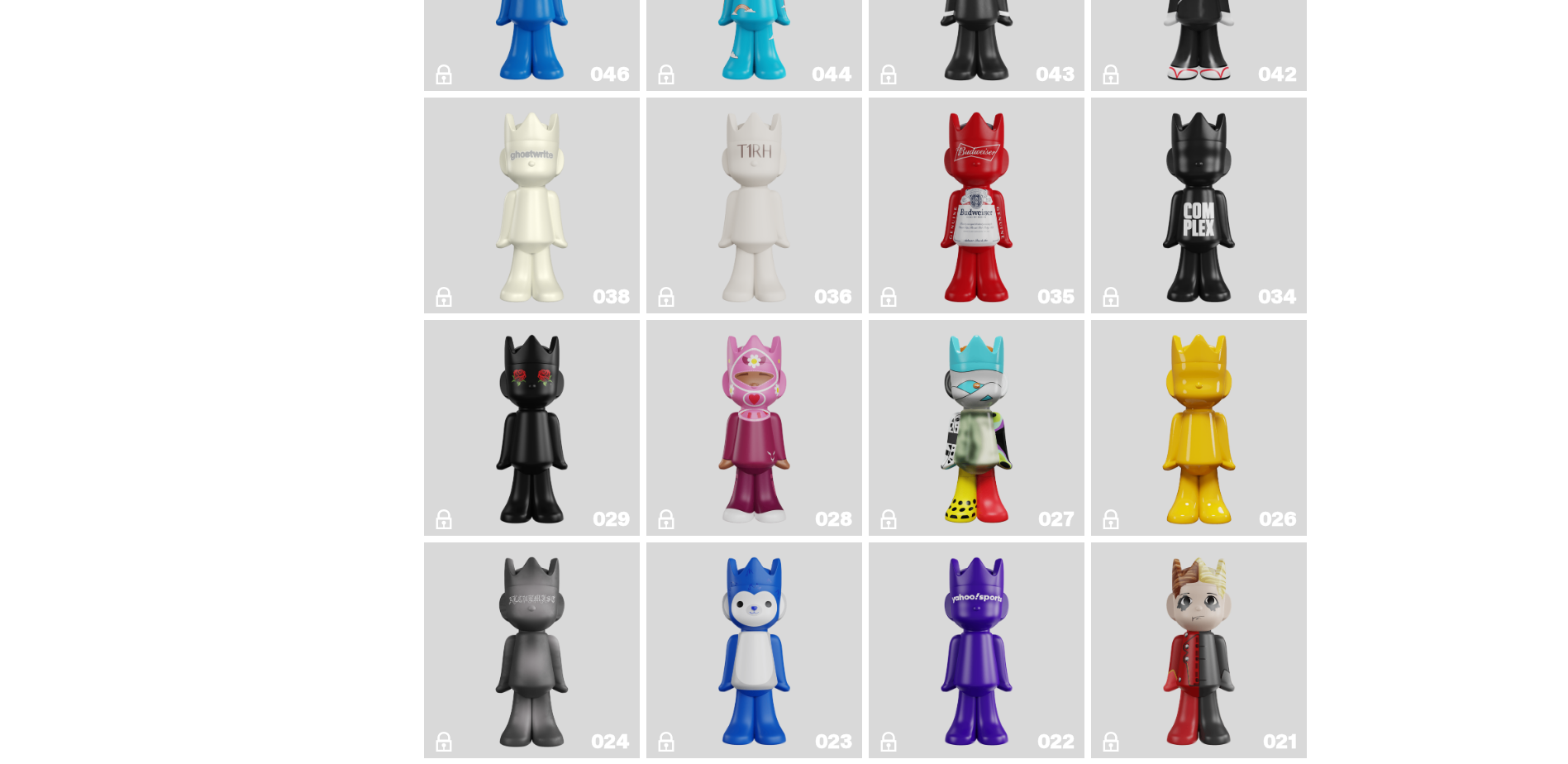
scroll to position [115, 0]
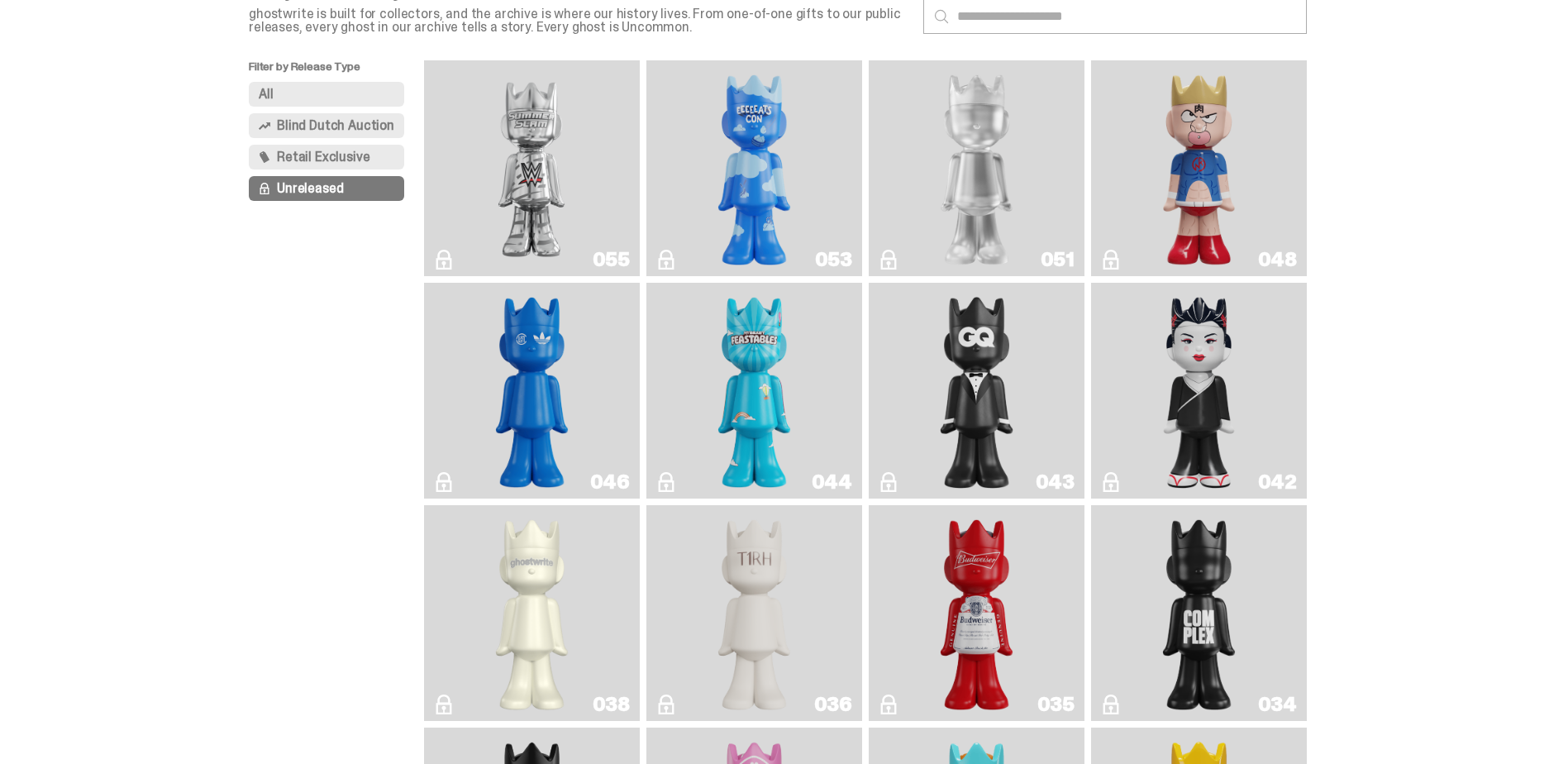
click at [312, 123] on span "Blind Dutch Auction" at bounding box center [335, 126] width 117 height 14
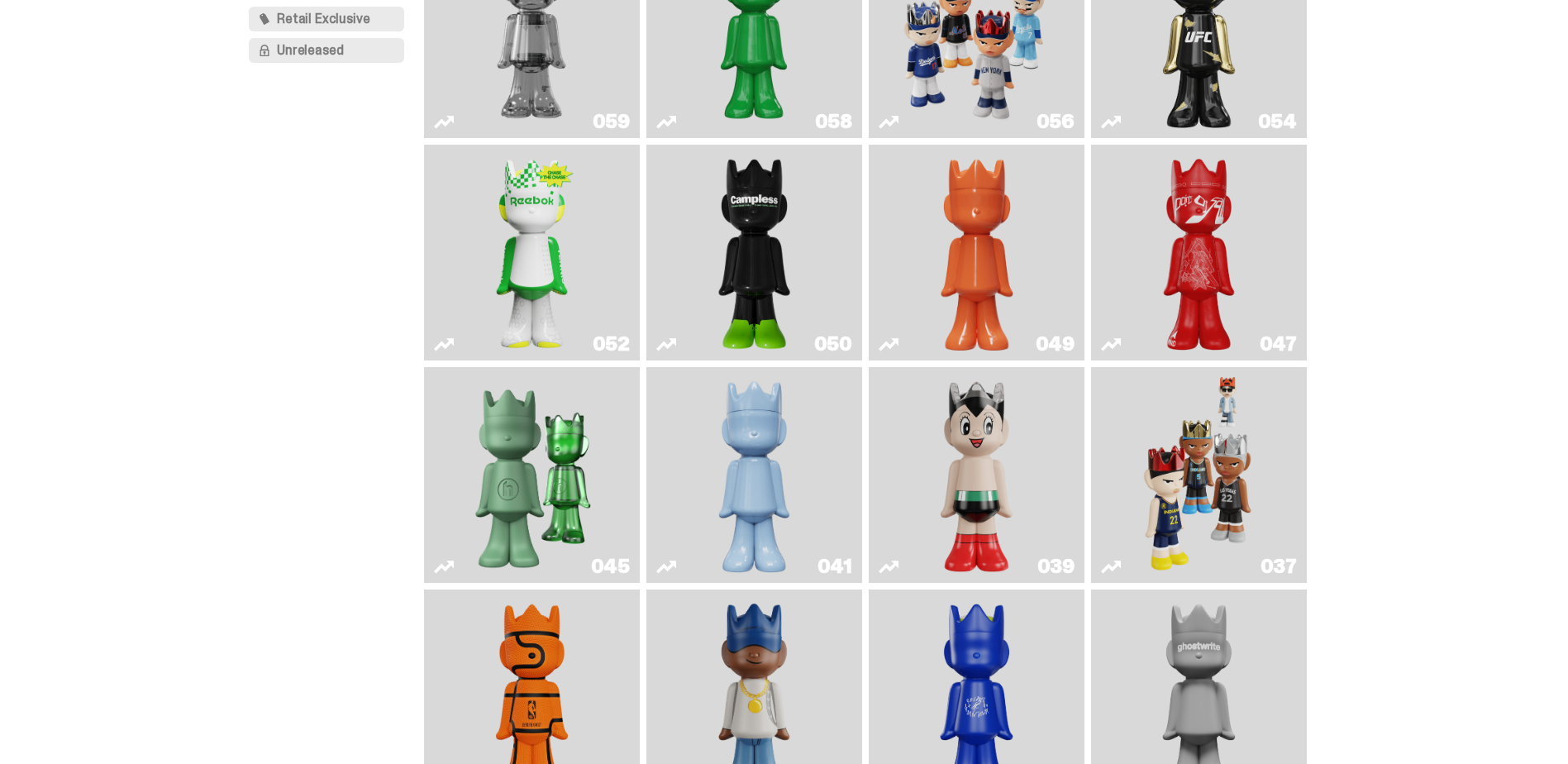
scroll to position [649, 0]
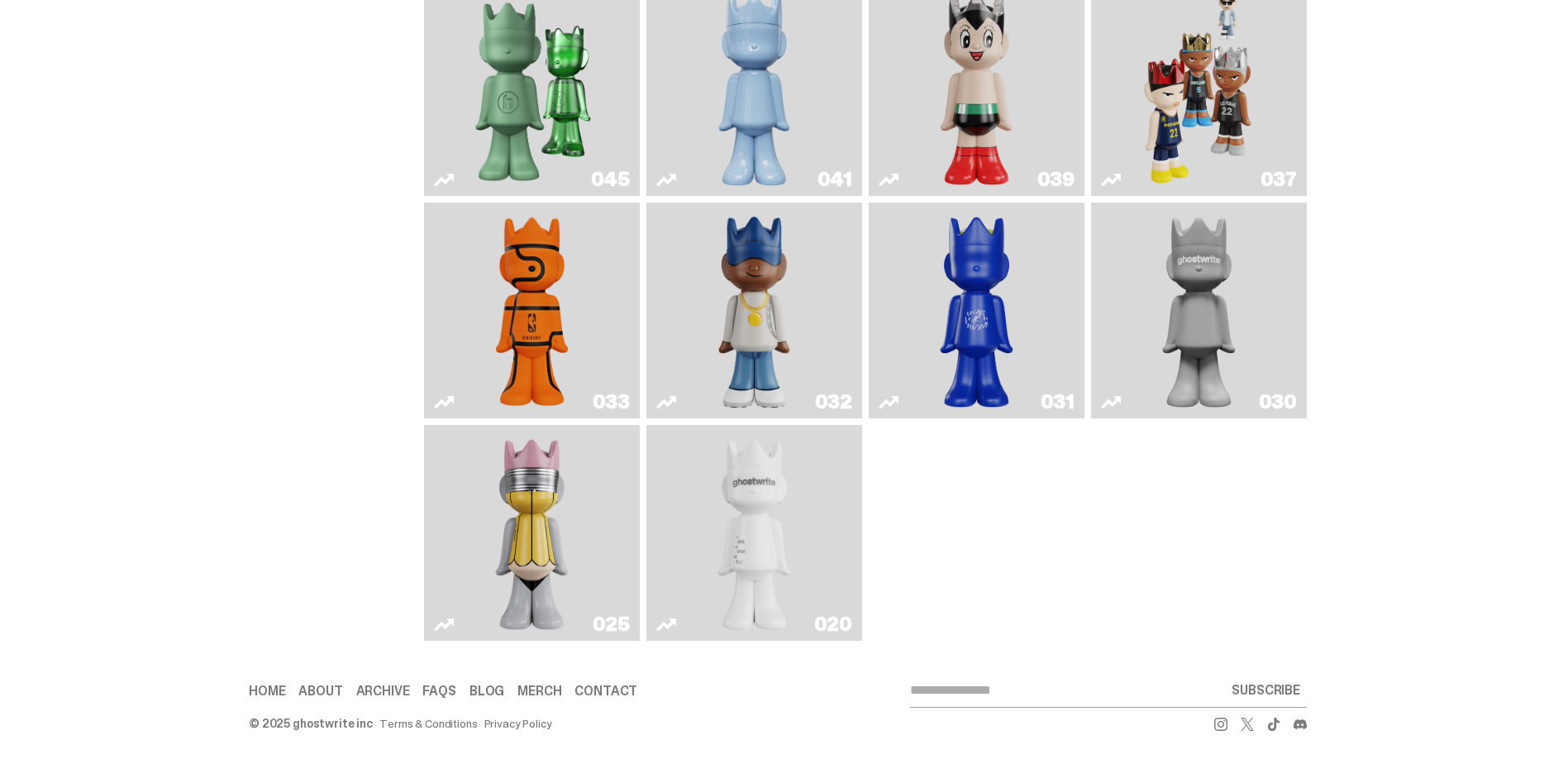
click at [837, 543] on link "020" at bounding box center [754, 534] width 196 height 203
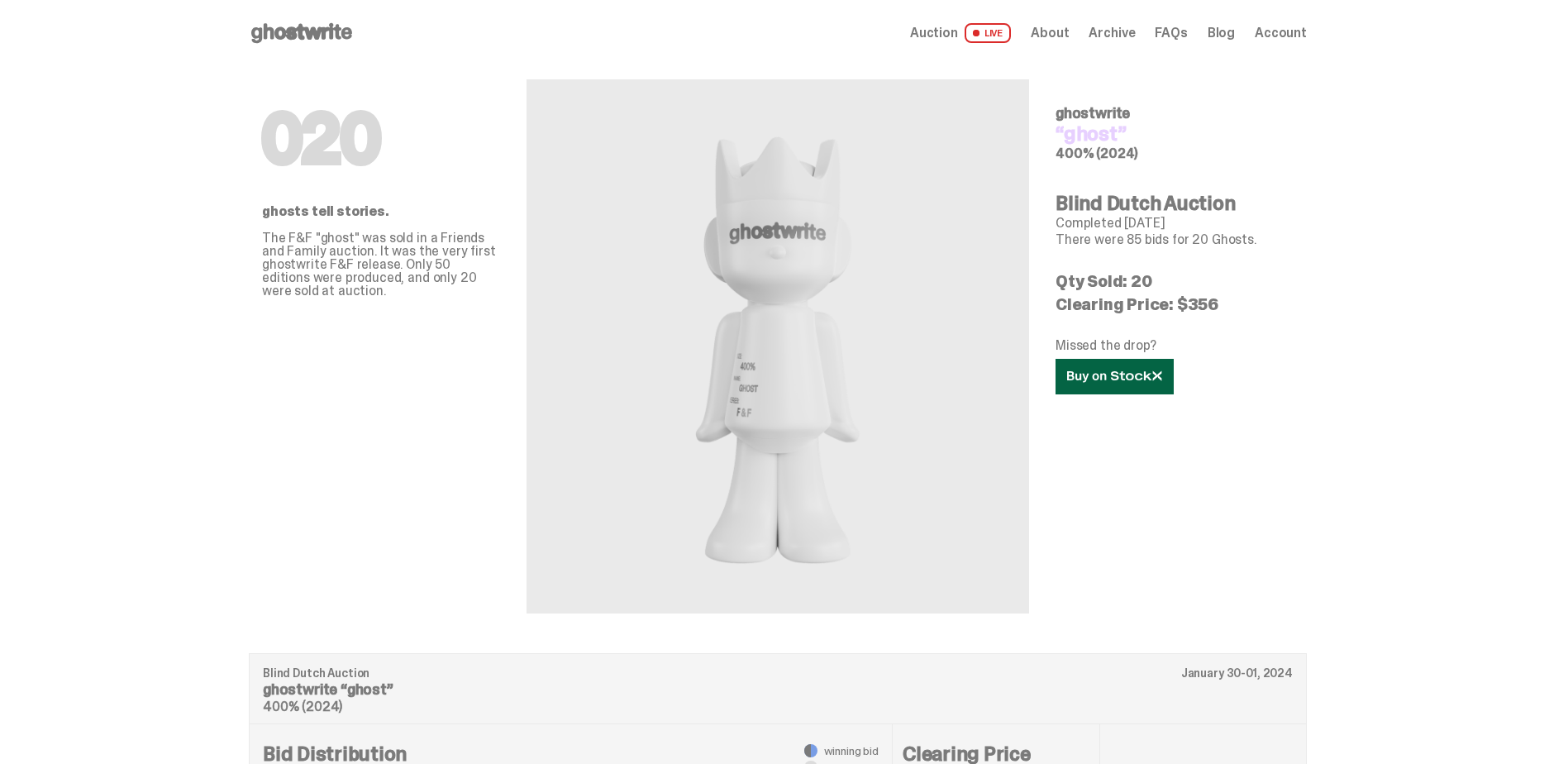
click at [1105, 380] on icon at bounding box center [1114, 377] width 95 height 13
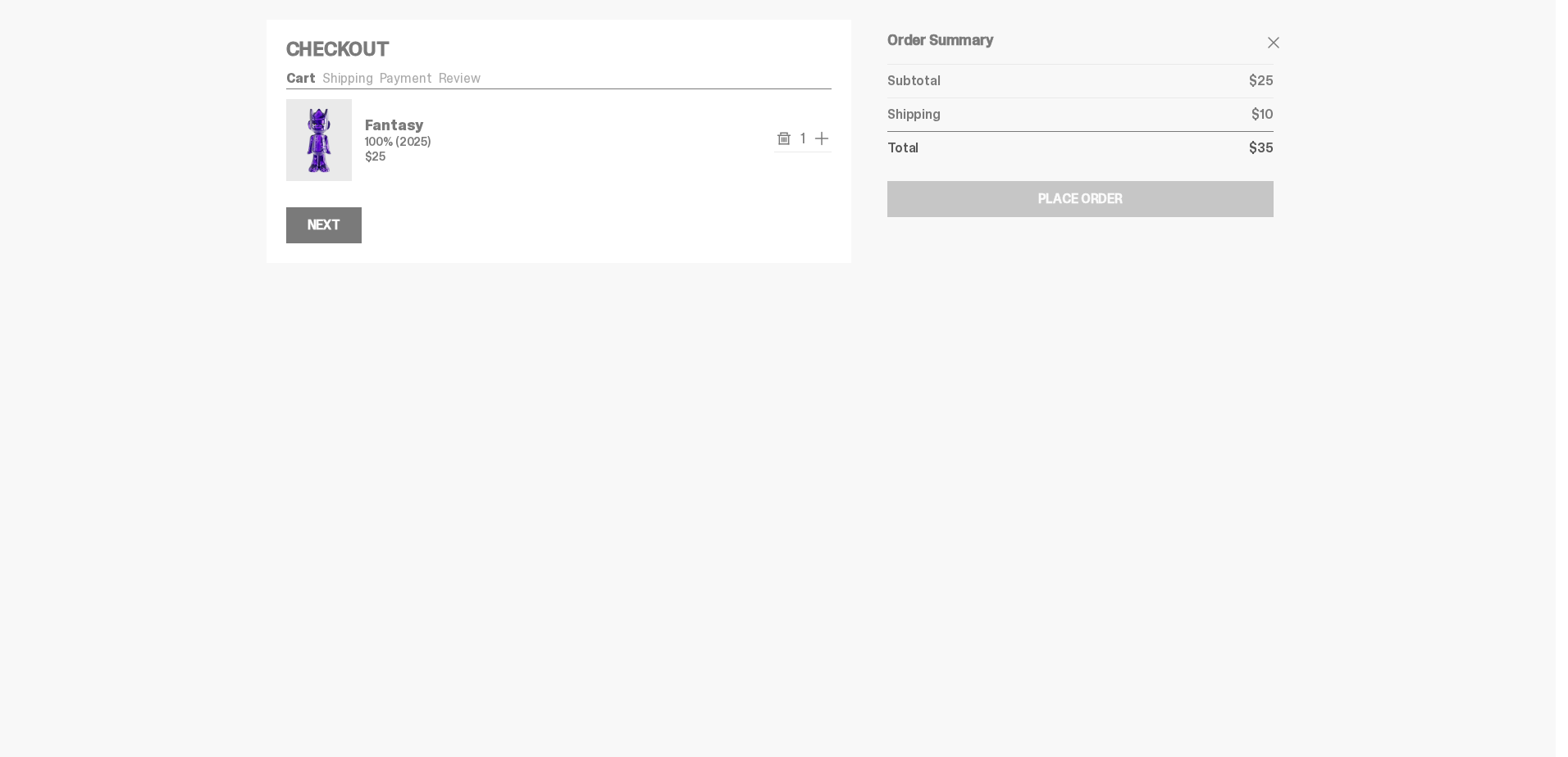
click at [670, 297] on div at bounding box center [784, 378] width 1568 height 757
click at [320, 220] on div "Next" at bounding box center [324, 225] width 33 height 14
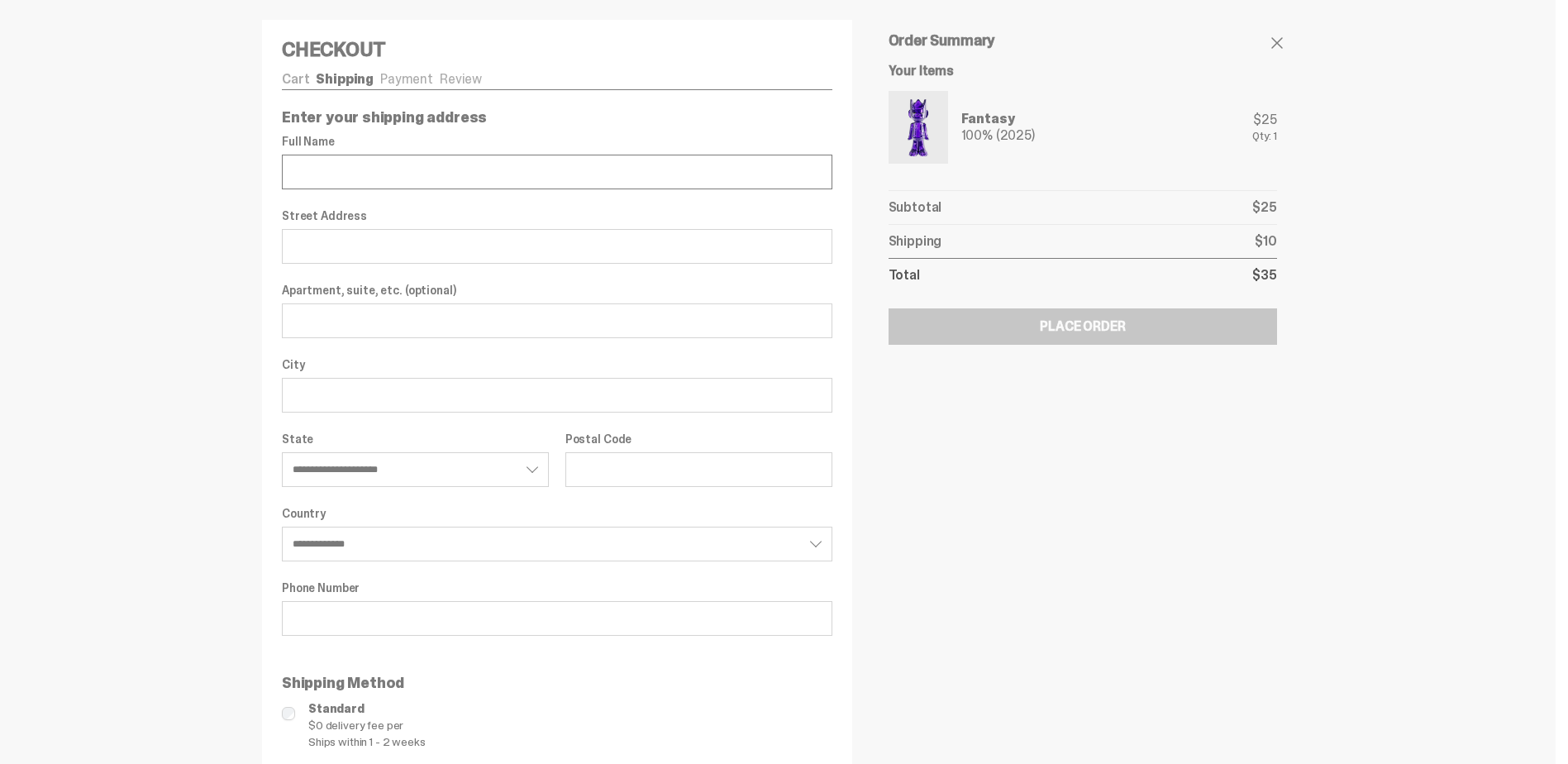
click at [453, 175] on input "Full Name" at bounding box center [557, 173] width 551 height 35
type input "**********"
select select "**"
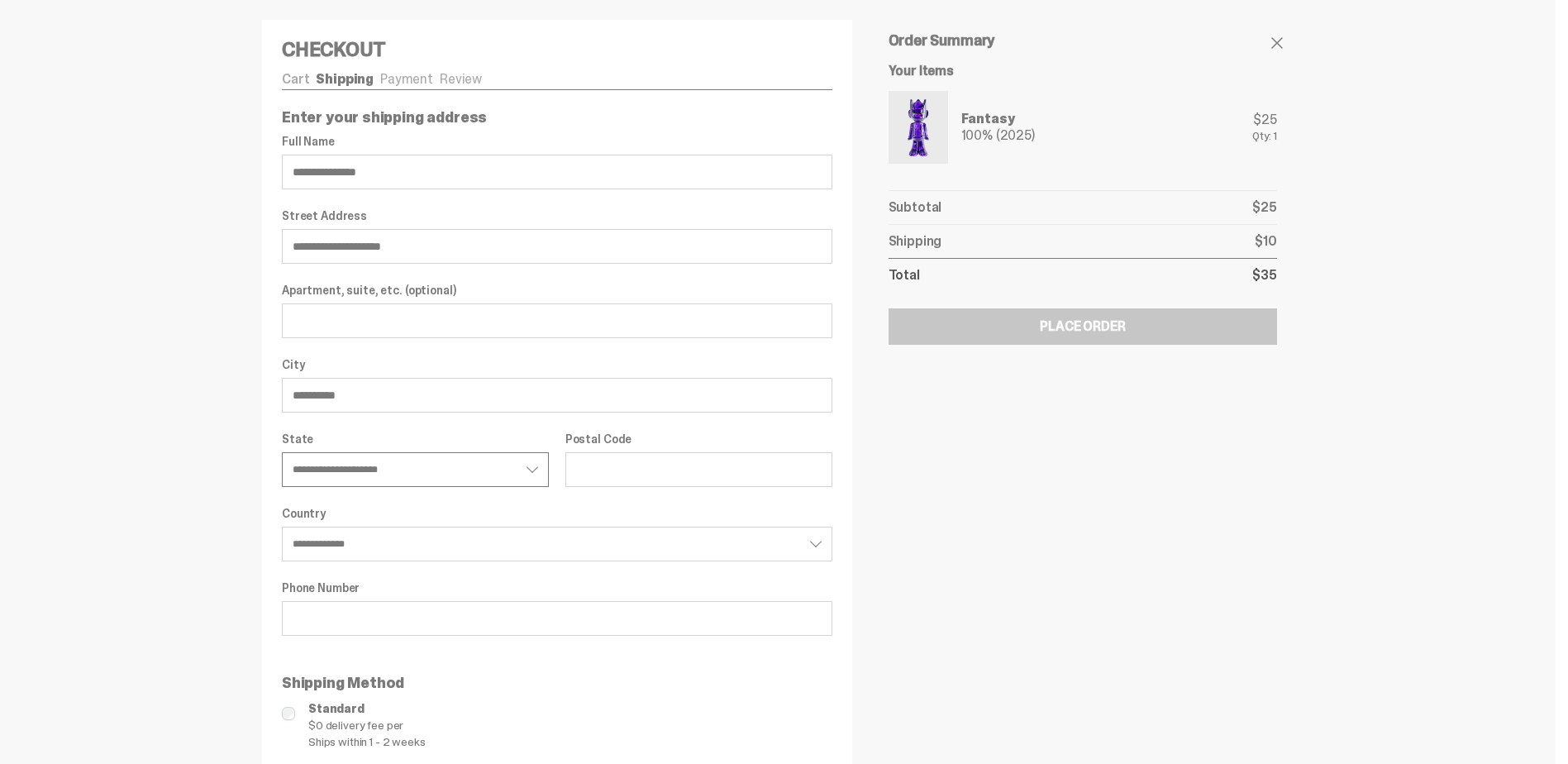
type input "**********"
select select "**"
type input "**********"
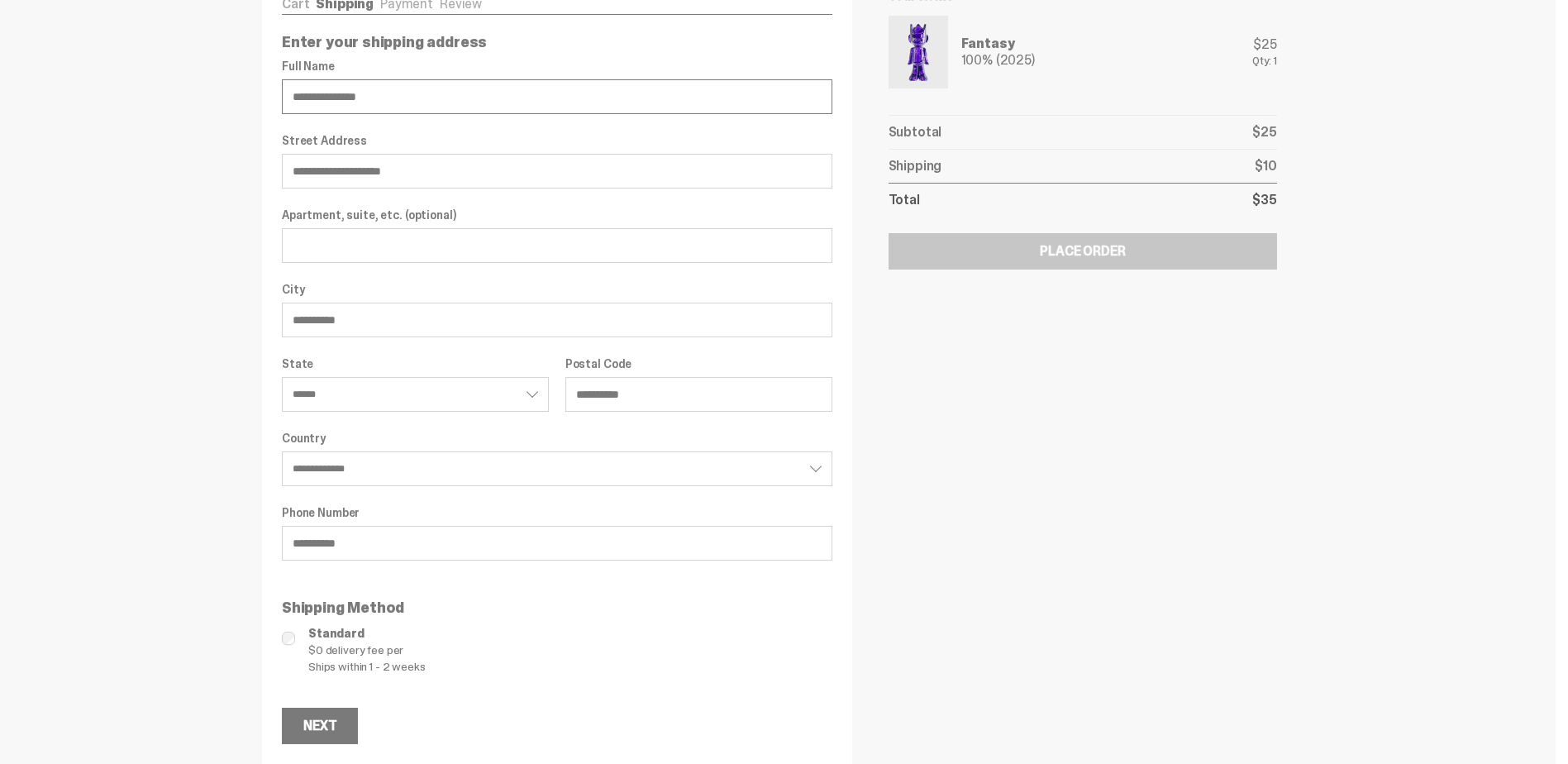
scroll to position [82, 0]
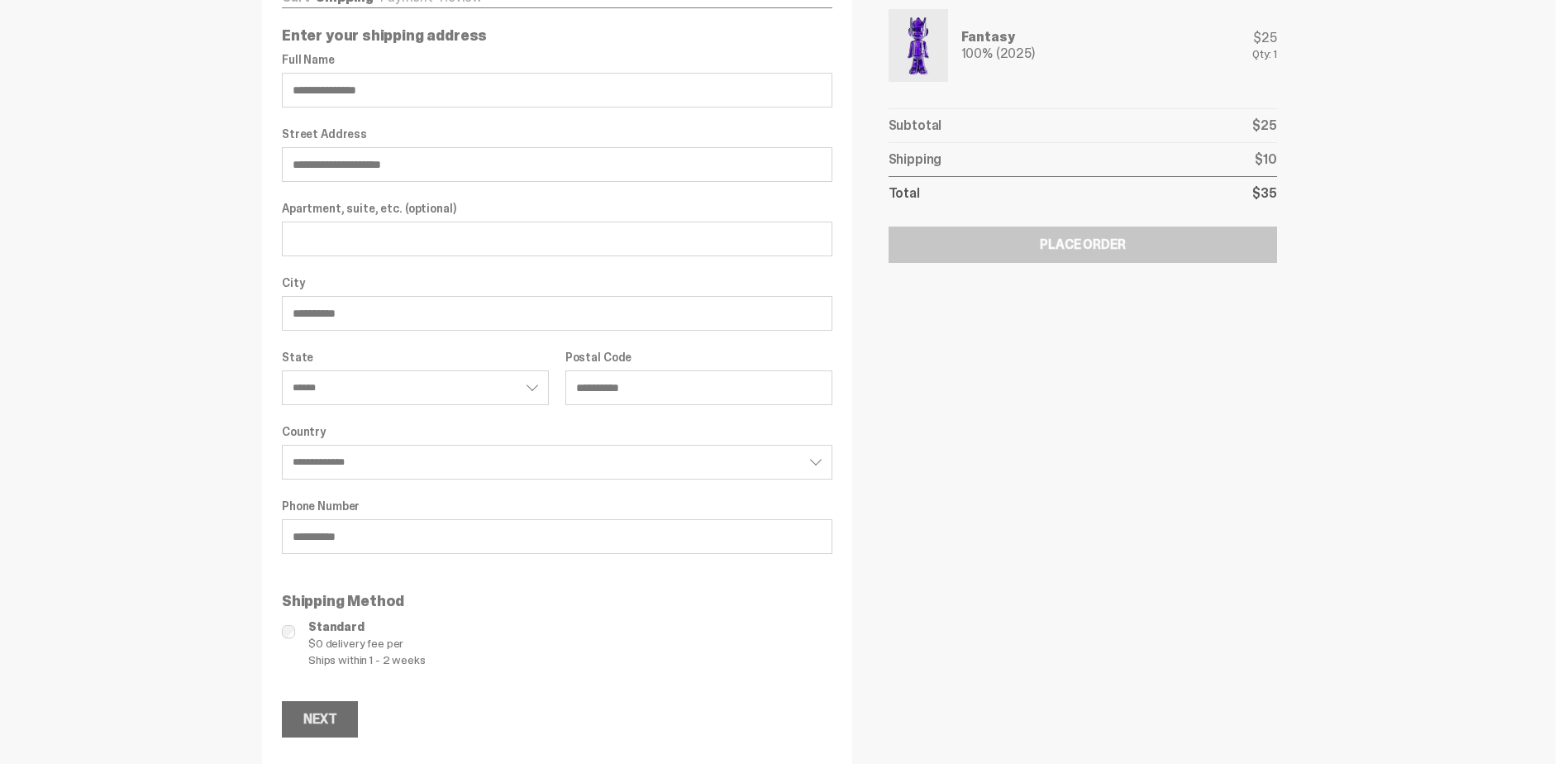
click at [336, 716] on div "Next" at bounding box center [320, 720] width 33 height 14
